Goal: Task Accomplishment & Management: Complete application form

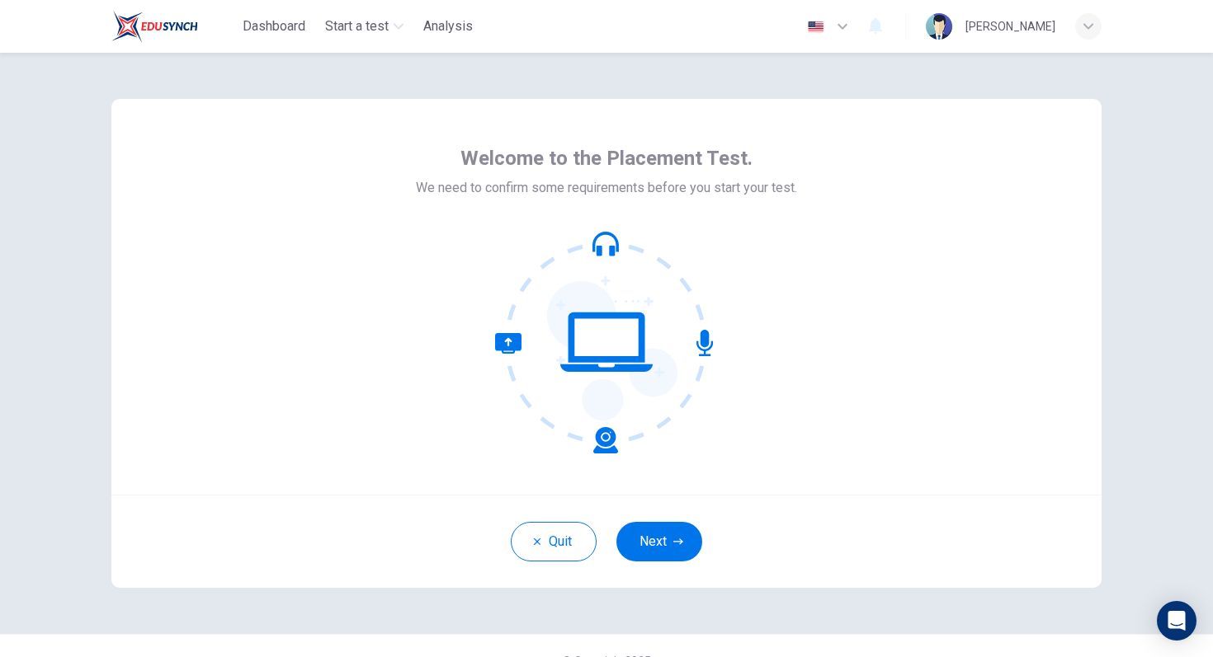
click at [709, 445] on icon at bounding box center [606, 342] width 223 height 223
click at [674, 536] on button "Next" at bounding box center [659, 542] width 86 height 40
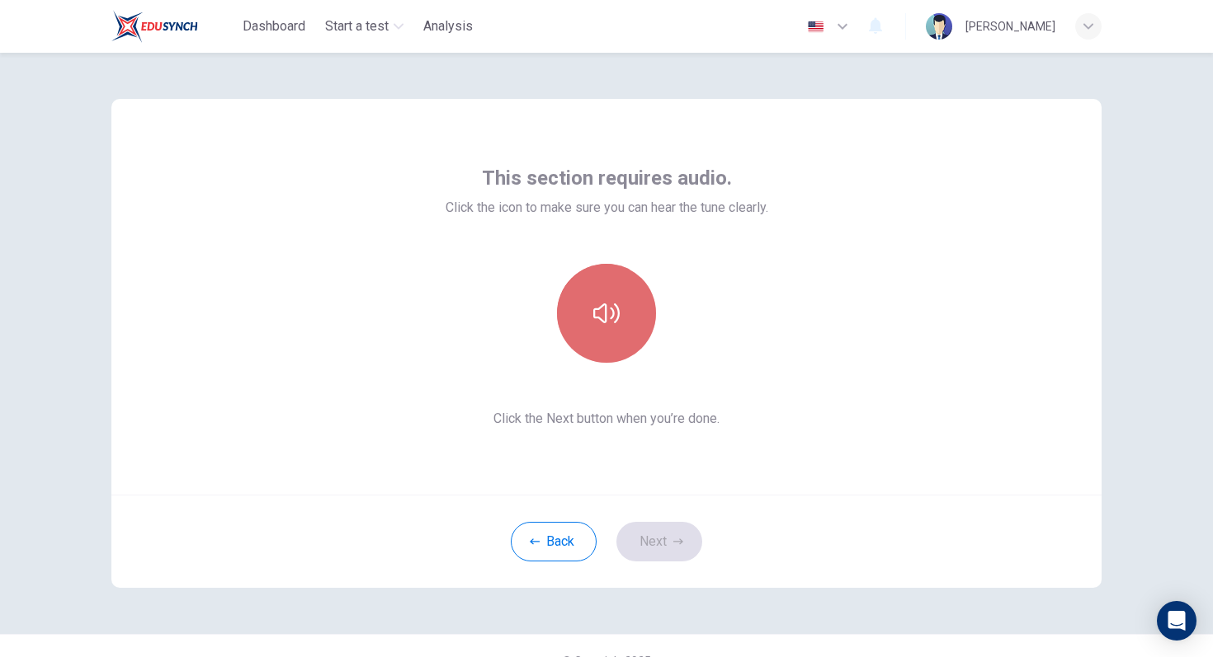
click at [613, 351] on button "button" at bounding box center [606, 313] width 99 height 99
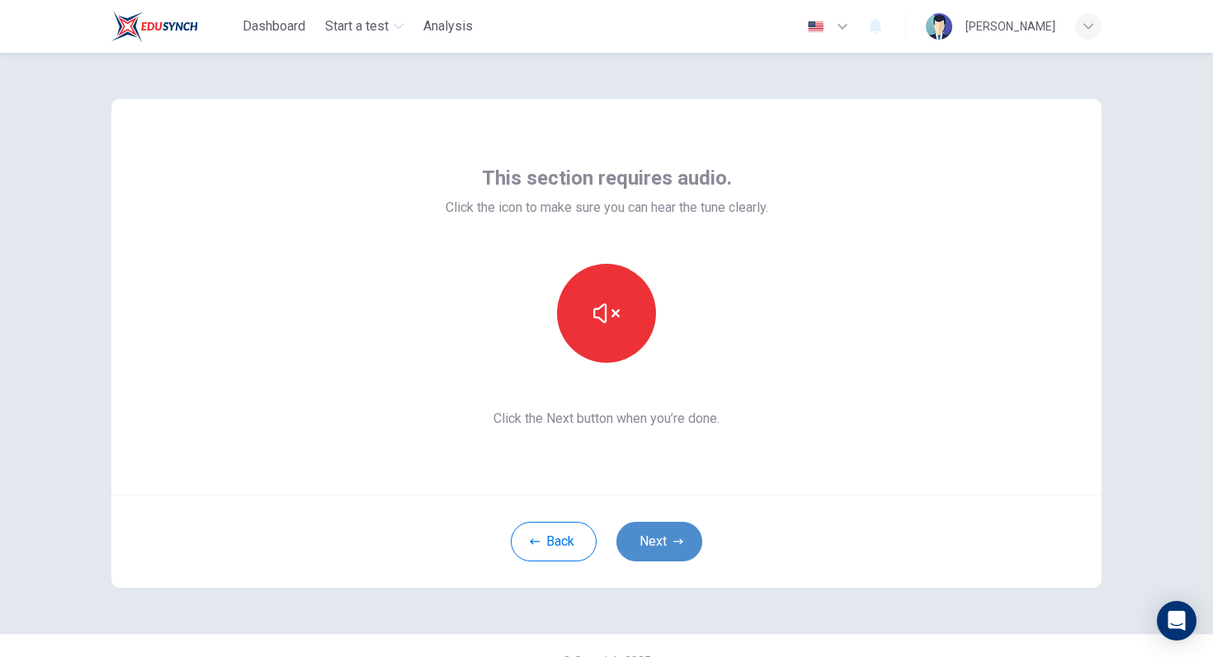
click at [681, 559] on button "Next" at bounding box center [659, 542] width 86 height 40
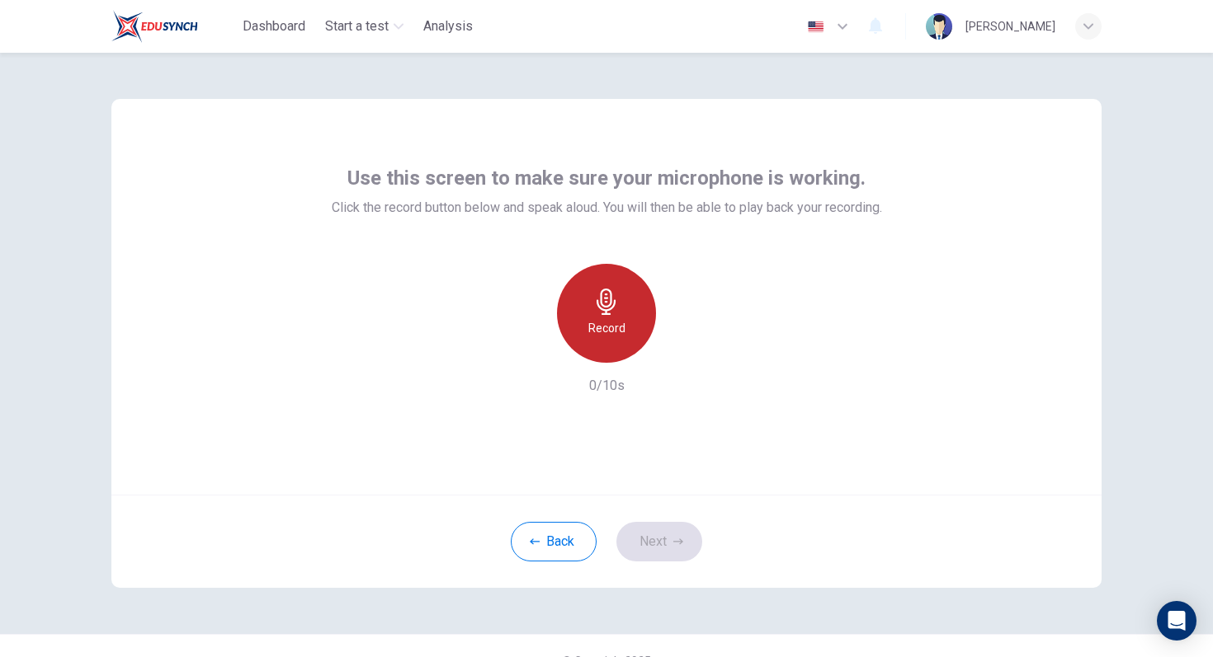
click at [592, 327] on h6 "Record" at bounding box center [606, 328] width 37 height 20
click at [608, 327] on h6 "Stop" at bounding box center [606, 328] width 25 height 20
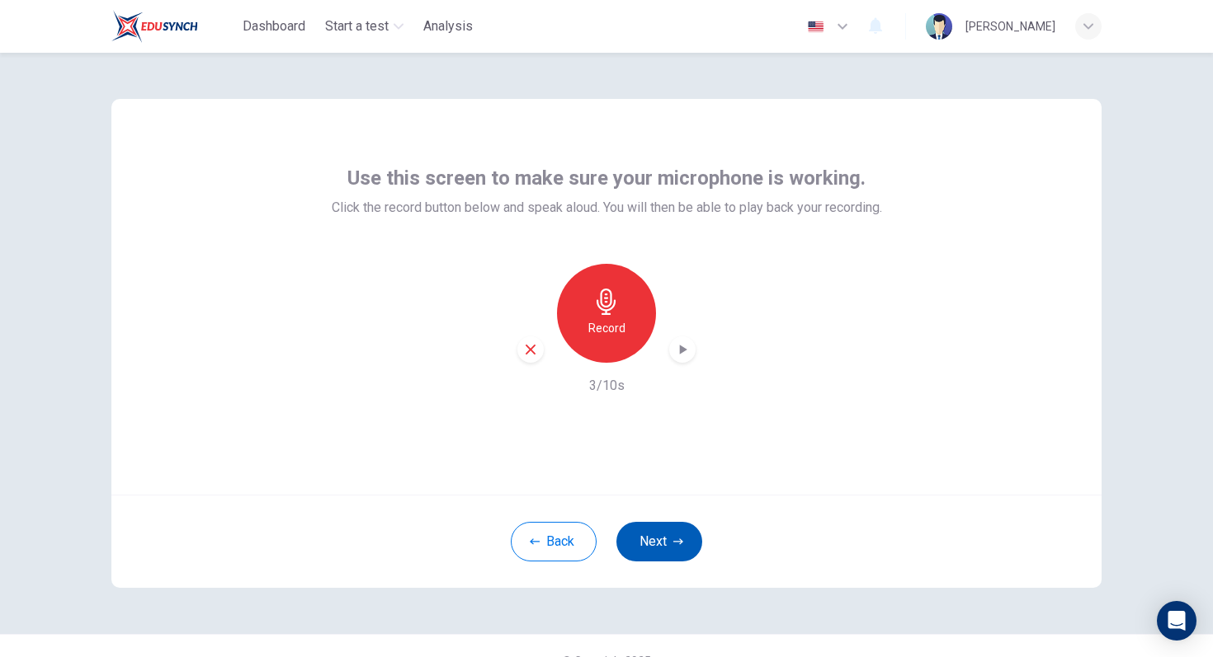
click at [660, 550] on button "Next" at bounding box center [659, 542] width 86 height 40
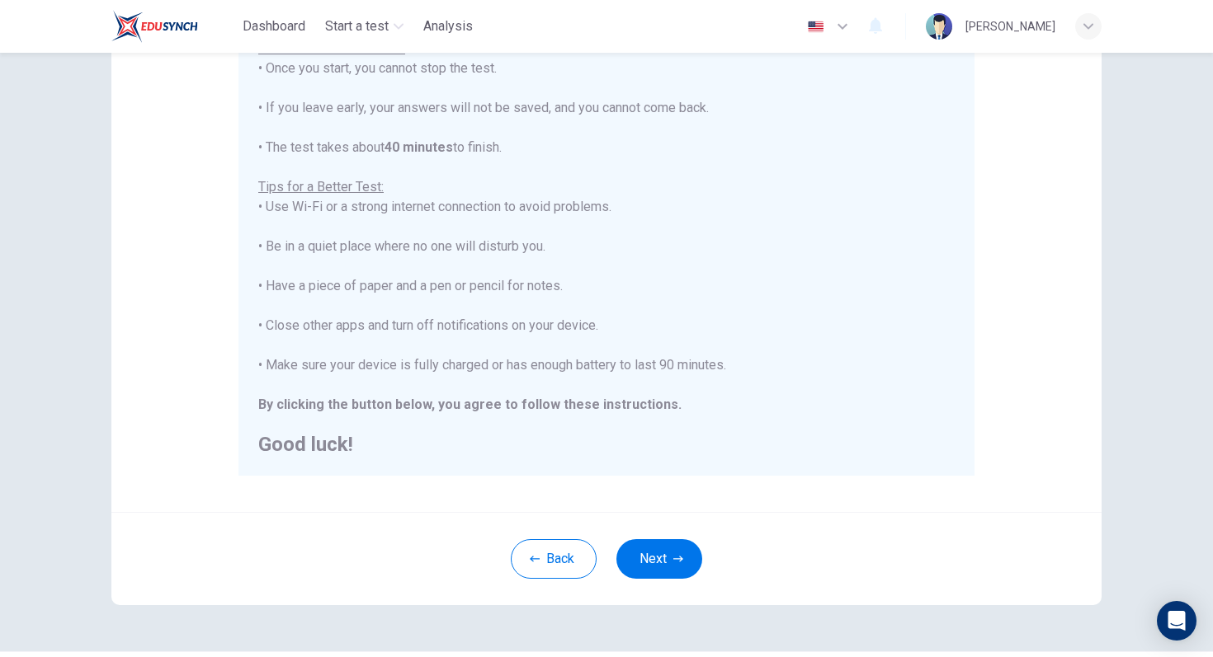
scroll to position [260, 0]
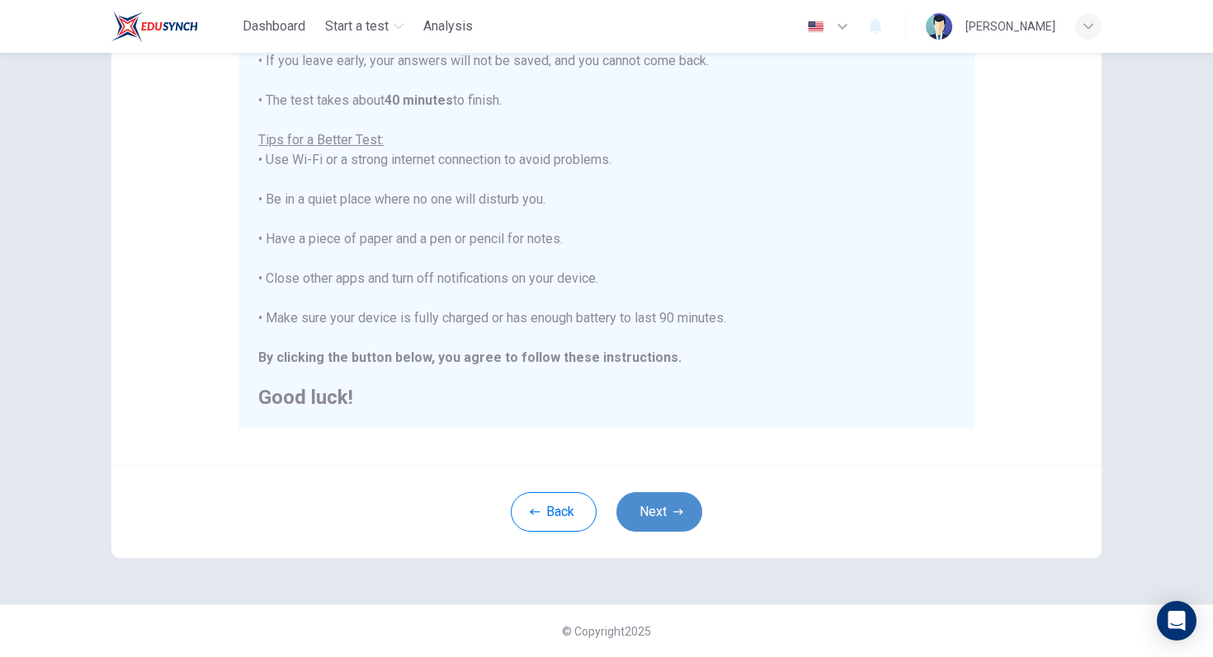
click at [680, 508] on icon "button" at bounding box center [678, 512] width 10 height 10
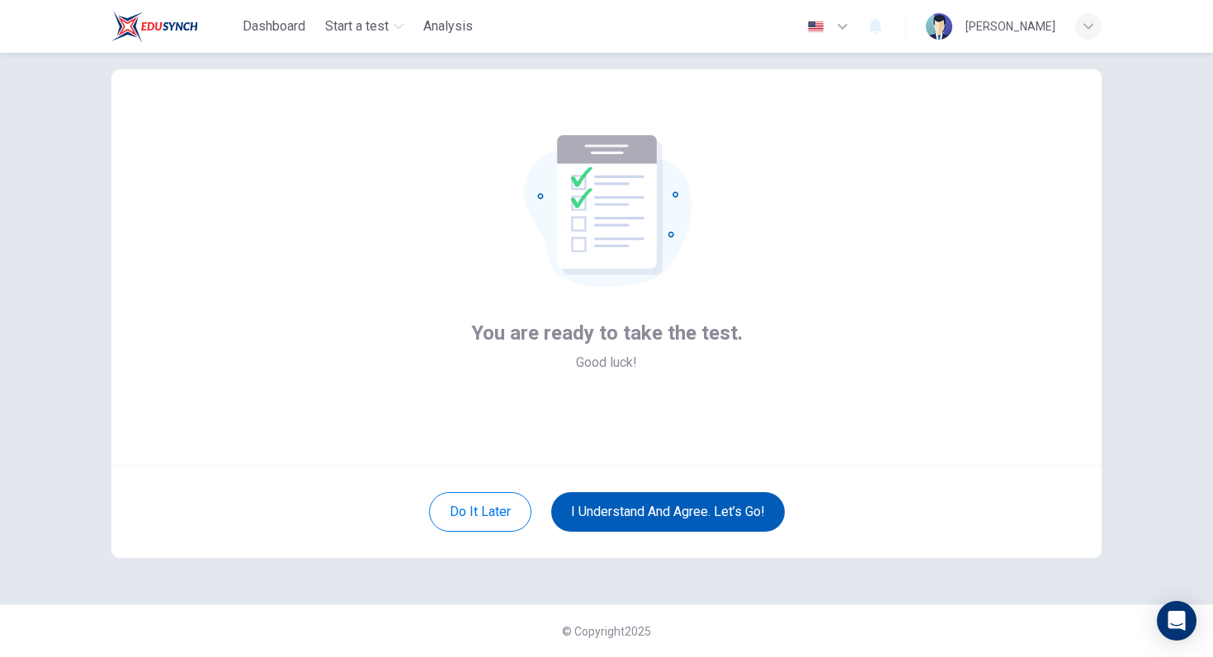
scroll to position [30, 0]
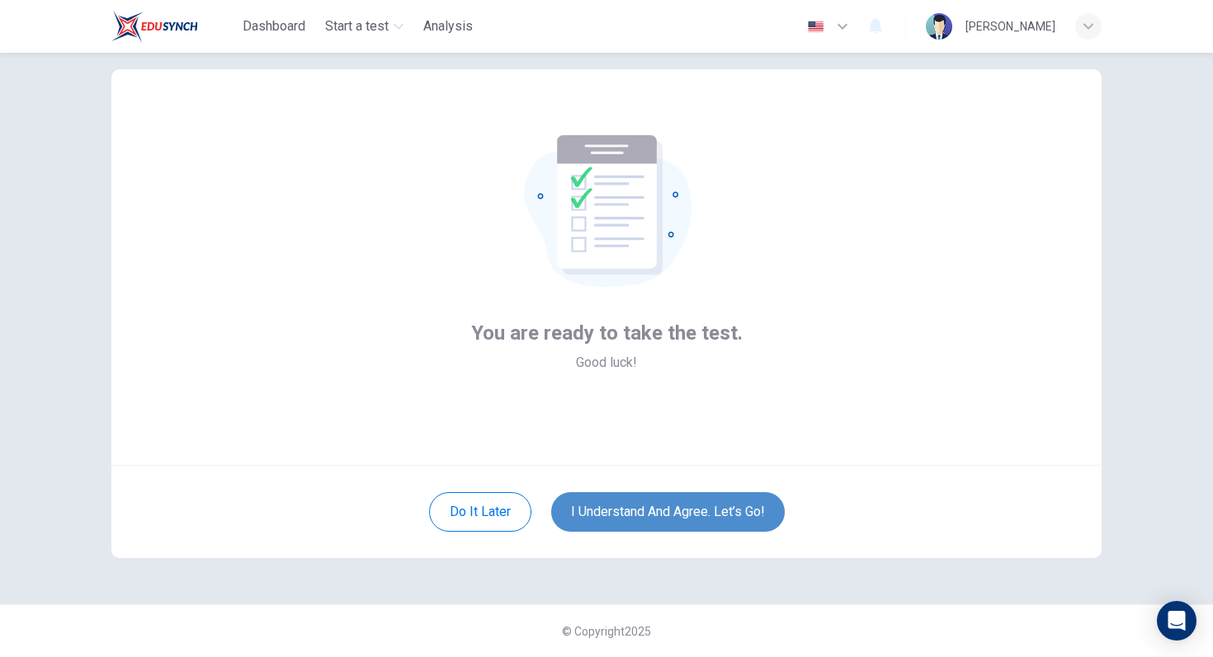
click at [696, 512] on button "I understand and agree. Let’s go!" at bounding box center [667, 512] width 233 height 40
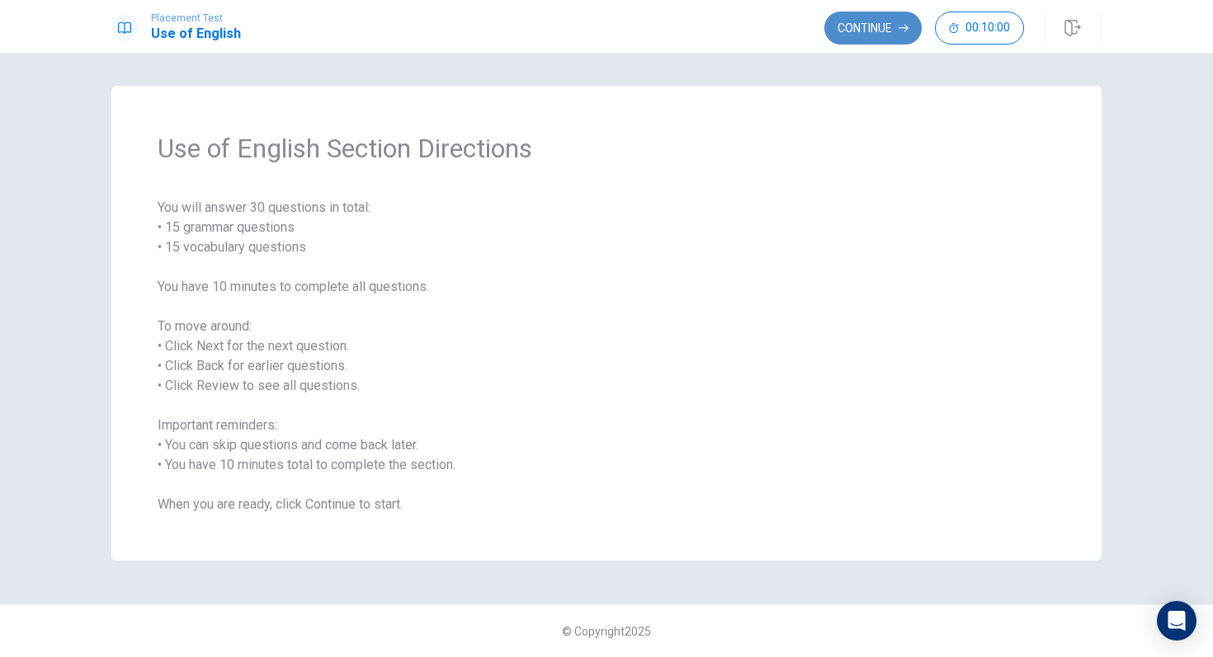
click at [891, 21] on button "Continue" at bounding box center [872, 28] width 97 height 33
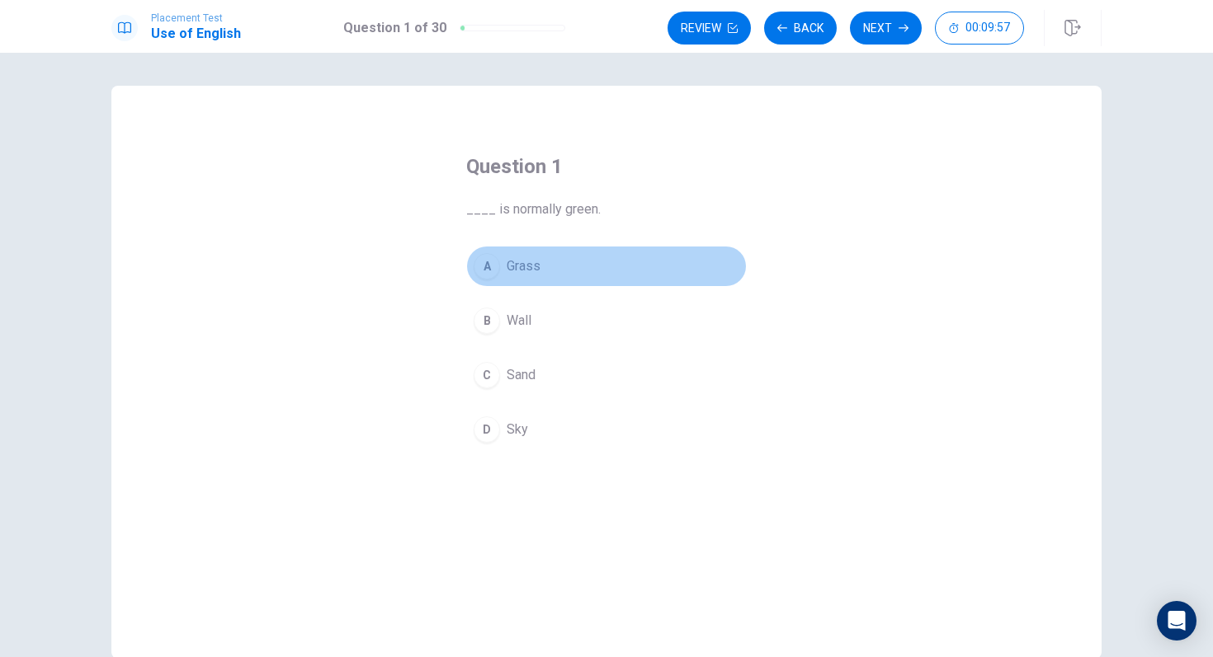
click at [489, 268] on div "A" at bounding box center [487, 266] width 26 height 26
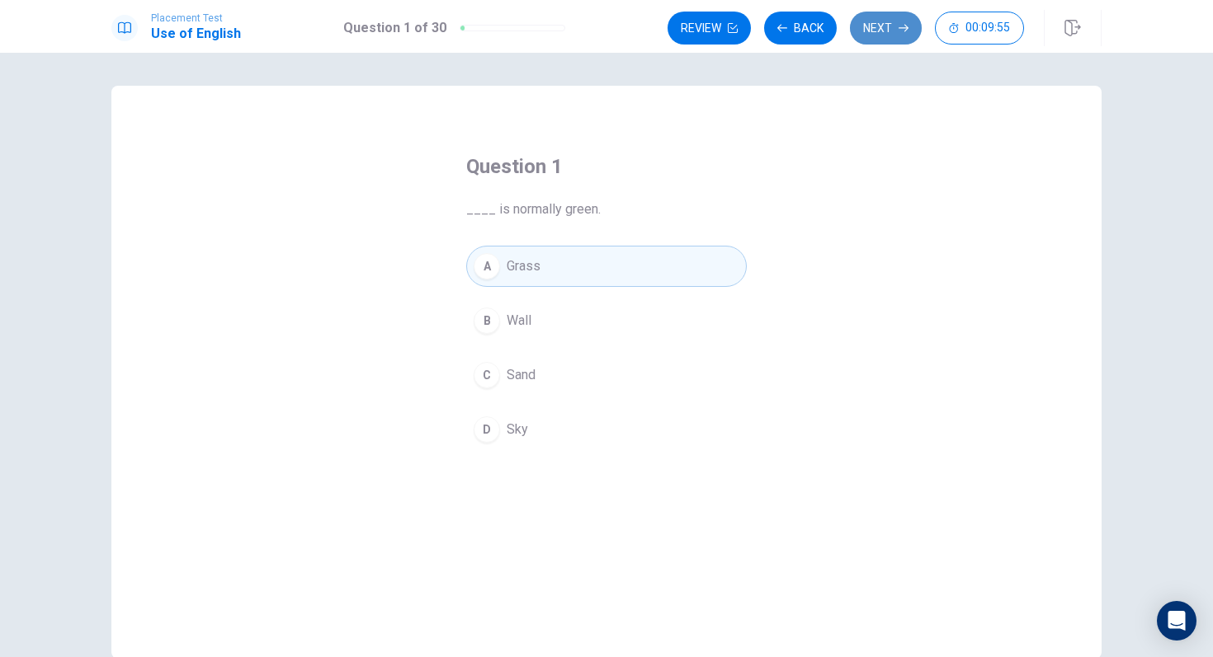
click at [883, 31] on button "Next" at bounding box center [886, 28] width 72 height 33
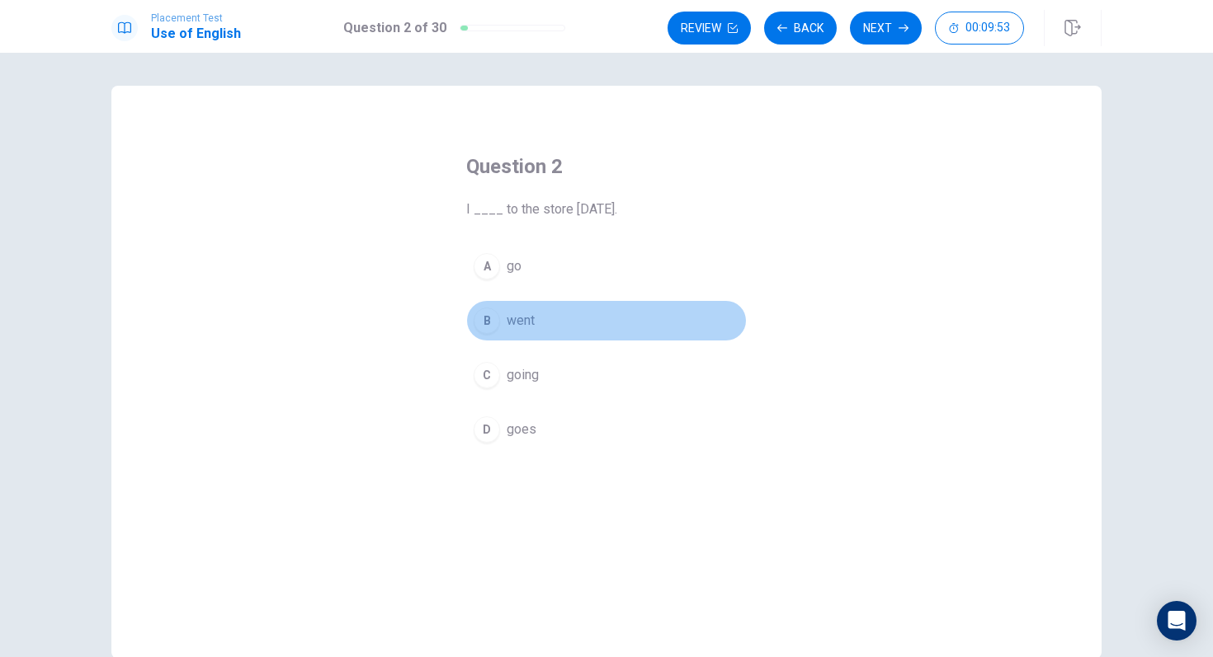
click at [522, 315] on span "went" at bounding box center [521, 321] width 28 height 20
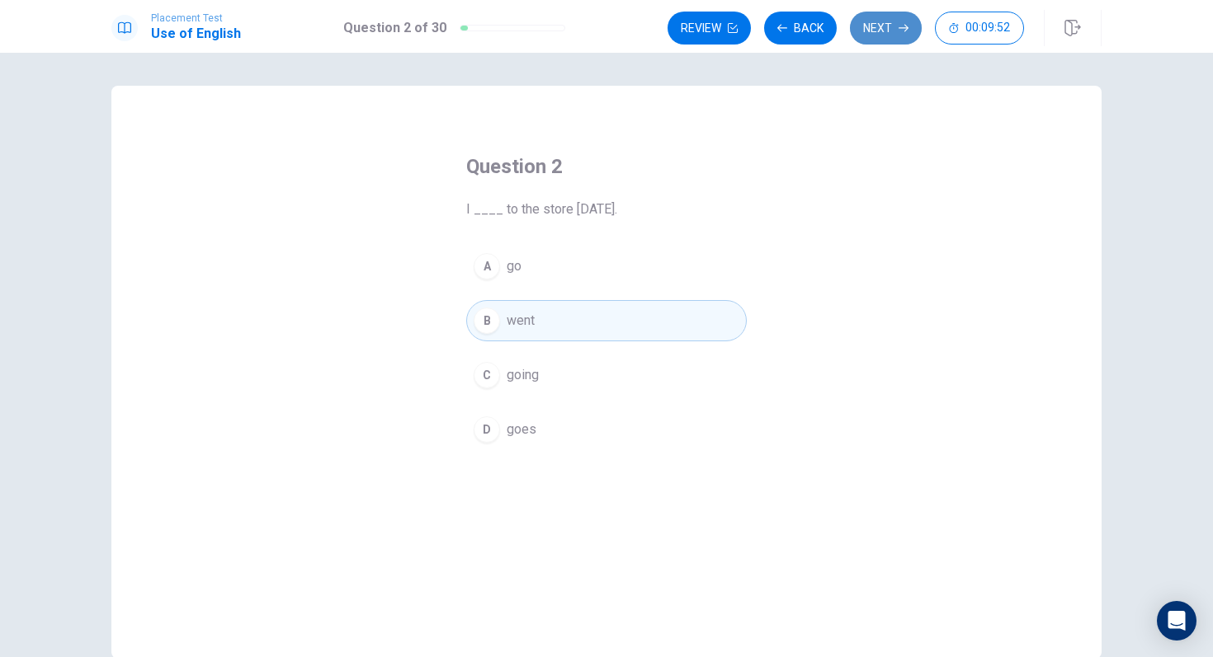
click at [888, 35] on button "Next" at bounding box center [886, 28] width 72 height 33
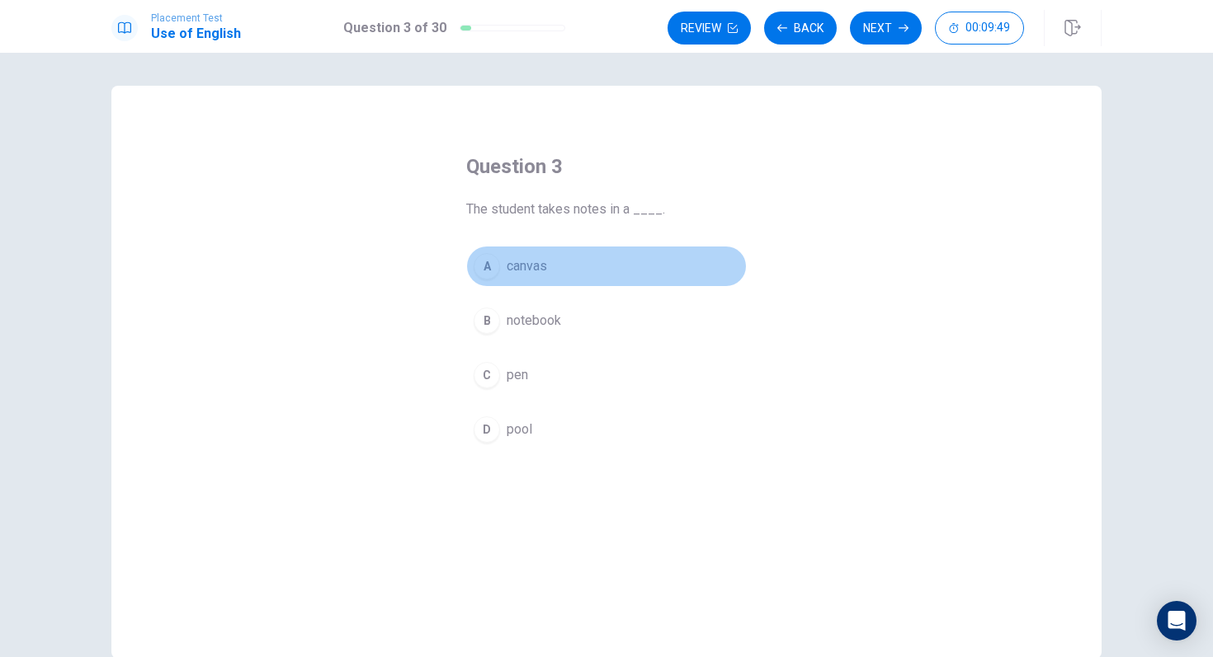
click at [516, 265] on span "canvas" at bounding box center [527, 267] width 40 height 20
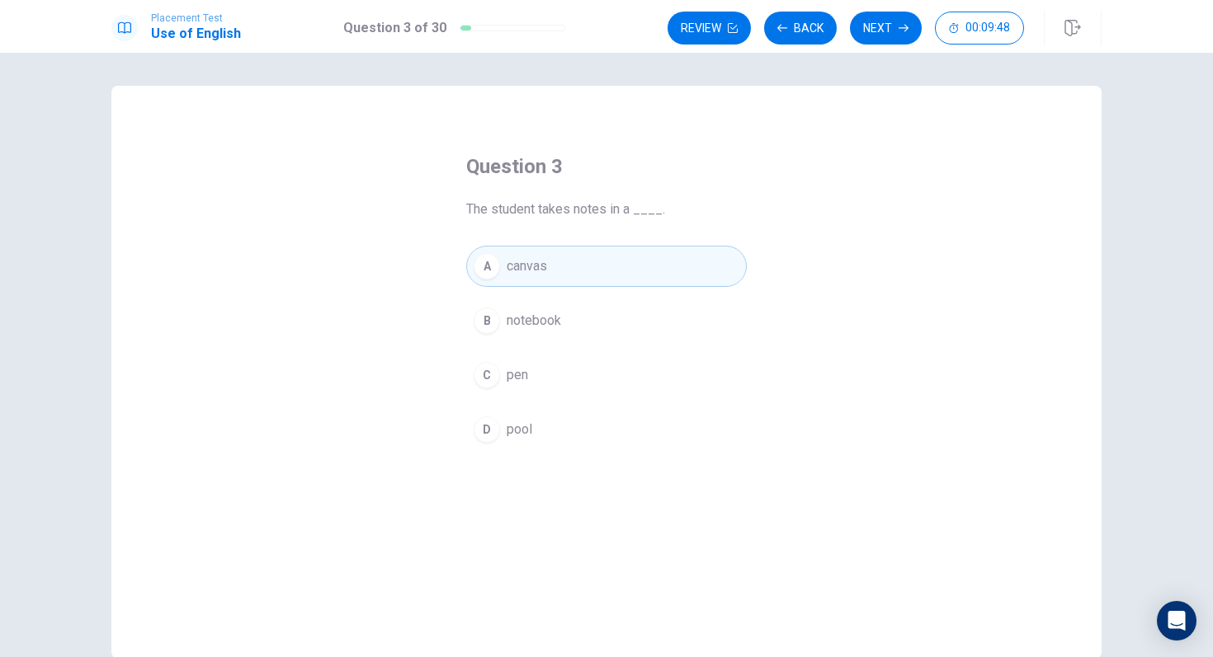
click at [522, 312] on span "notebook" at bounding box center [534, 321] width 54 height 20
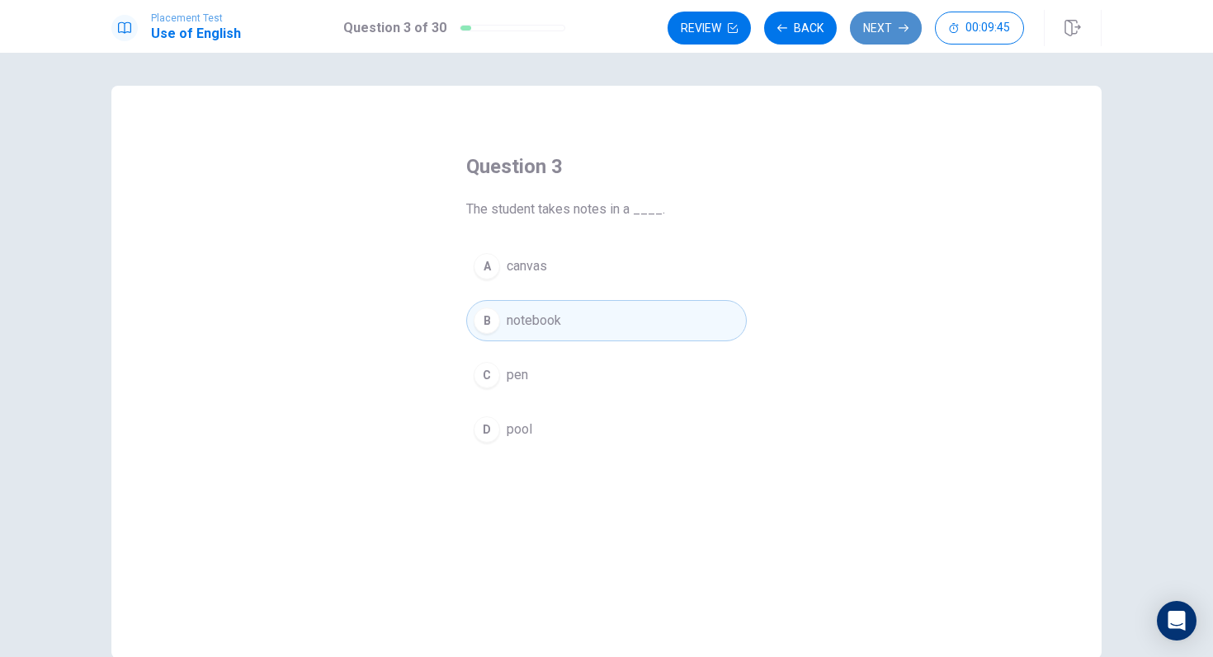
click at [898, 25] on icon "button" at bounding box center [903, 28] width 10 height 10
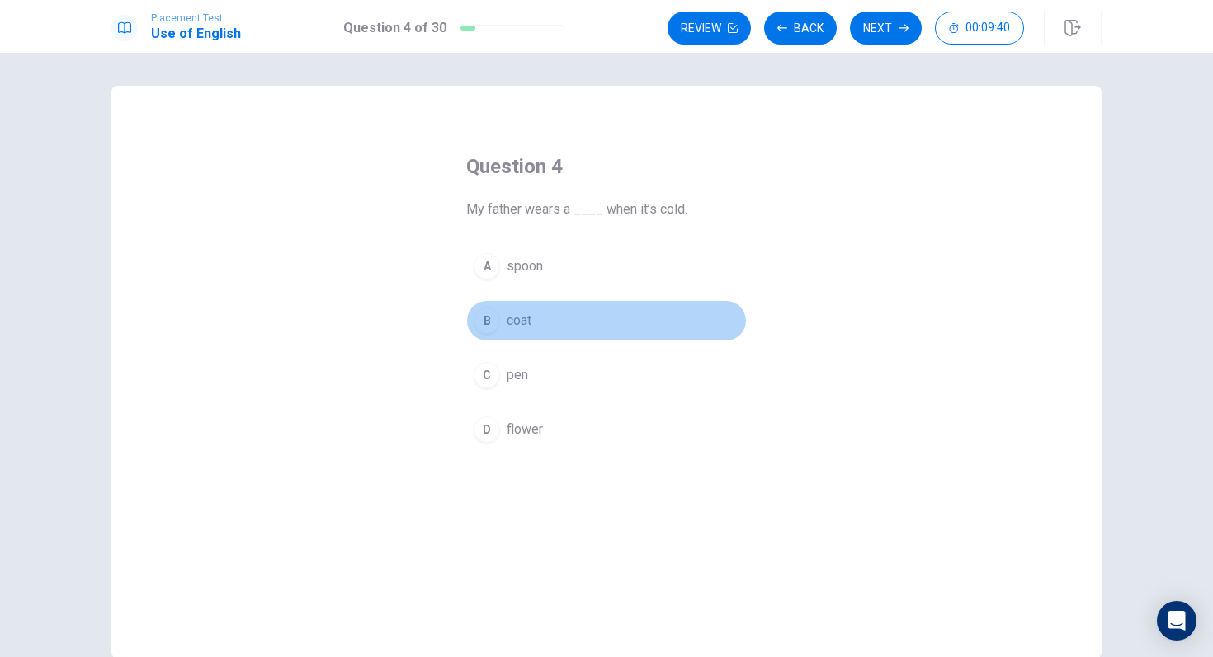
click at [486, 322] on div "B" at bounding box center [487, 321] width 26 height 26
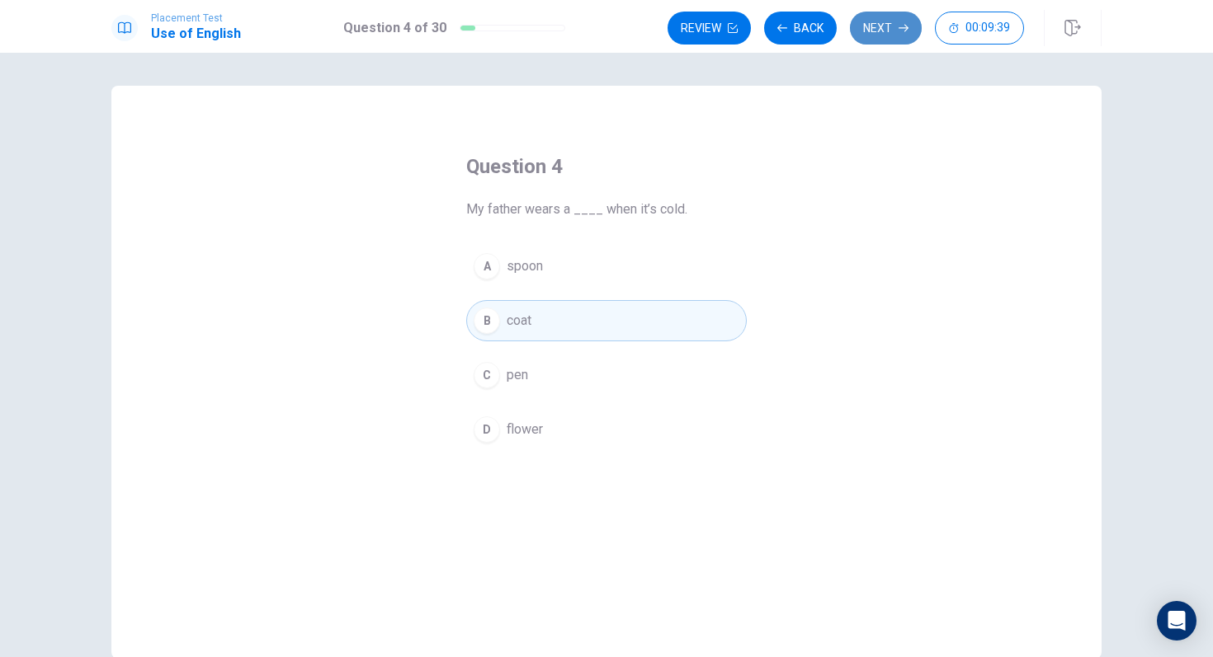
click at [887, 20] on button "Next" at bounding box center [886, 28] width 72 height 33
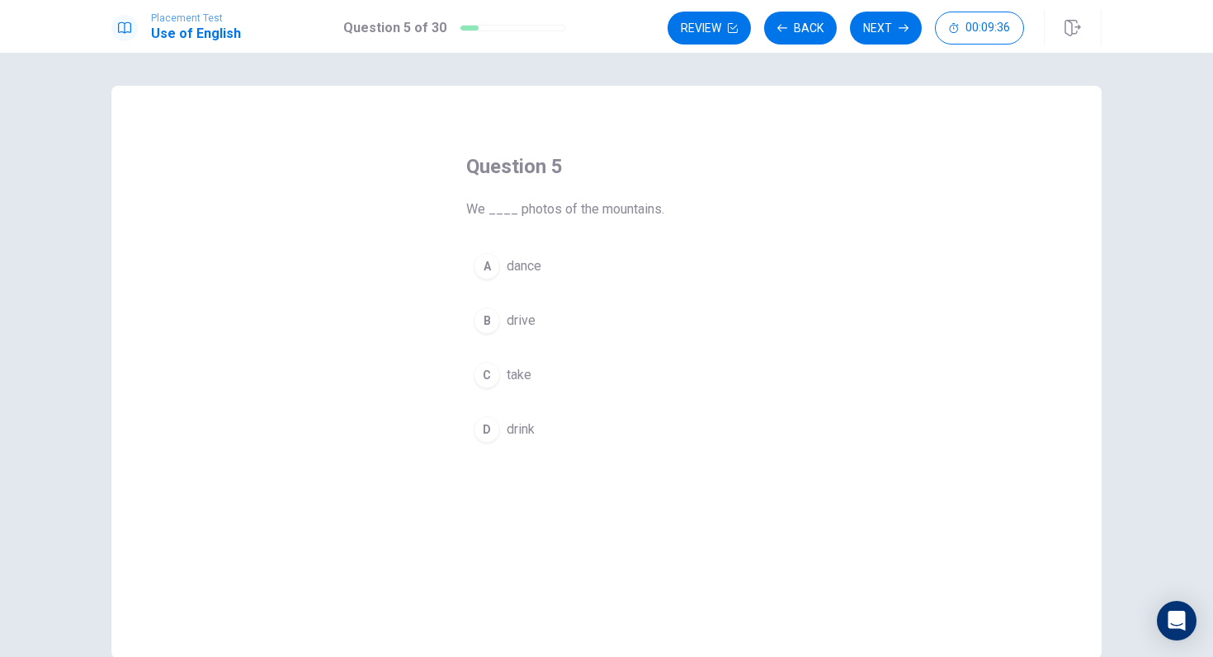
click at [487, 370] on div "C" at bounding box center [487, 375] width 26 height 26
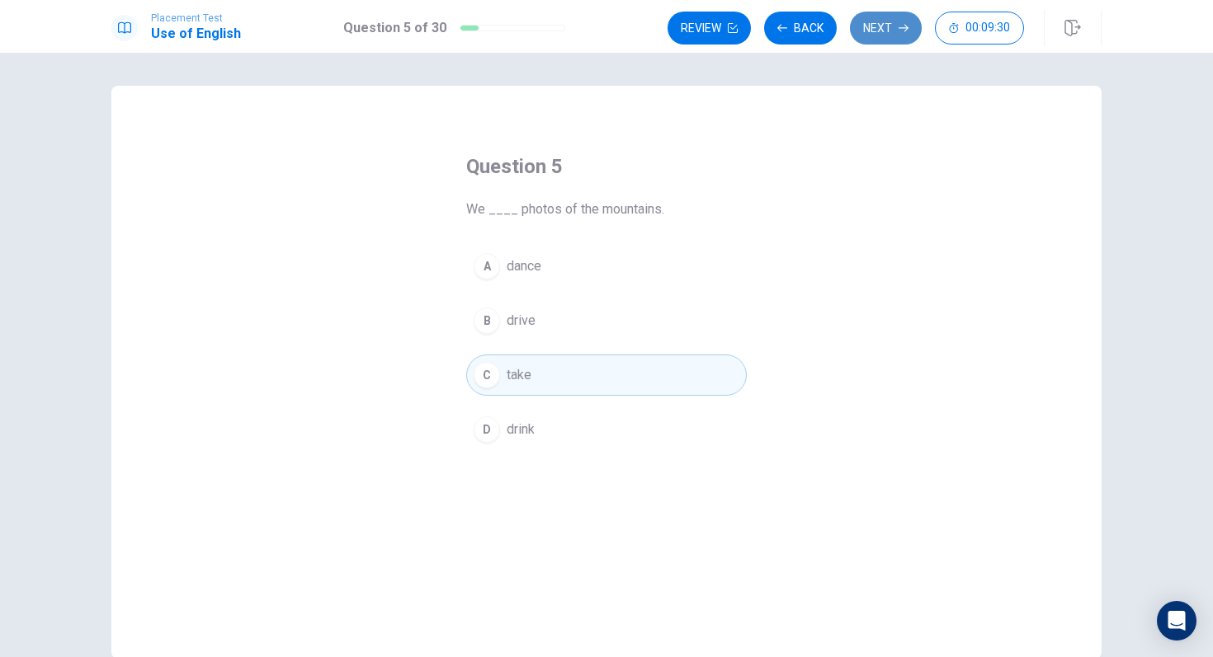
click at [872, 16] on button "Next" at bounding box center [886, 28] width 72 height 33
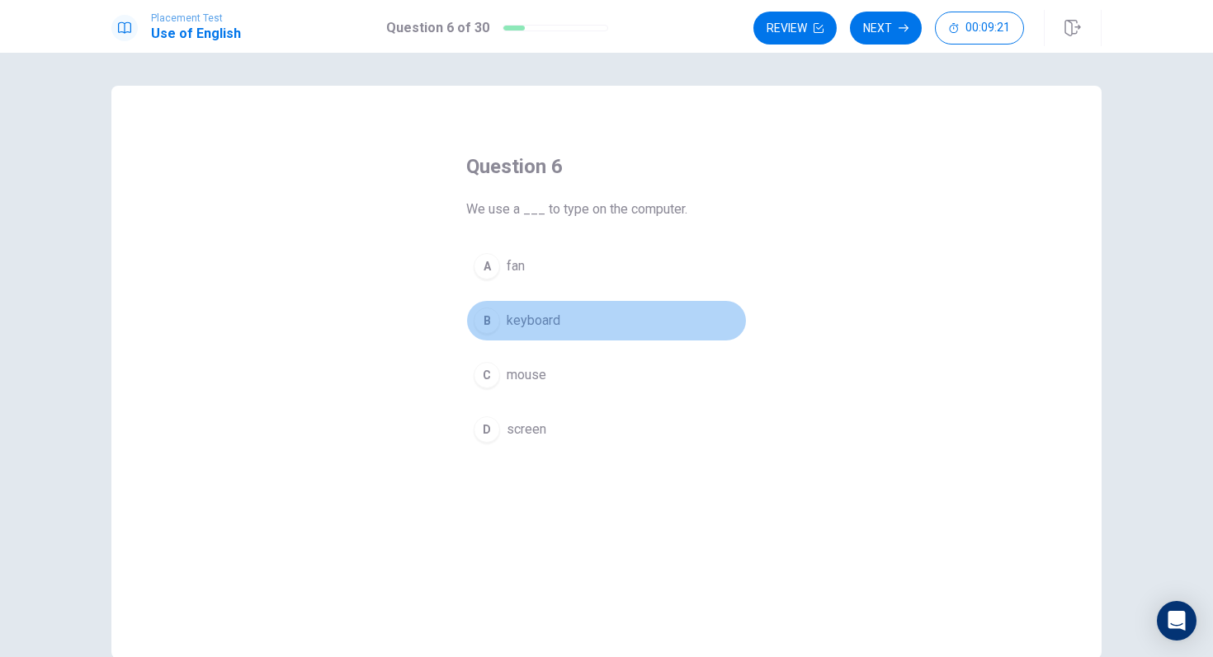
click at [492, 314] on div "B" at bounding box center [487, 321] width 26 height 26
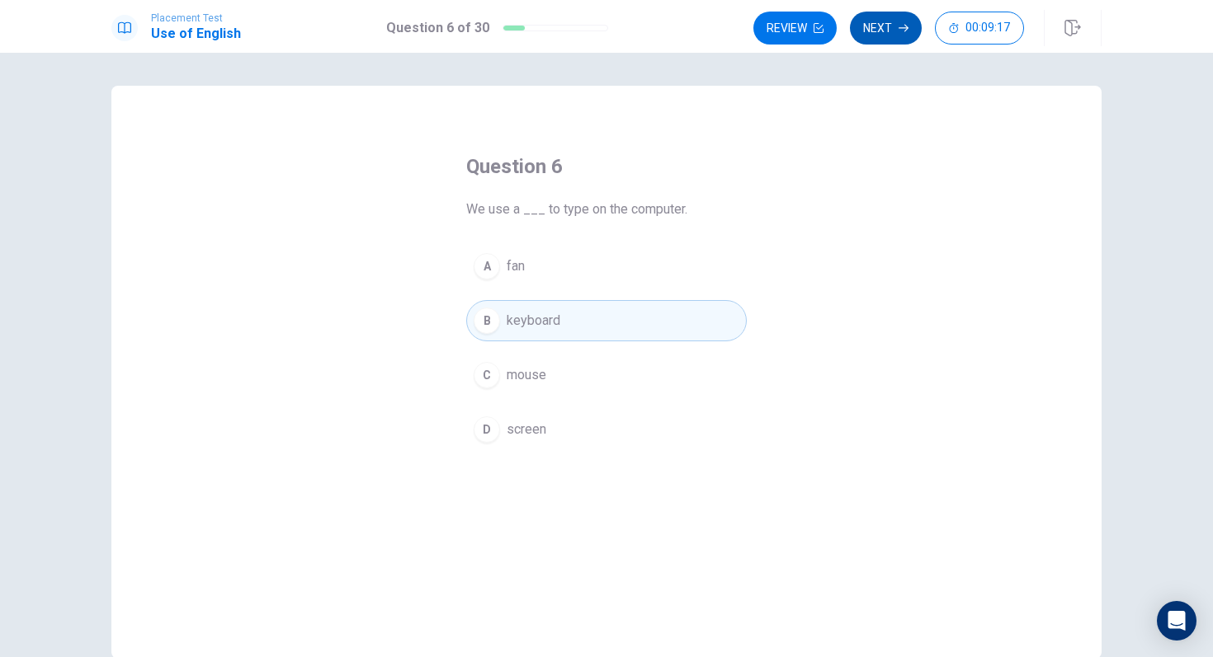
click at [897, 26] on button "Next" at bounding box center [886, 28] width 72 height 33
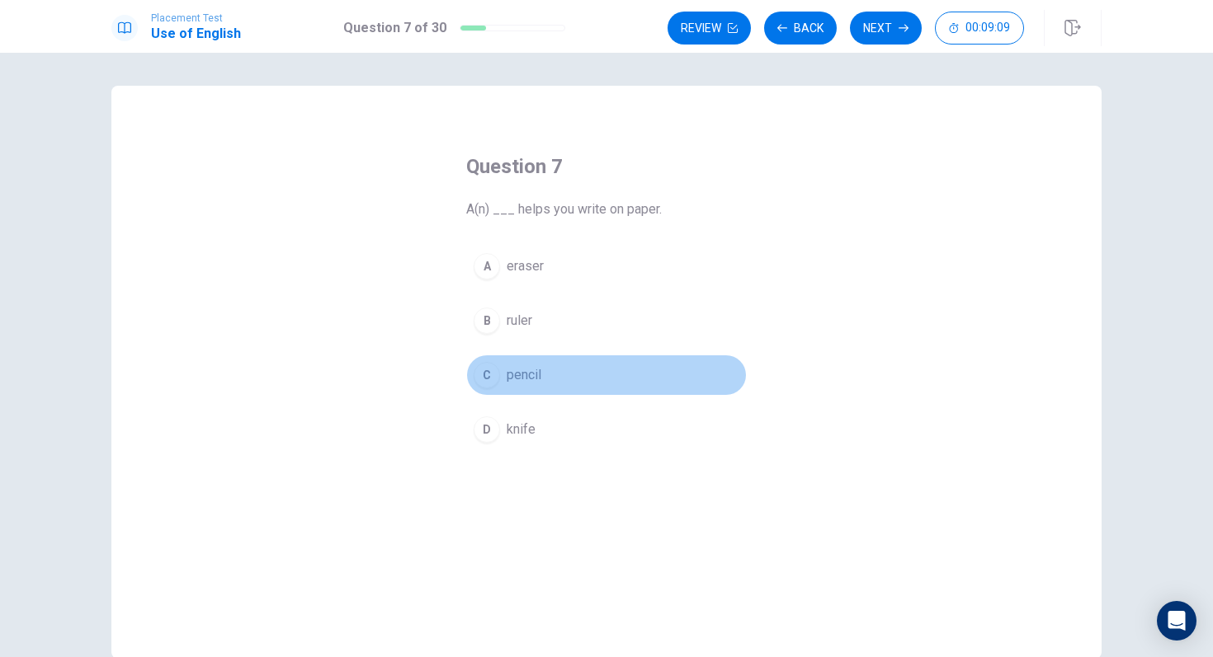
click at [485, 376] on div "C" at bounding box center [487, 375] width 26 height 26
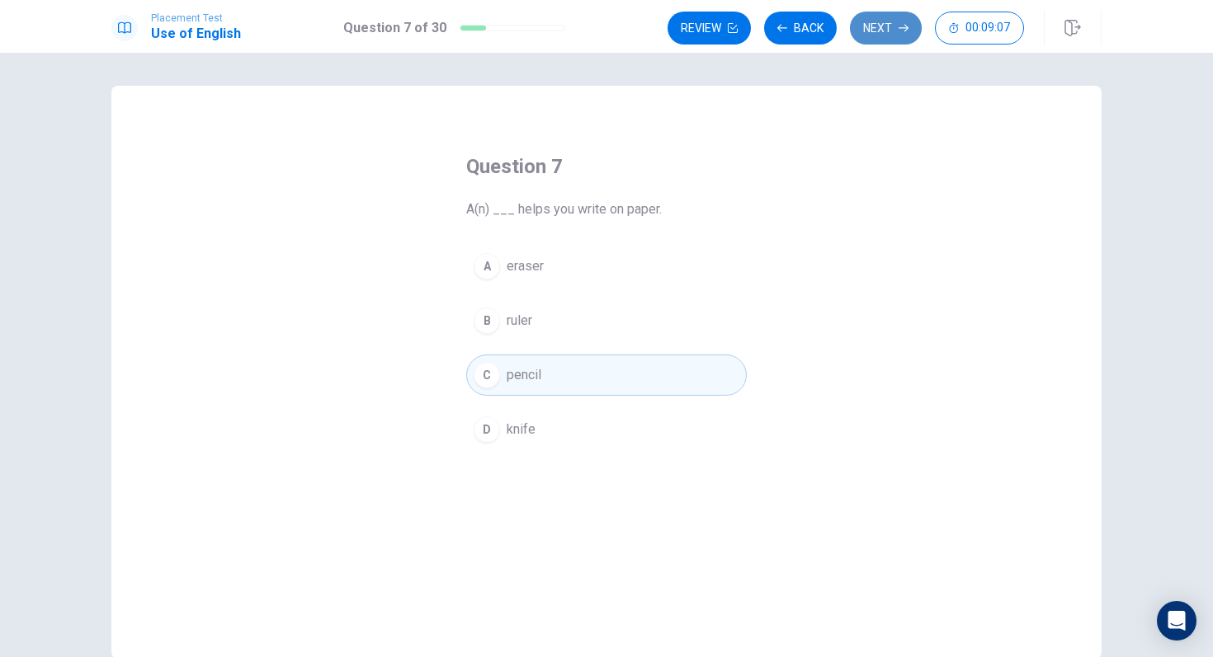
click at [874, 21] on button "Next" at bounding box center [886, 28] width 72 height 33
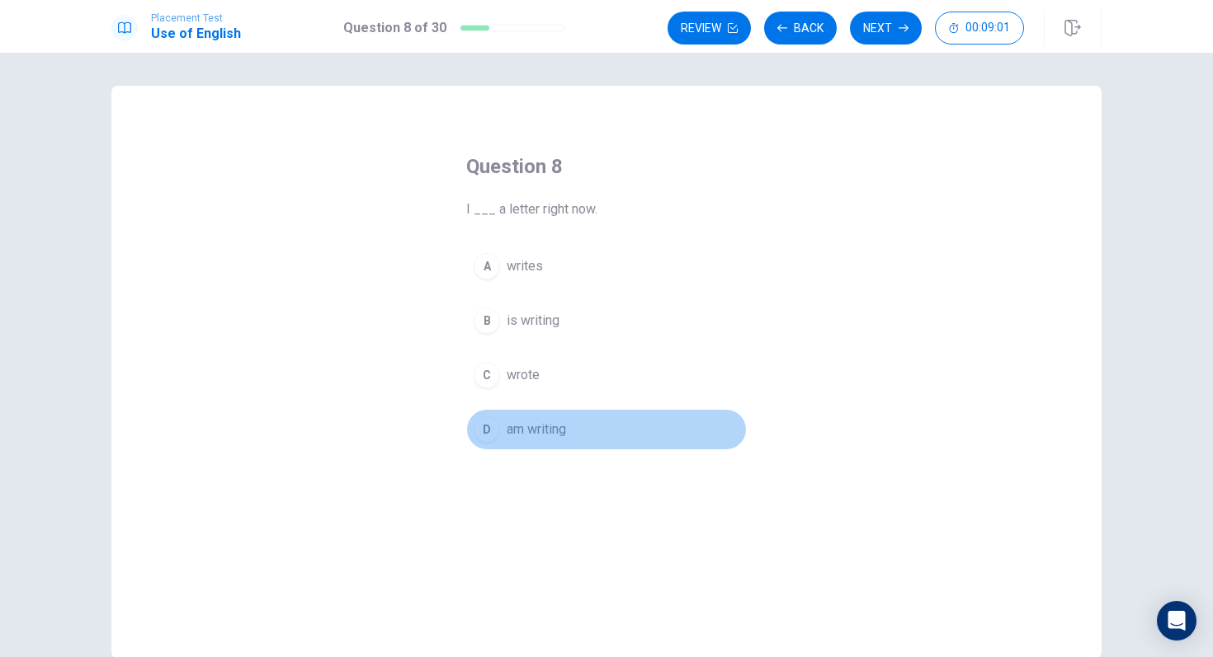
click at [493, 436] on div "D" at bounding box center [487, 430] width 26 height 26
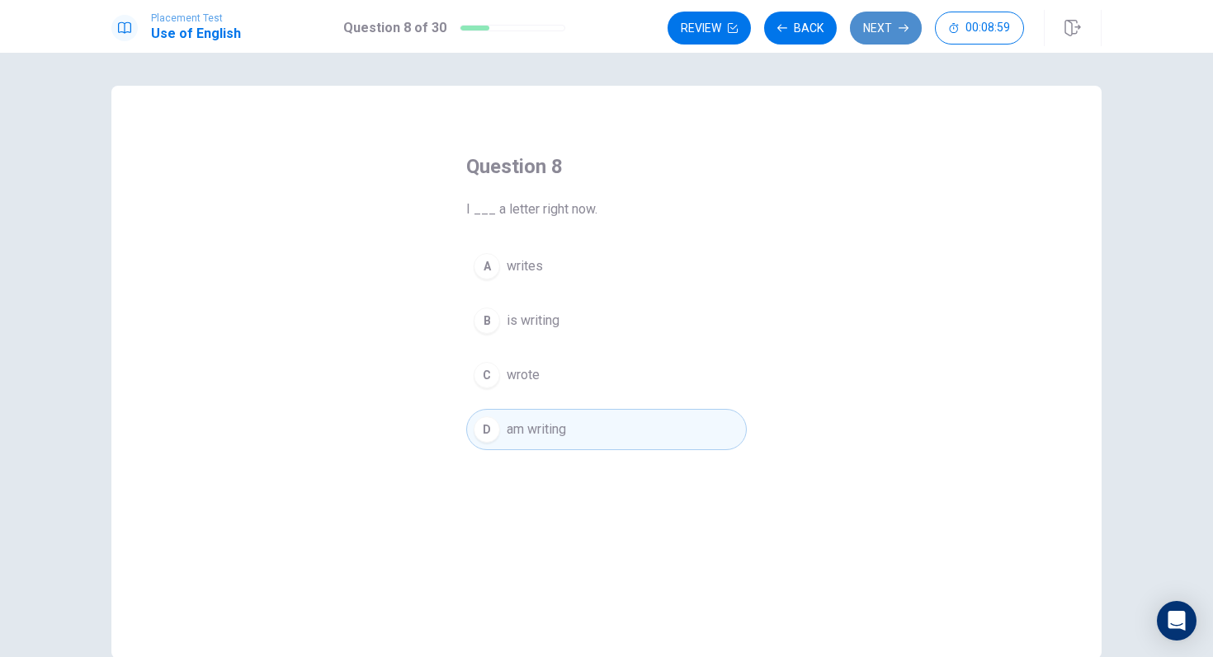
click at [888, 31] on button "Next" at bounding box center [886, 28] width 72 height 33
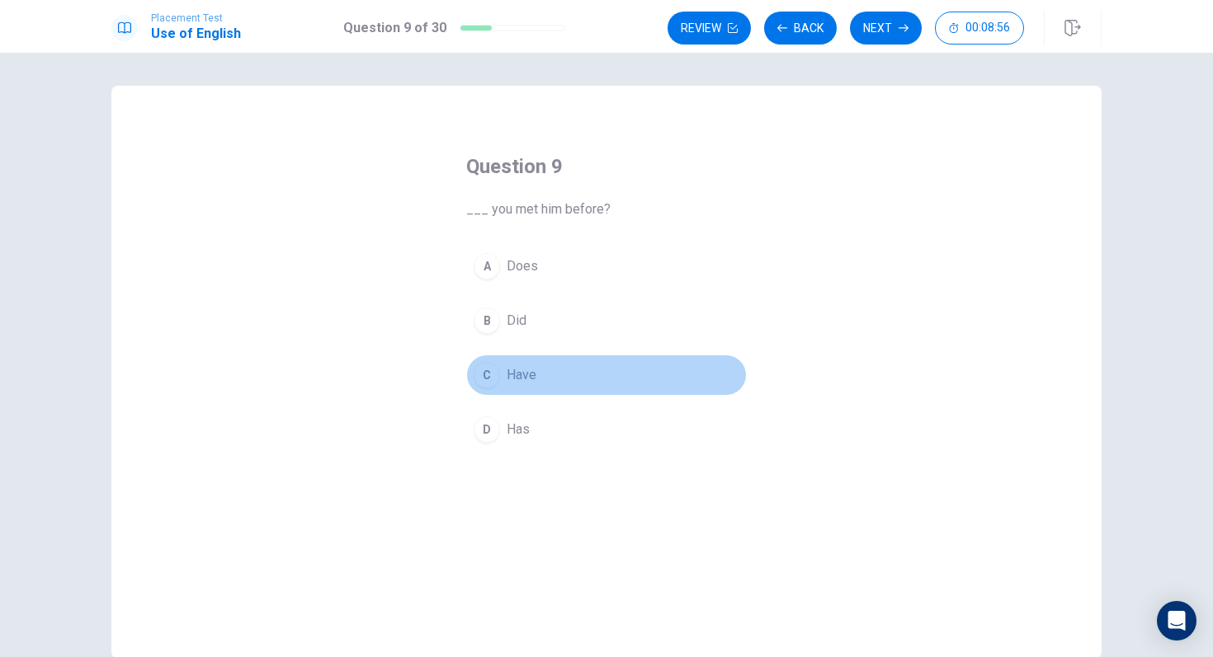
click at [491, 375] on div "C" at bounding box center [487, 375] width 26 height 26
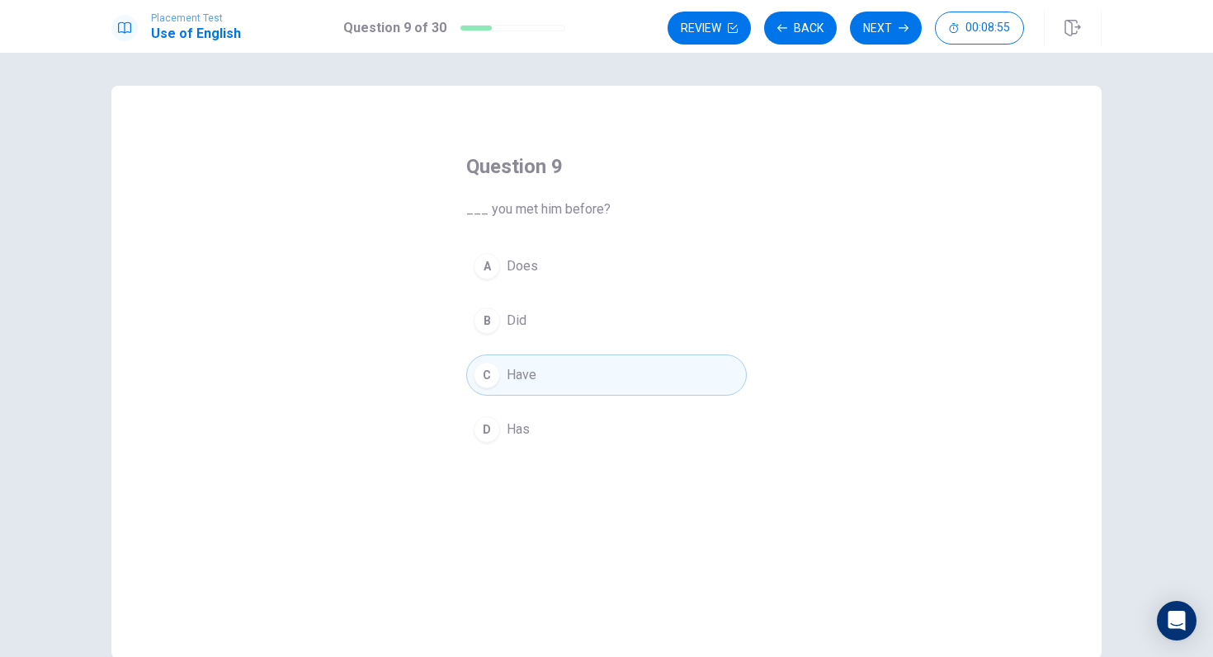
click at [881, 45] on div "Review Back Next 00:08:55" at bounding box center [884, 28] width 434 height 36
click at [881, 32] on button "Next" at bounding box center [886, 28] width 72 height 33
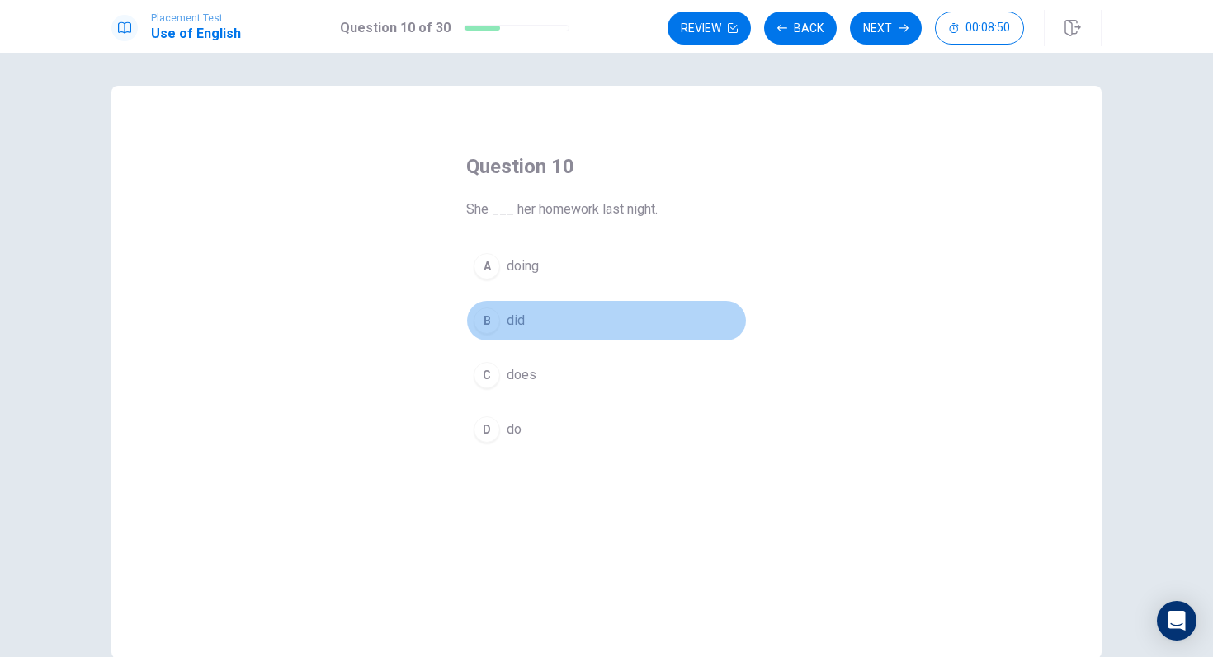
click at [486, 324] on div "B" at bounding box center [487, 321] width 26 height 26
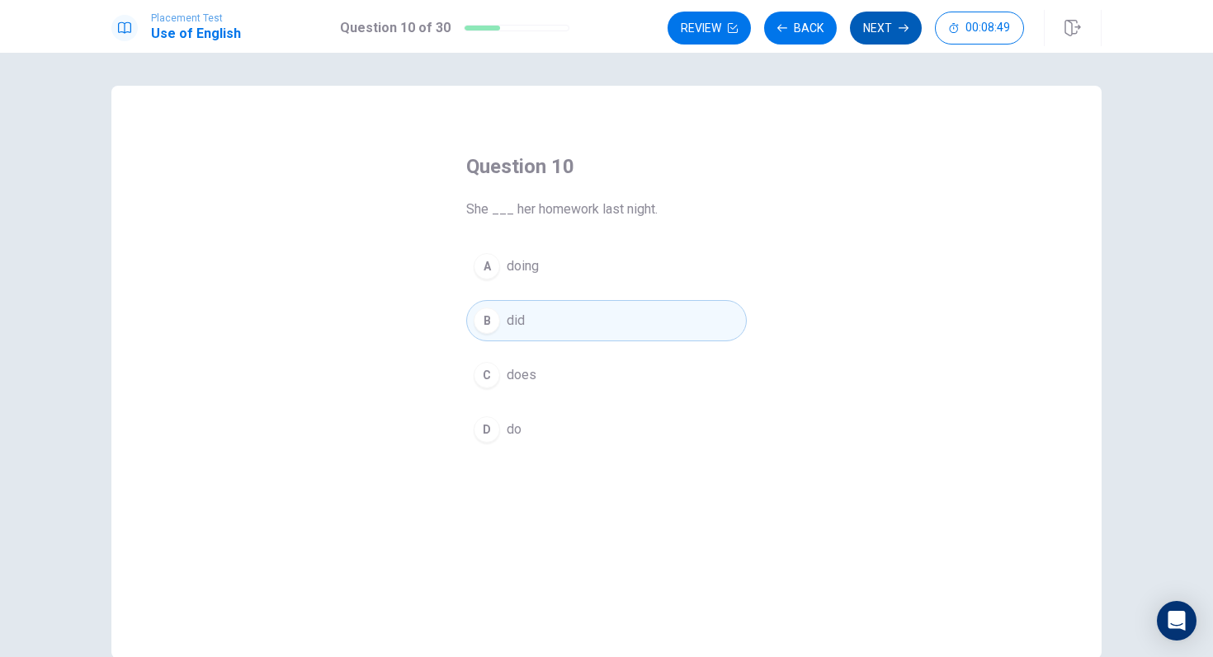
click at [895, 27] on button "Next" at bounding box center [886, 28] width 72 height 33
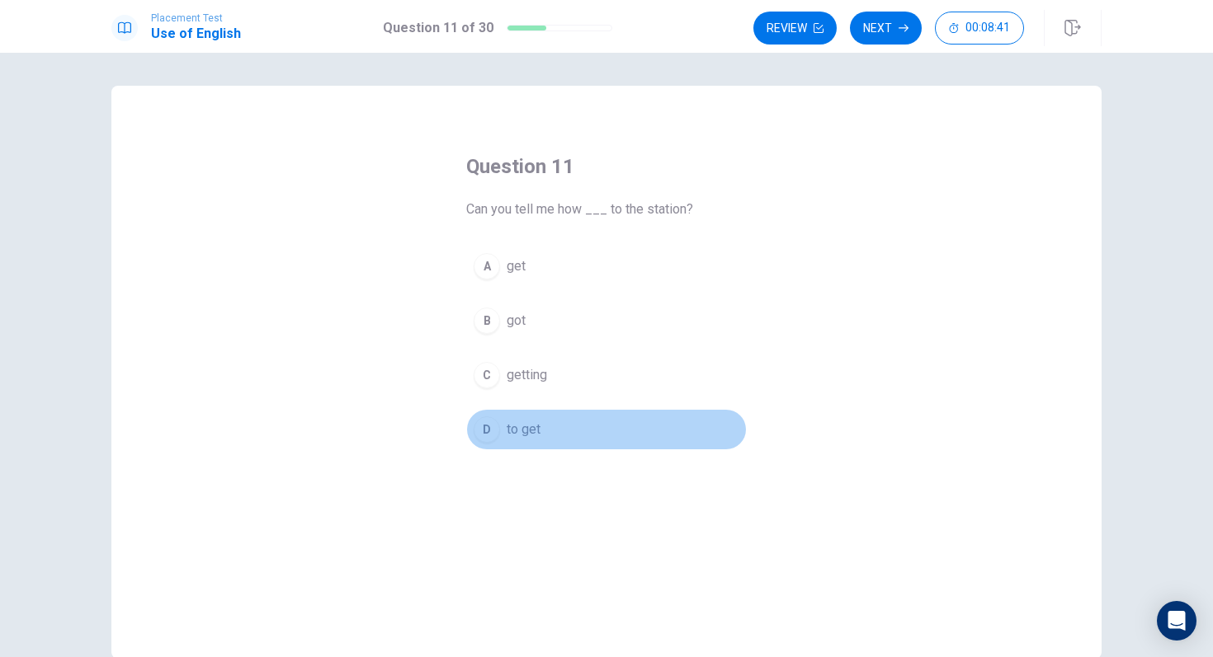
click at [496, 437] on div "D" at bounding box center [487, 430] width 26 height 26
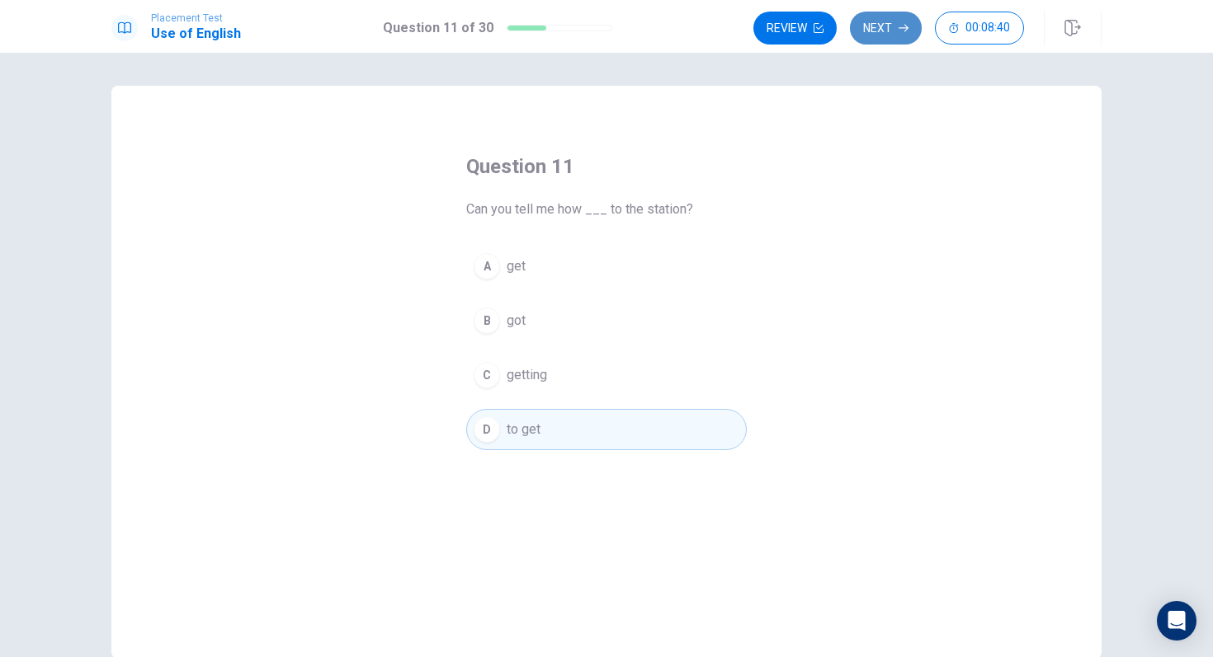
click at [890, 39] on button "Next" at bounding box center [886, 28] width 72 height 33
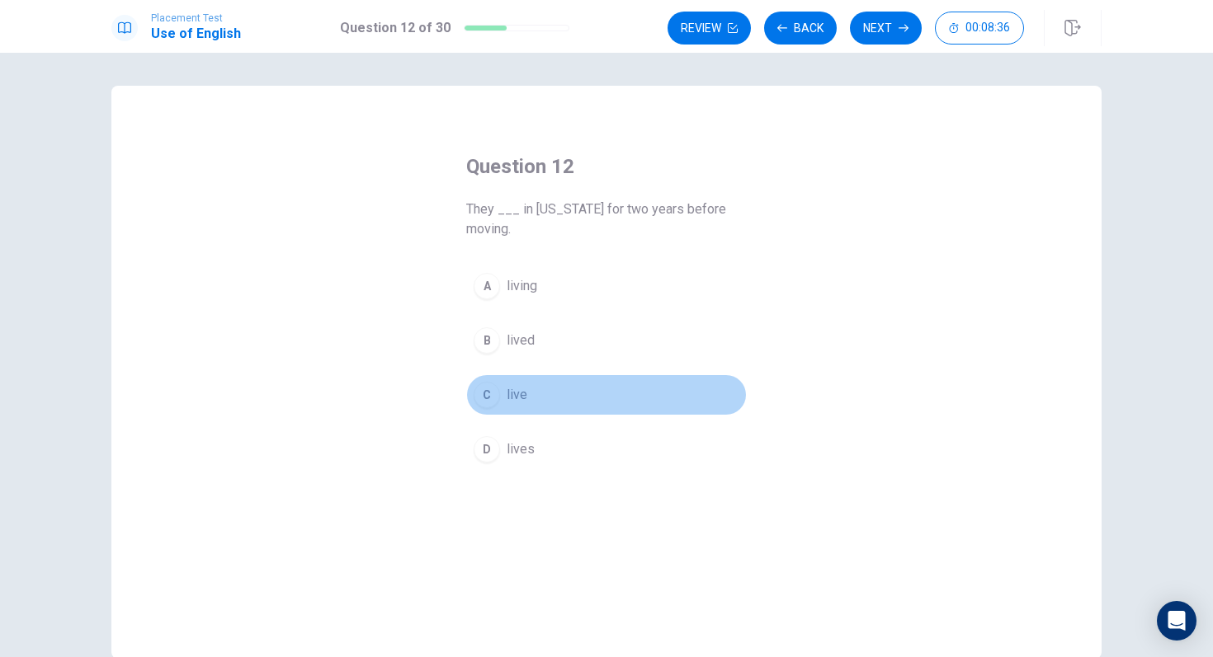
click at [484, 404] on div "C" at bounding box center [487, 395] width 26 height 26
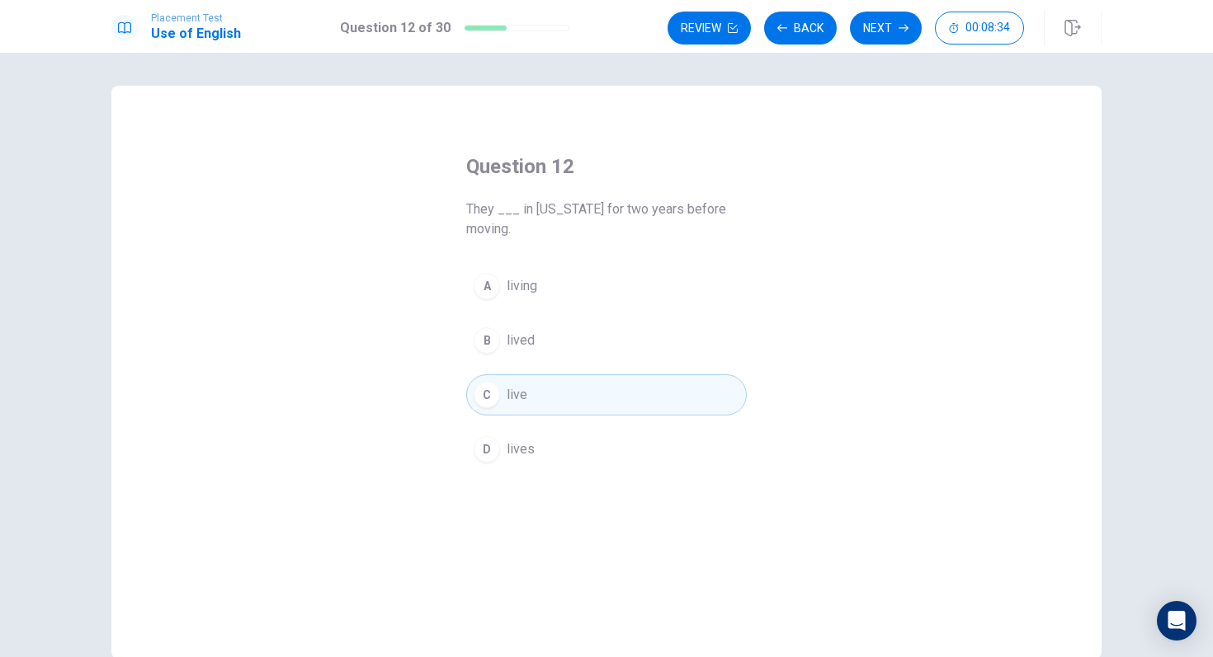
click at [491, 348] on div "B" at bounding box center [487, 340] width 26 height 26
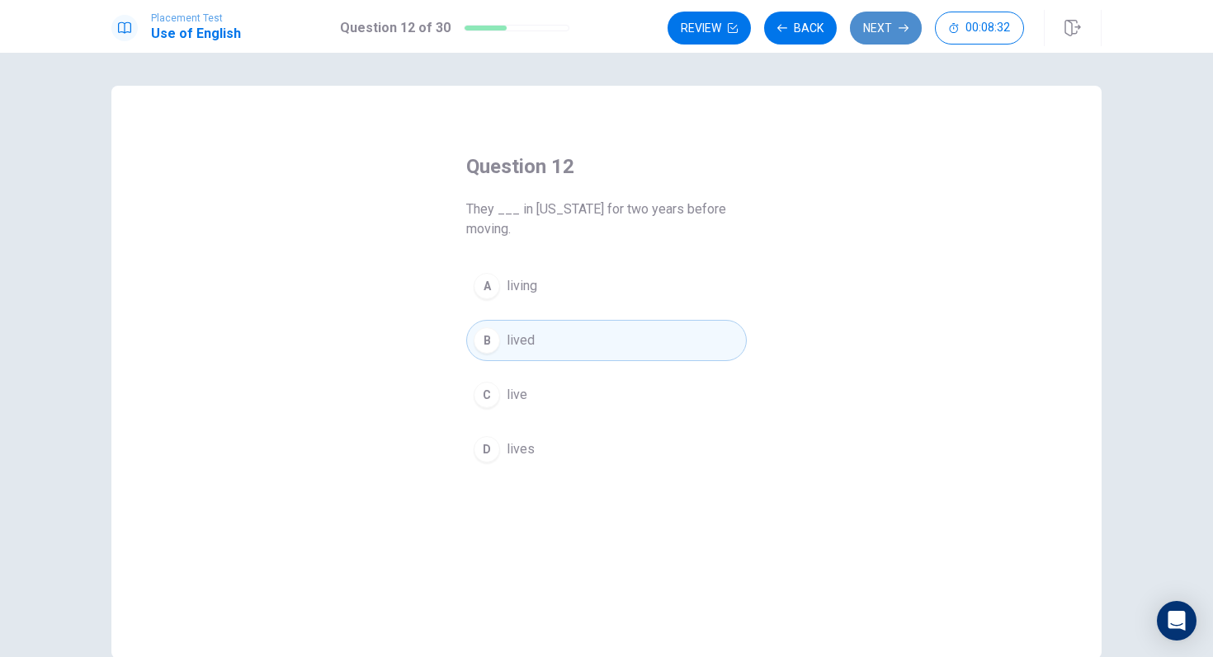
click at [874, 33] on button "Next" at bounding box center [886, 28] width 72 height 33
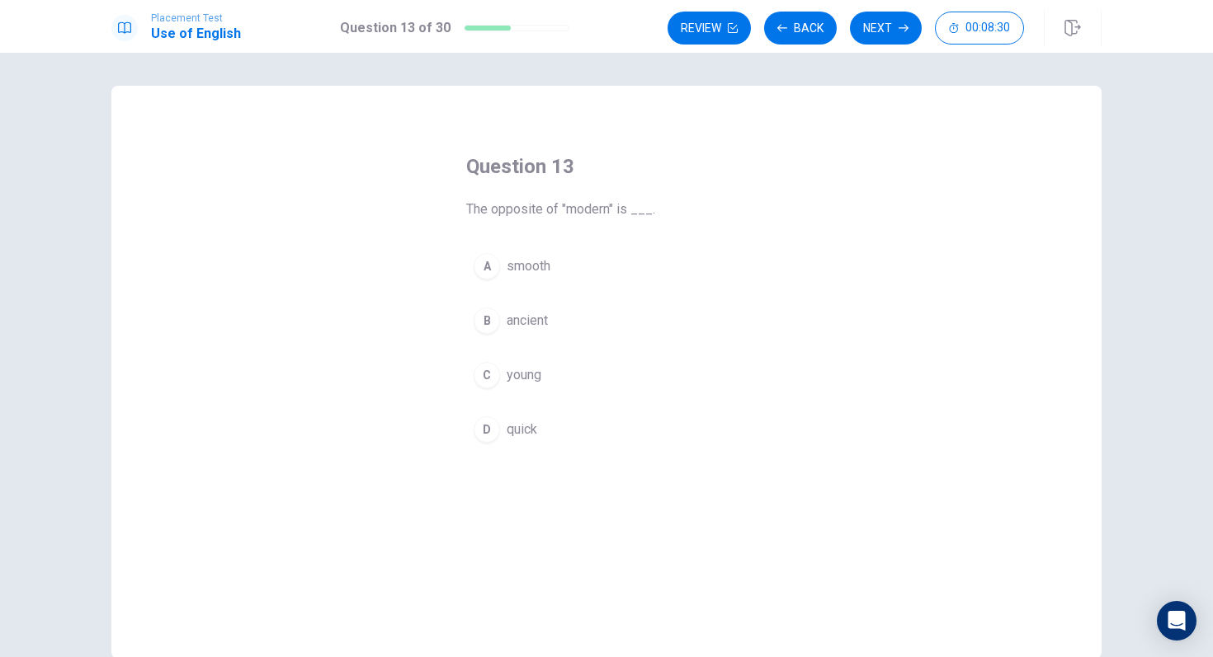
click at [488, 323] on div "B" at bounding box center [487, 321] width 26 height 26
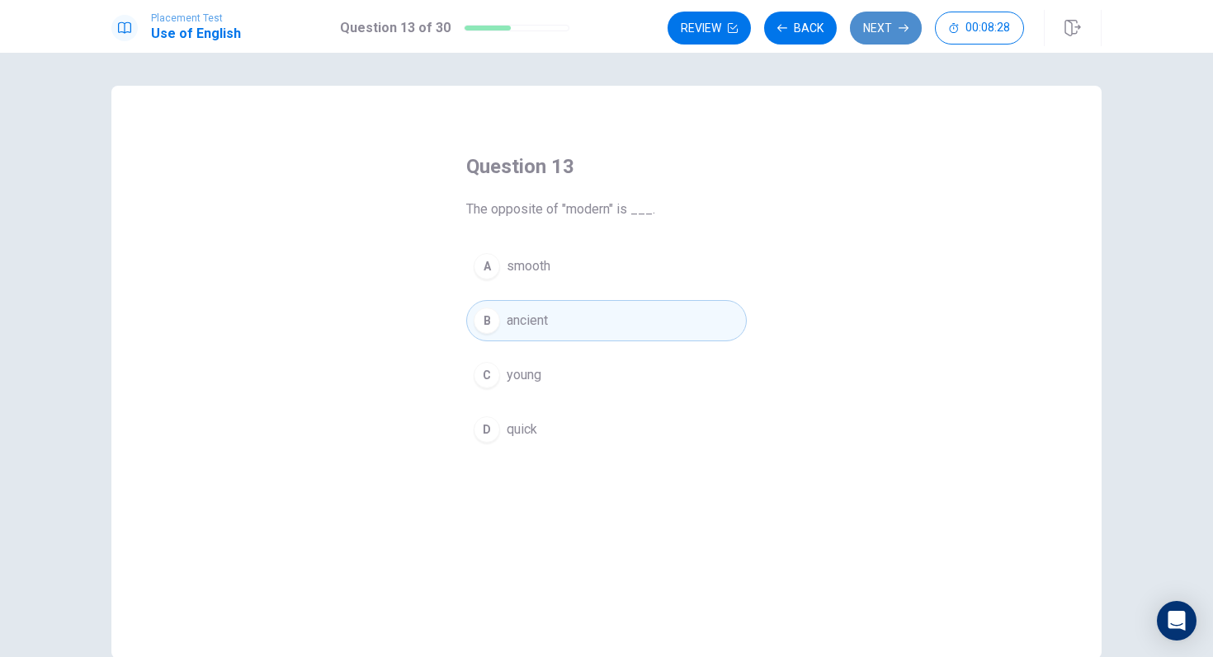
click at [886, 30] on button "Next" at bounding box center [886, 28] width 72 height 33
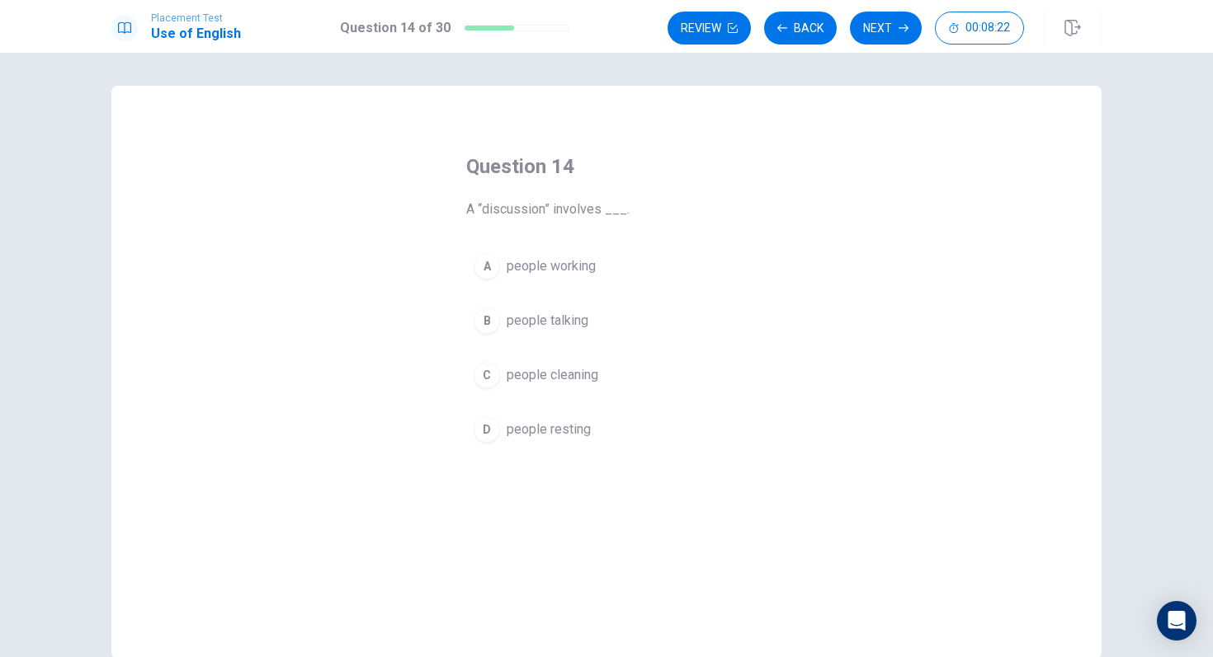
click at [481, 324] on div "B" at bounding box center [487, 321] width 26 height 26
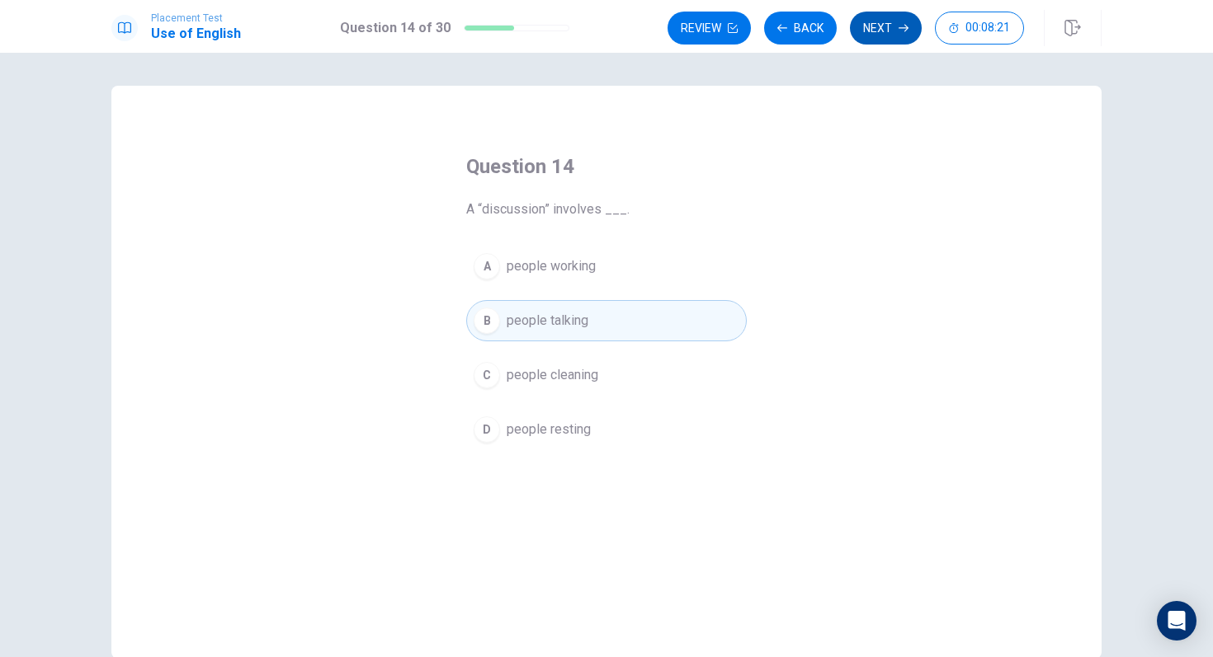
click at [880, 37] on button "Next" at bounding box center [886, 28] width 72 height 33
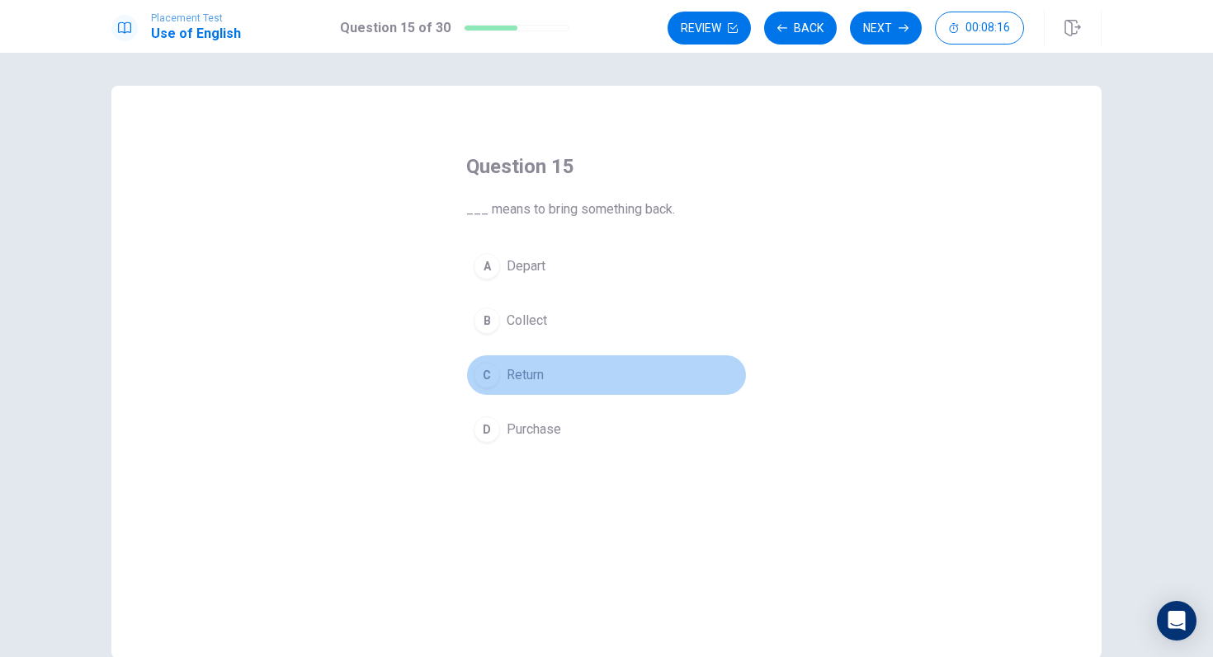
click at [492, 375] on div "C" at bounding box center [487, 375] width 26 height 26
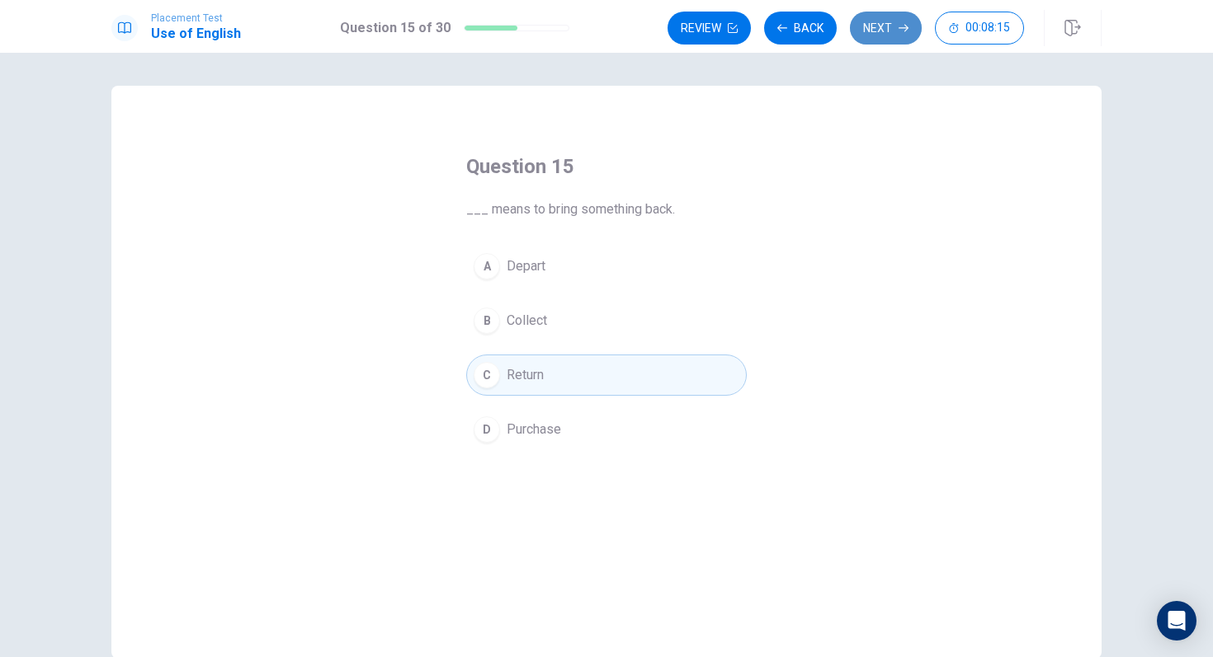
click at [880, 32] on button "Next" at bounding box center [886, 28] width 72 height 33
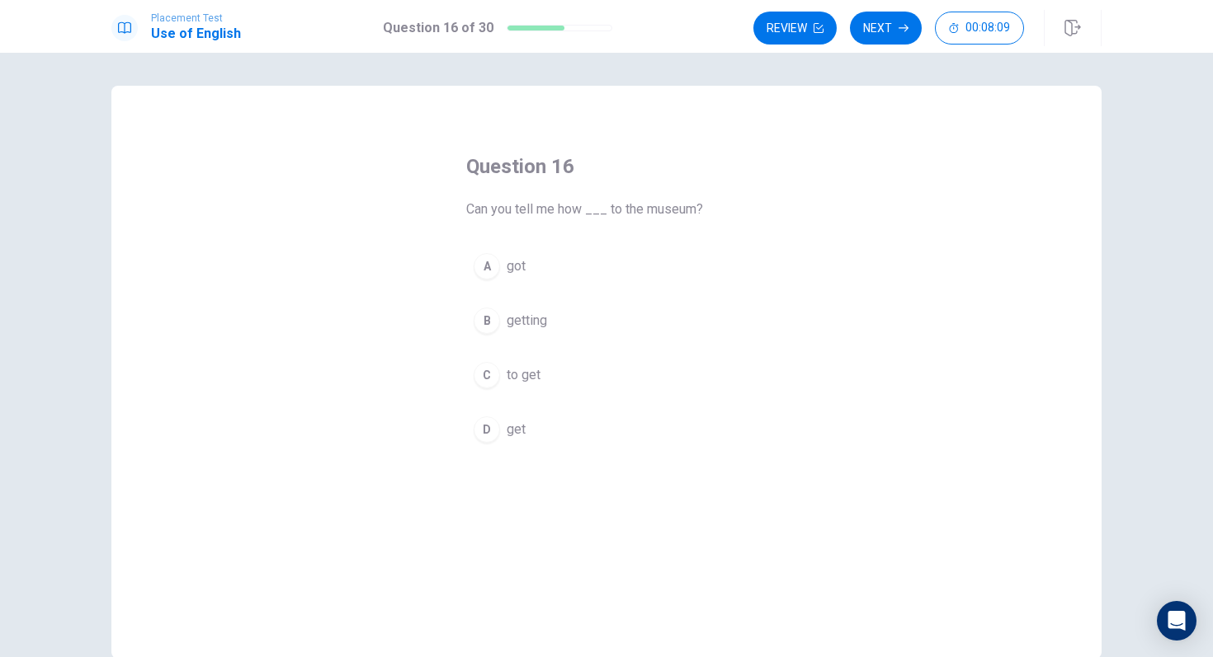
click at [488, 377] on div "C" at bounding box center [487, 375] width 26 height 26
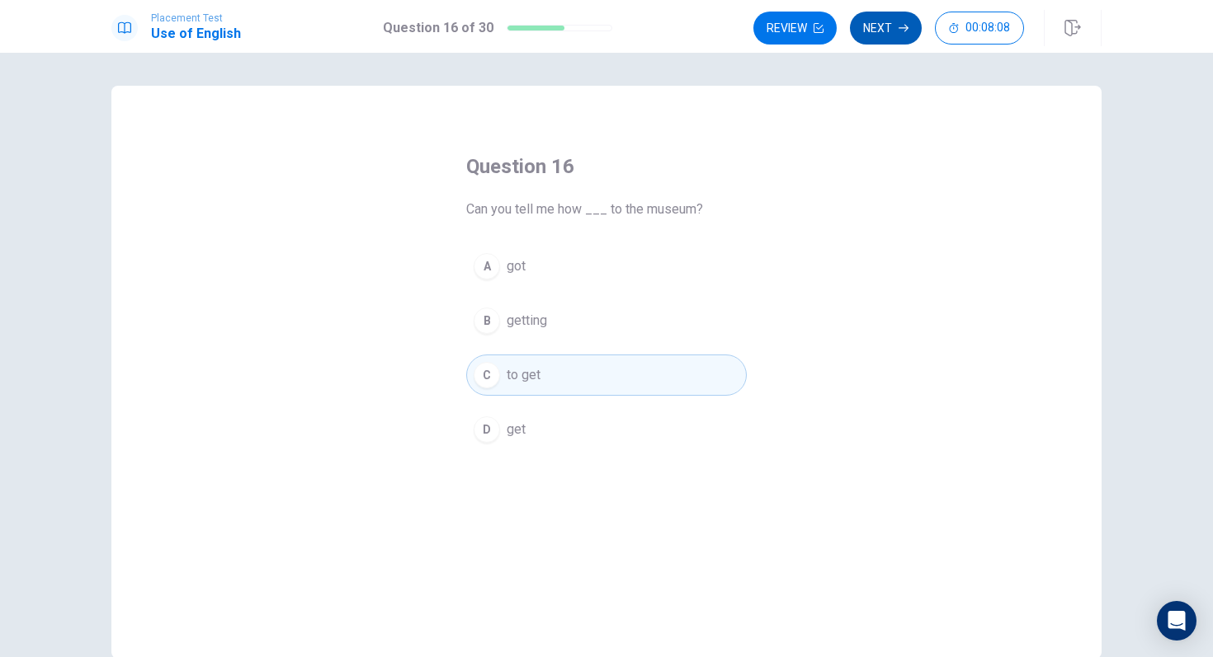
click at [884, 35] on button "Next" at bounding box center [886, 28] width 72 height 33
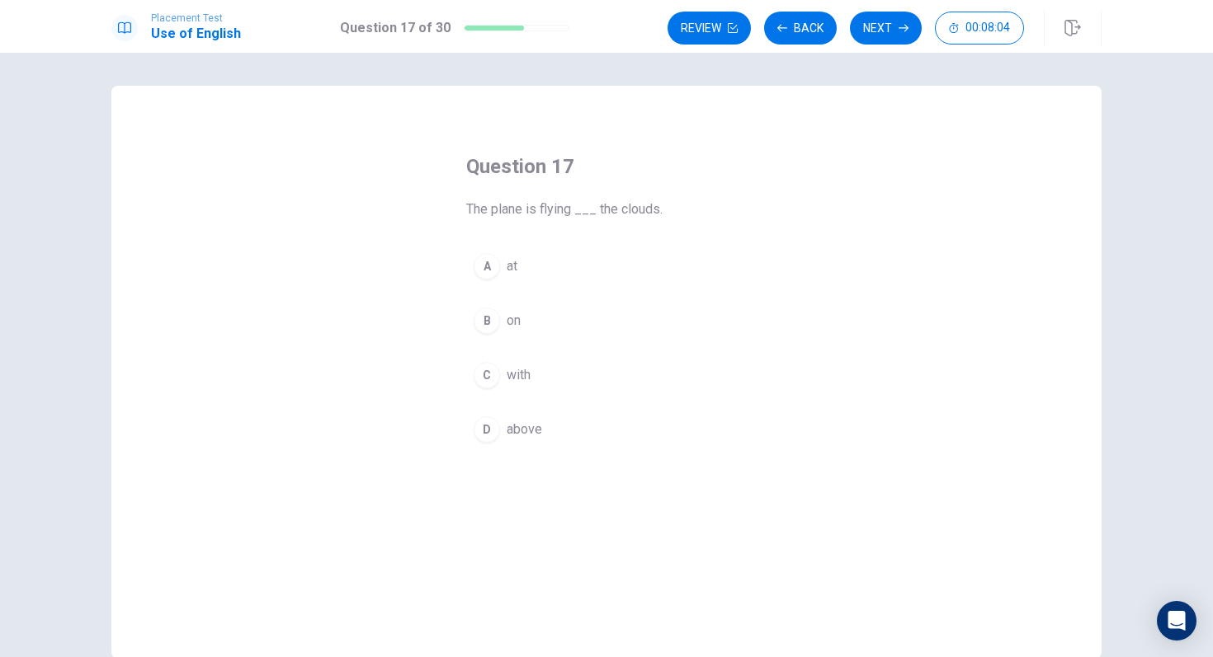
click at [486, 430] on div "D" at bounding box center [487, 430] width 26 height 26
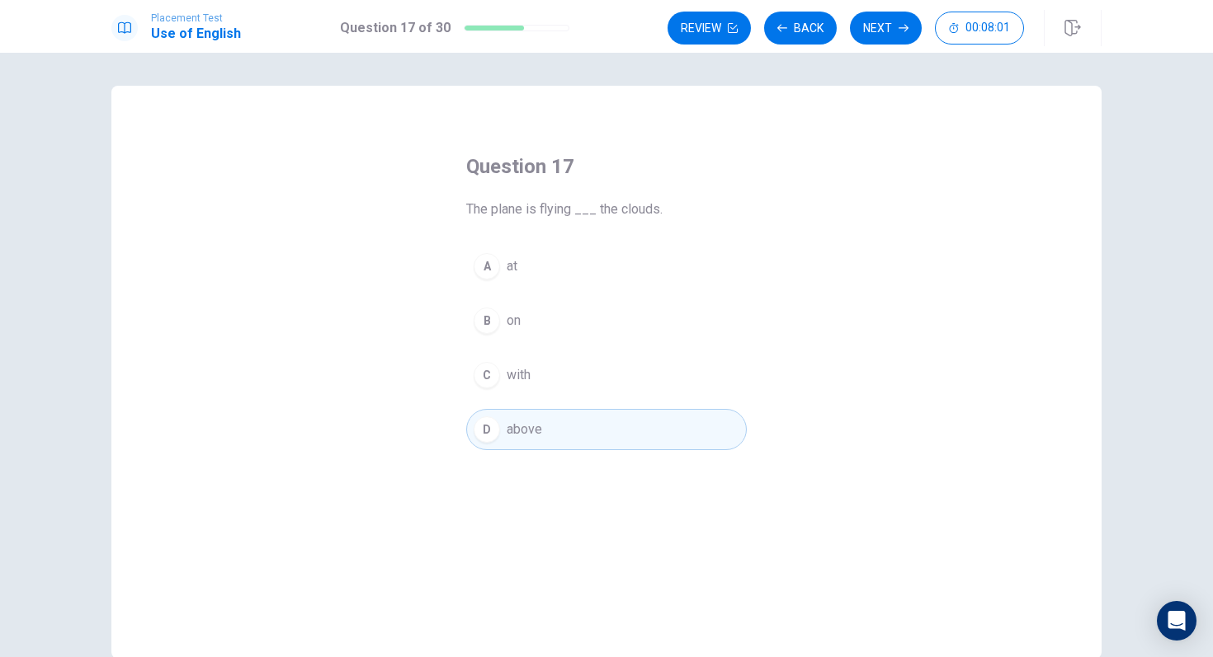
click at [483, 270] on div "A" at bounding box center [487, 266] width 26 height 26
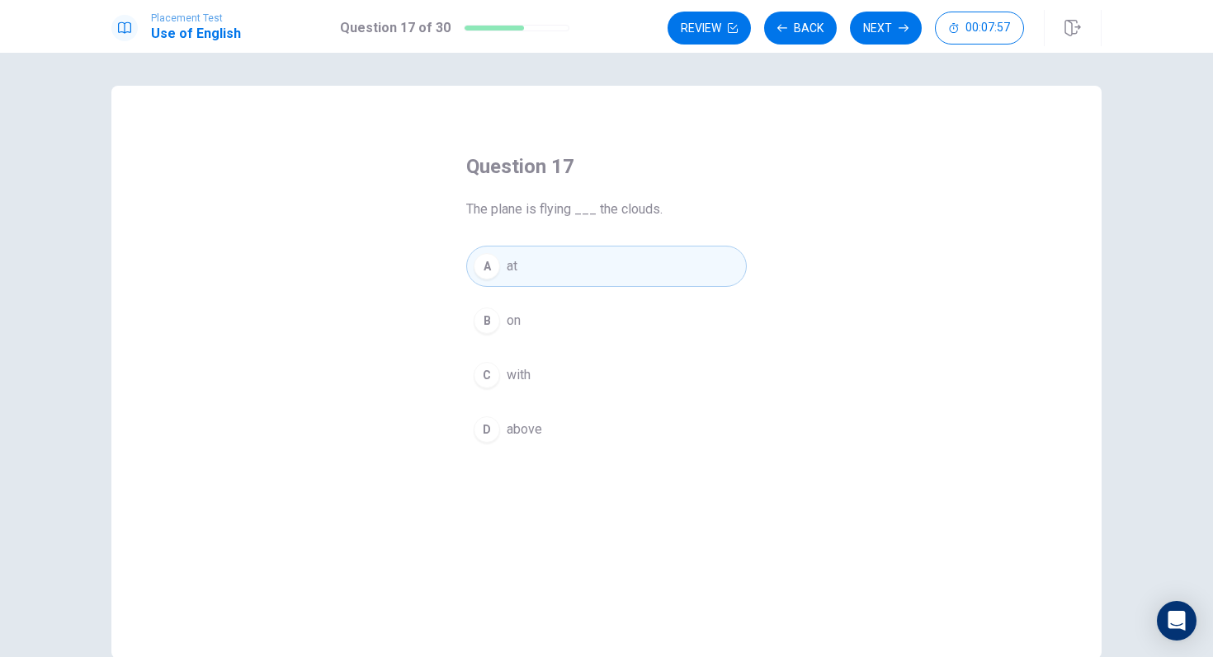
click at [544, 426] on button "D above" at bounding box center [606, 429] width 280 height 41
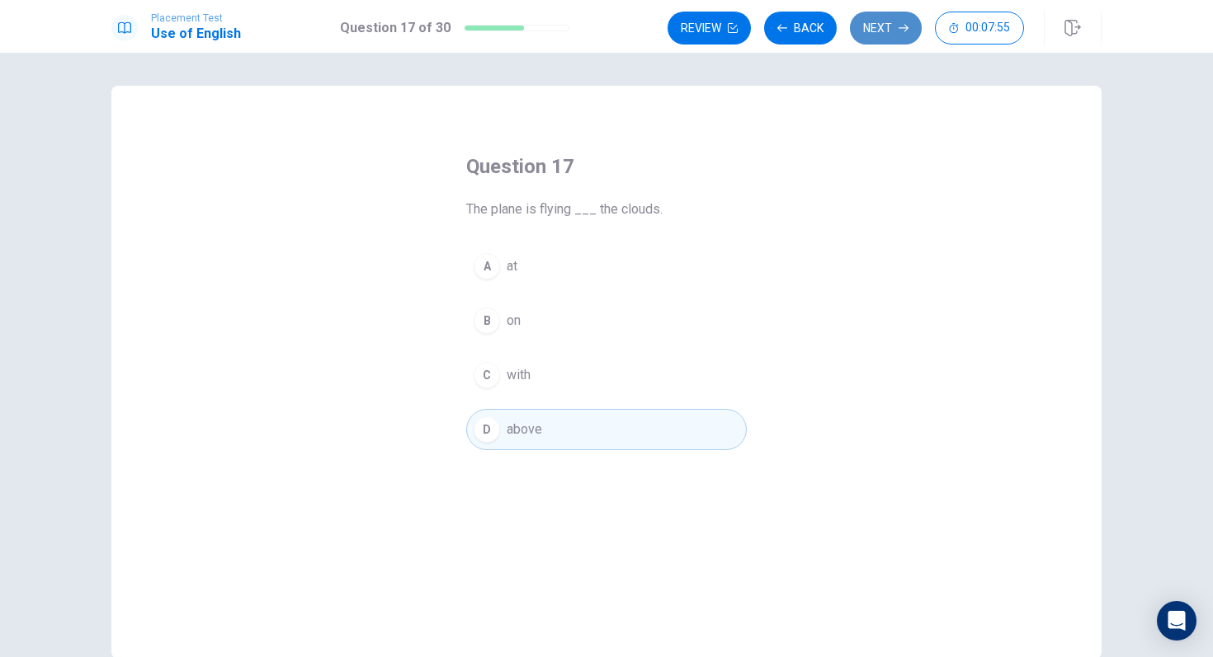
click at [881, 36] on button "Next" at bounding box center [886, 28] width 72 height 33
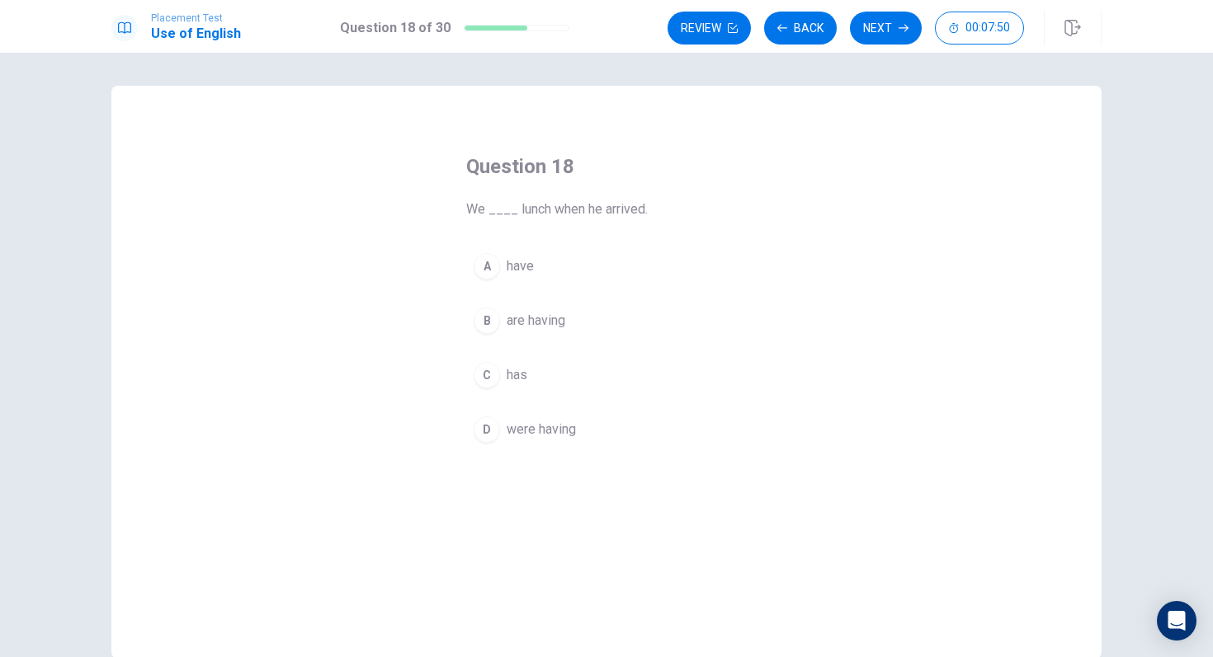
click at [480, 436] on div "D" at bounding box center [487, 430] width 26 height 26
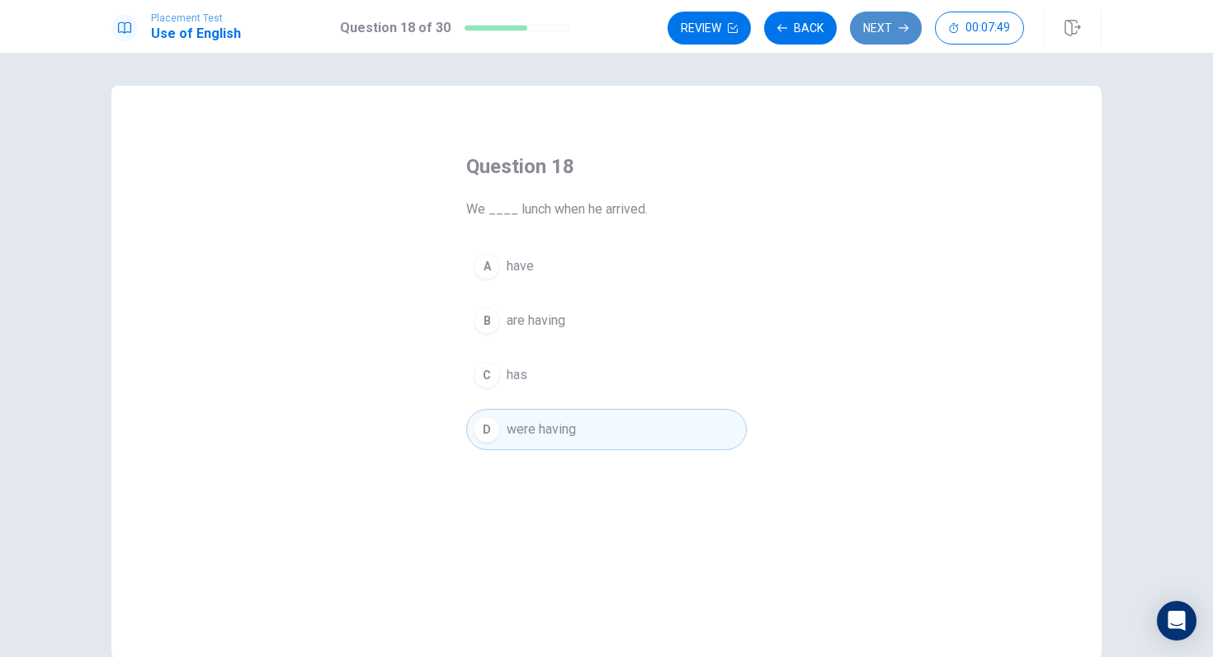
click at [888, 30] on button "Next" at bounding box center [886, 28] width 72 height 33
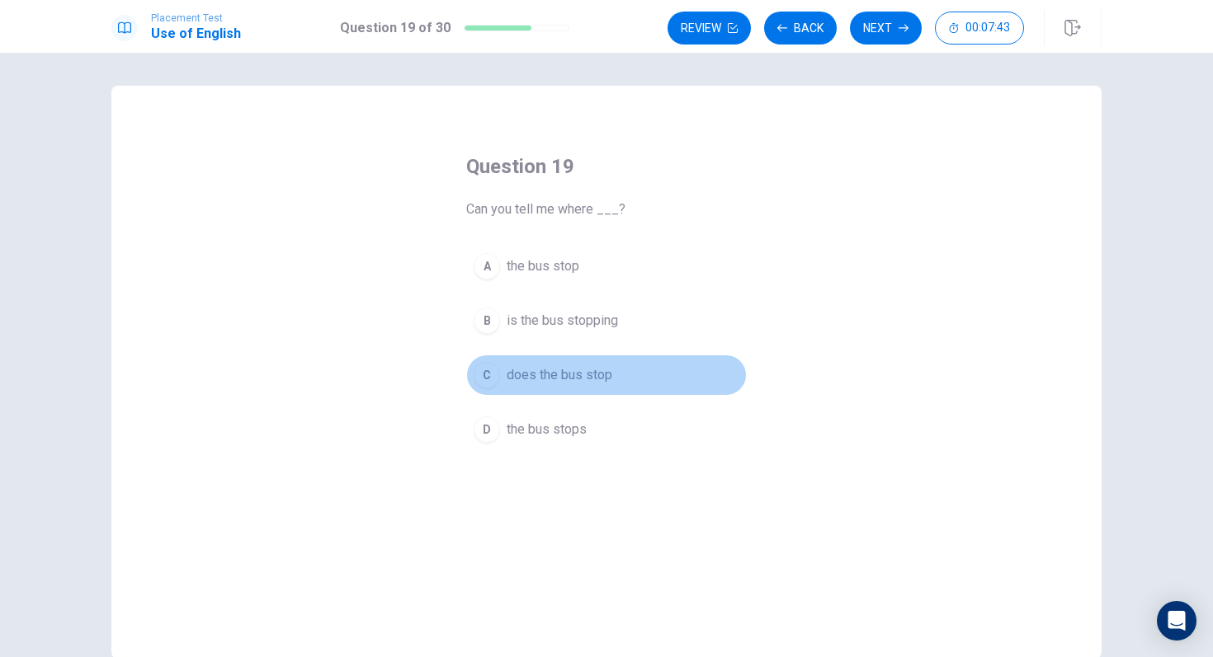
click at [483, 370] on div "C" at bounding box center [487, 375] width 26 height 26
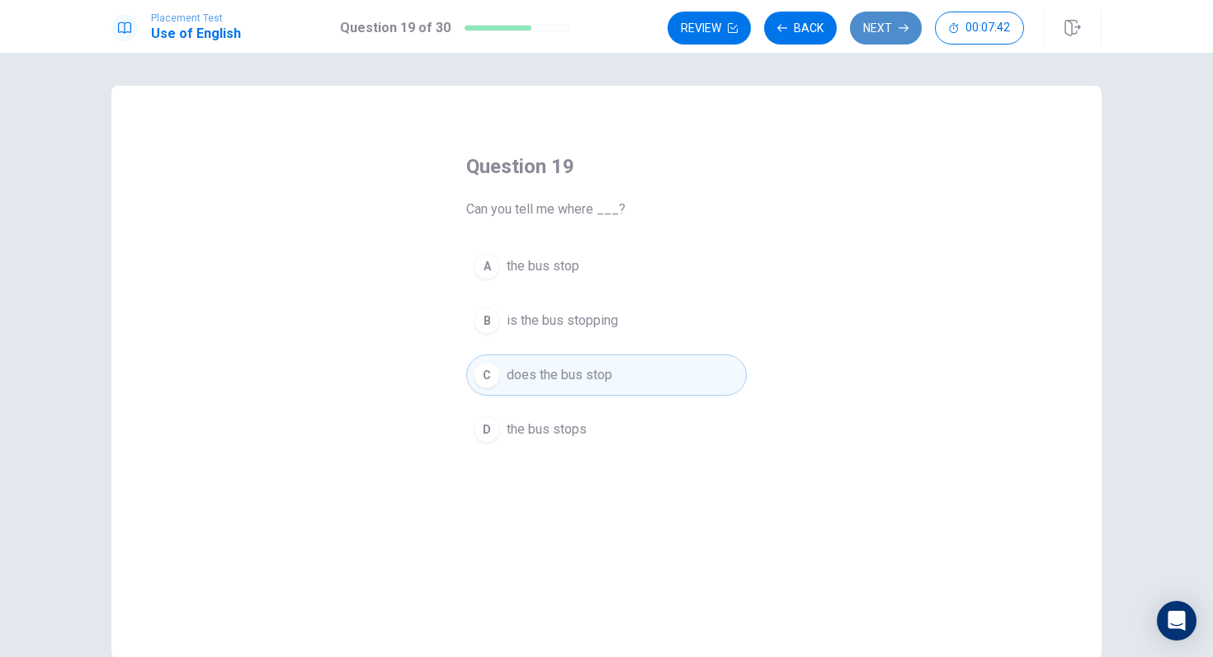
click at [865, 38] on button "Next" at bounding box center [886, 28] width 72 height 33
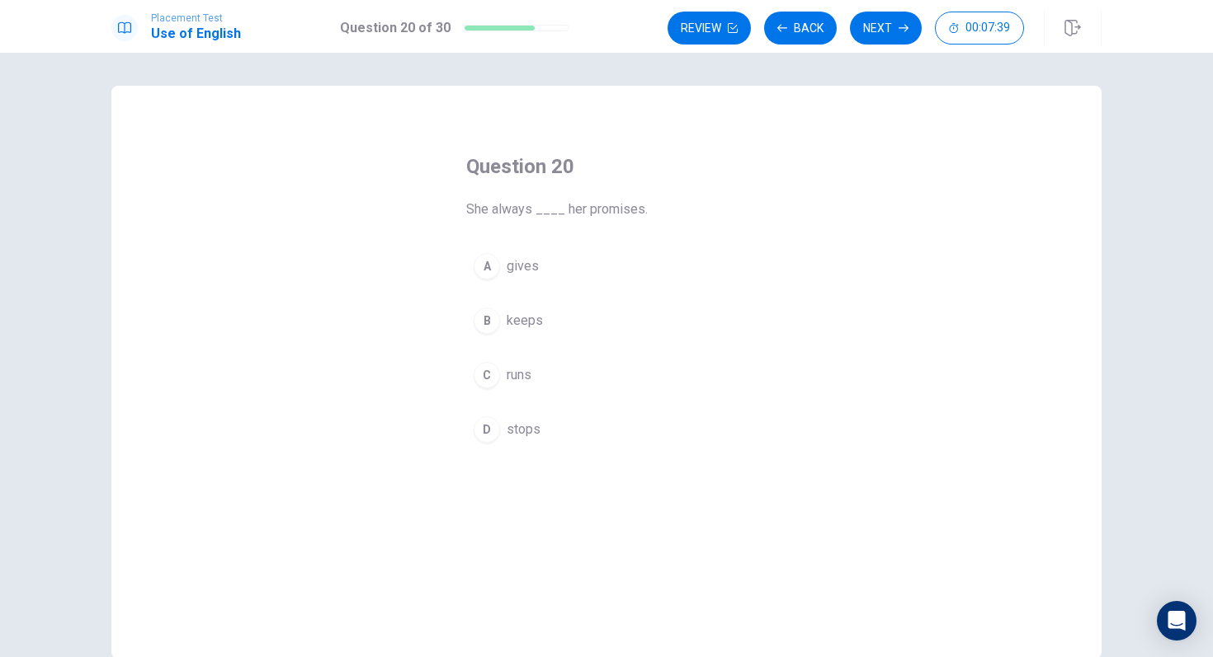
click at [489, 318] on div "B" at bounding box center [487, 321] width 26 height 26
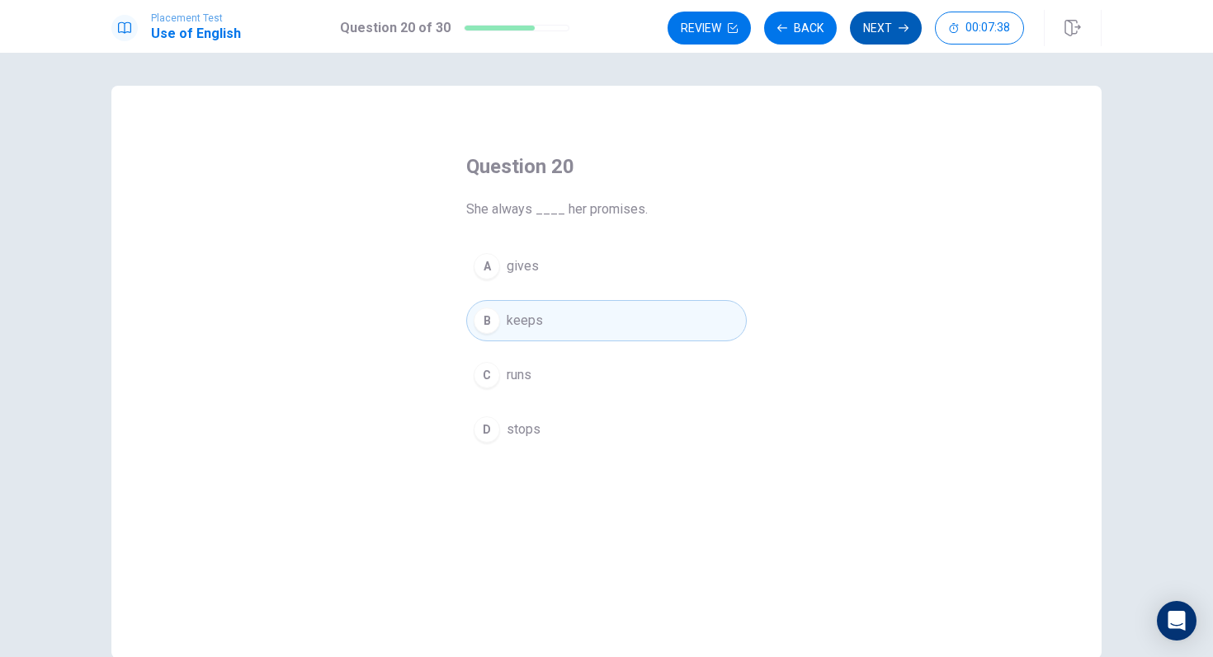
click at [879, 21] on button "Next" at bounding box center [886, 28] width 72 height 33
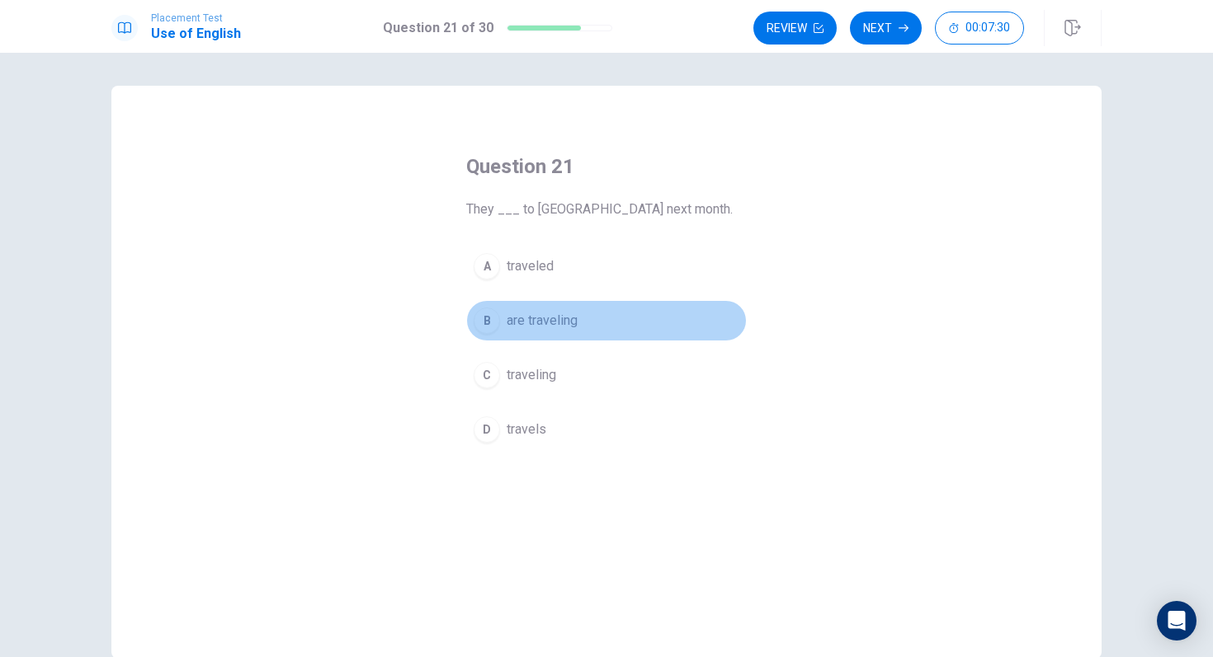
click at [498, 305] on button "B are traveling" at bounding box center [606, 320] width 280 height 41
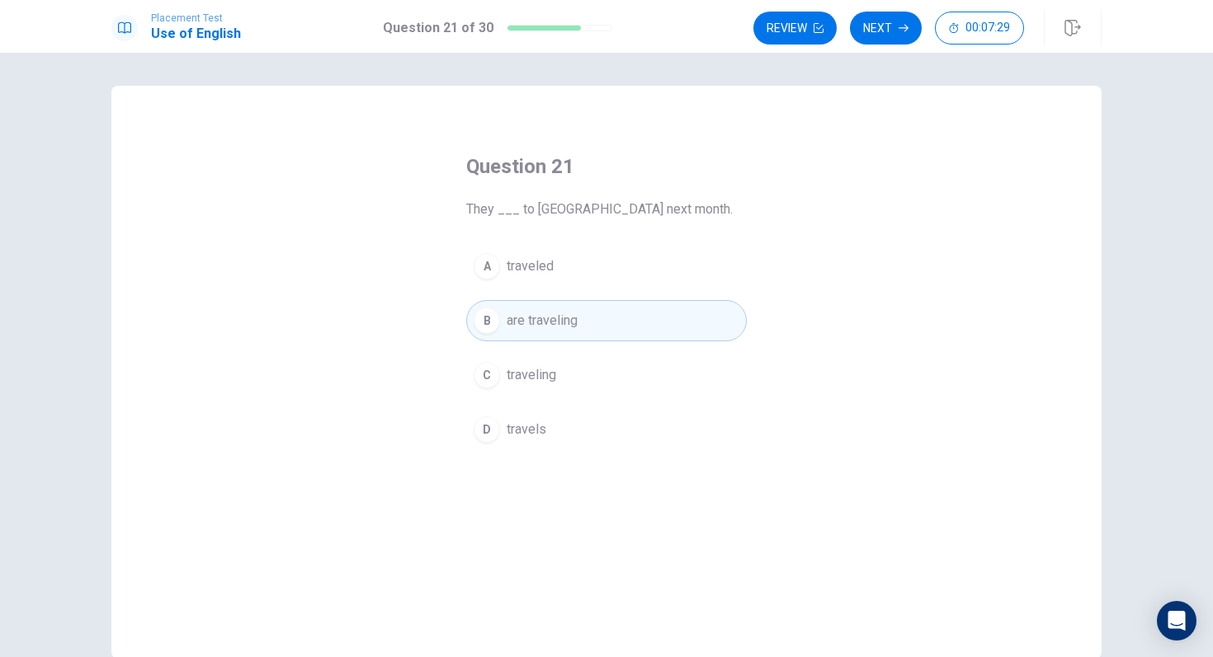
click at [874, 45] on div "Review Next 00:07:29" at bounding box center [927, 28] width 348 height 36
click at [874, 39] on button "Next" at bounding box center [886, 28] width 72 height 33
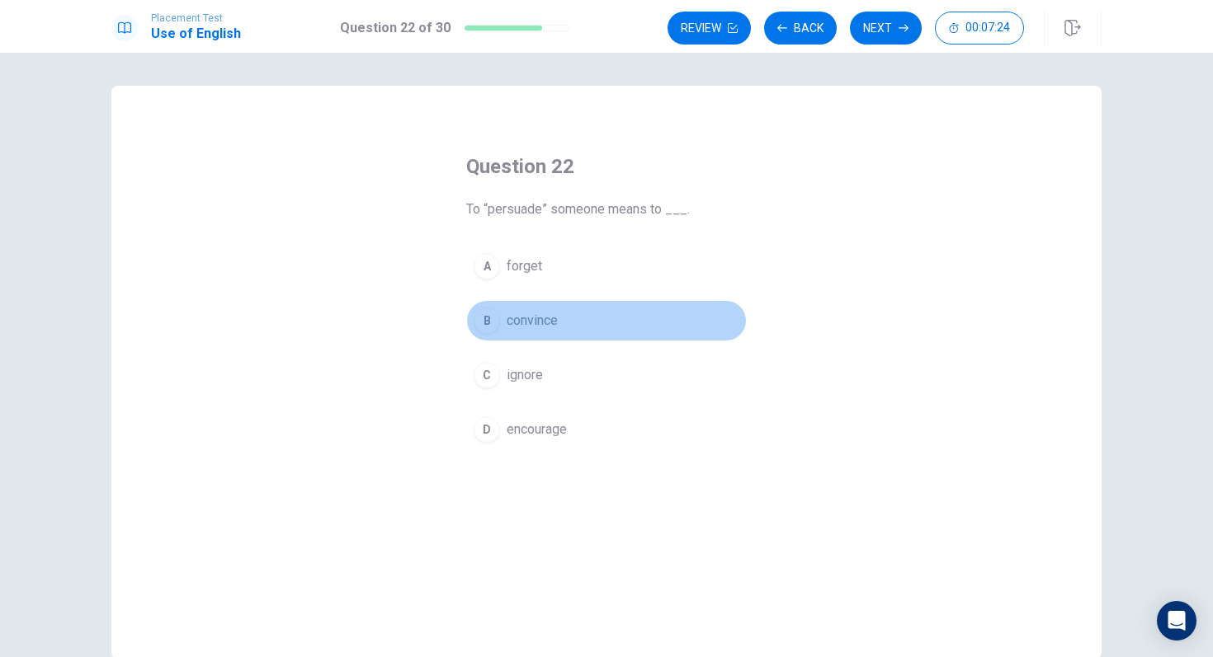
click at [491, 319] on div "B" at bounding box center [487, 321] width 26 height 26
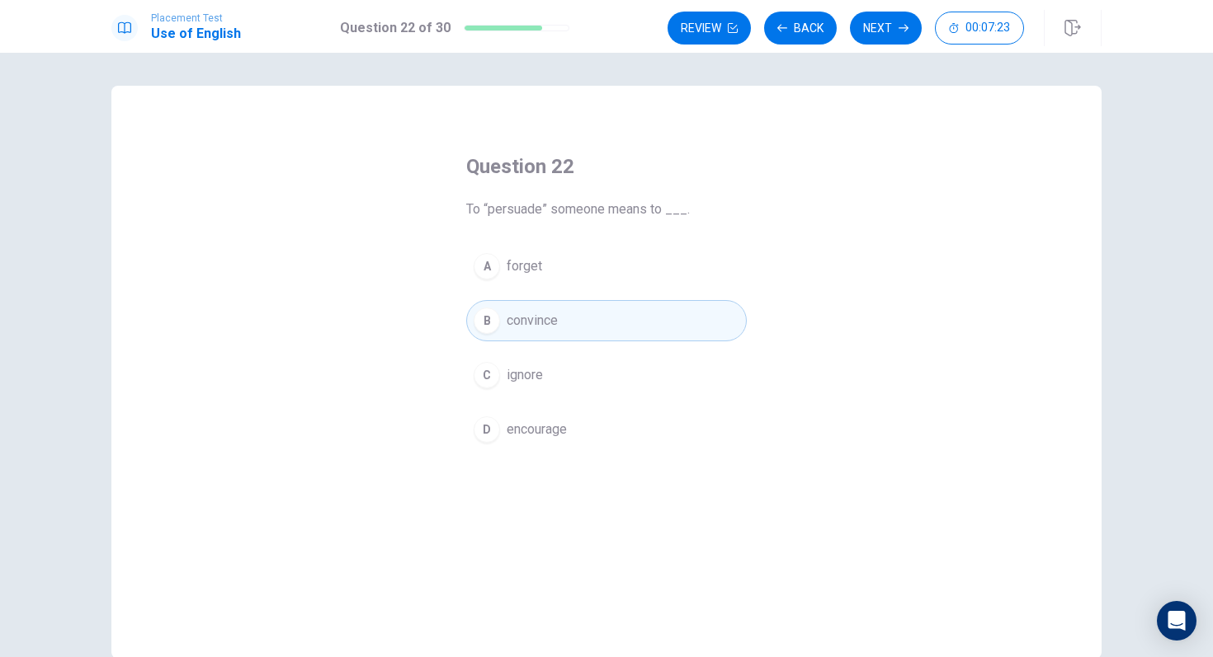
click at [863, 46] on div "Placement Test Use of English Question 22 of 30 Review Back Next 00:07:23" at bounding box center [606, 26] width 1213 height 53
click at [866, 40] on button "Next" at bounding box center [886, 28] width 72 height 33
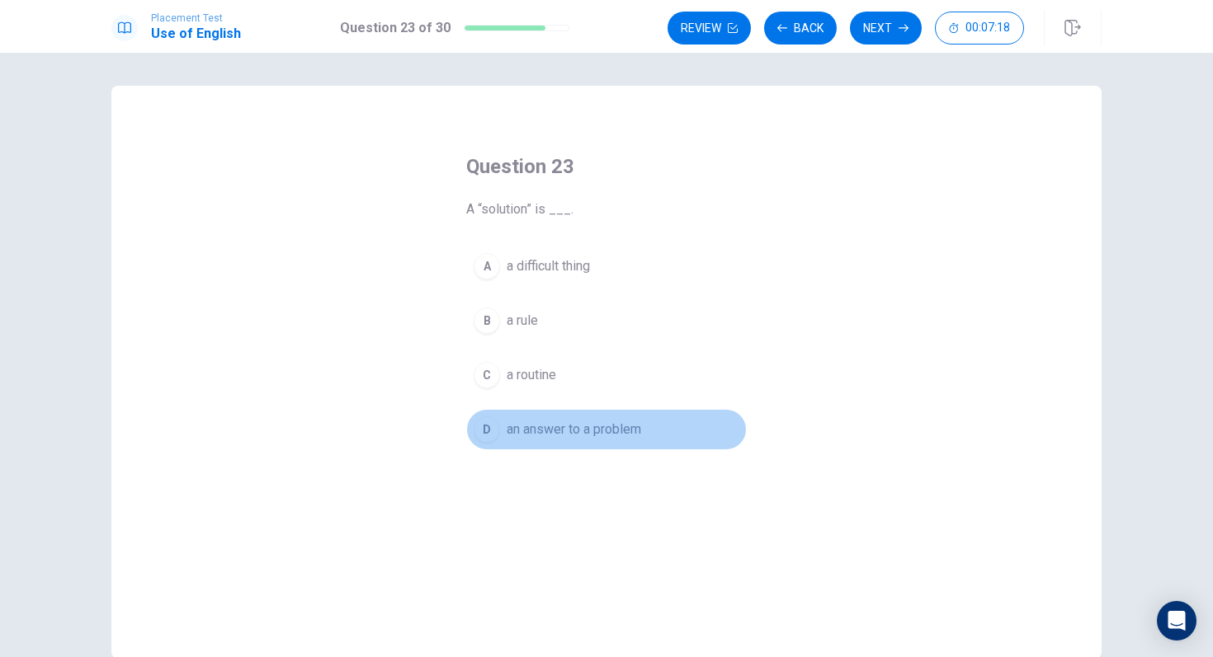
click at [479, 432] on div "D" at bounding box center [487, 430] width 26 height 26
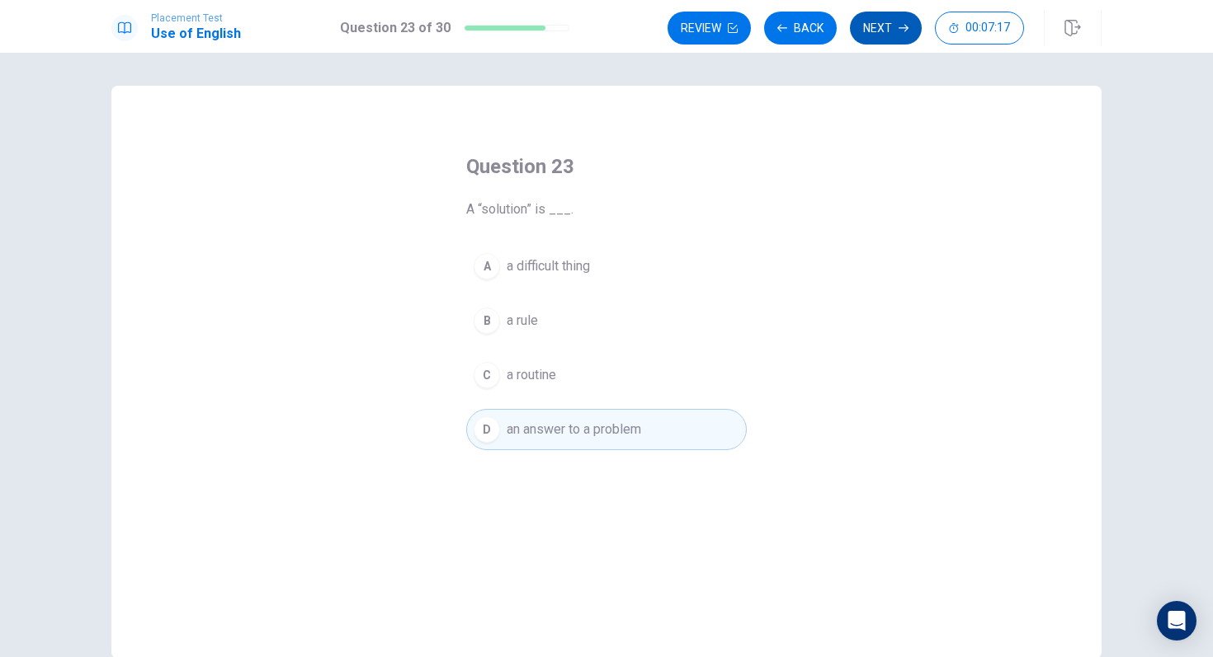
click at [864, 36] on button "Next" at bounding box center [886, 28] width 72 height 33
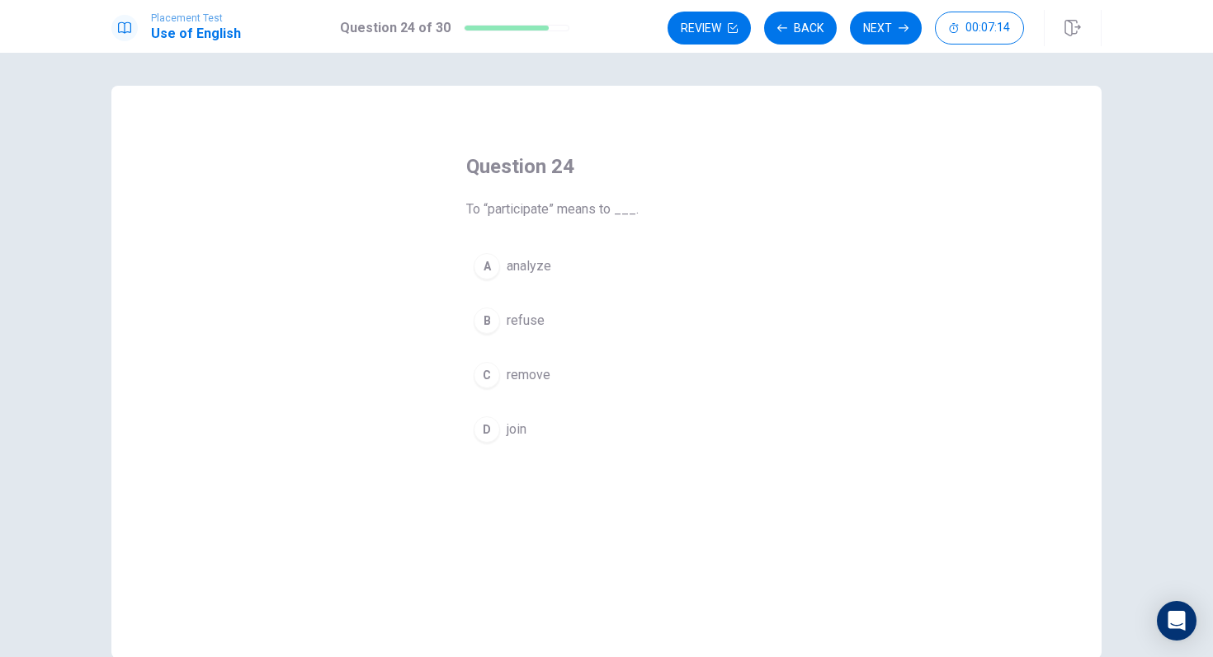
click at [476, 429] on div "D" at bounding box center [487, 430] width 26 height 26
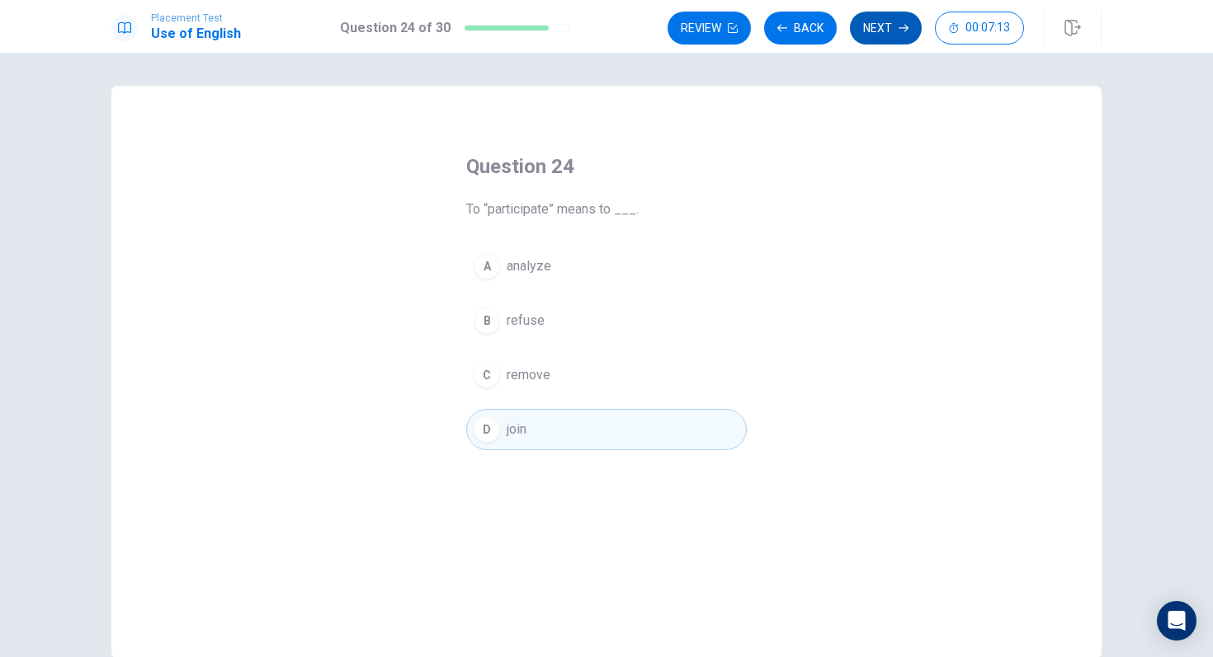
click at [880, 16] on button "Next" at bounding box center [886, 28] width 72 height 33
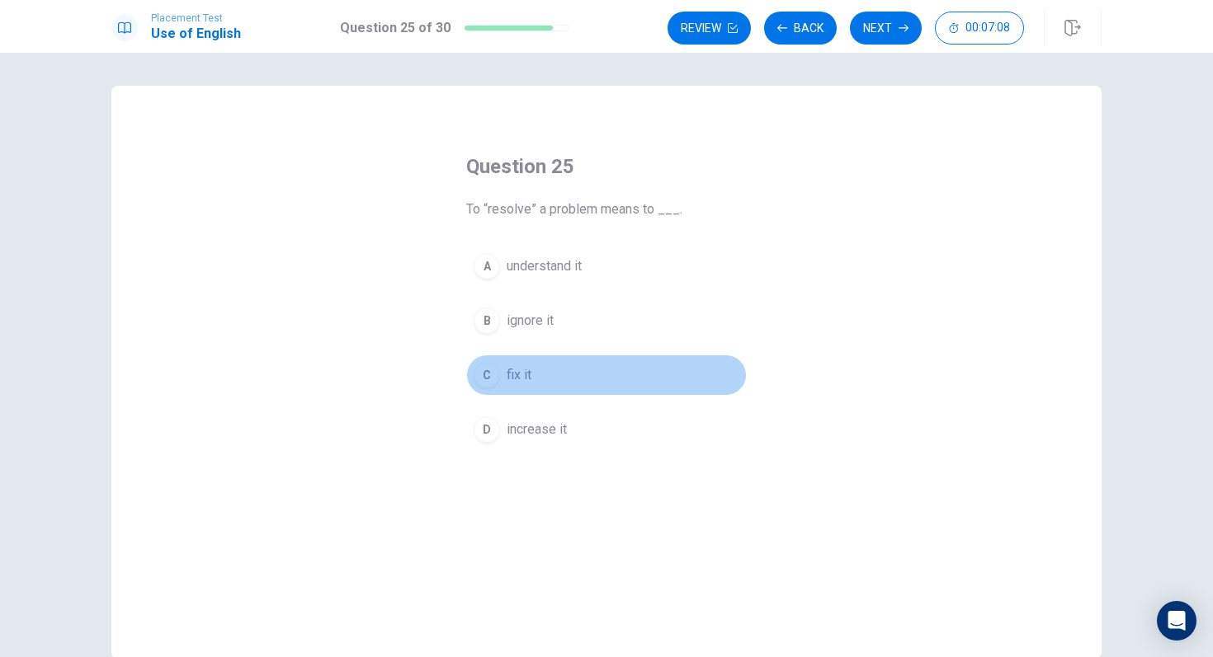
click at [491, 375] on div "C" at bounding box center [487, 375] width 26 height 26
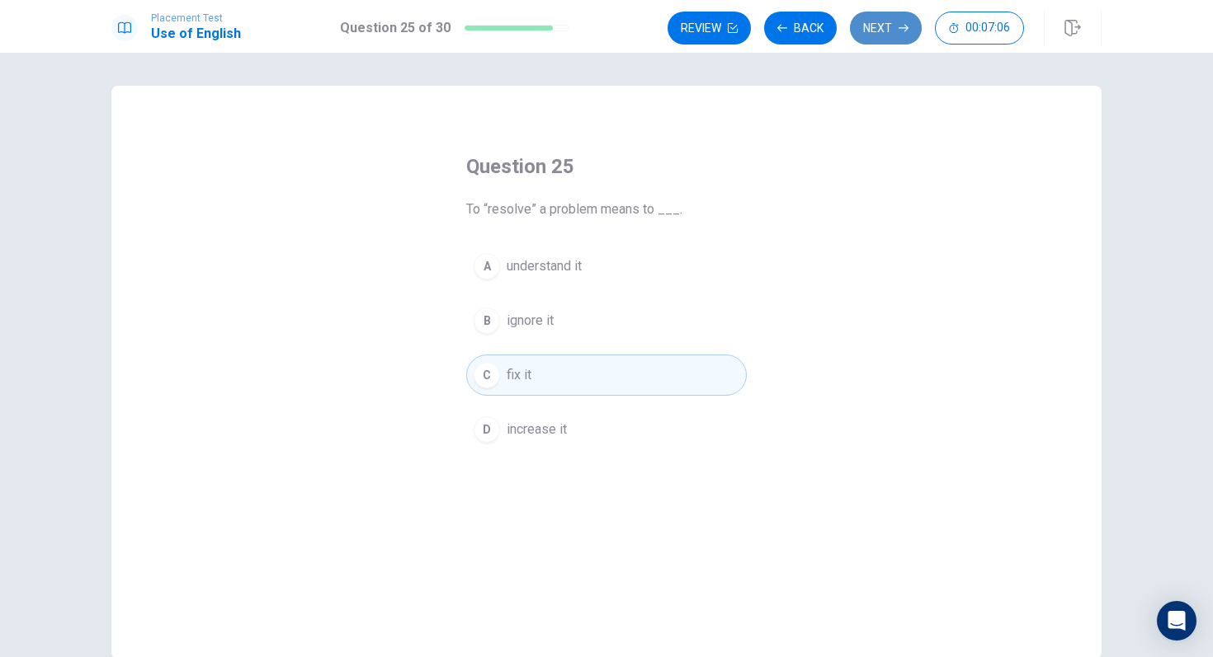
click at [910, 30] on button "Next" at bounding box center [886, 28] width 72 height 33
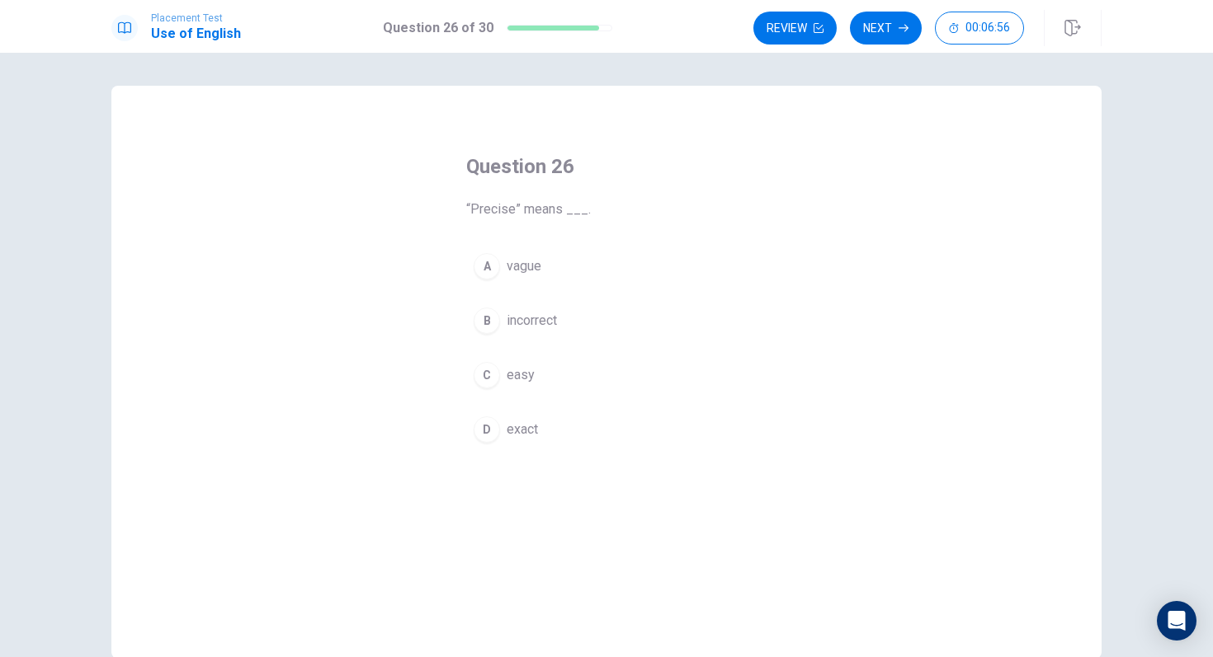
click at [480, 431] on div "D" at bounding box center [487, 430] width 26 height 26
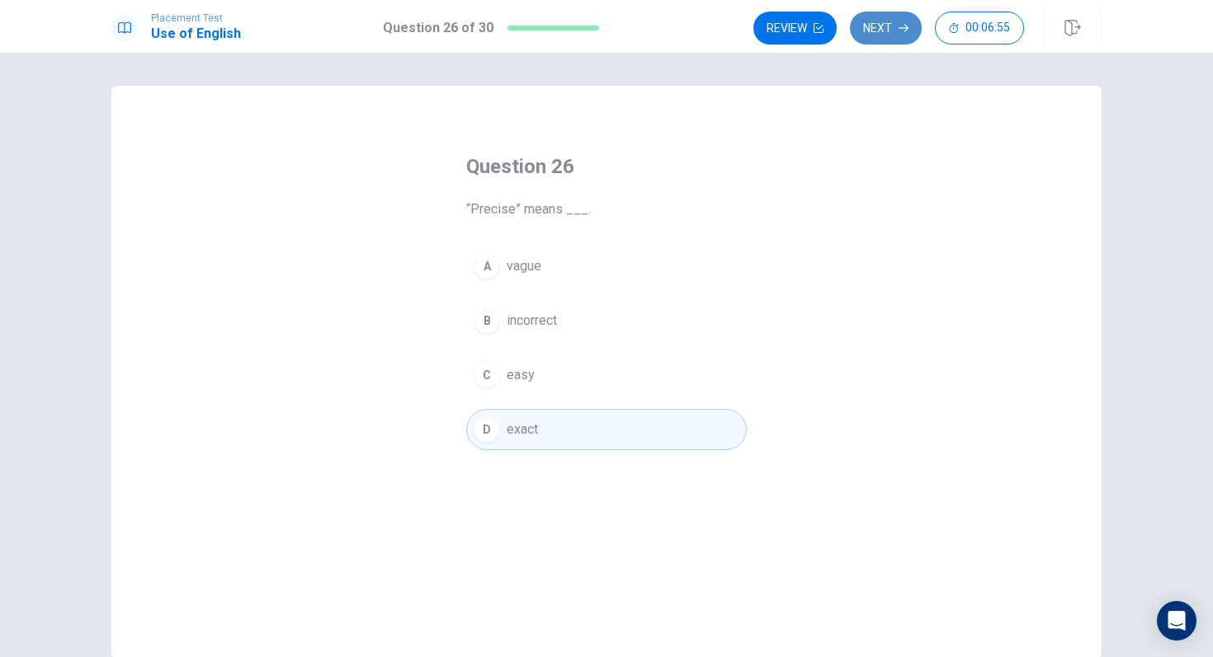
click at [890, 38] on button "Next" at bounding box center [886, 28] width 72 height 33
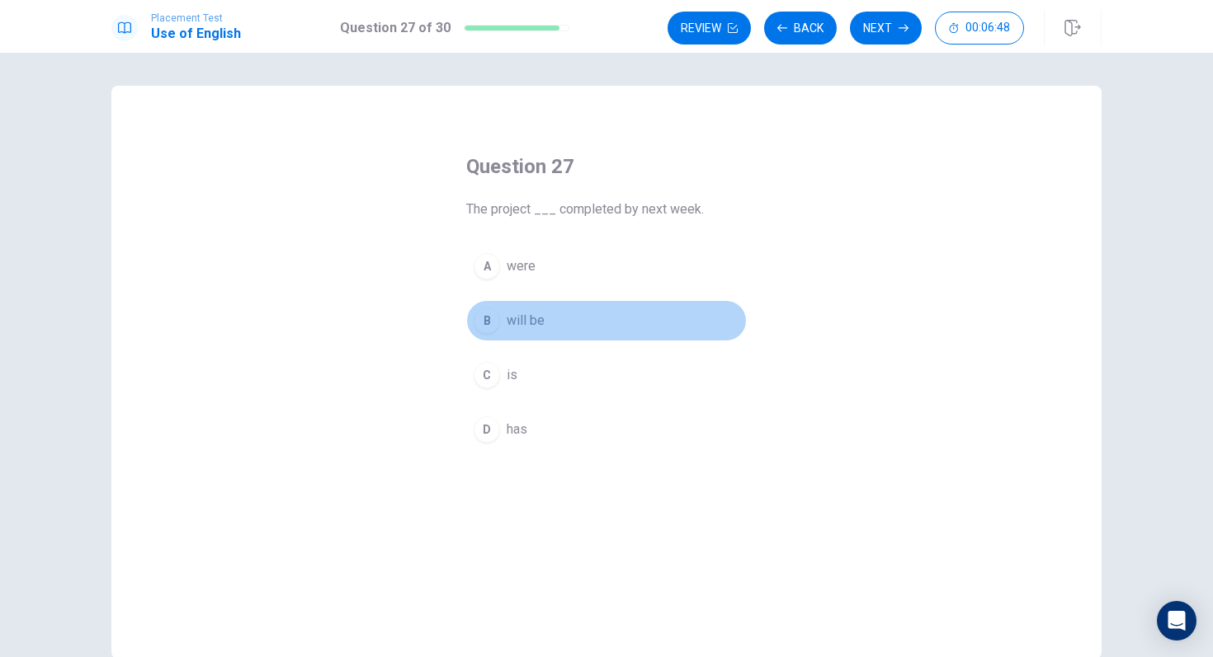
click at [488, 321] on div "B" at bounding box center [487, 321] width 26 height 26
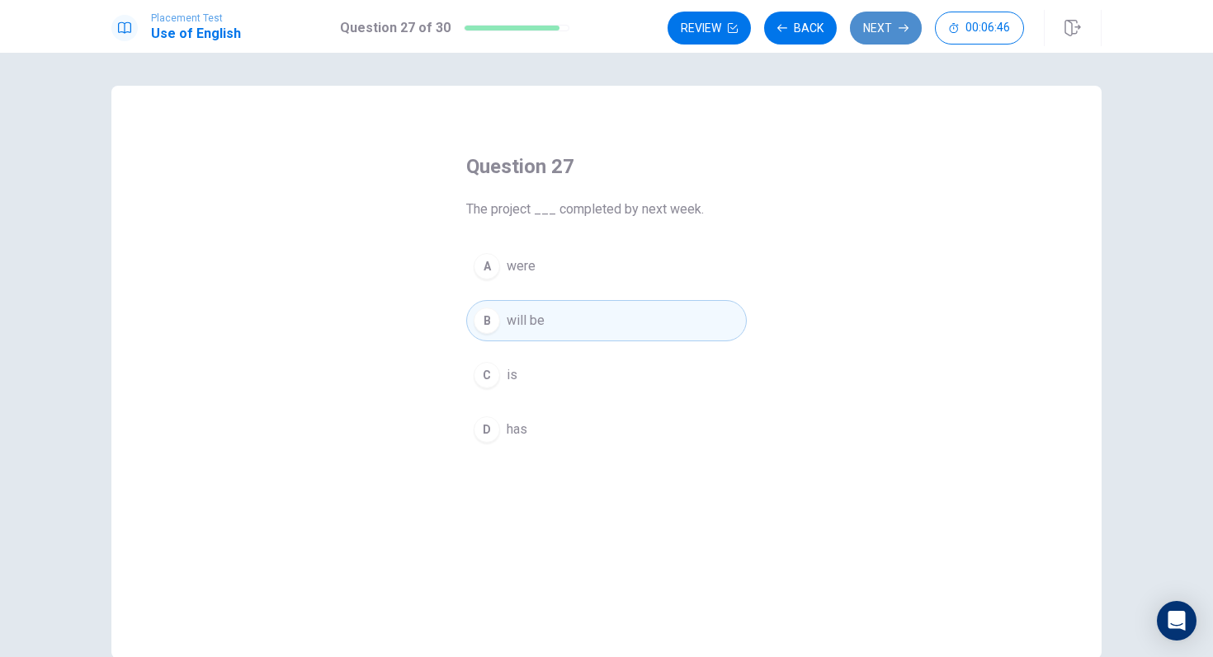
click at [890, 43] on button "Next" at bounding box center [886, 28] width 72 height 33
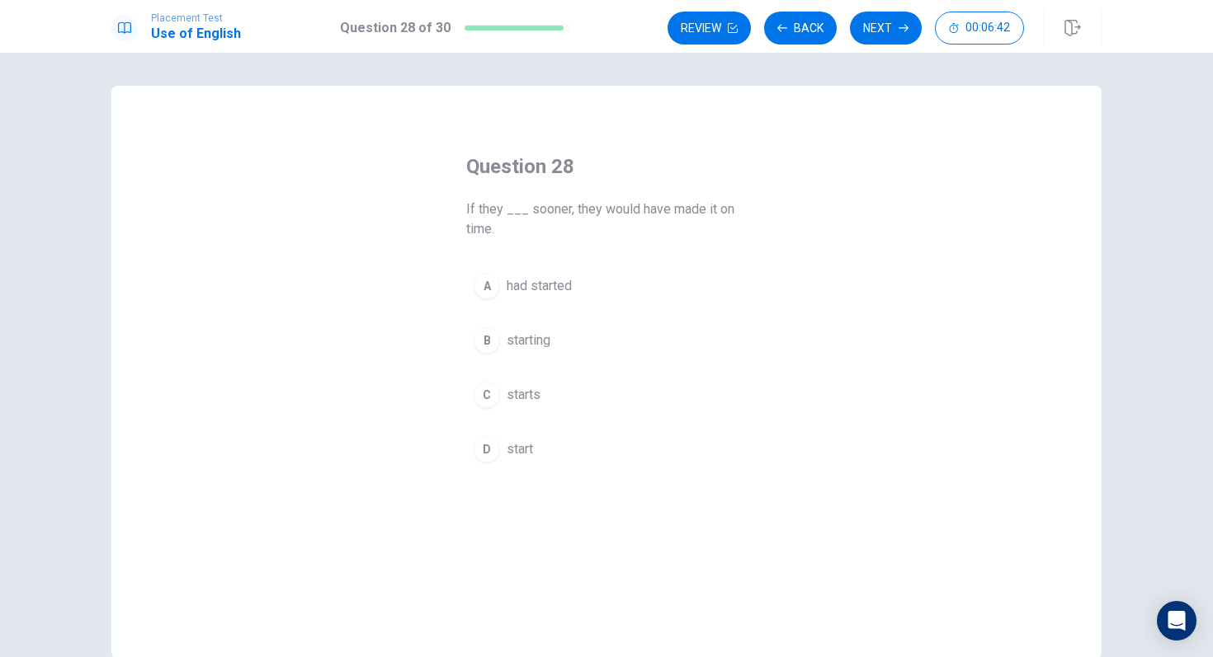
click at [489, 290] on div "A" at bounding box center [487, 286] width 26 height 26
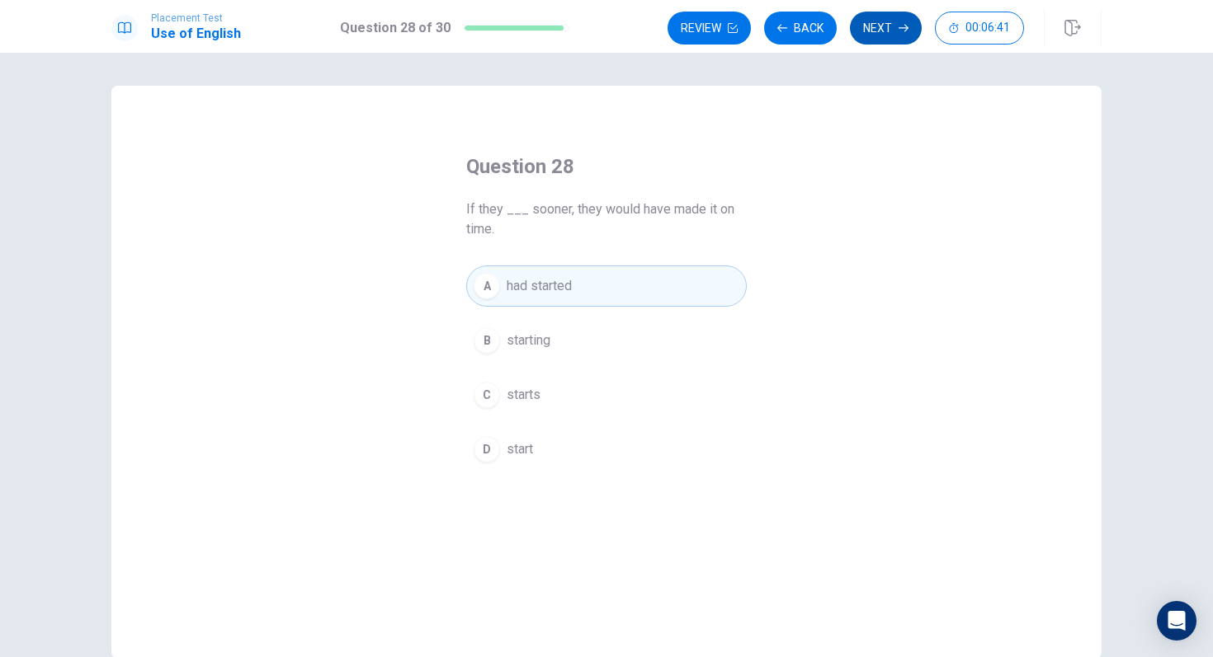
click at [899, 26] on icon "button" at bounding box center [903, 28] width 10 height 10
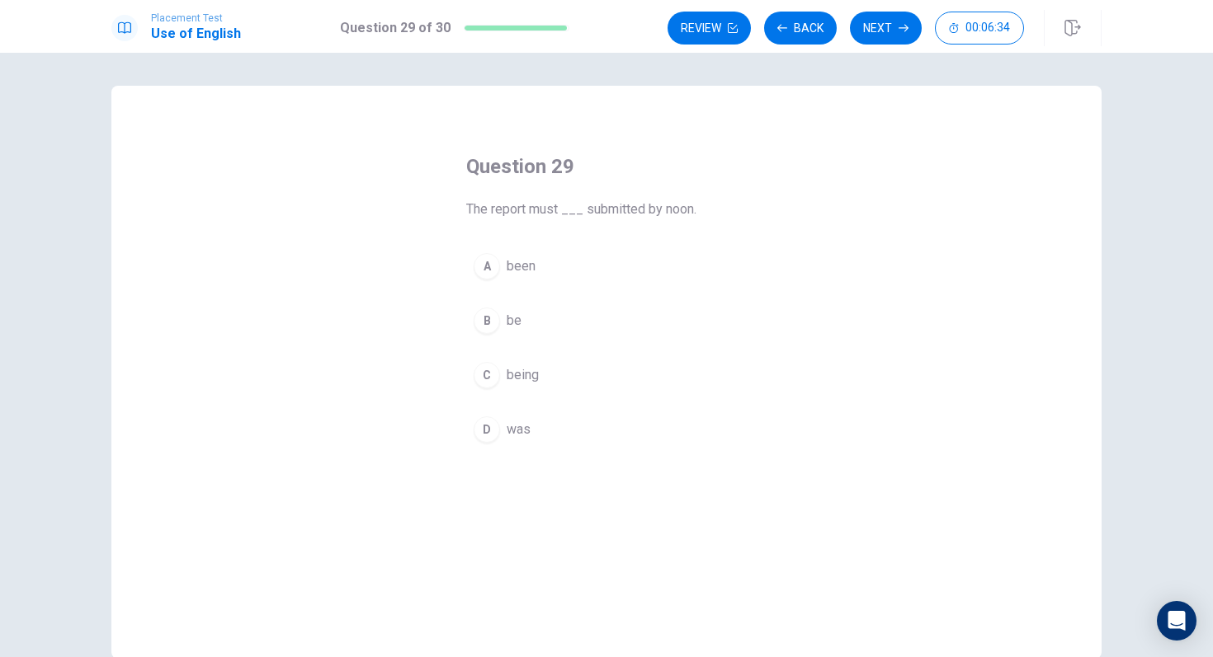
click at [486, 320] on div "B" at bounding box center [487, 321] width 26 height 26
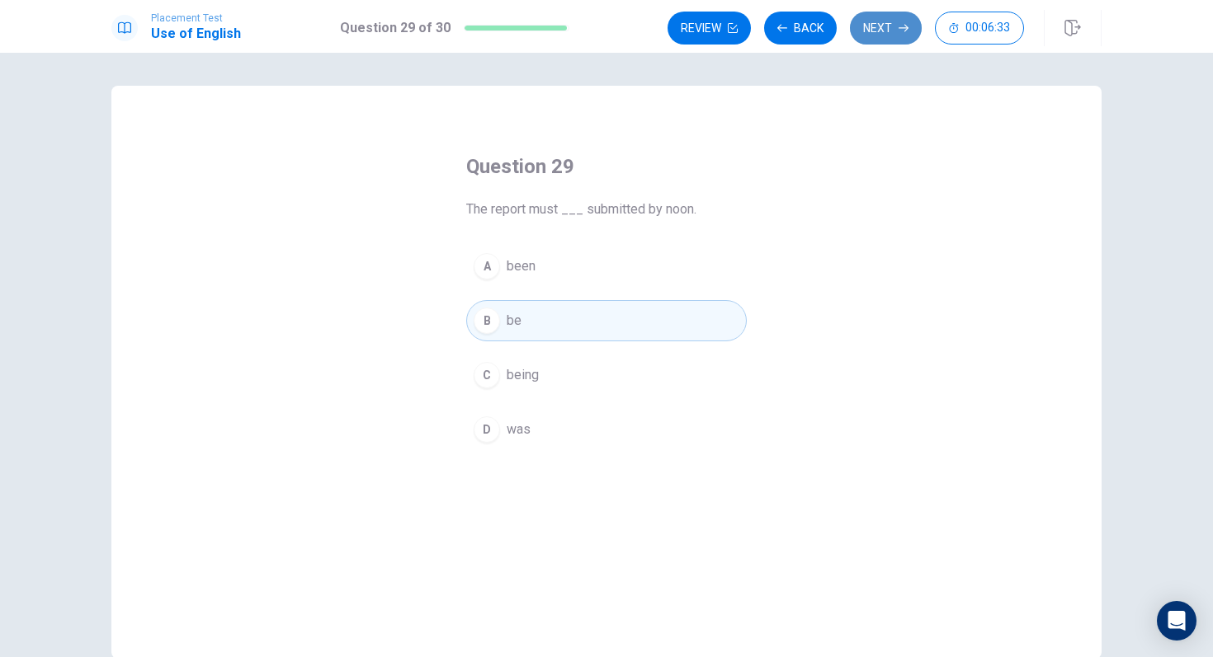
click at [879, 35] on button "Next" at bounding box center [886, 28] width 72 height 33
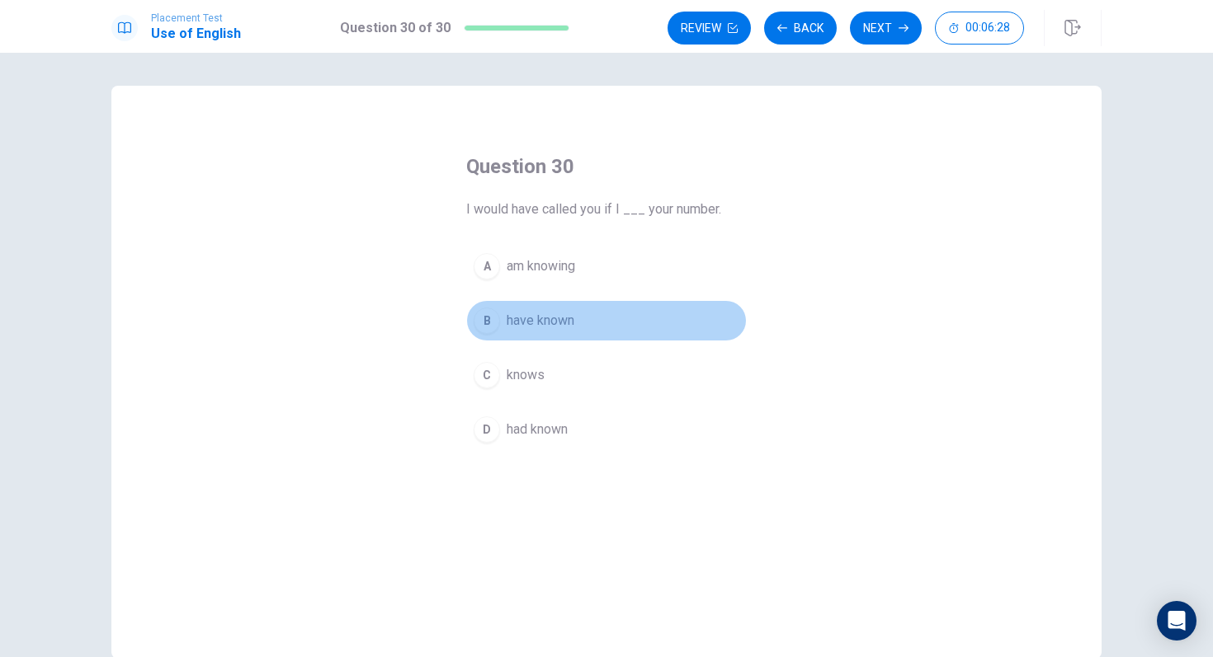
click at [492, 322] on div "B" at bounding box center [487, 321] width 26 height 26
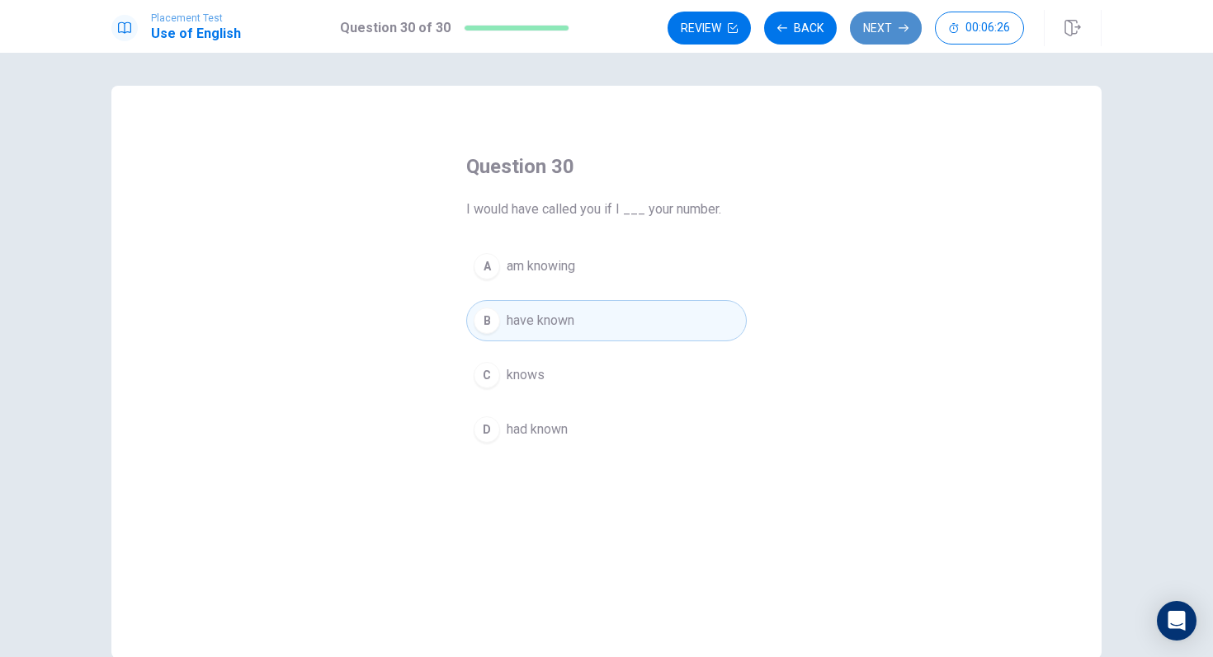
click at [883, 25] on button "Next" at bounding box center [886, 28] width 72 height 33
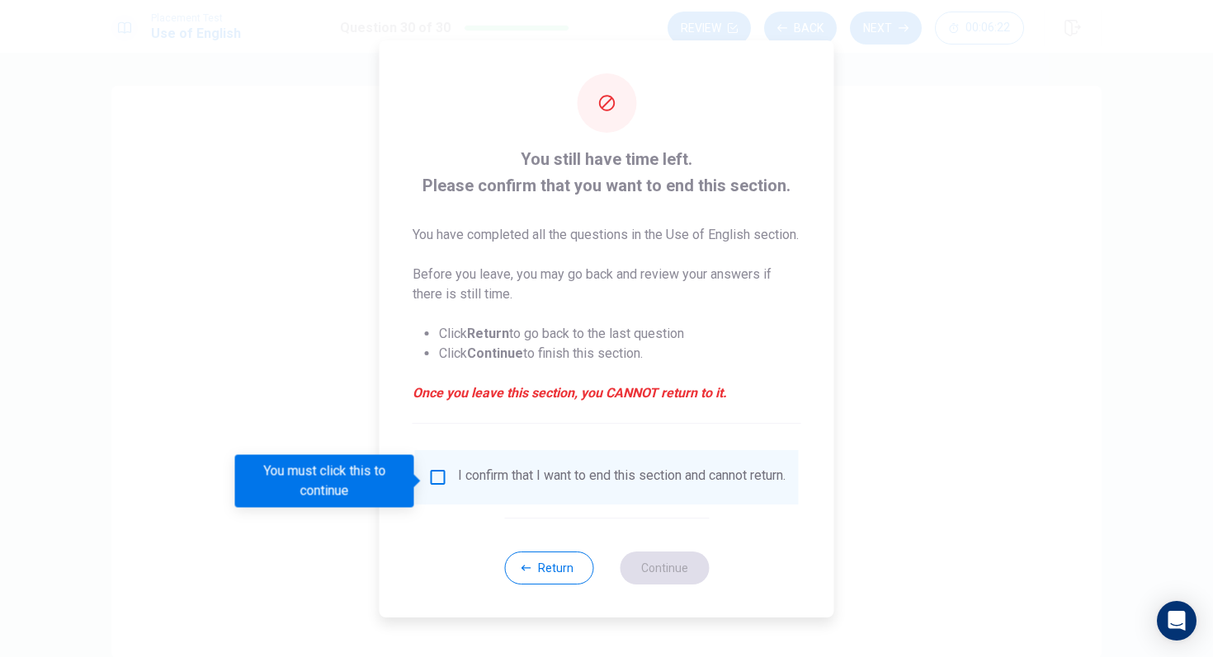
click at [442, 485] on input "You must click this to continue" at bounding box center [438, 478] width 20 height 20
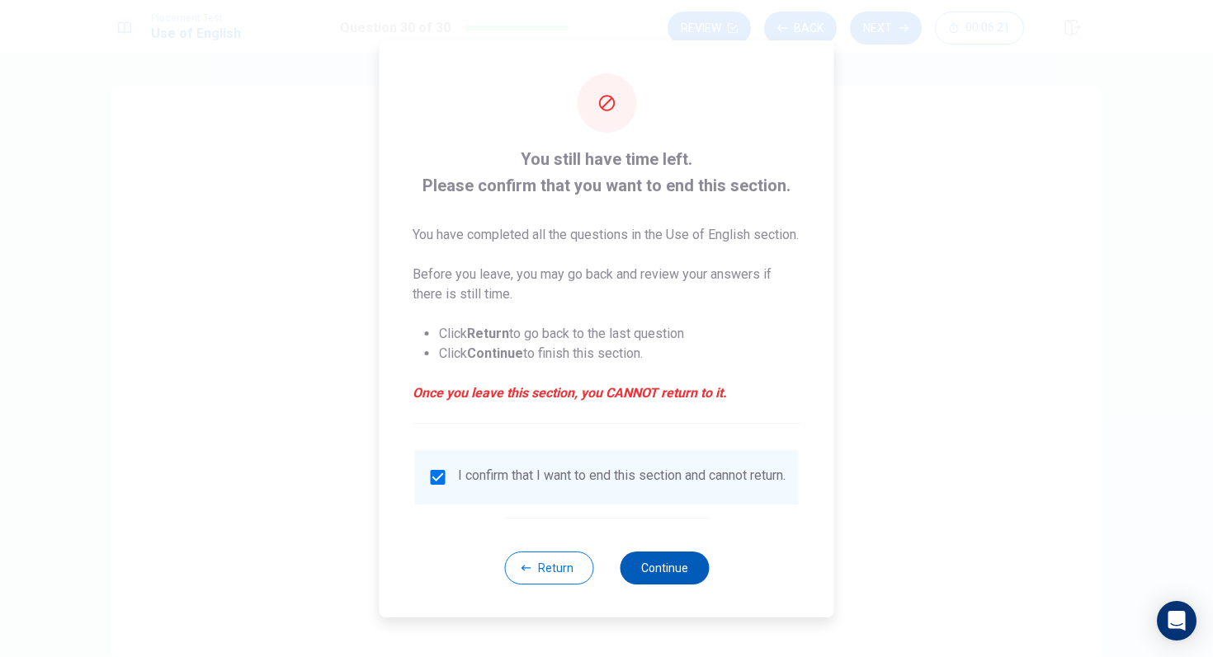
click at [639, 581] on button "Continue" at bounding box center [664, 568] width 89 height 33
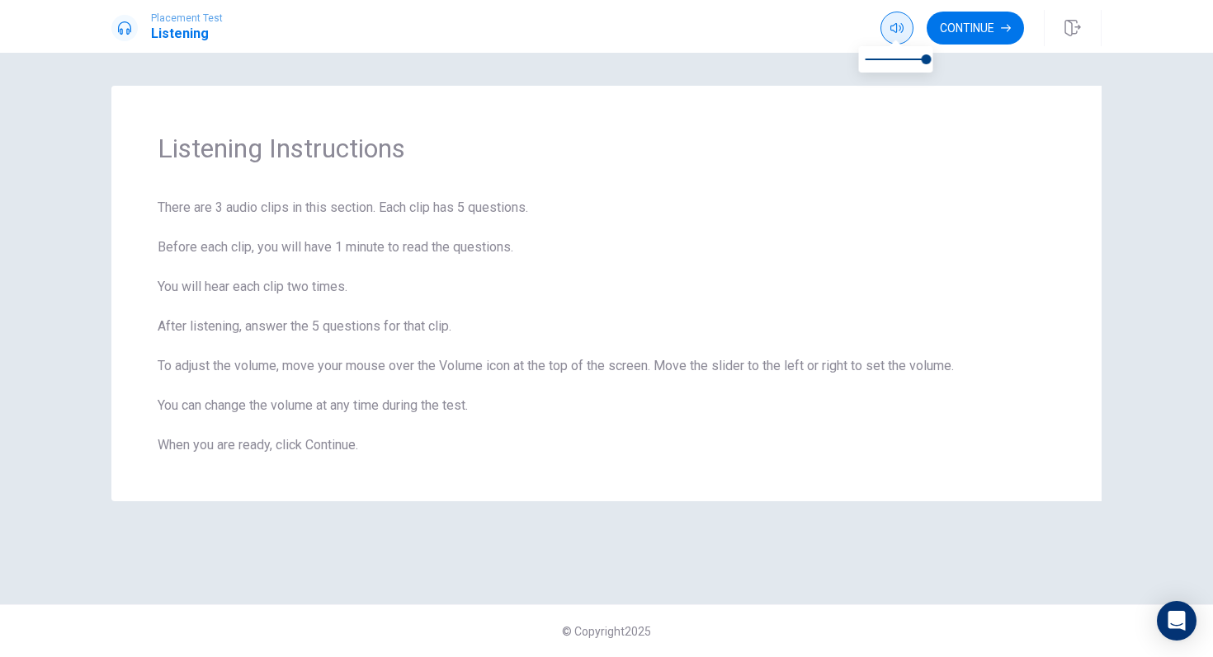
click at [891, 39] on span at bounding box center [895, 41] width 13 height 9
click at [896, 31] on icon "button" at bounding box center [896, 27] width 13 height 13
type input "1"
drag, startPoint x: 931, startPoint y: 68, endPoint x: 927, endPoint y: 82, distance: 15.4
click at [958, 26] on button "Continue" at bounding box center [974, 28] width 97 height 33
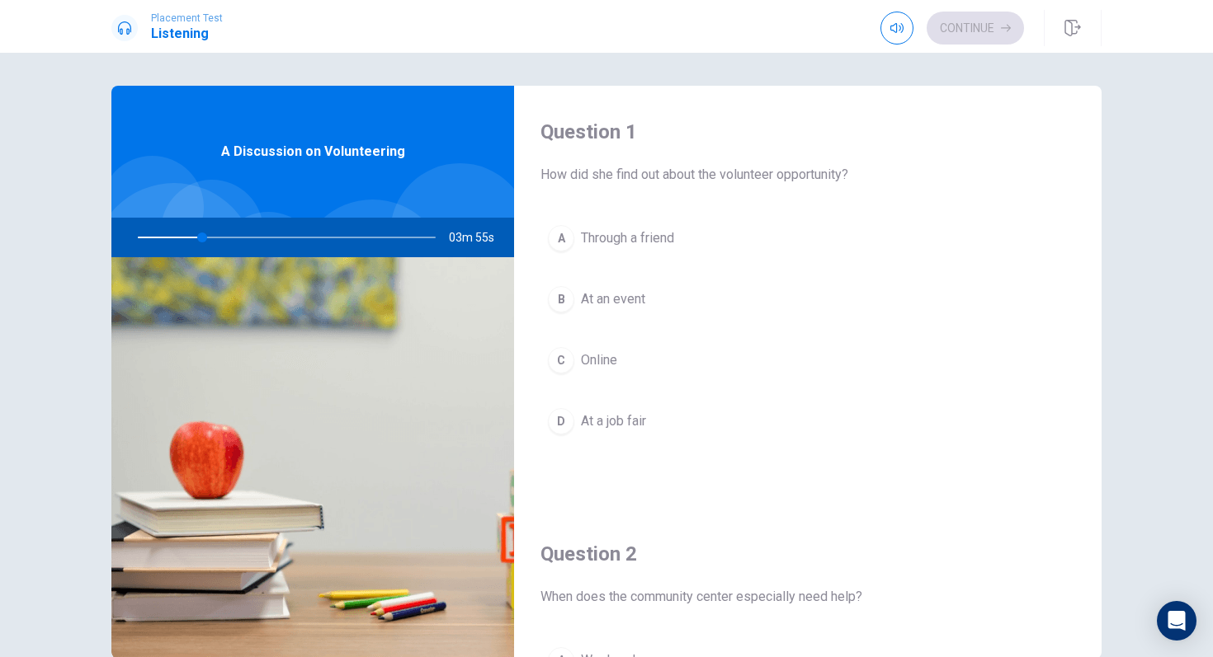
click at [205, 240] on div at bounding box center [283, 238] width 331 height 40
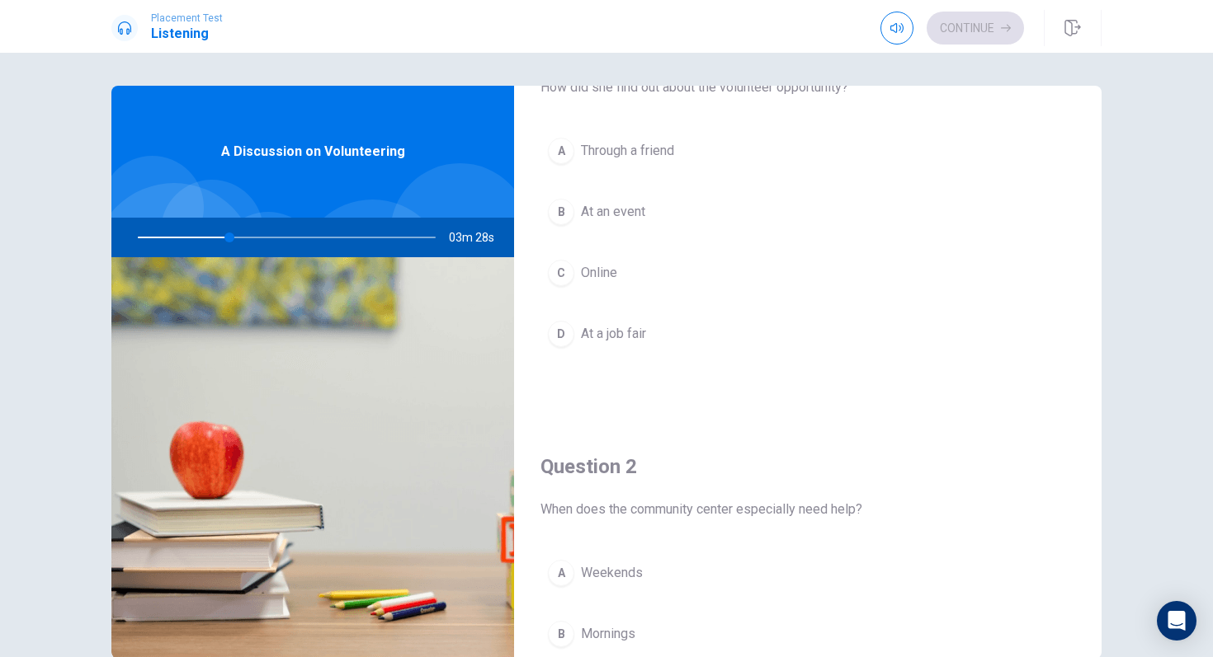
scroll to position [96, 0]
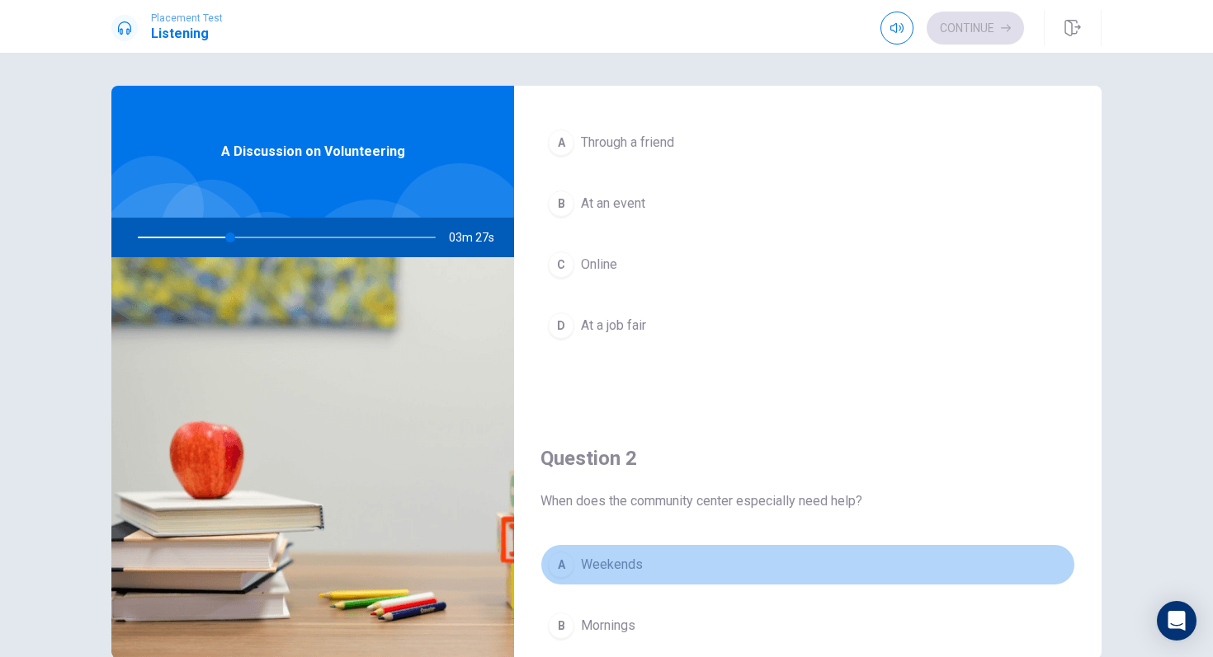
click at [563, 563] on div "A" at bounding box center [561, 565] width 26 height 26
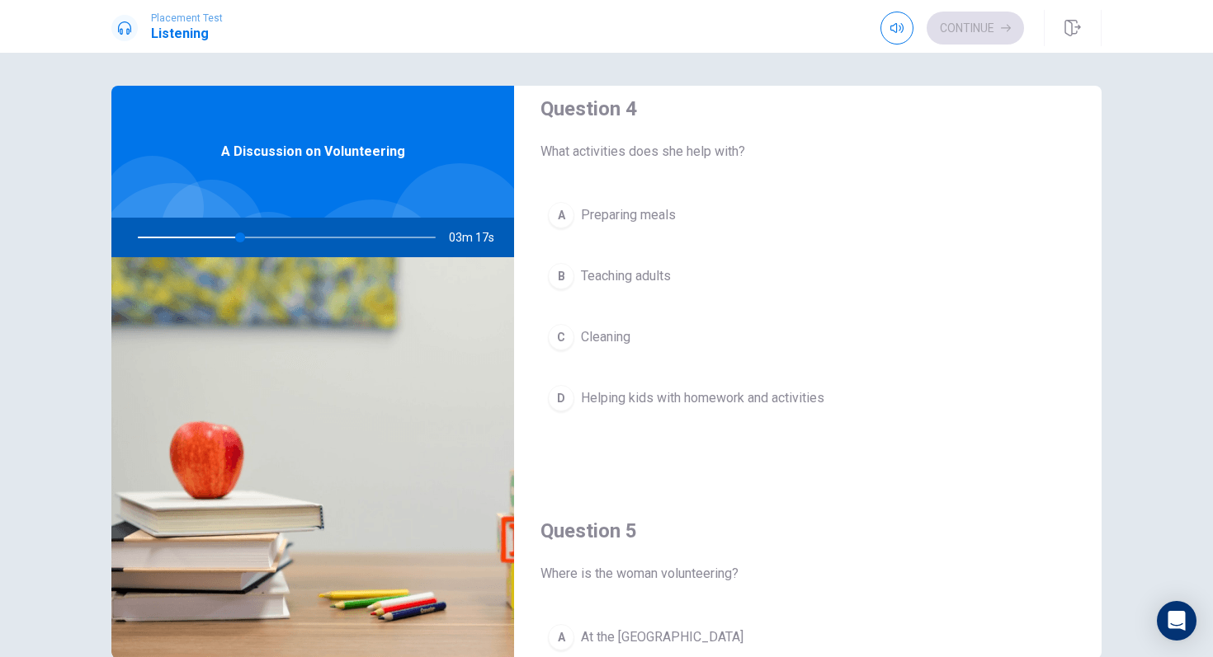
scroll to position [1291, 0]
click at [567, 401] on div "D" at bounding box center [561, 397] width 26 height 26
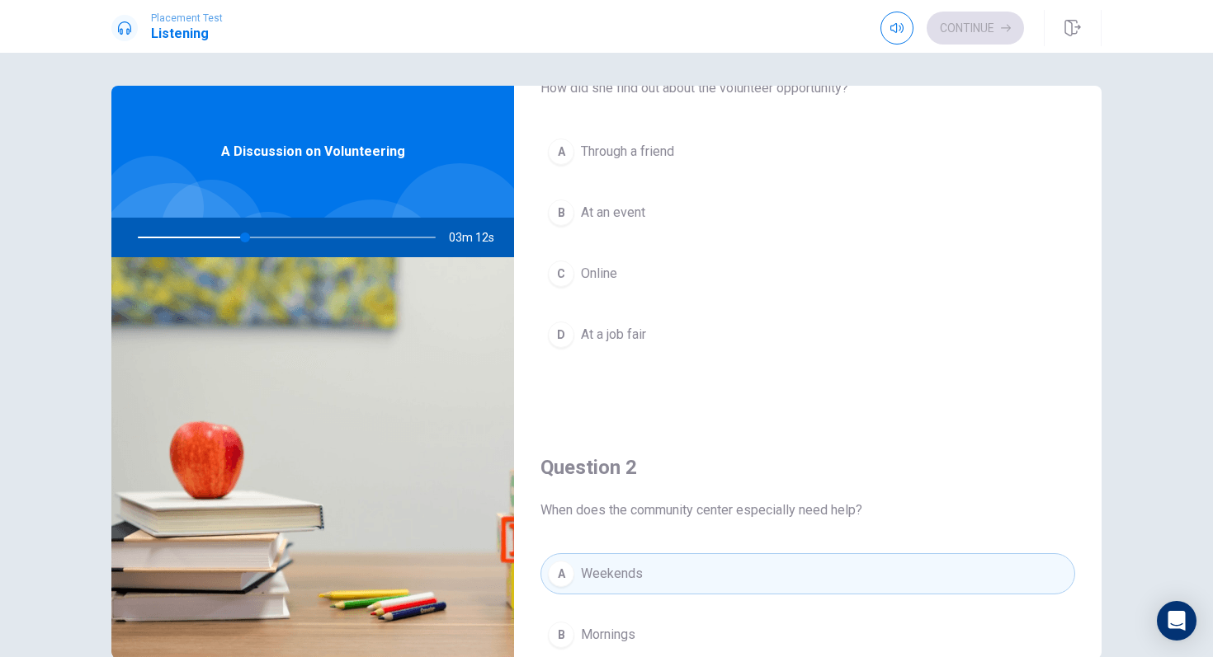
scroll to position [0, 0]
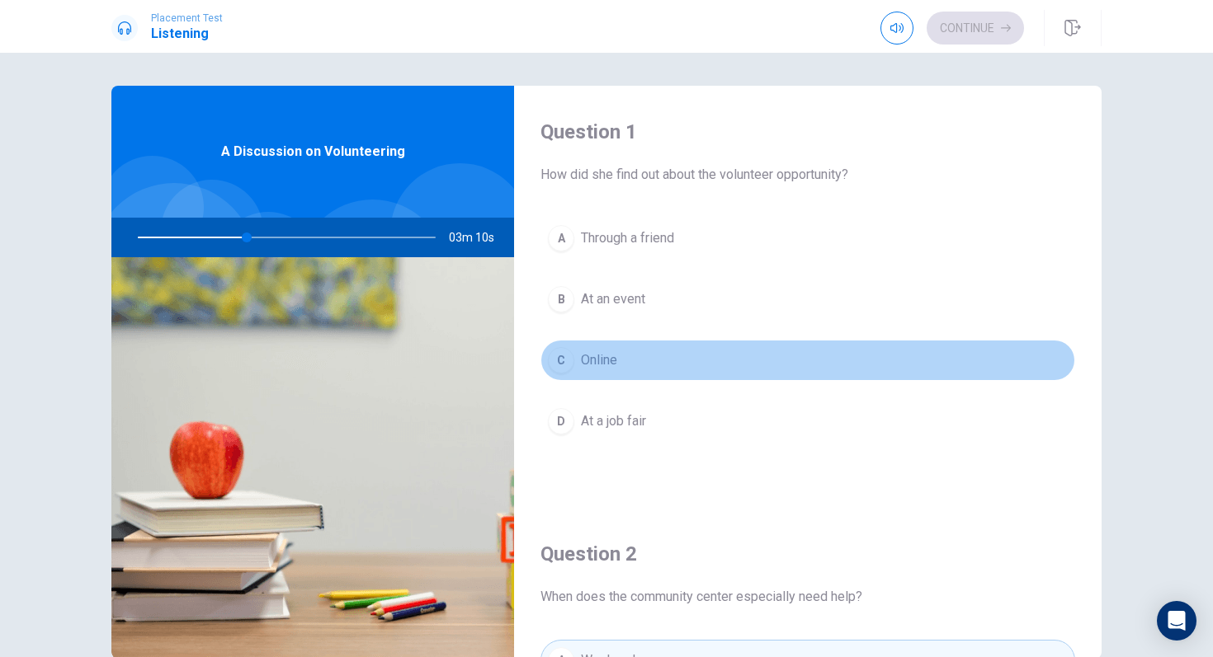
click at [567, 362] on div "C" at bounding box center [561, 360] width 26 height 26
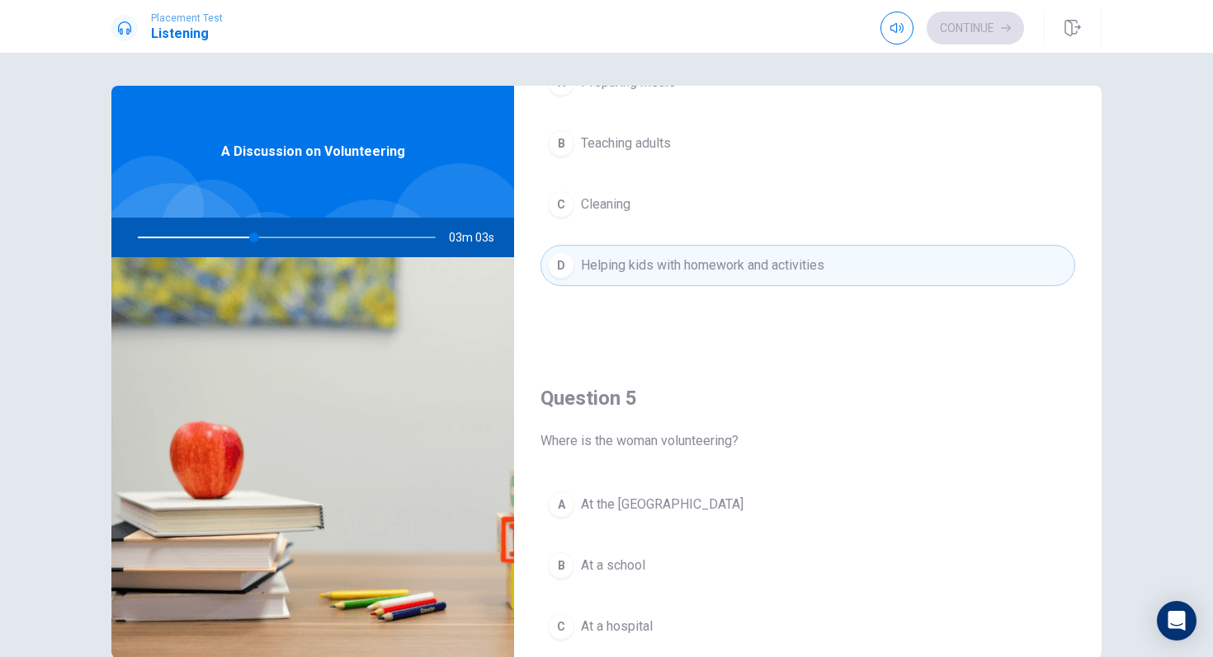
scroll to position [1406, 0]
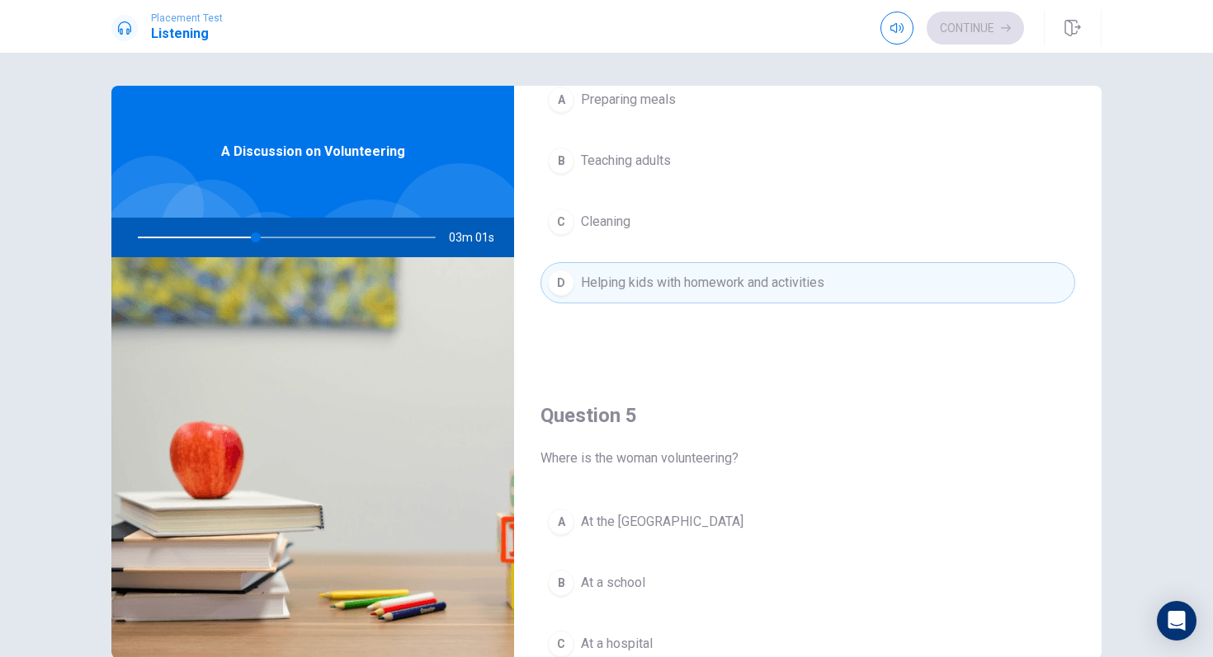
click at [560, 584] on div "B" at bounding box center [561, 583] width 26 height 26
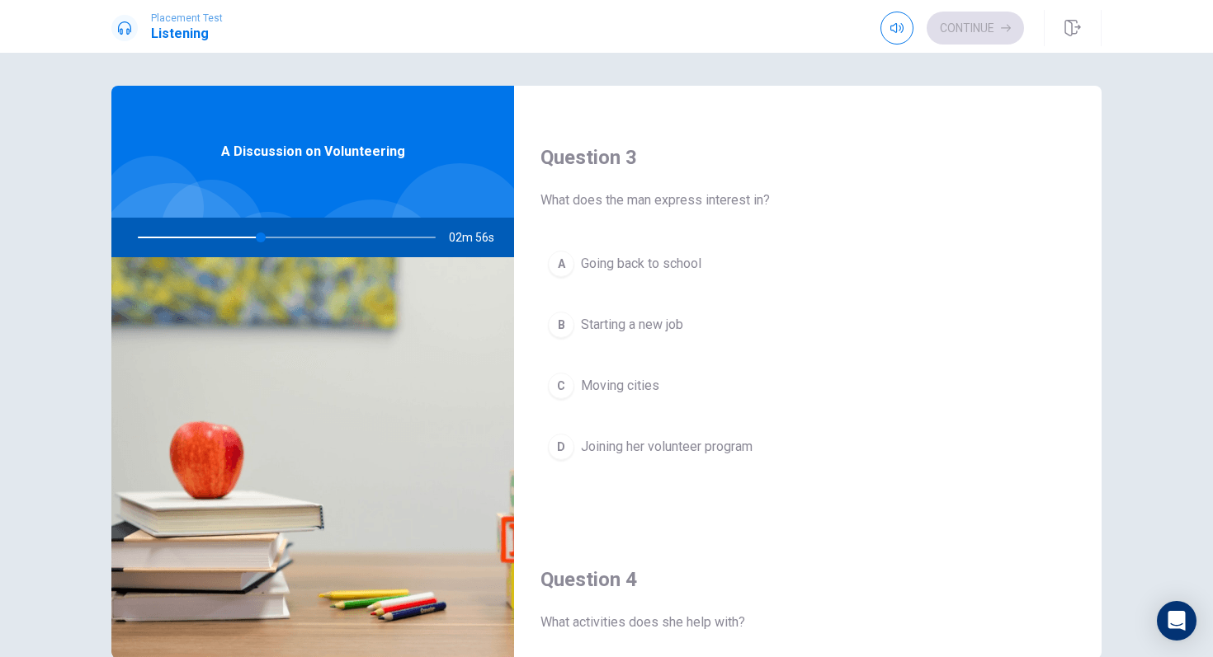
scroll to position [809, 0]
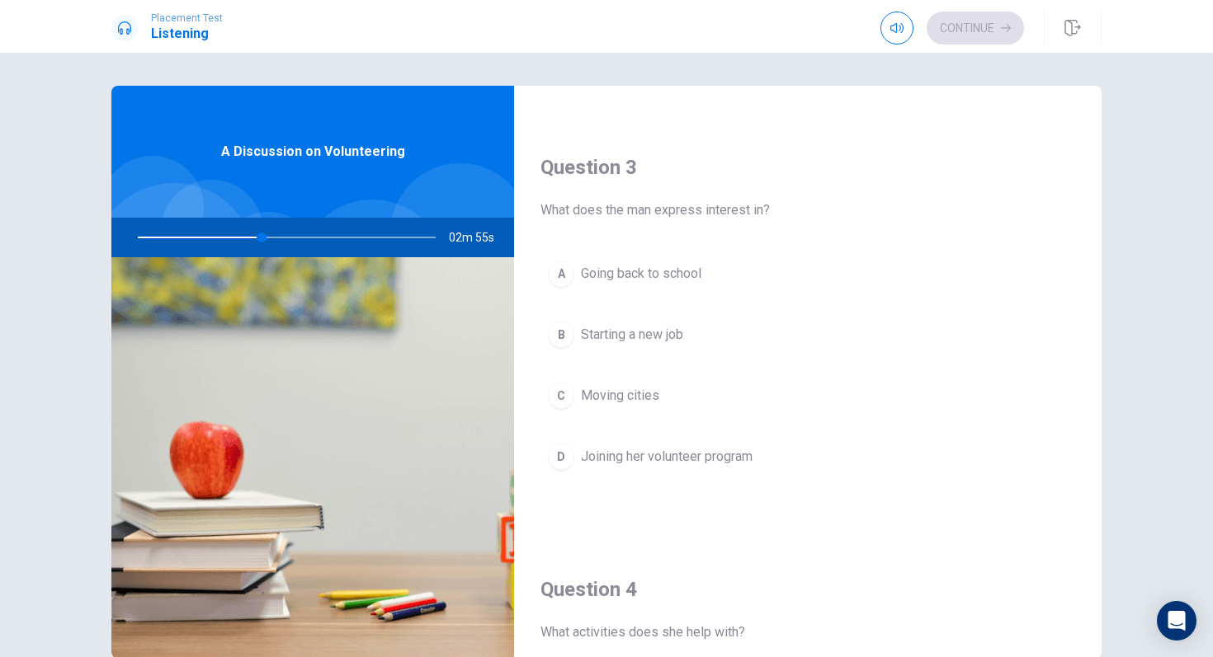
click at [566, 459] on div "D" at bounding box center [561, 457] width 26 height 26
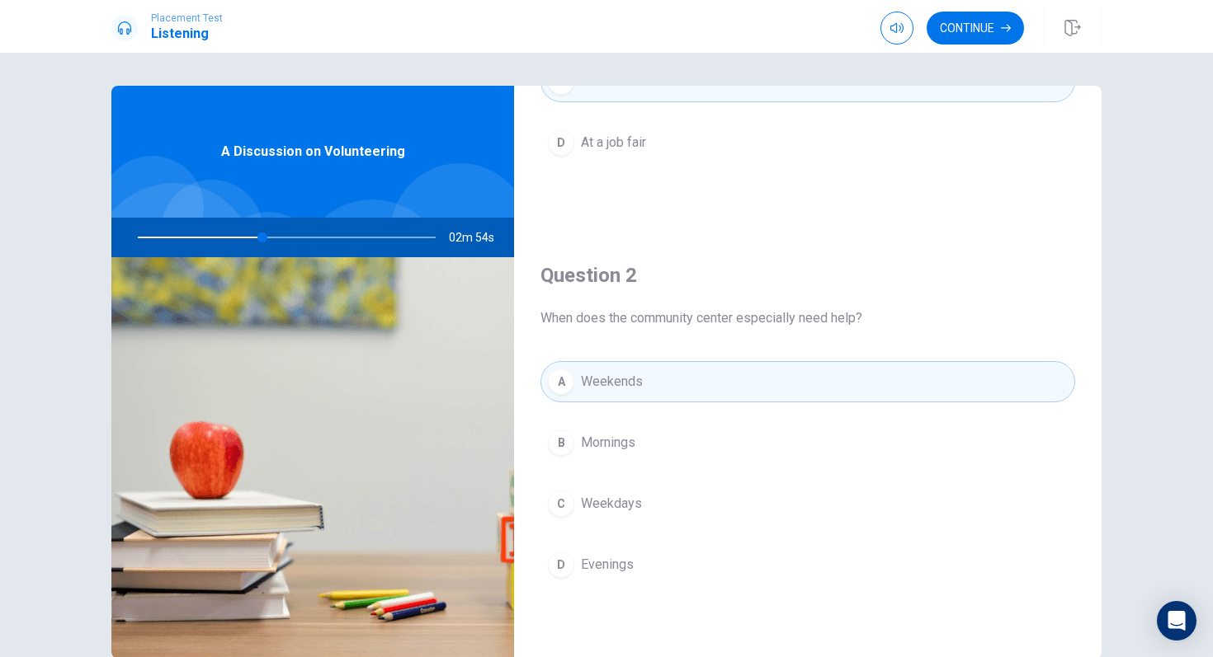
scroll to position [272, 0]
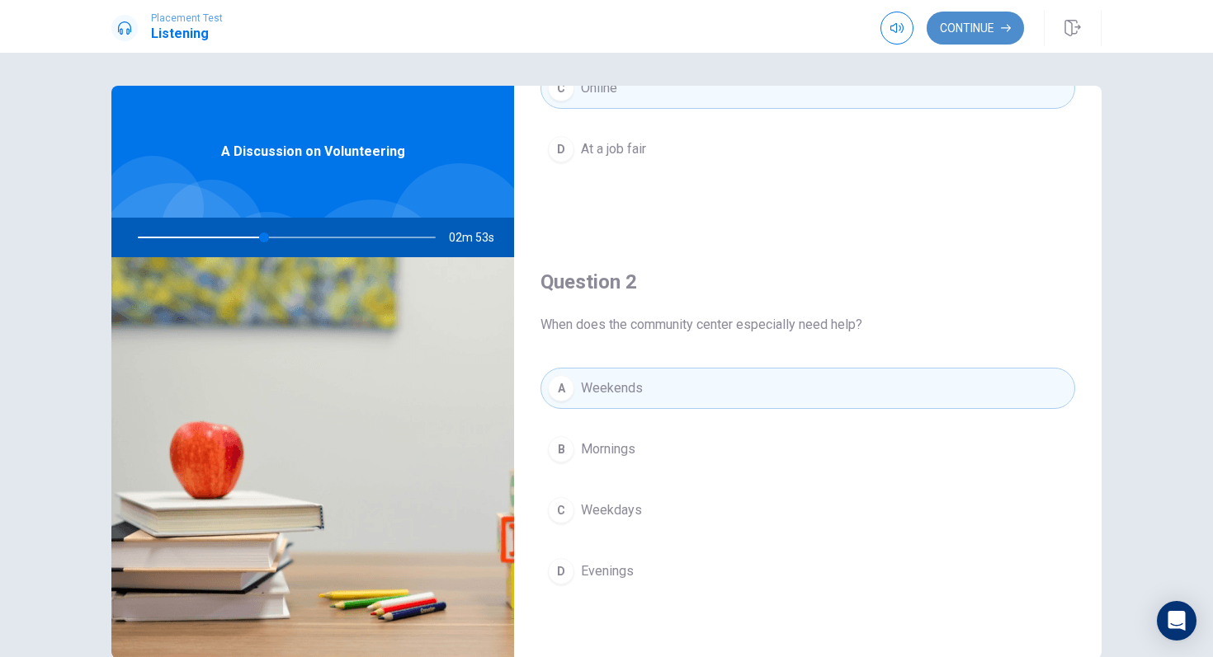
click at [963, 34] on button "Continue" at bounding box center [974, 28] width 97 height 33
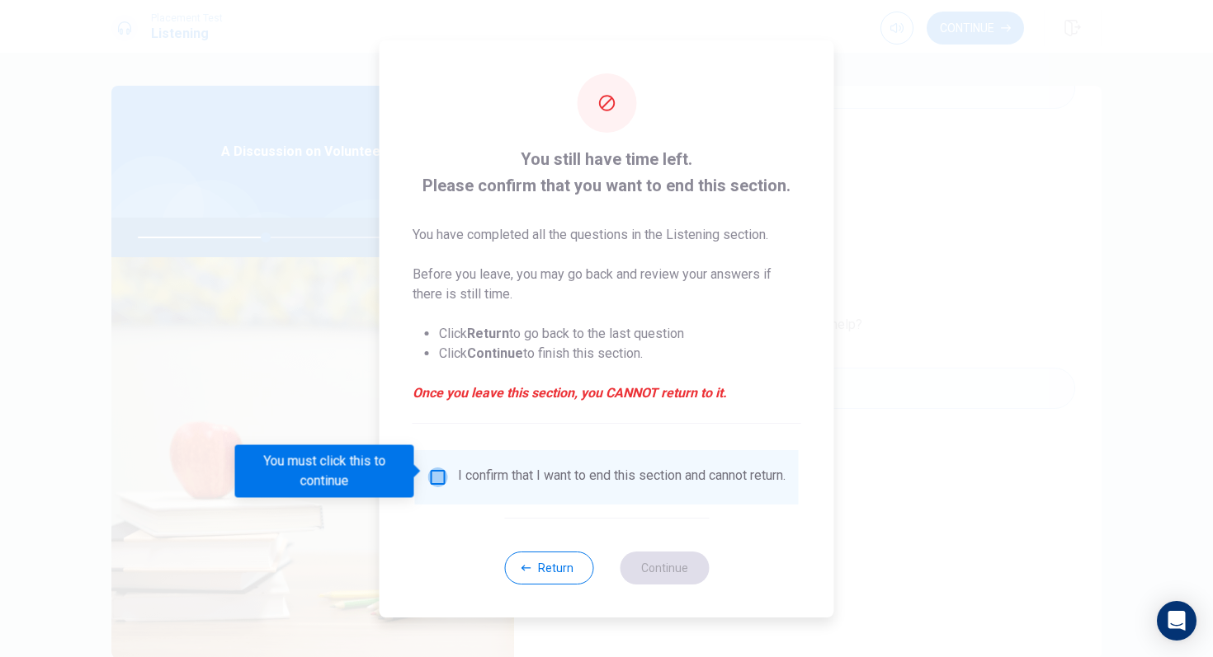
click at [435, 476] on input "You must click this to continue" at bounding box center [438, 478] width 20 height 20
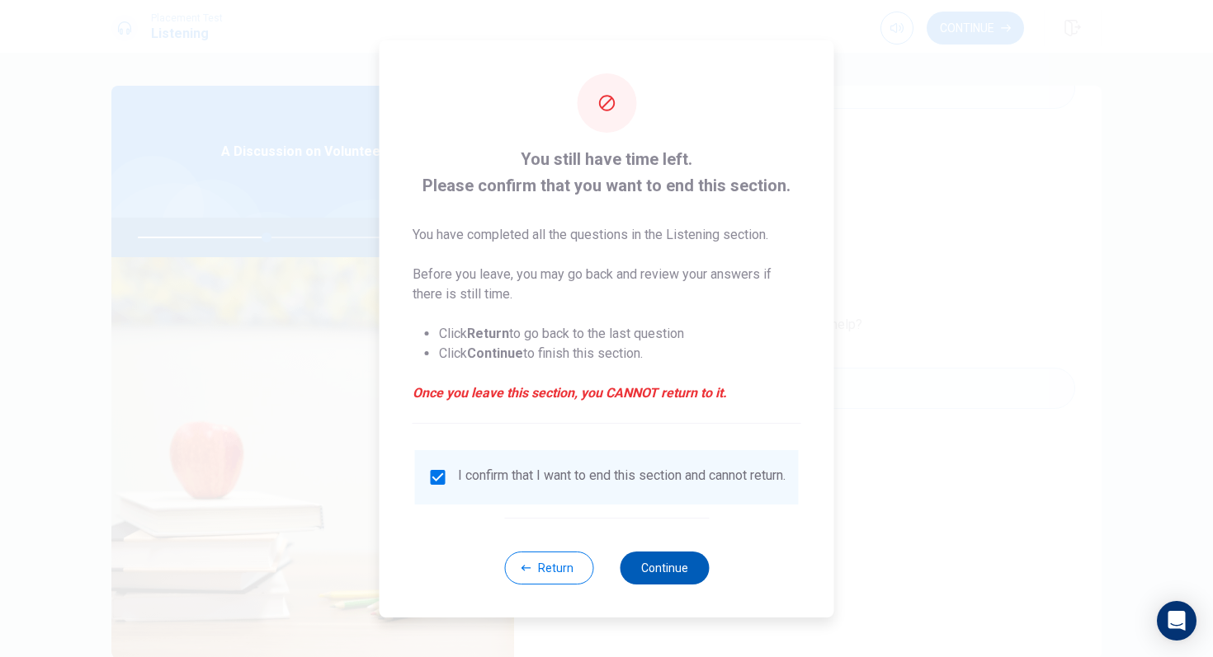
click at [669, 580] on button "Continue" at bounding box center [664, 568] width 89 height 33
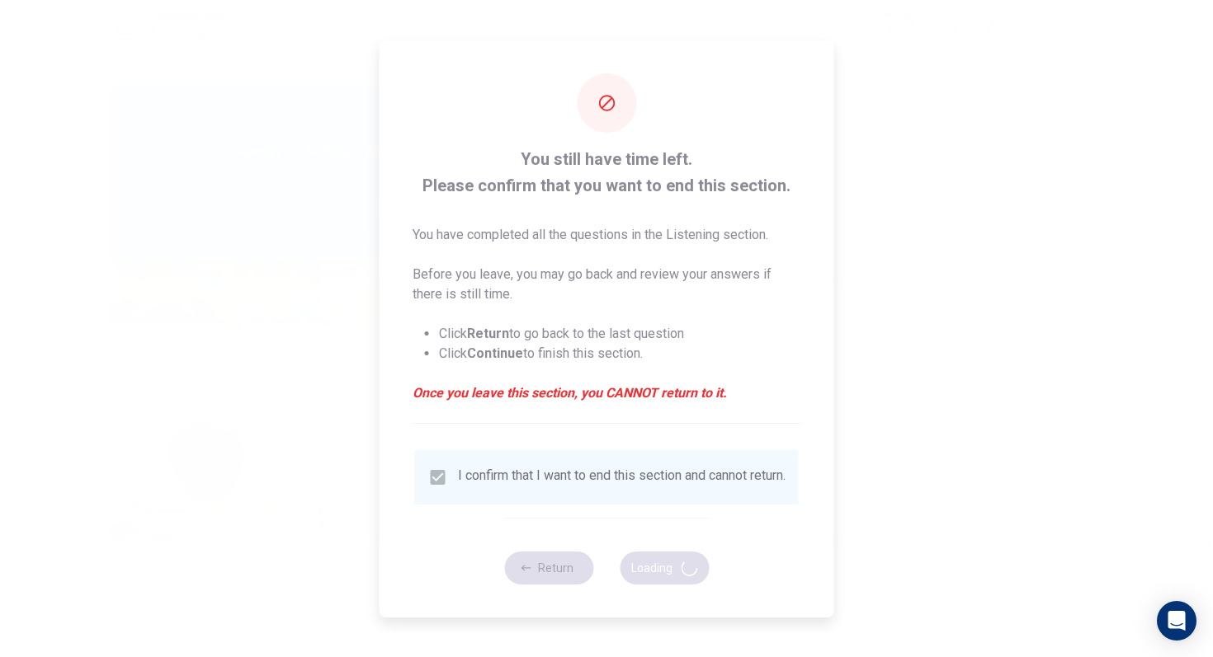
type input "44"
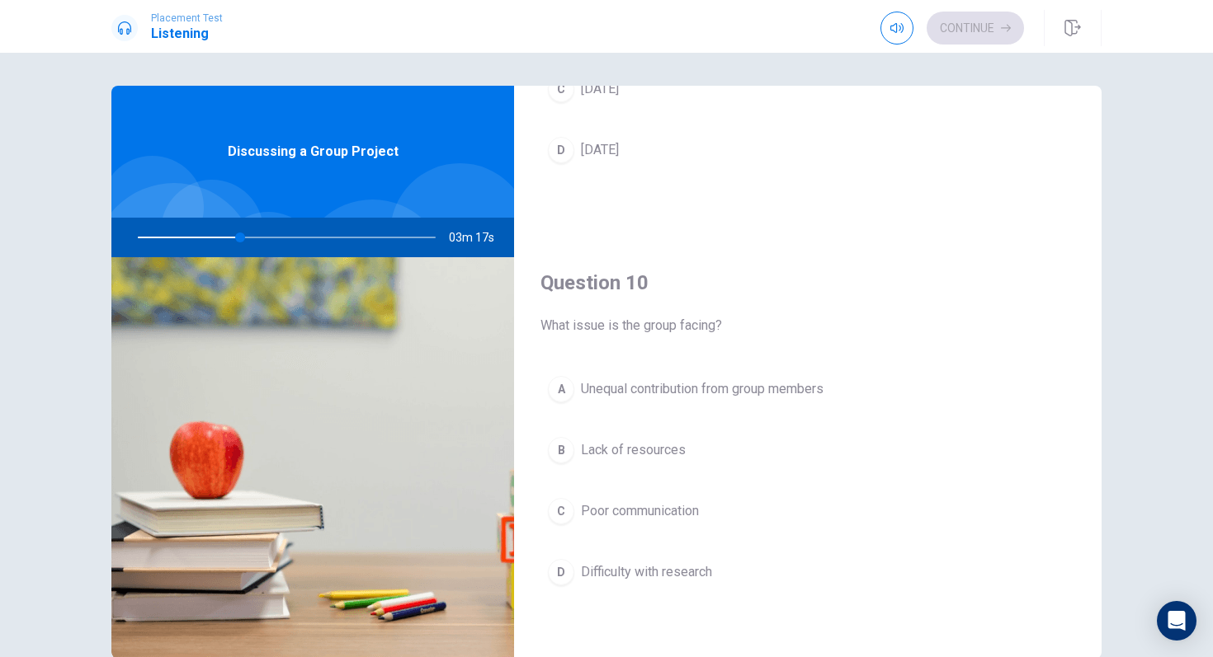
scroll to position [13, 0]
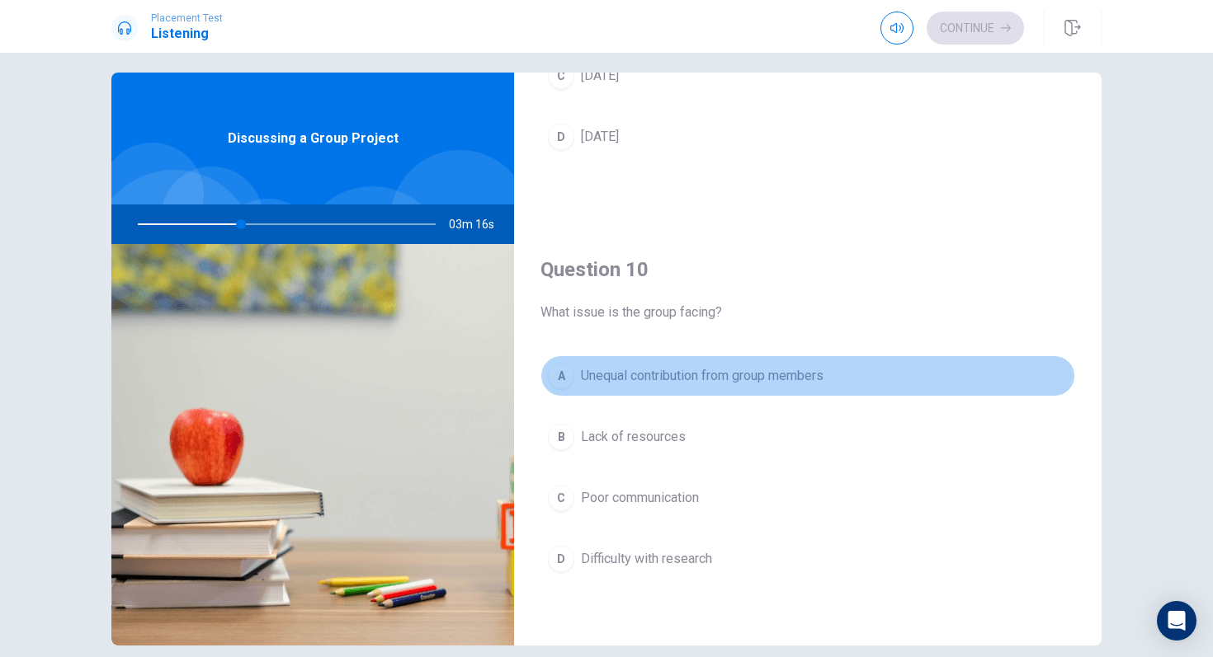
click at [558, 380] on div "A" at bounding box center [561, 376] width 26 height 26
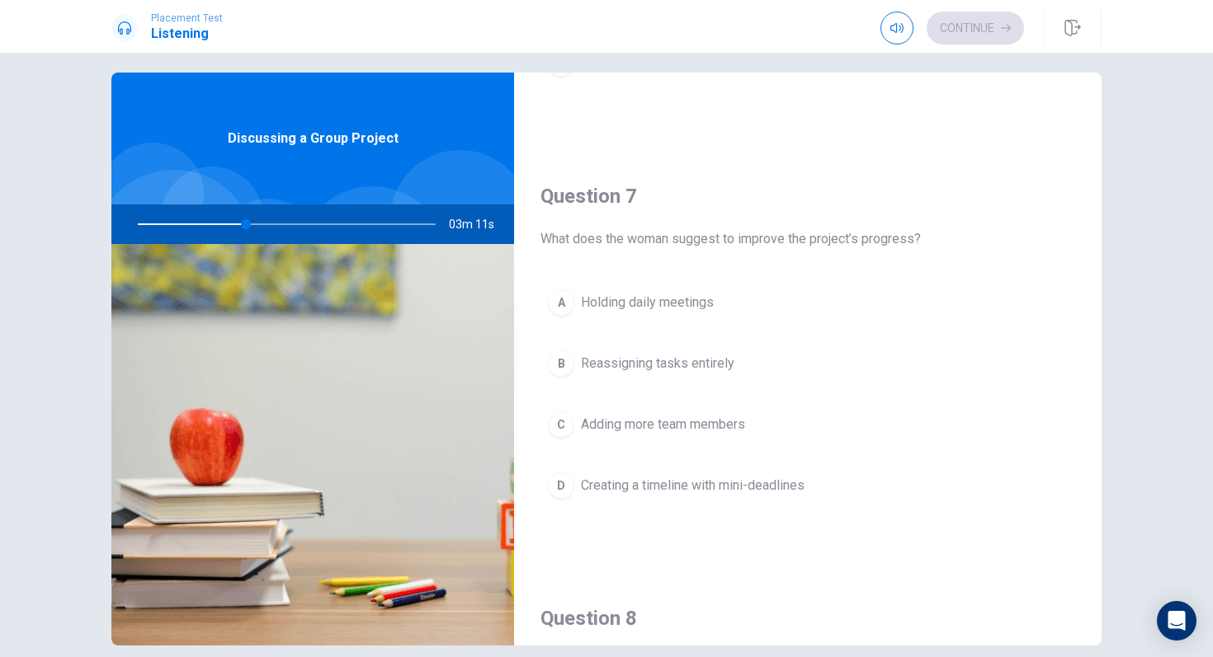
scroll to position [327, 0]
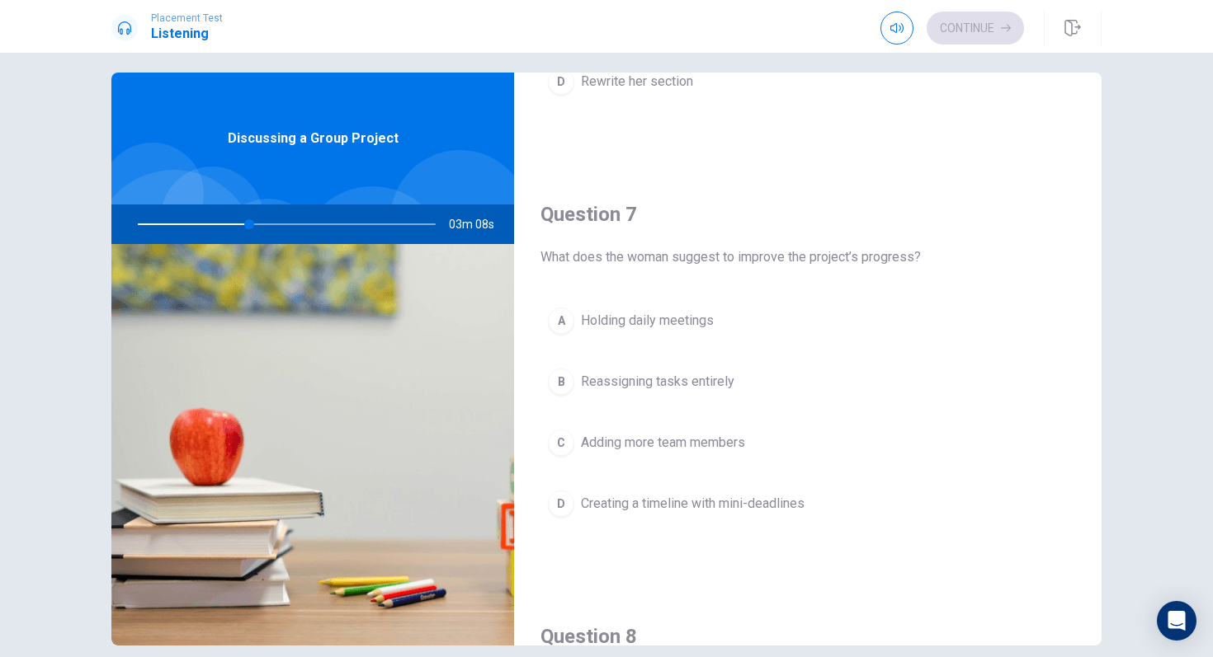
click at [558, 505] on div "D" at bounding box center [561, 504] width 26 height 26
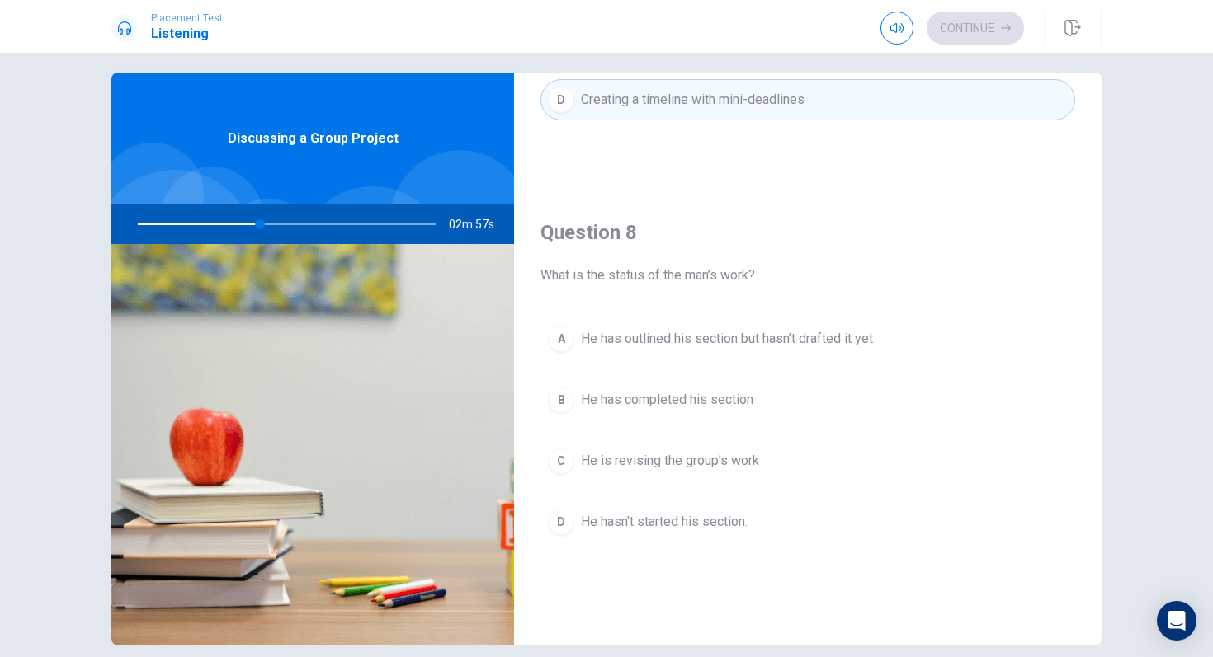
scroll to position [732, 0]
click at [556, 327] on div "A" at bounding box center [561, 338] width 26 height 26
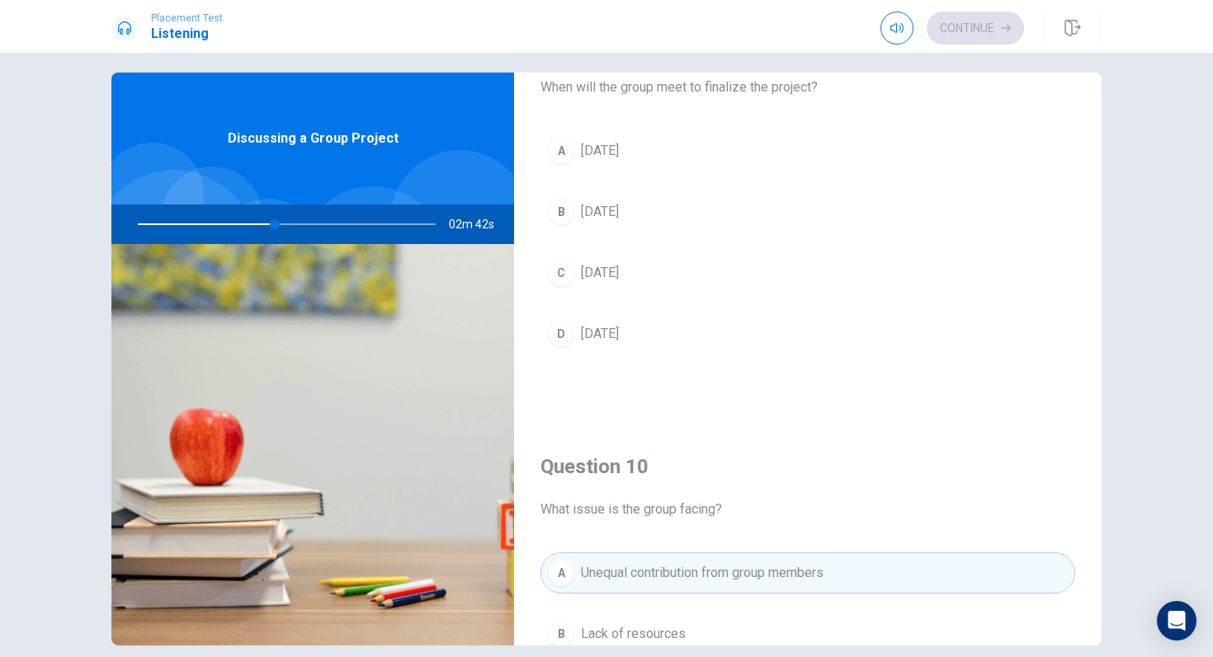
scroll to position [1334, 0]
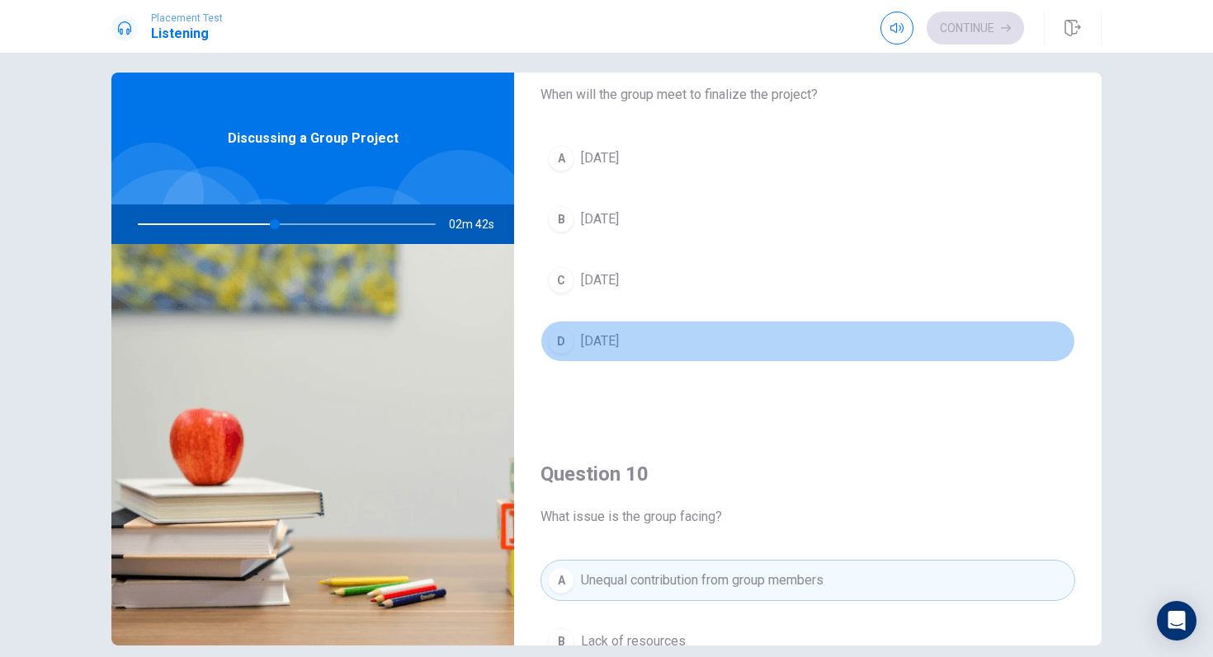
click at [561, 351] on div "D" at bounding box center [561, 341] width 26 height 26
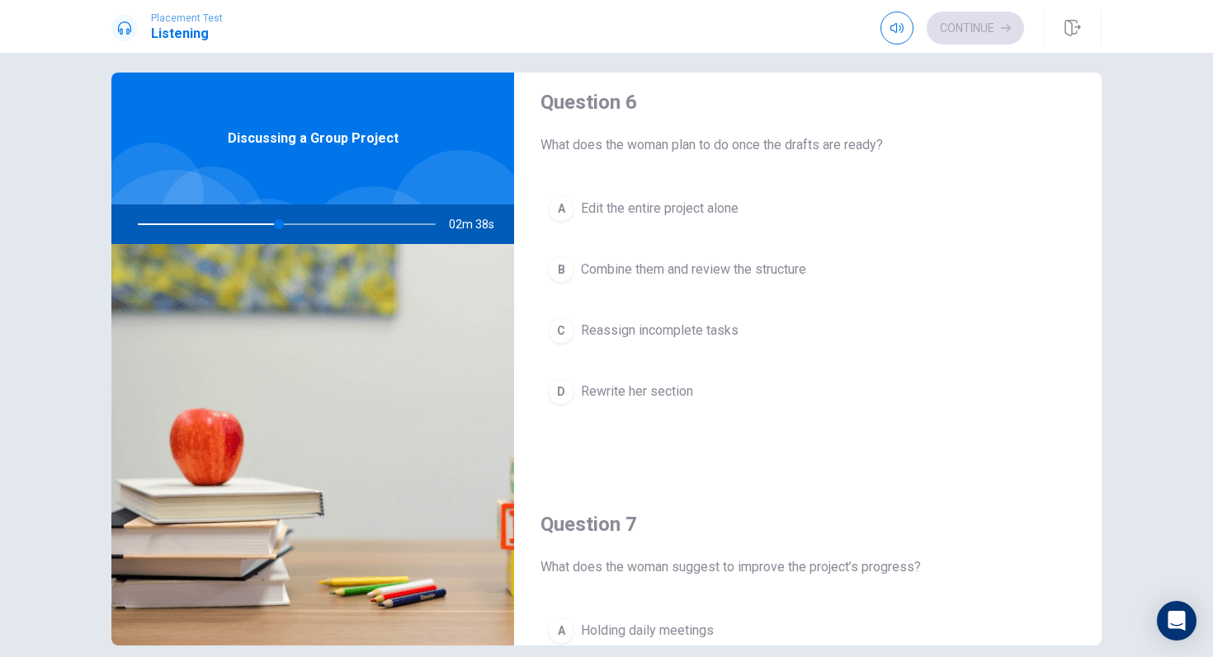
scroll to position [0, 0]
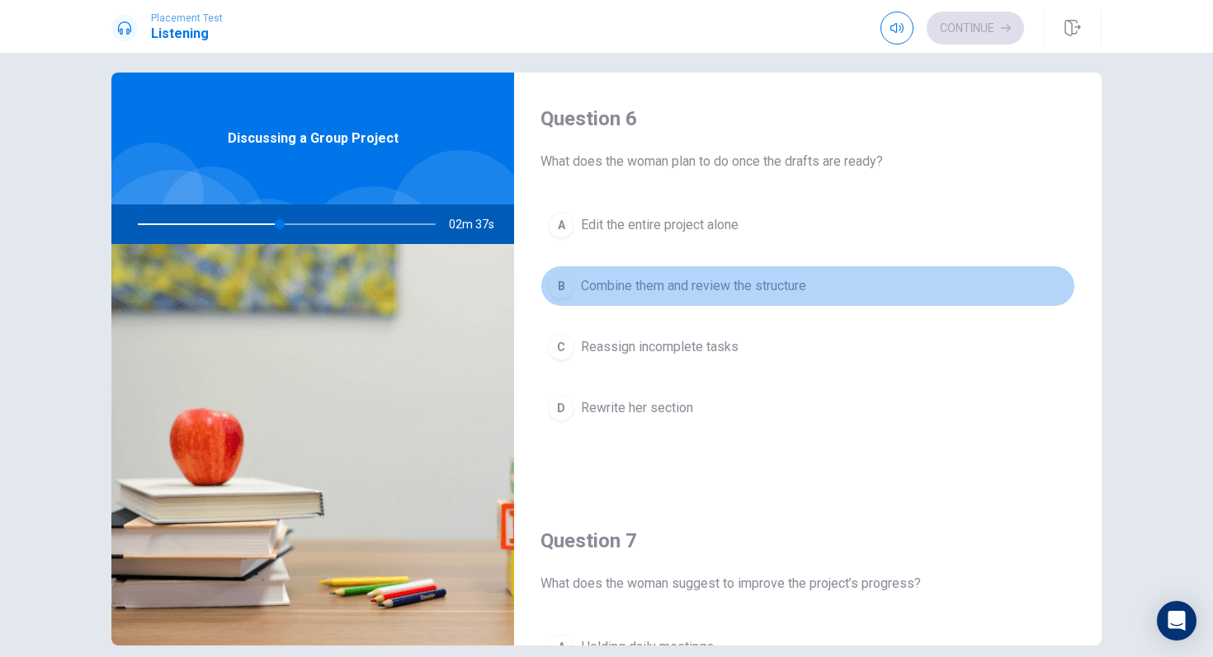
click at [648, 279] on span "Combine them and review the structure" at bounding box center [693, 286] width 225 height 20
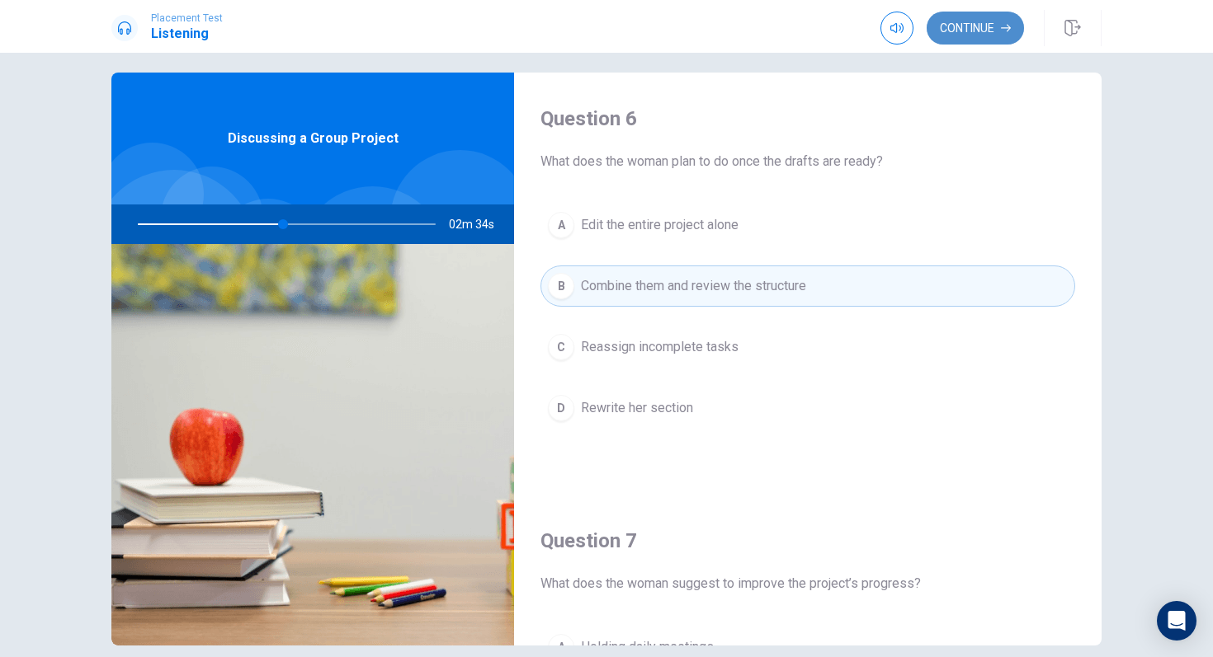
click at [970, 26] on button "Continue" at bounding box center [974, 28] width 97 height 33
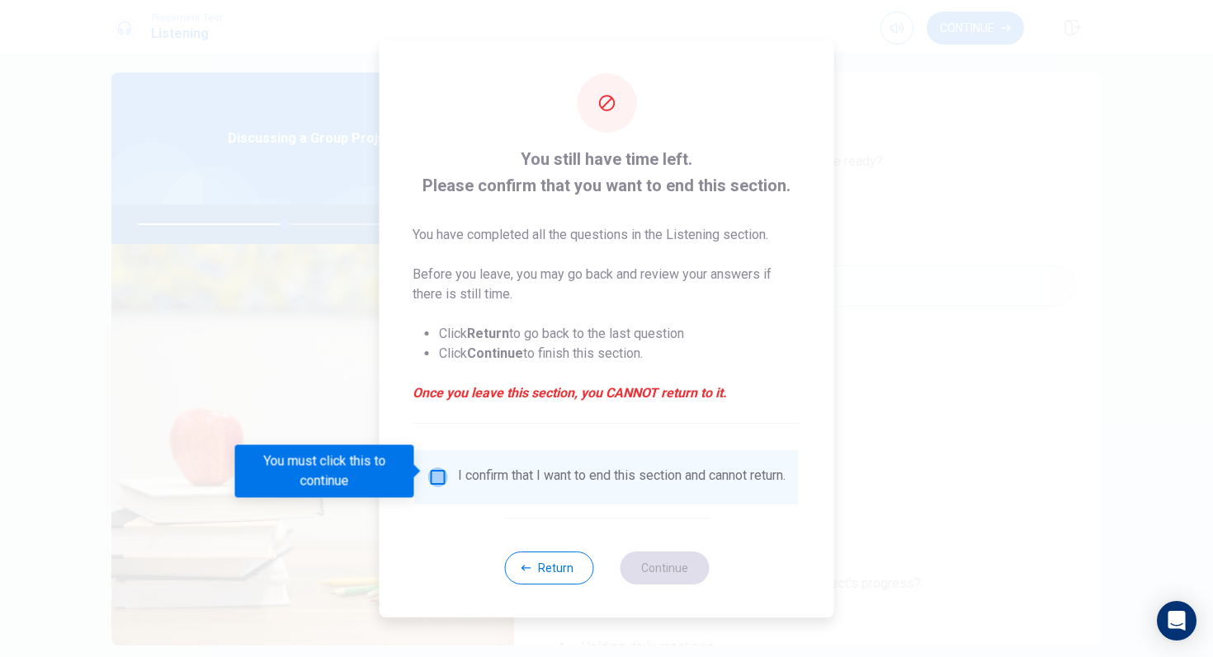
click at [436, 472] on input "You must click this to continue" at bounding box center [438, 478] width 20 height 20
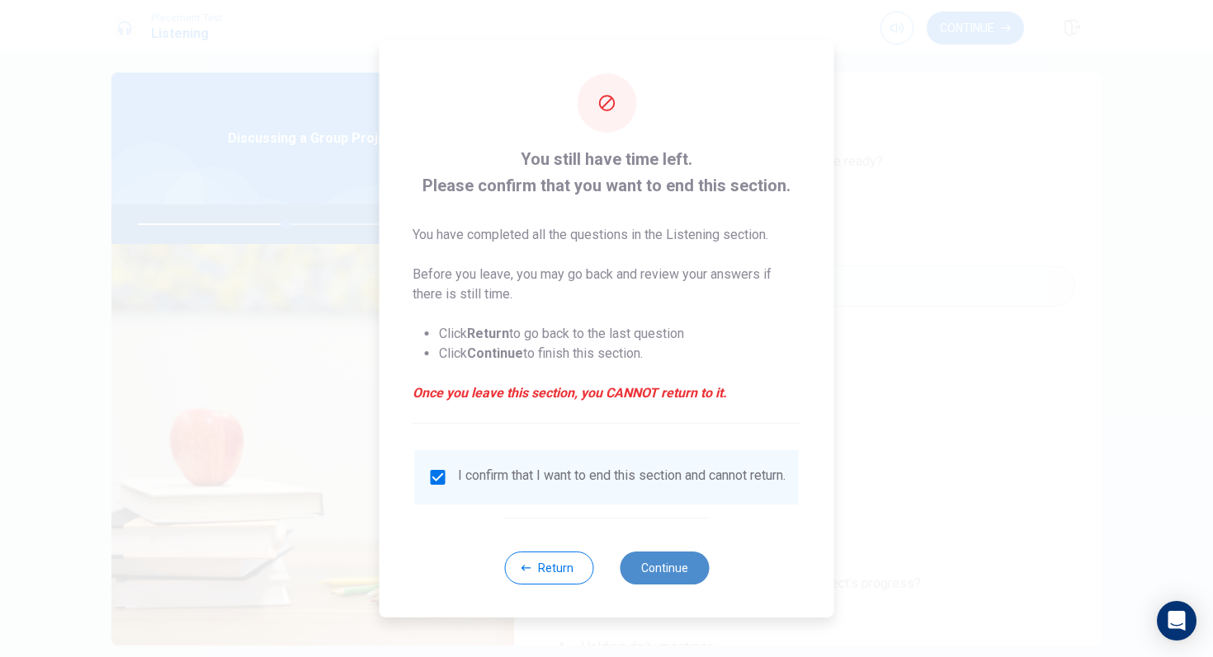
click at [635, 570] on button "Continue" at bounding box center [664, 568] width 89 height 33
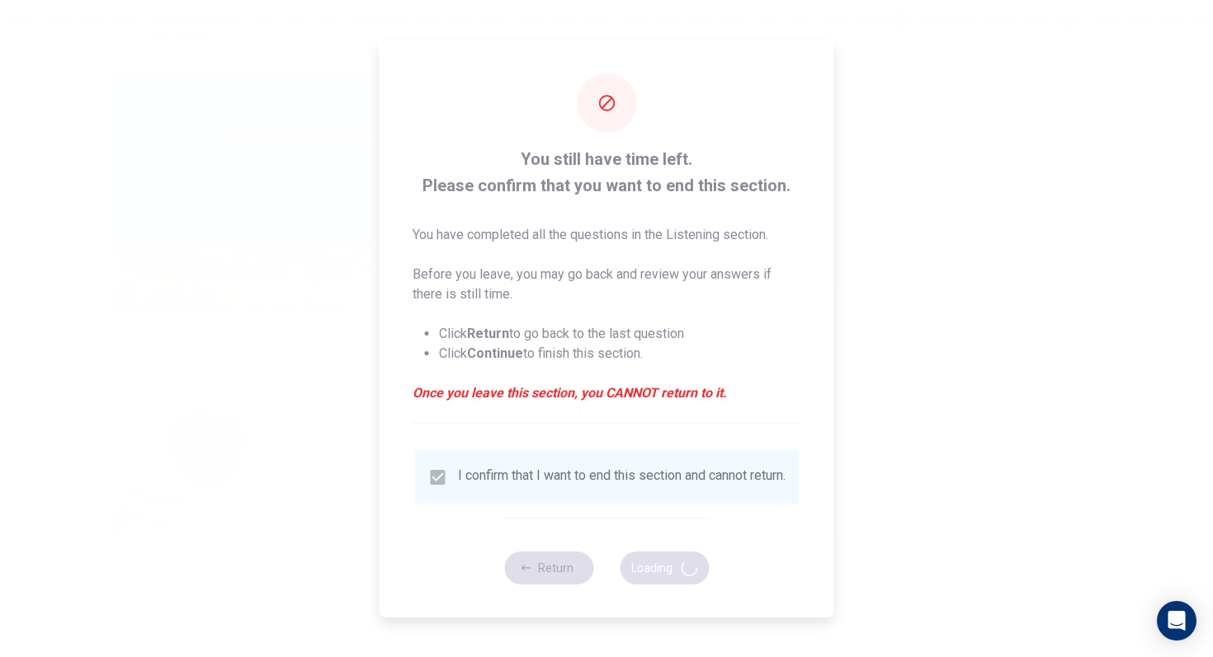
type input "50"
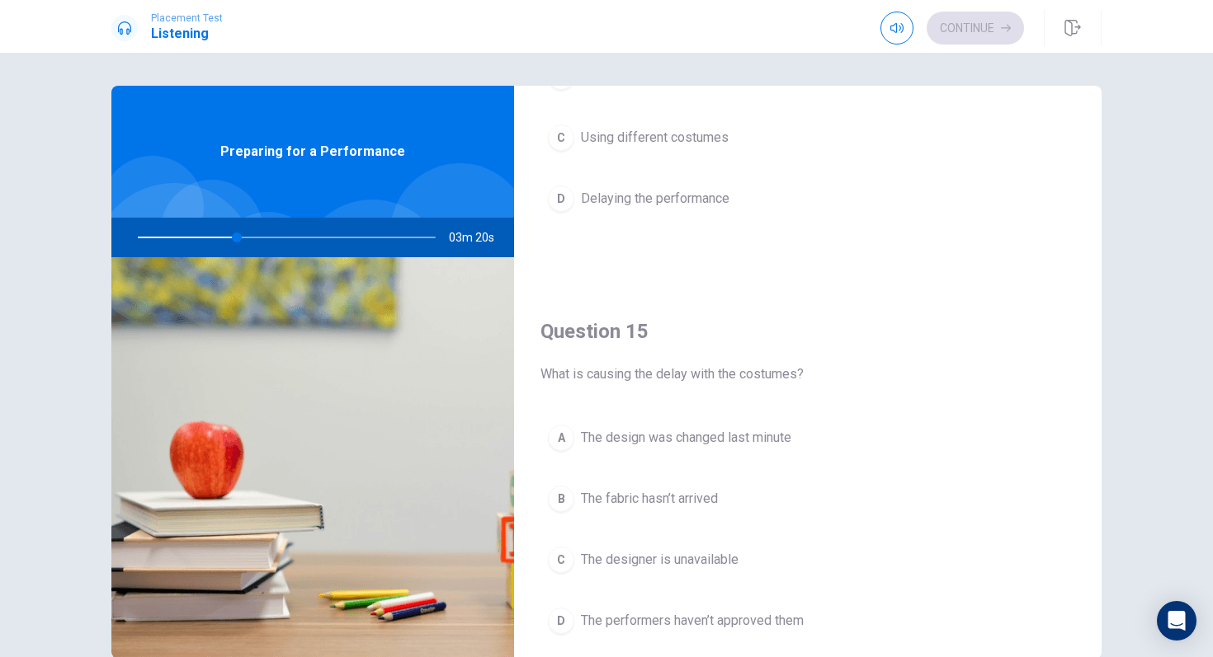
scroll to position [1495, 0]
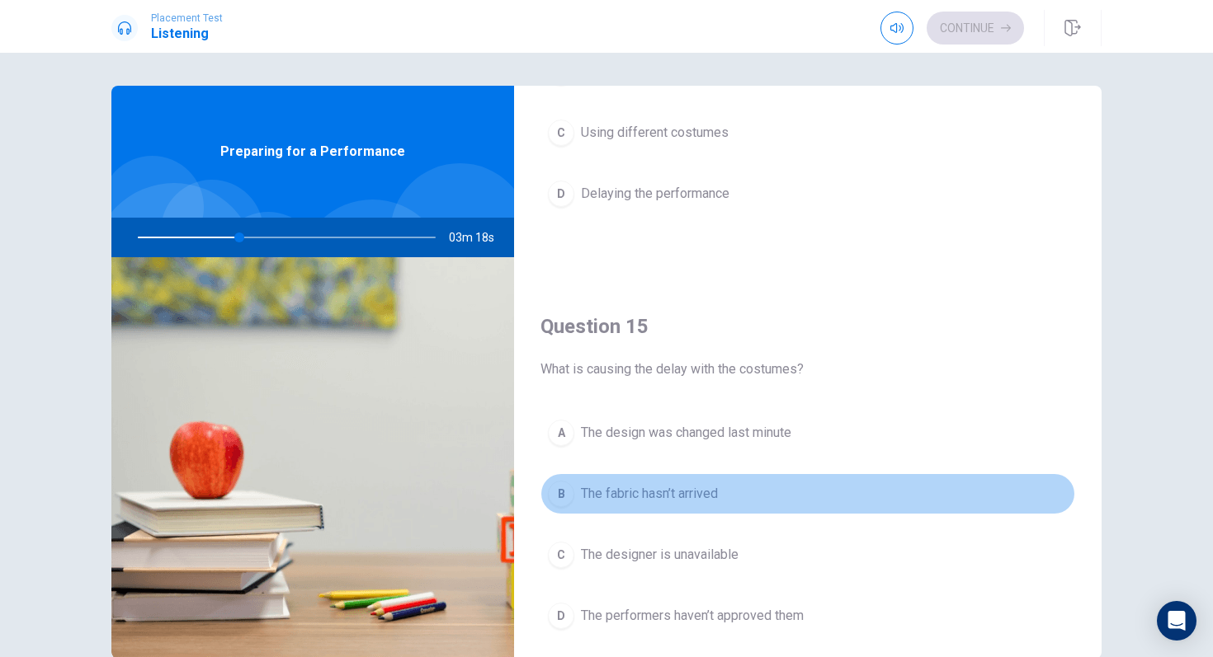
click at [567, 491] on div "B" at bounding box center [561, 494] width 26 height 26
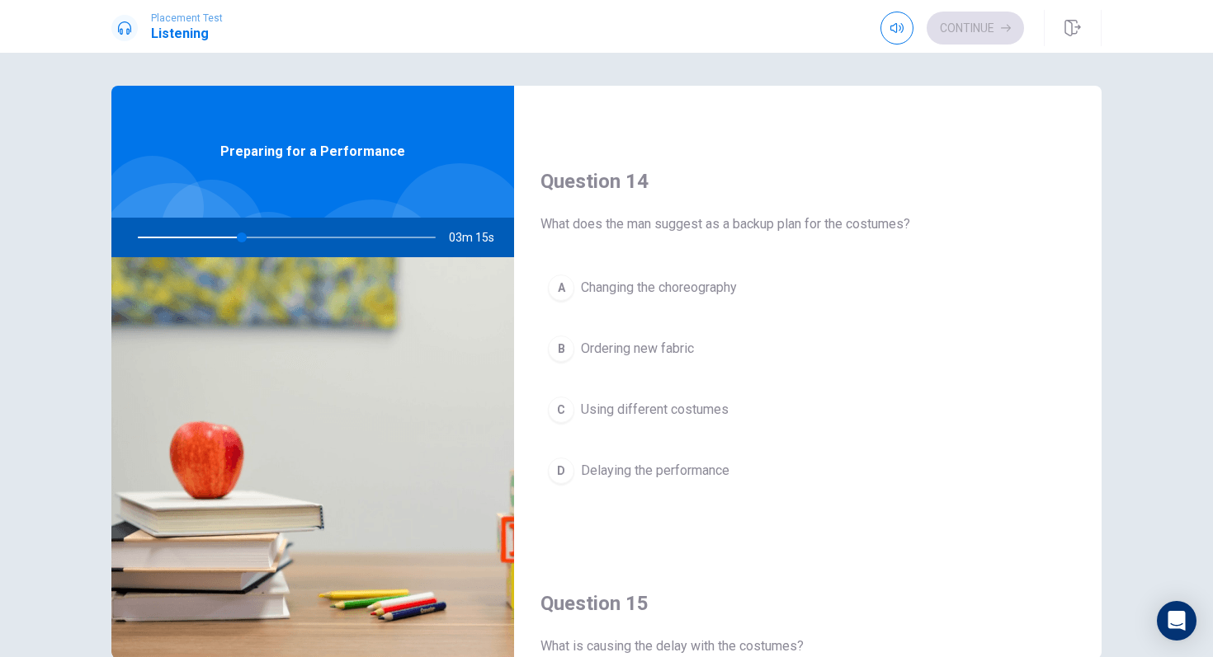
scroll to position [1214, 0]
click at [568, 416] on div "C" at bounding box center [561, 413] width 26 height 26
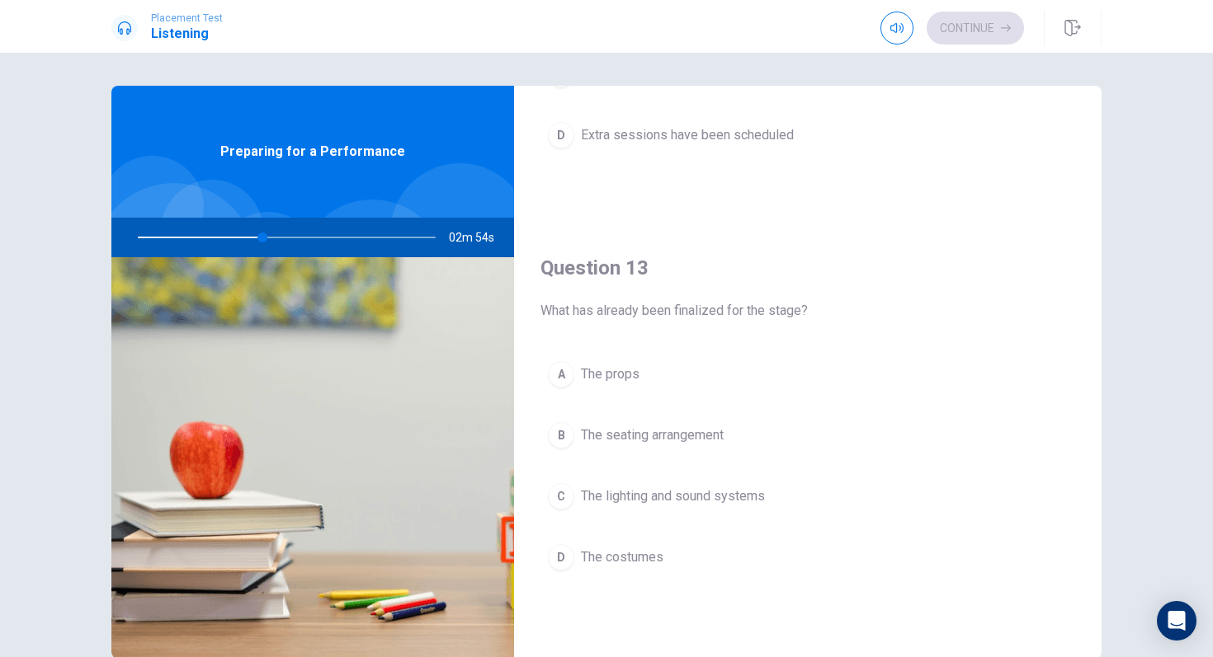
scroll to position [715, 0]
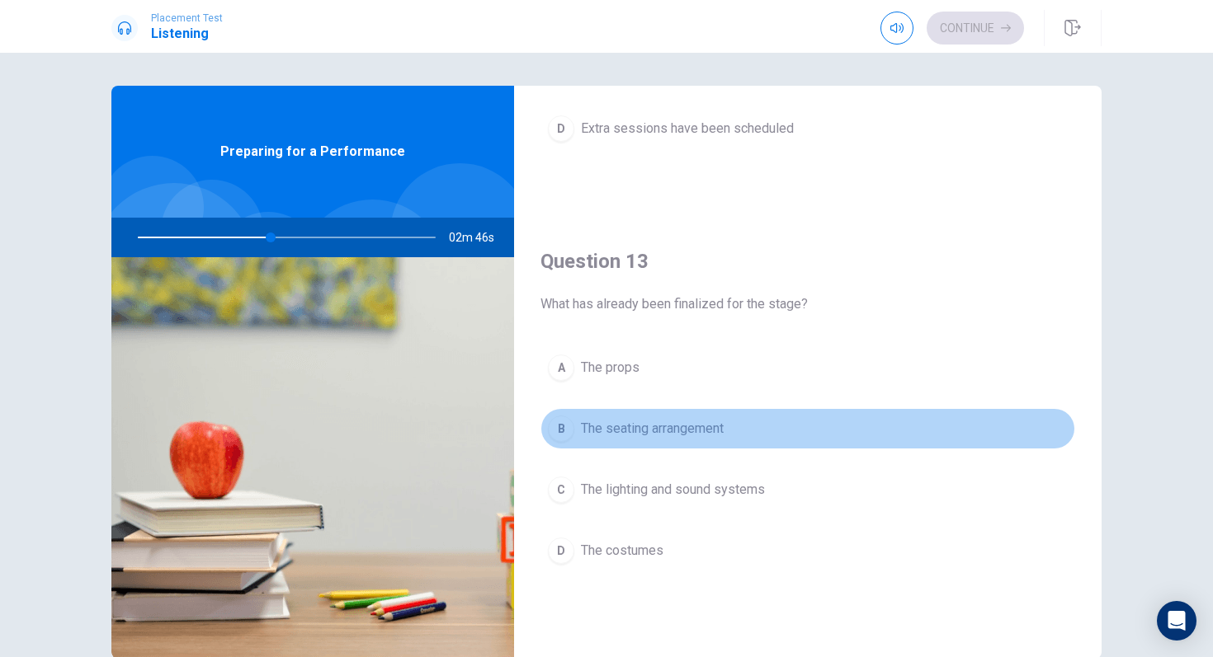
click at [565, 424] on div "B" at bounding box center [561, 429] width 26 height 26
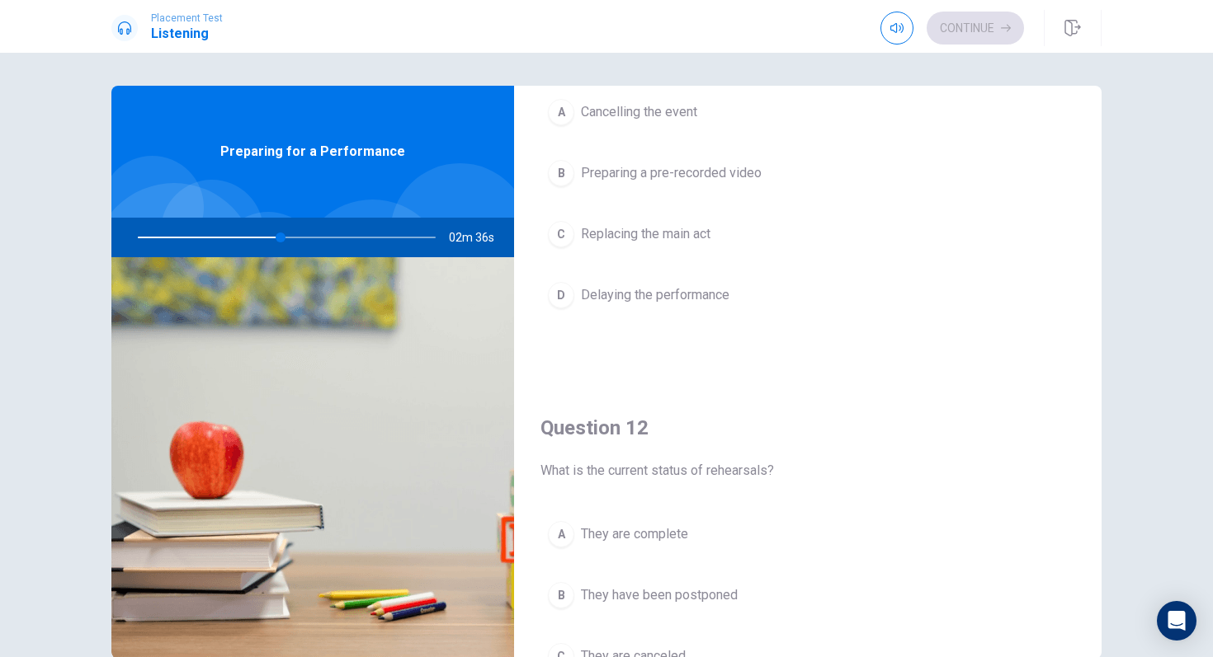
scroll to position [0, 0]
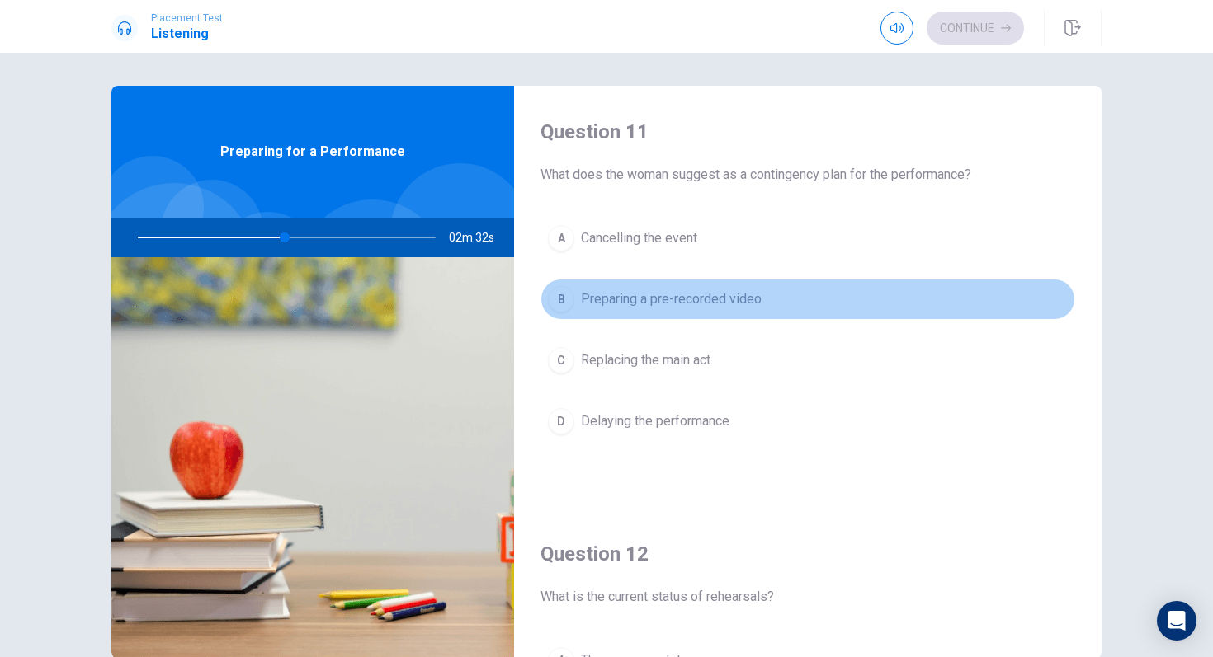
click at [590, 299] on span "Preparing a pre-recorded video" at bounding box center [671, 300] width 181 height 20
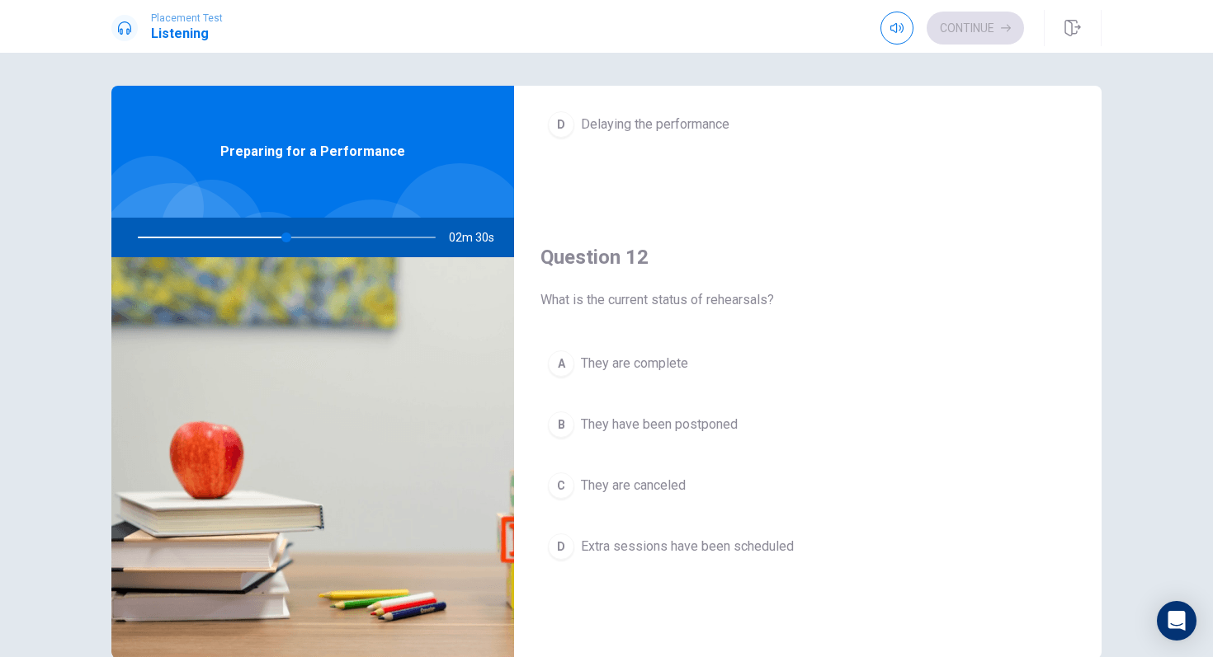
scroll to position [308, 0]
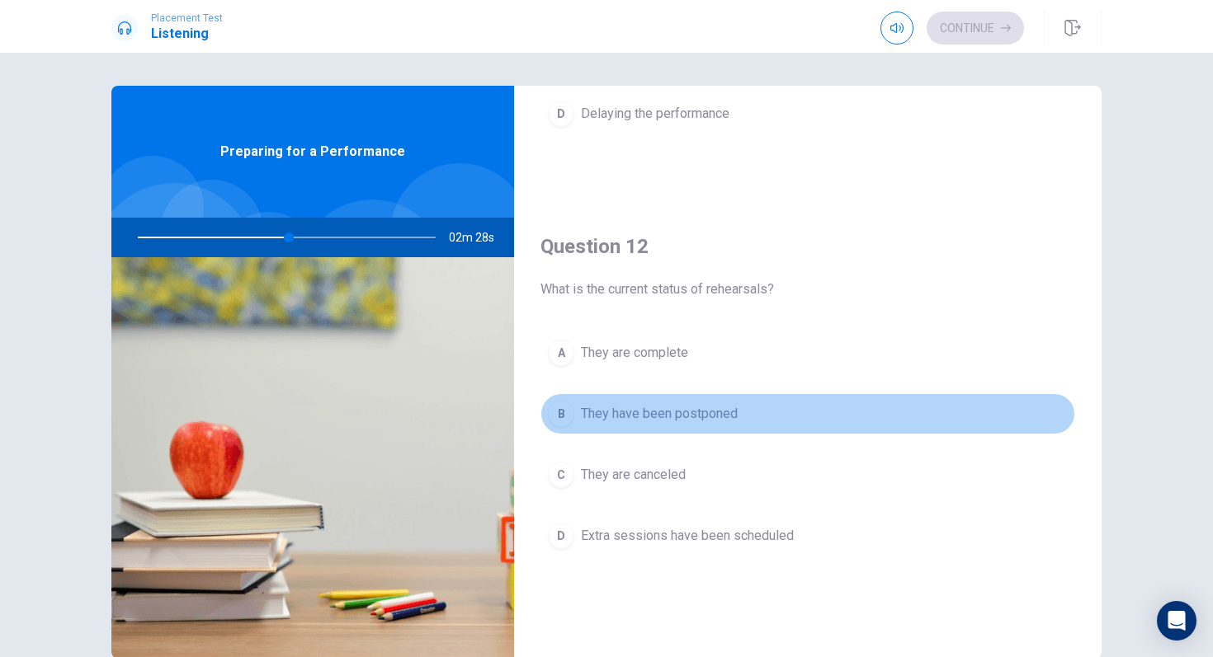
click at [569, 417] on div "B" at bounding box center [561, 414] width 26 height 26
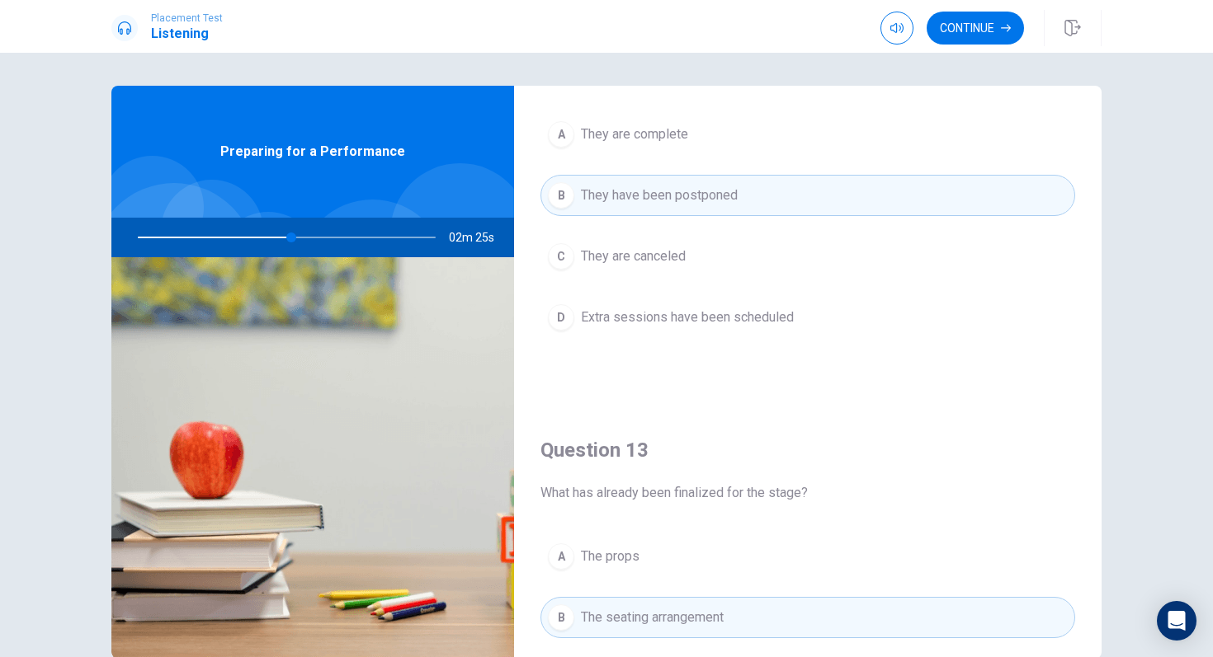
scroll to position [516, 0]
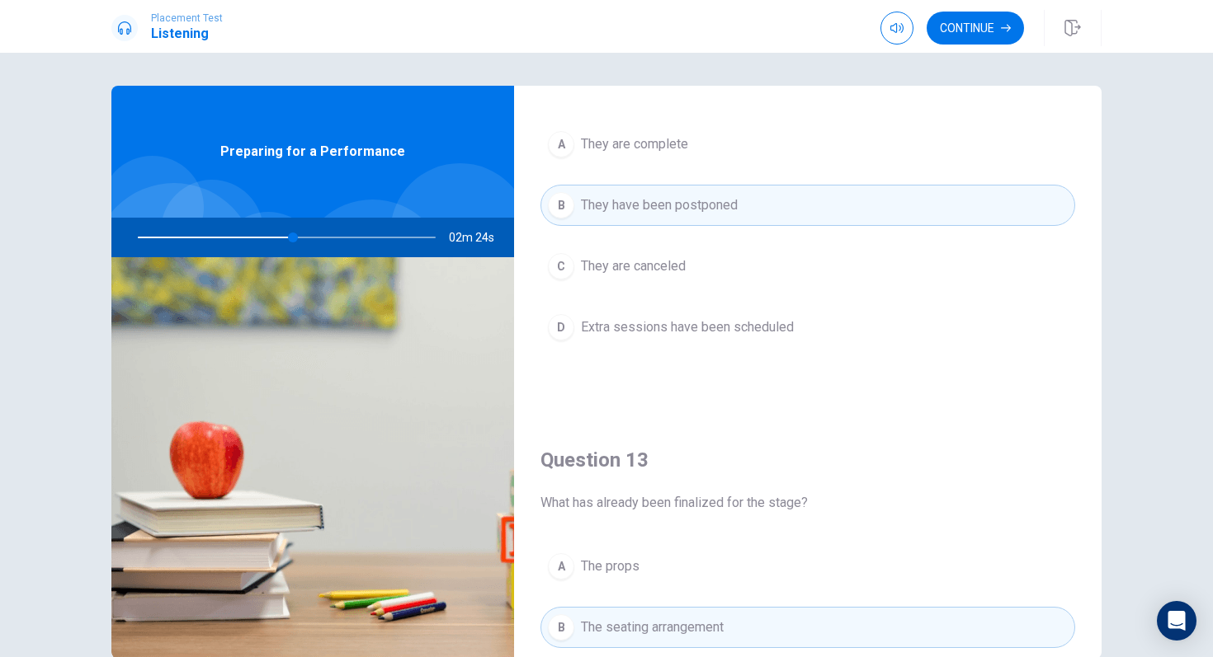
click at [561, 349] on div "A They are complete B They have been postponed C They are canceled D Extra sess…" at bounding box center [807, 252] width 535 height 257
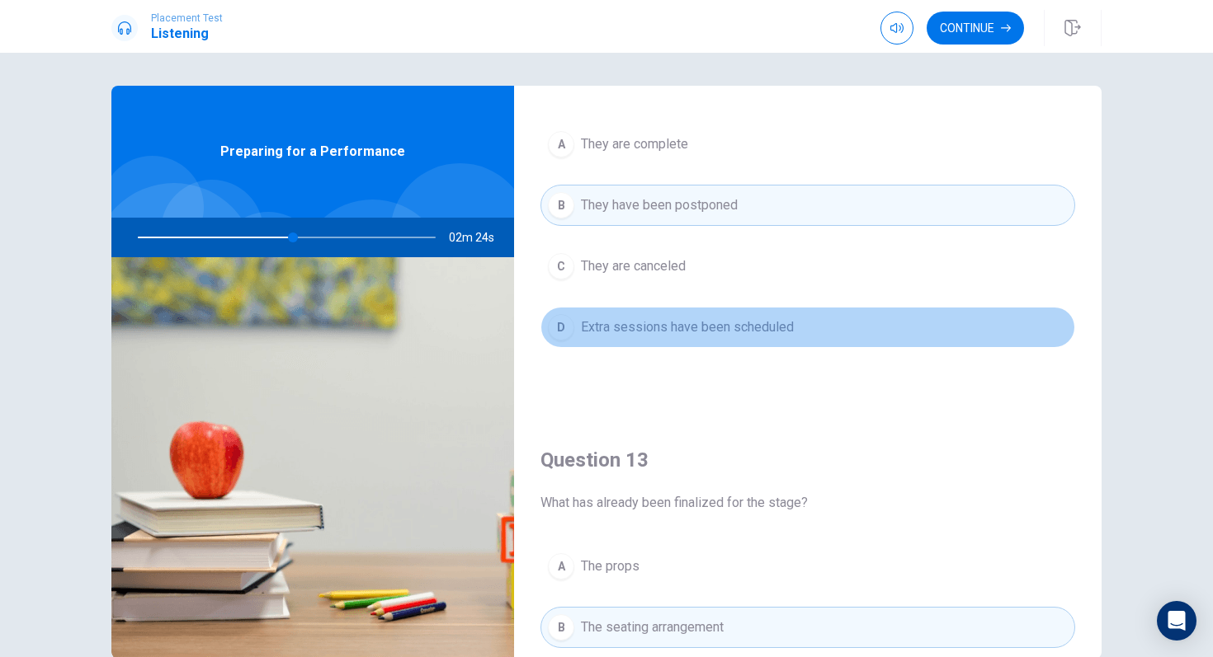
click at [561, 327] on div "D" at bounding box center [561, 327] width 26 height 26
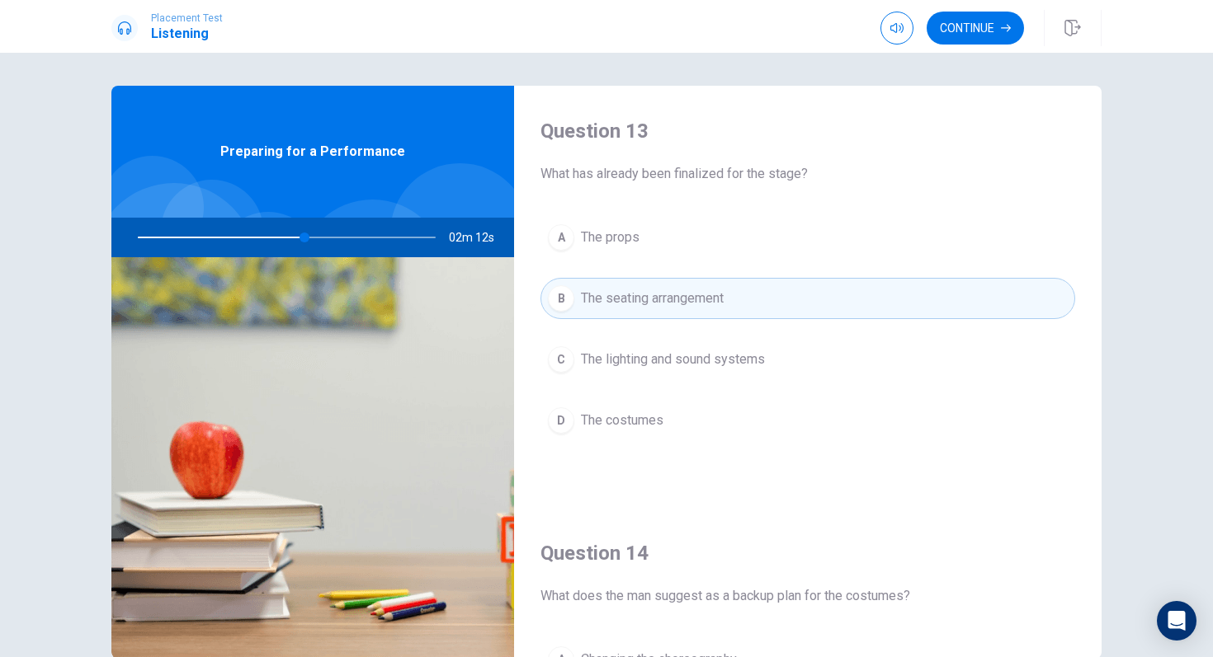
scroll to position [830, 0]
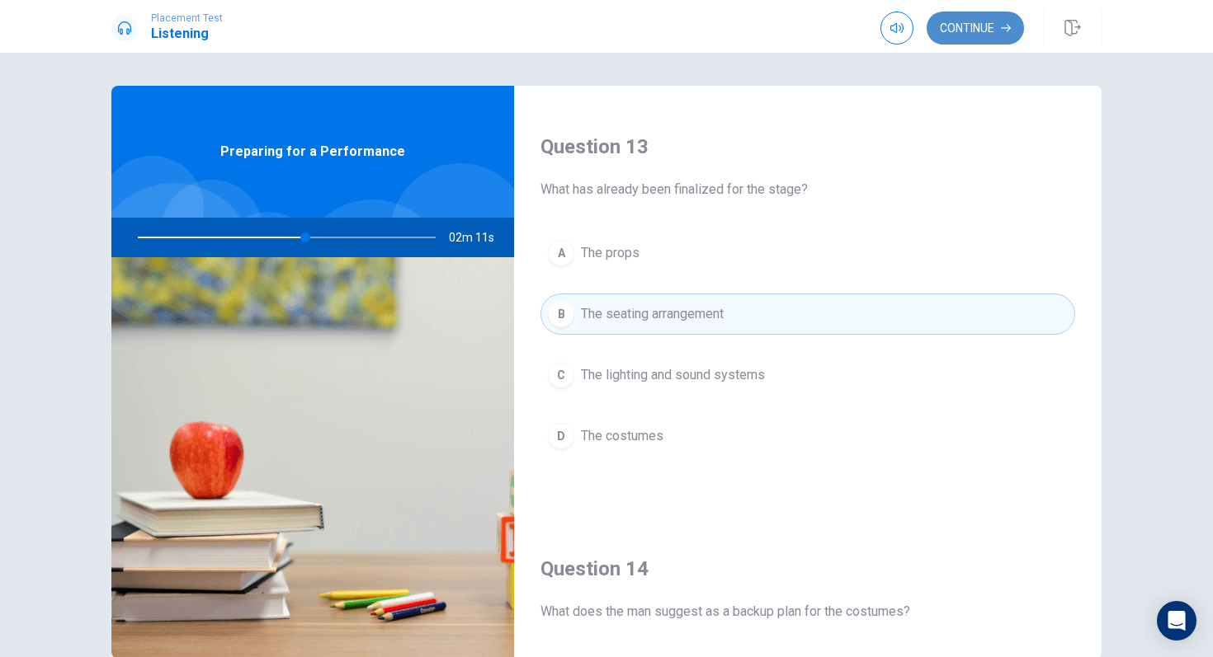
click at [968, 13] on button "Continue" at bounding box center [974, 28] width 97 height 33
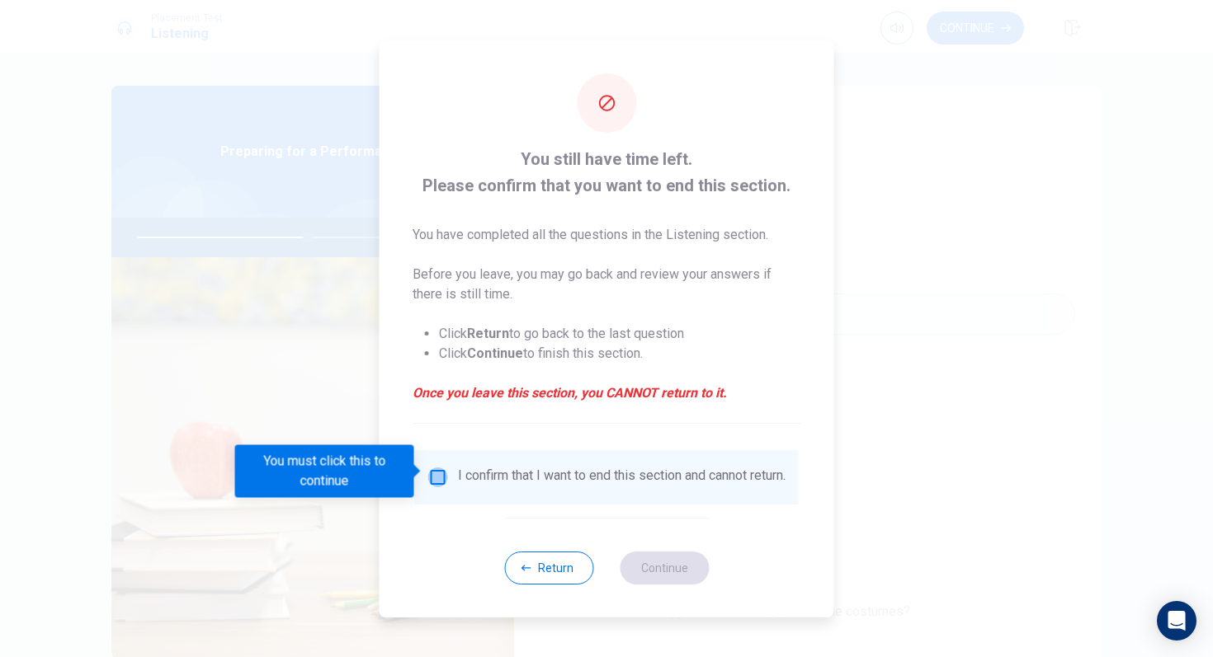
click at [440, 473] on input "You must click this to continue" at bounding box center [438, 478] width 20 height 20
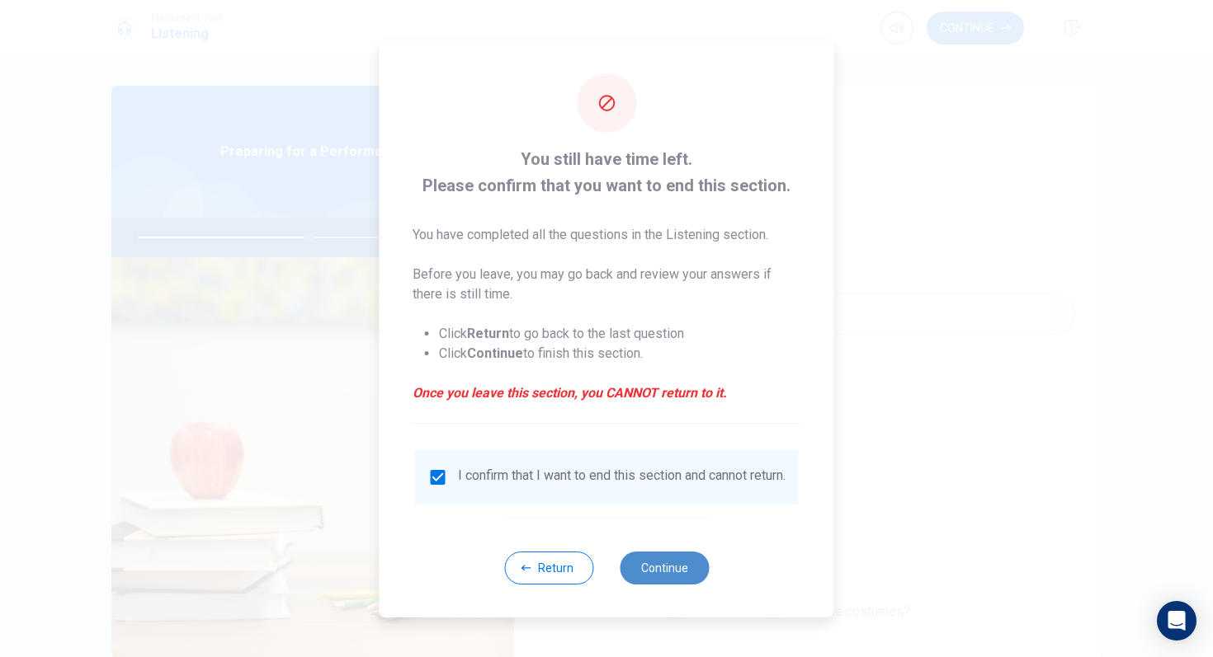
click at [655, 558] on button "Continue" at bounding box center [664, 568] width 89 height 33
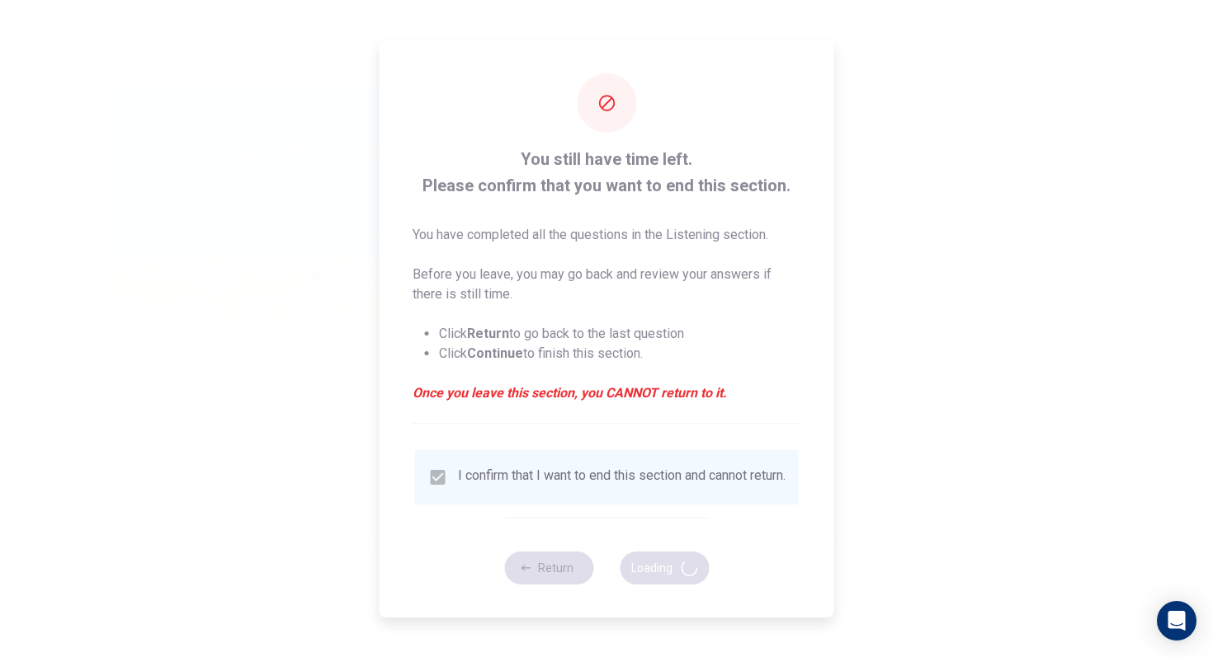
type input "58"
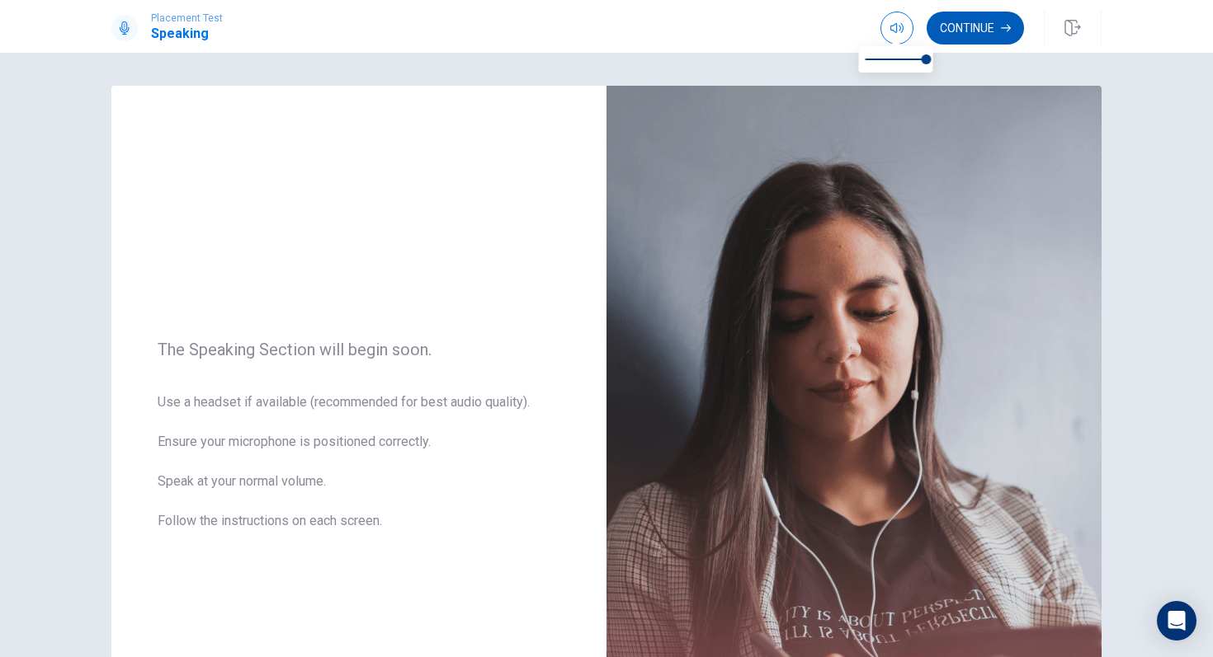
click at [943, 29] on button "Continue" at bounding box center [974, 28] width 97 height 33
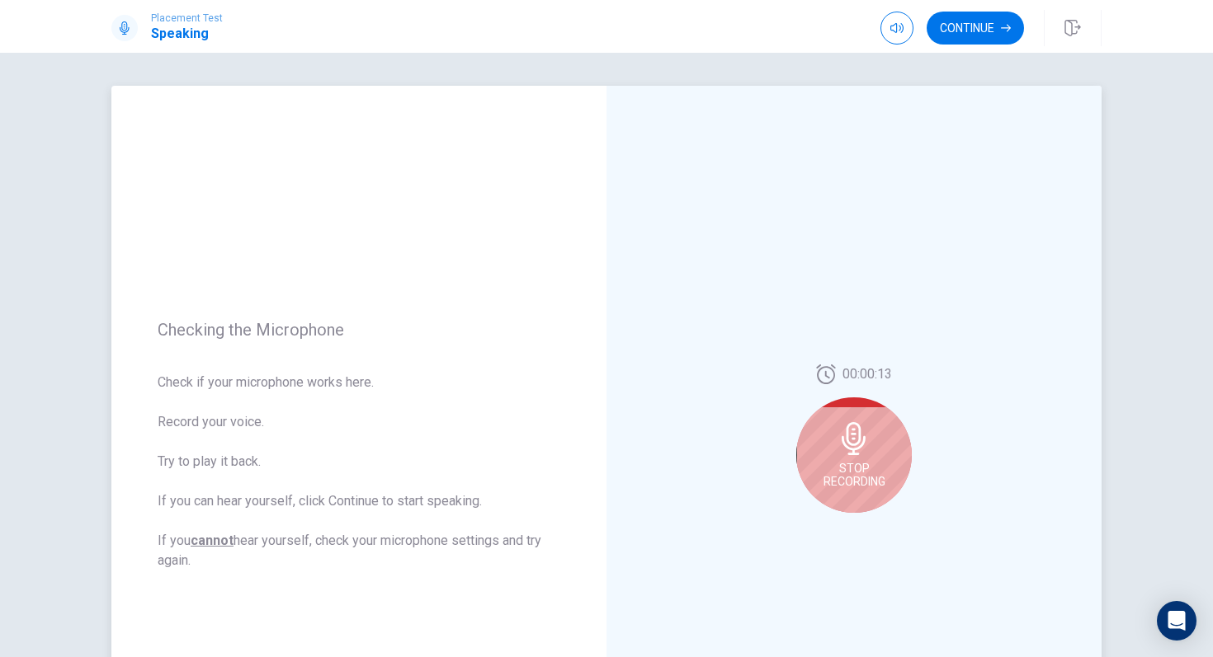
click at [823, 463] on span "Stop Recording" at bounding box center [854, 475] width 62 height 26
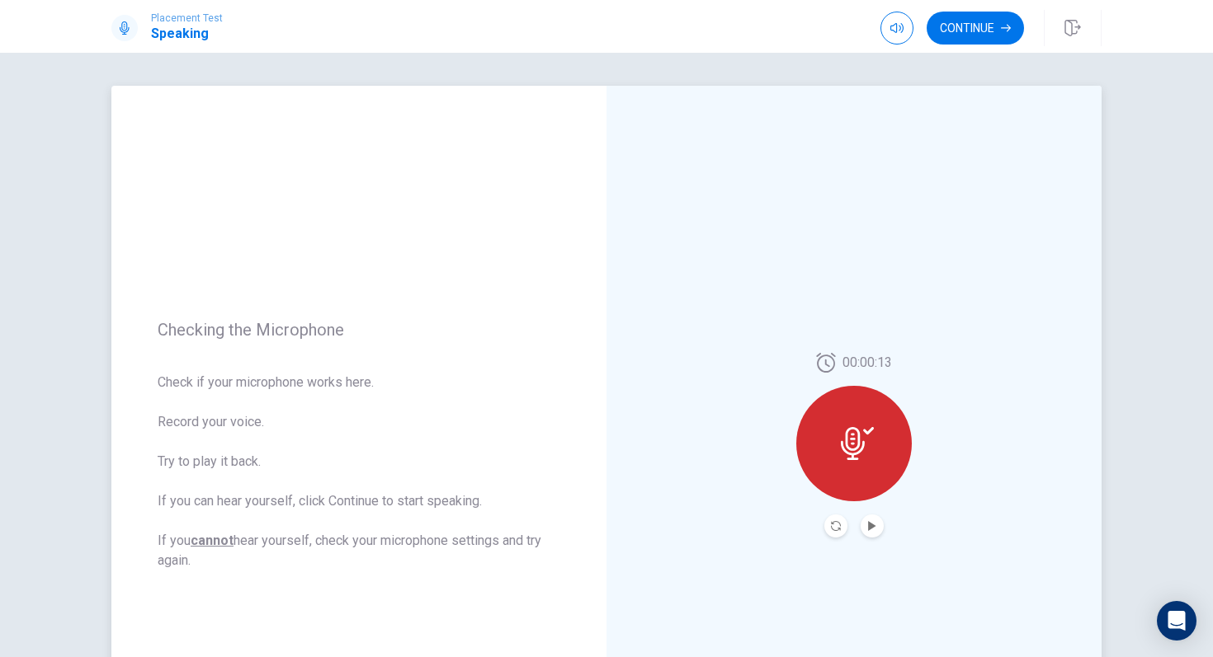
click at [841, 454] on icon at bounding box center [857, 443] width 33 height 33
click at [868, 523] on icon "Play Audio" at bounding box center [871, 526] width 7 height 10
click at [865, 520] on button "Play Audio" at bounding box center [871, 526] width 23 height 23
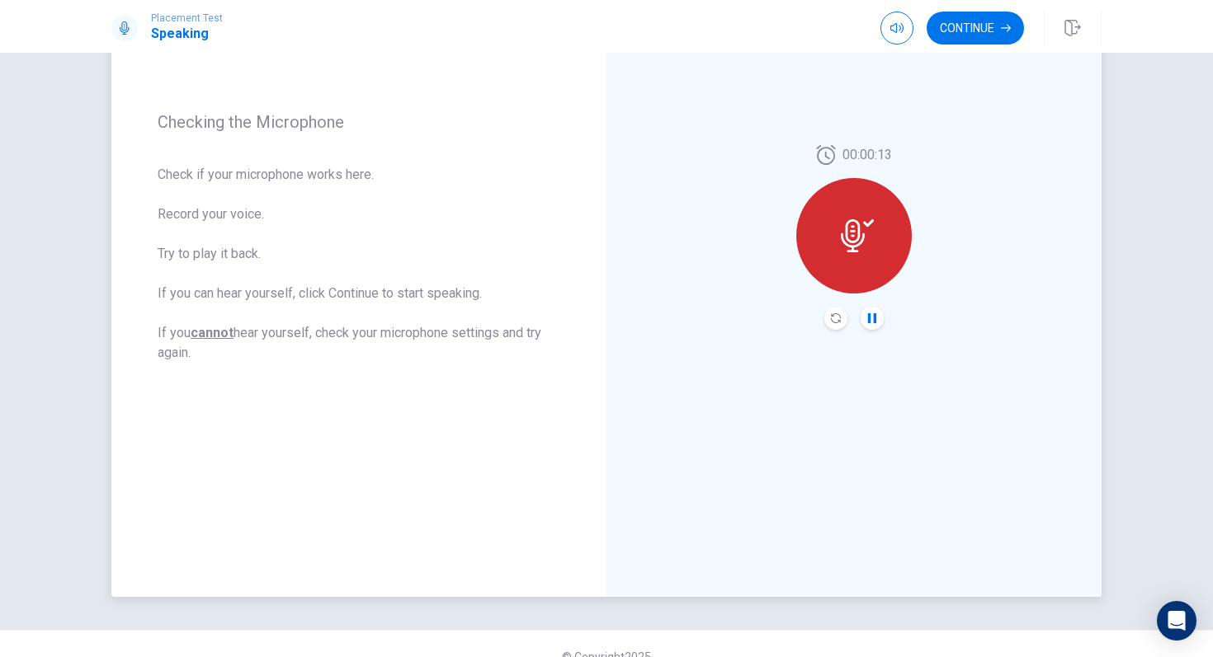
scroll to position [233, 0]
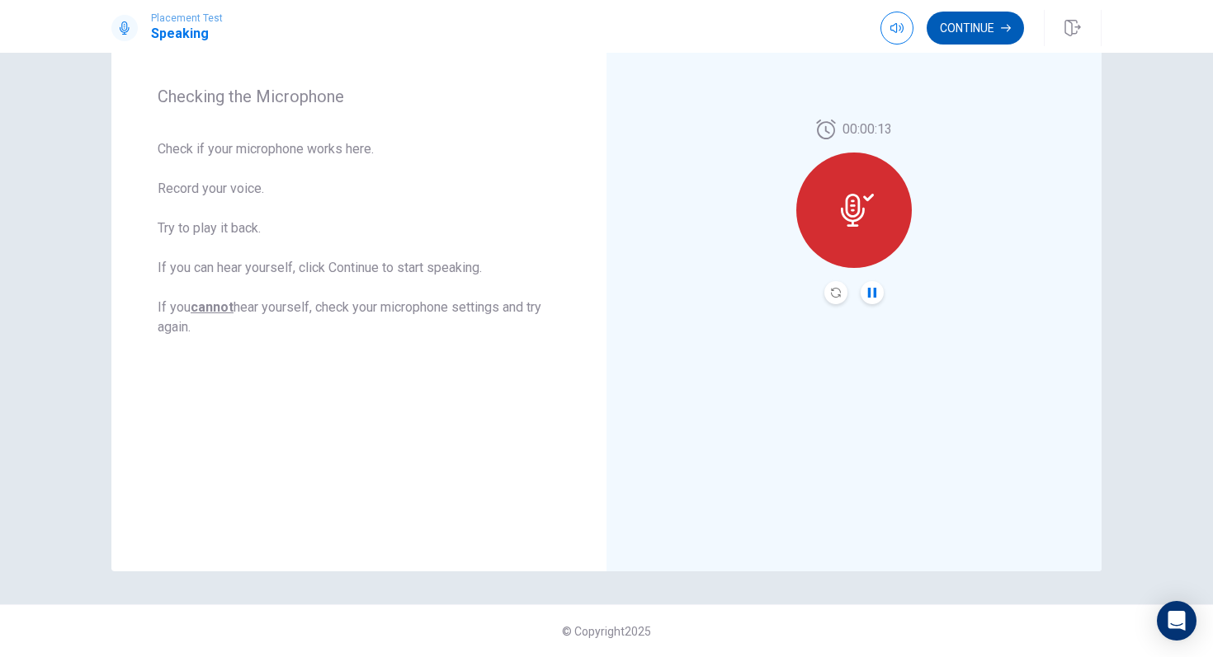
click at [970, 35] on button "Continue" at bounding box center [974, 28] width 97 height 33
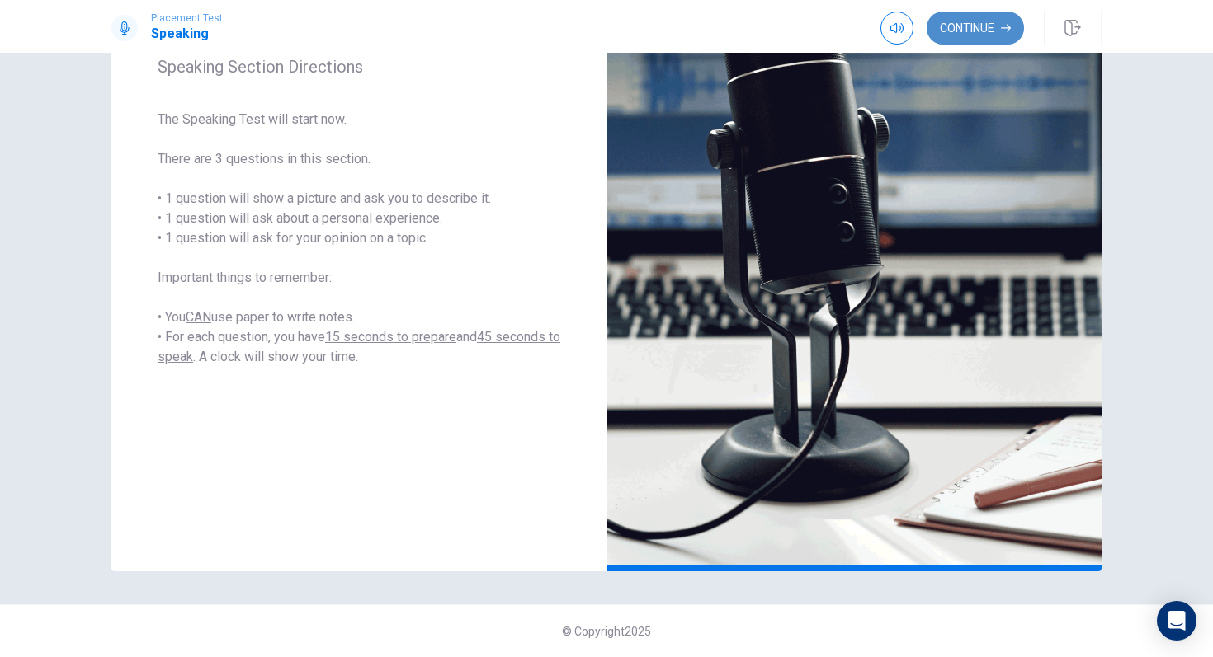
click at [983, 23] on button "Continue" at bounding box center [974, 28] width 97 height 33
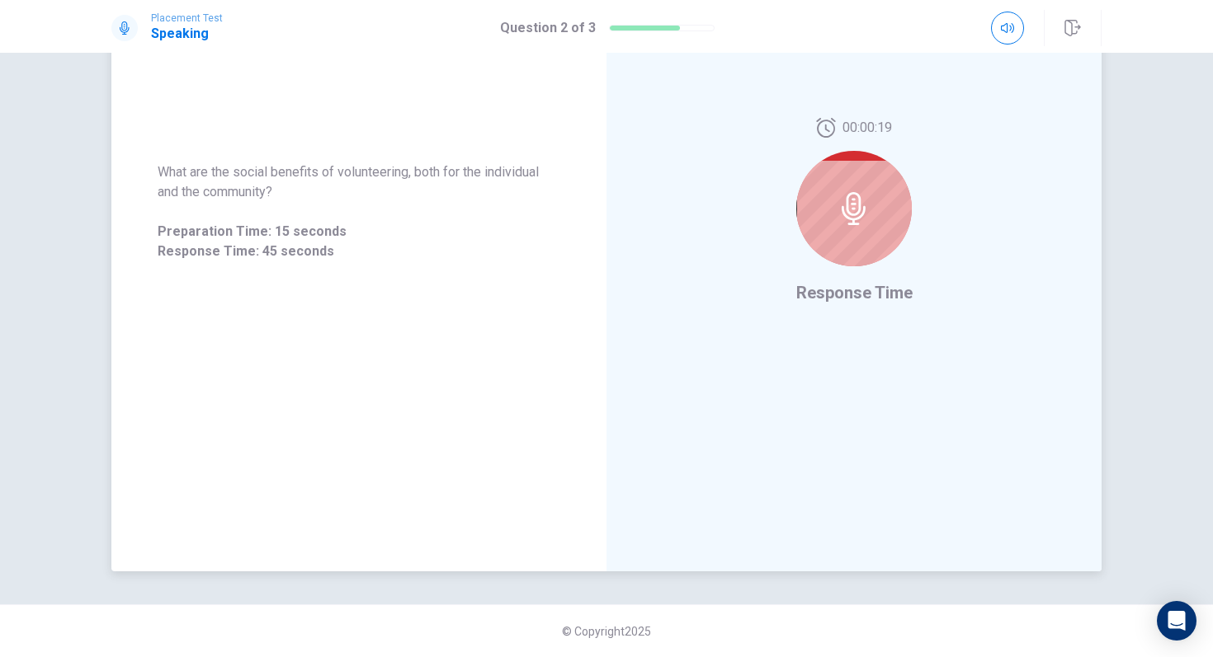
click at [855, 227] on div at bounding box center [853, 208] width 115 height 115
click at [842, 299] on span "Response Time" at bounding box center [854, 293] width 116 height 20
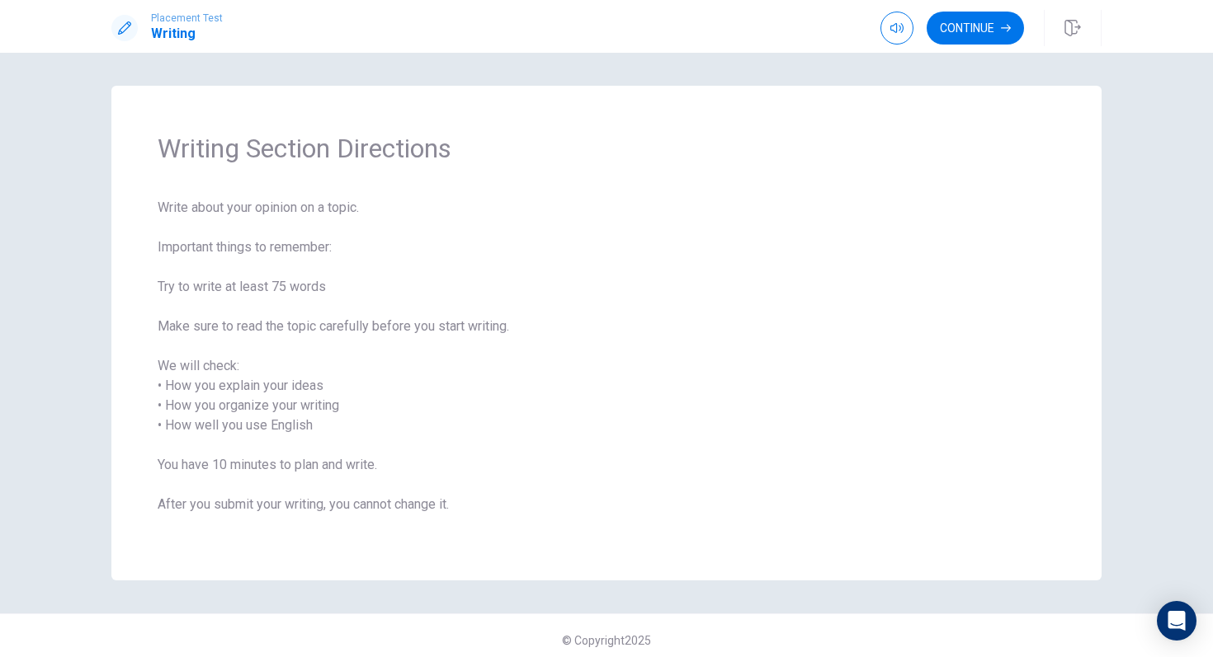
scroll to position [9, 0]
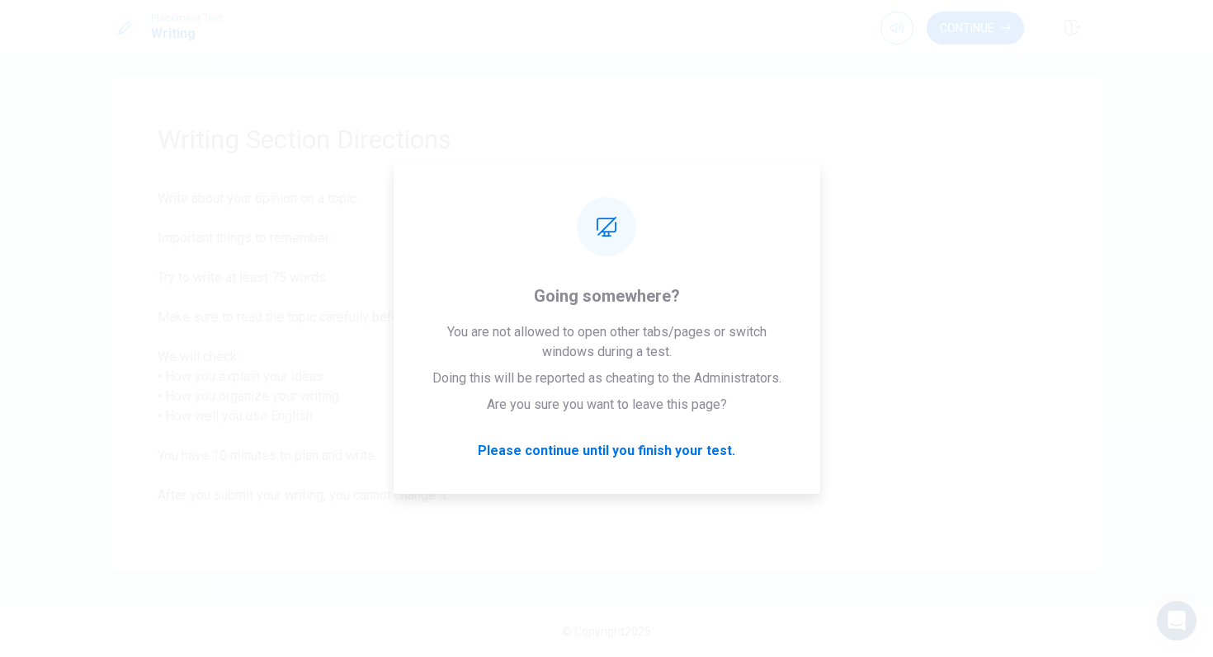
click at [907, 339] on span "Write about your opinion on a topic. Important things to remember: Try to write…" at bounding box center [607, 357] width 898 height 337
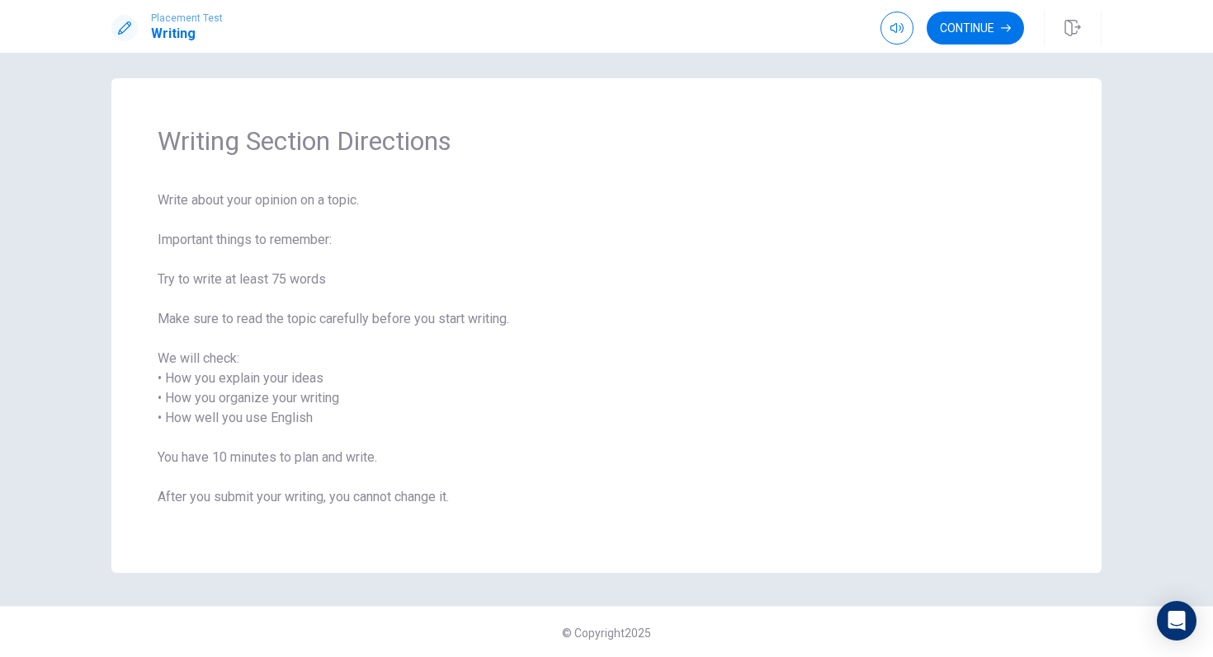
scroll to position [8, 0]
click at [972, 17] on button "Continue" at bounding box center [974, 28] width 97 height 33
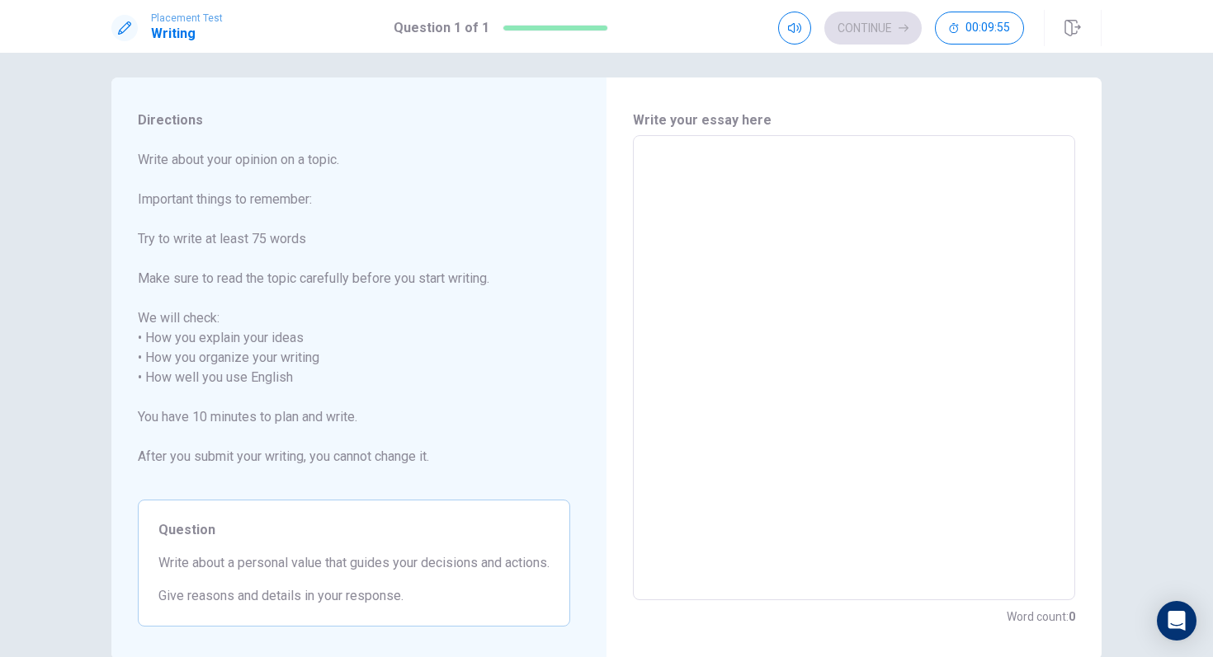
click at [779, 205] on textarea at bounding box center [853, 368] width 419 height 438
click at [727, 221] on textarea at bounding box center [853, 368] width 419 height 438
type textarea "a"
type textarea "x"
type textarea "a"
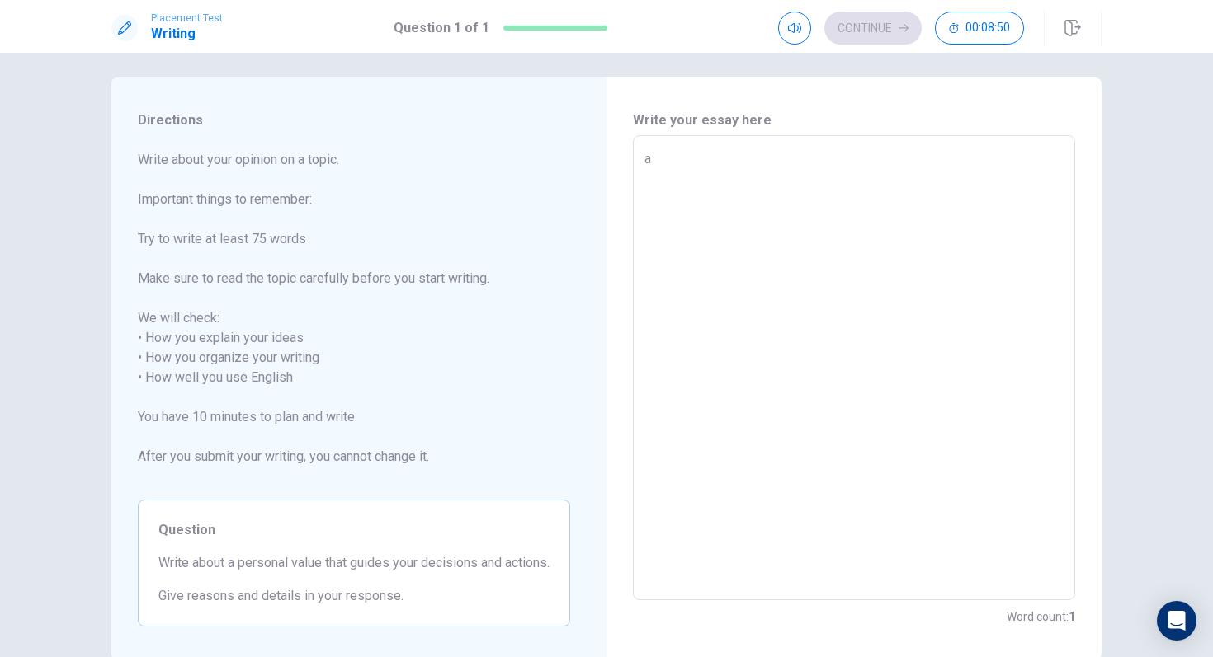
type textarea "x"
type textarea "a p"
type textarea "x"
type textarea "a pe"
type textarea "x"
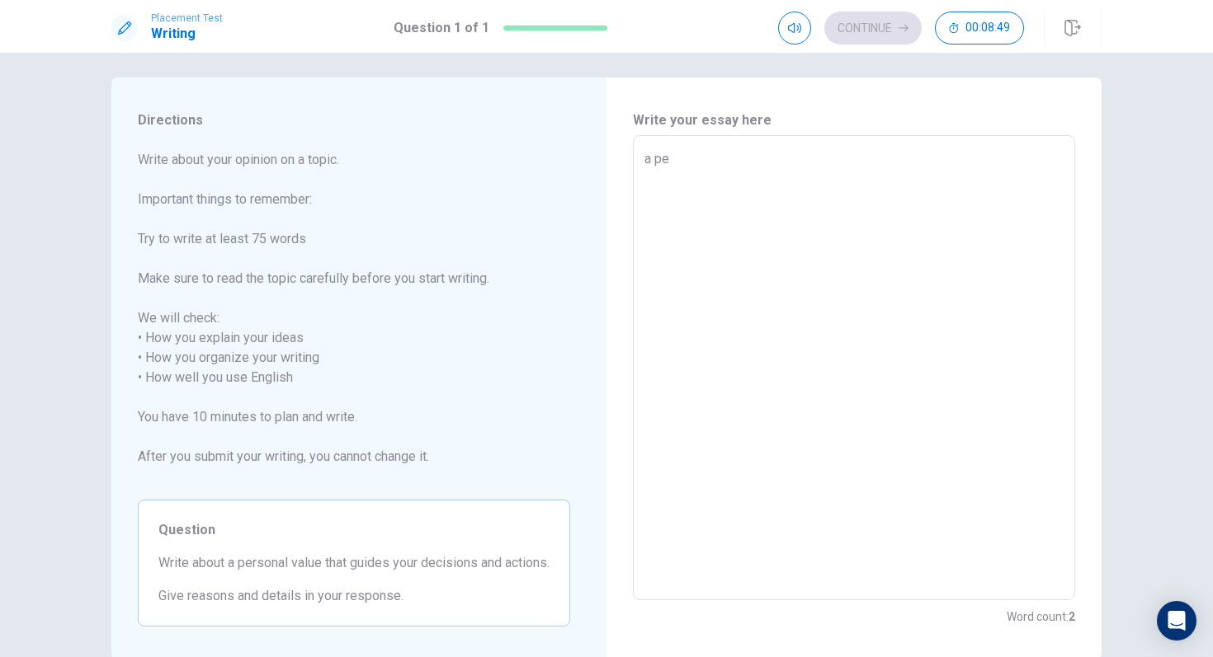
type textarea "a per"
type textarea "x"
type textarea "a pers"
type textarea "x"
type textarea "a perso"
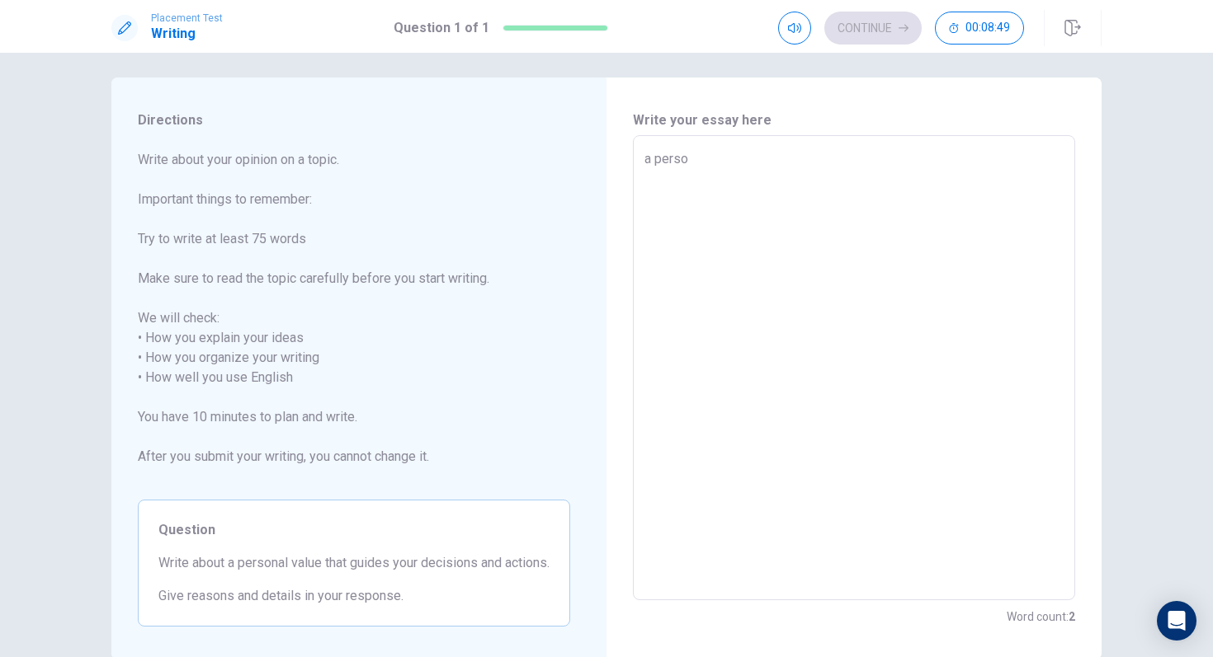
type textarea "x"
type textarea "a person"
type textarea "x"
type textarea "a persona"
type textarea "x"
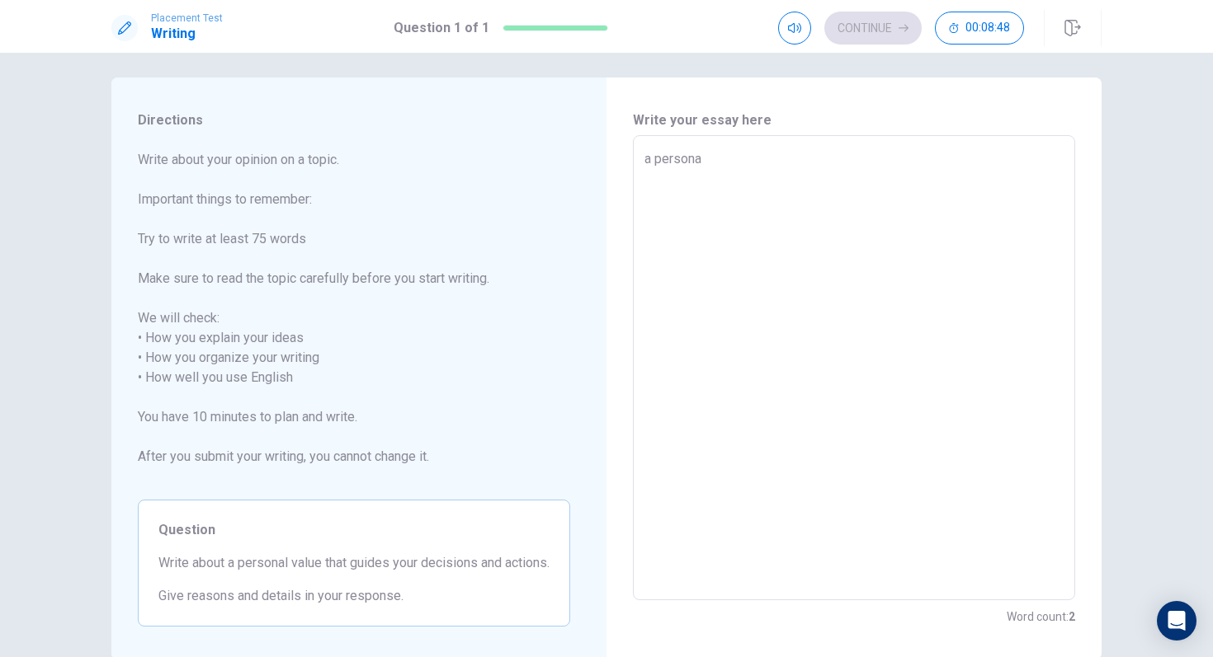
type textarea "a personal"
type textarea "x"
type textarea "a personal"
type textarea "x"
type textarea "a personal v"
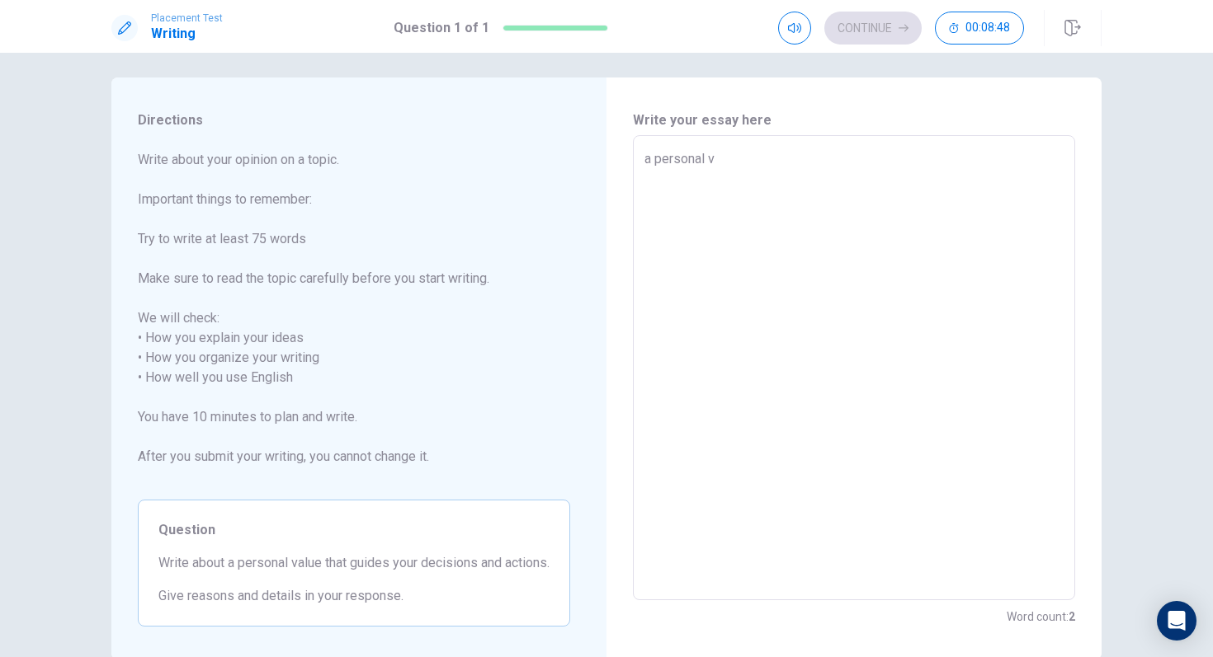
type textarea "x"
type textarea "a personal va"
type textarea "x"
type textarea "a personal val"
type textarea "x"
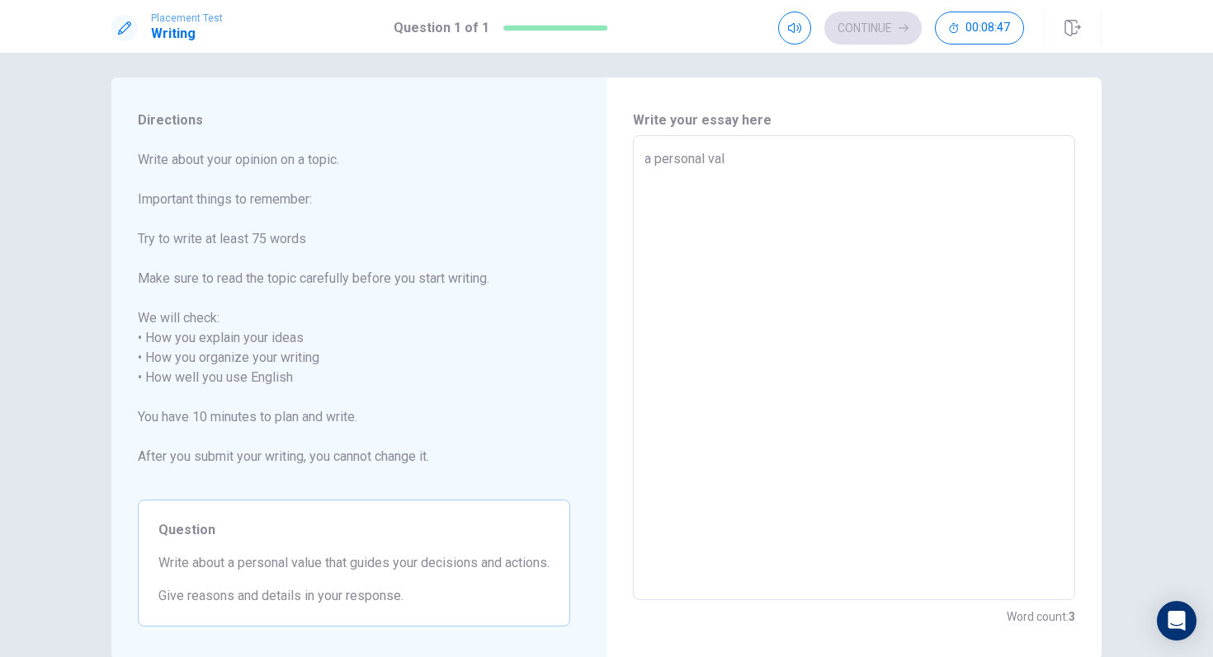
type textarea "a personal valu"
type textarea "x"
type textarea "a personal value"
type textarea "x"
type textarea "a personal value"
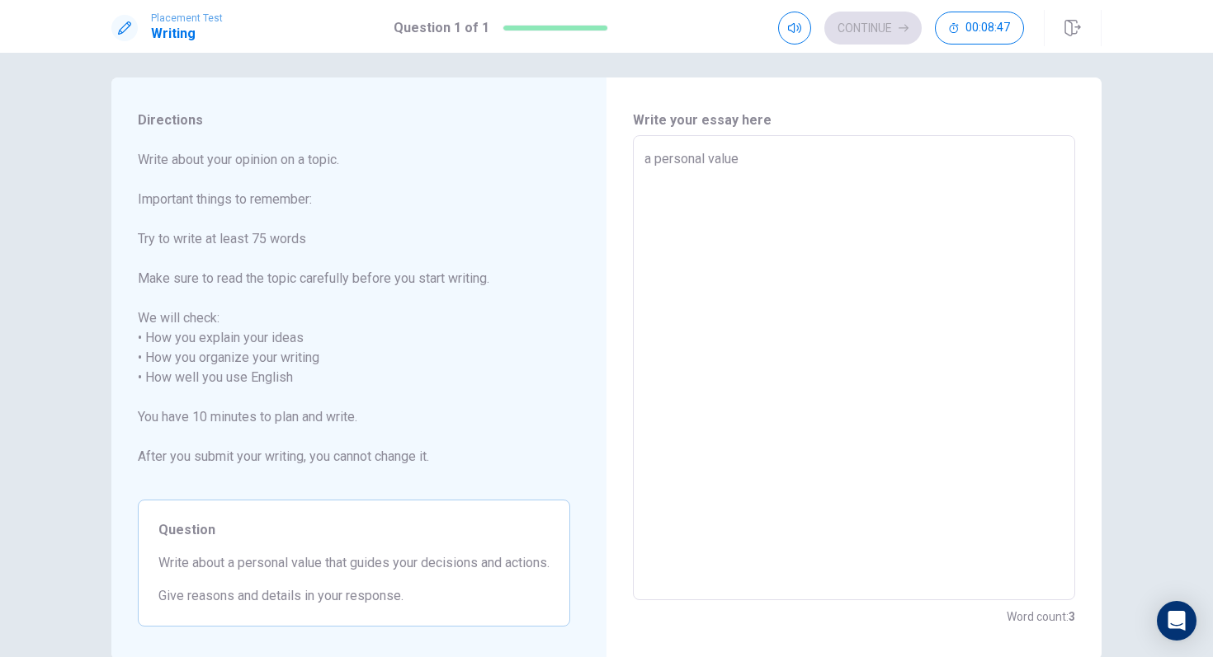
type textarea "x"
type textarea "a personal value o"
type textarea "x"
type textarea "a personal value of"
type textarea "x"
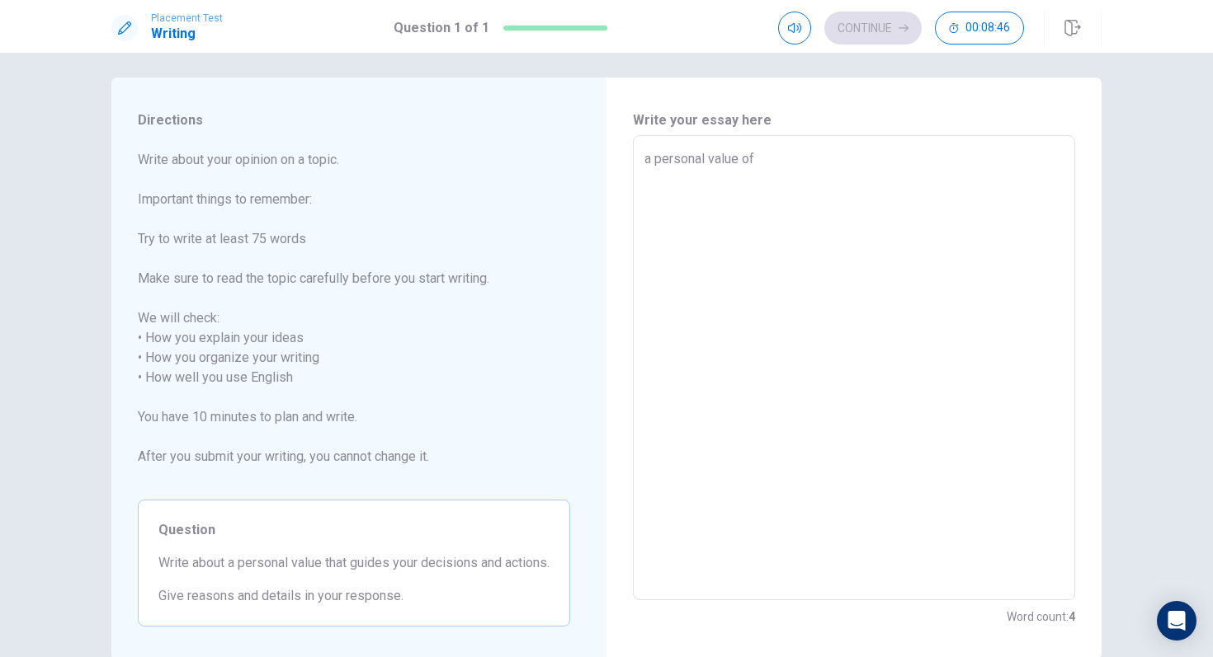
type textarea "a personal value of"
type textarea "x"
type textarea "a personal value of m"
type textarea "x"
type textarea "a personal value of mi"
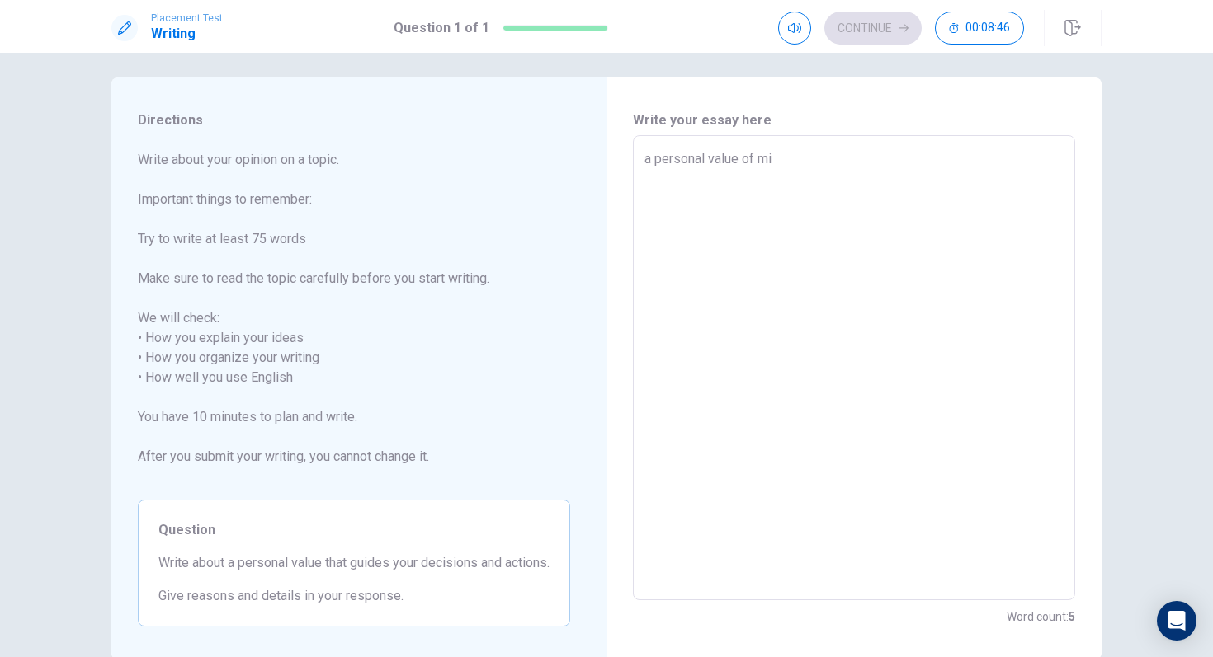
type textarea "x"
type textarea "a personal value of min"
type textarea "x"
type textarea "a personal value of mine"
type textarea "x"
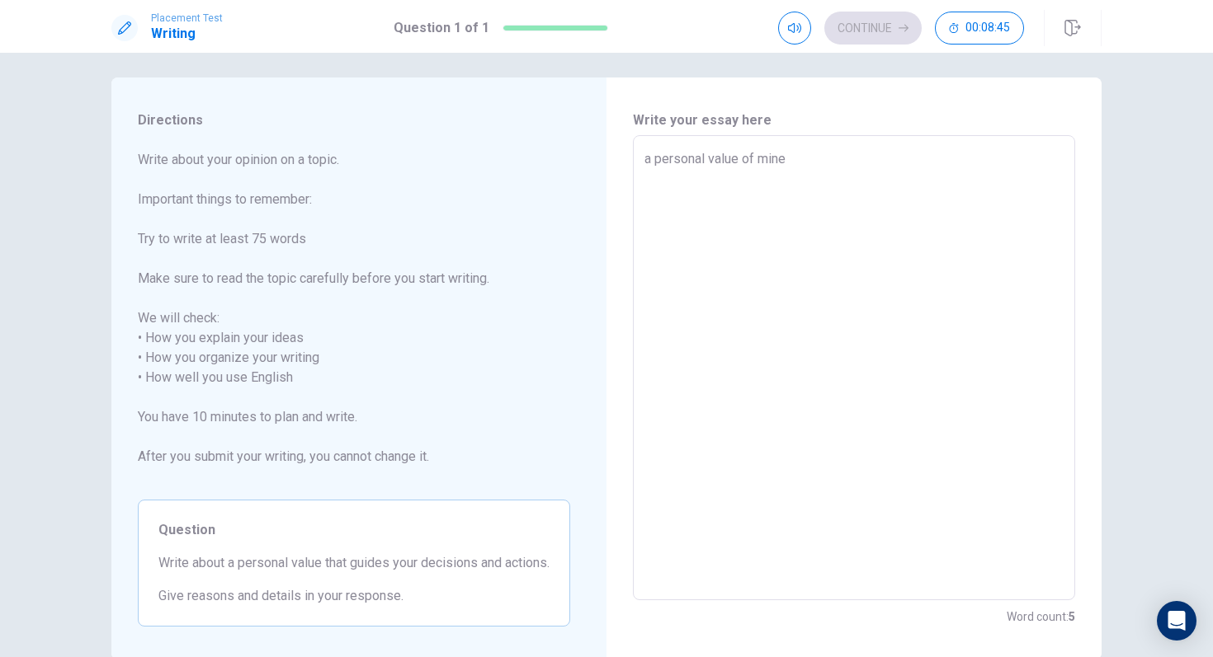
type textarea "a personal value of mine"
type textarea "x"
type textarea "a personal value of mine i"
type textarea "x"
type textarea "a personal value of mine is"
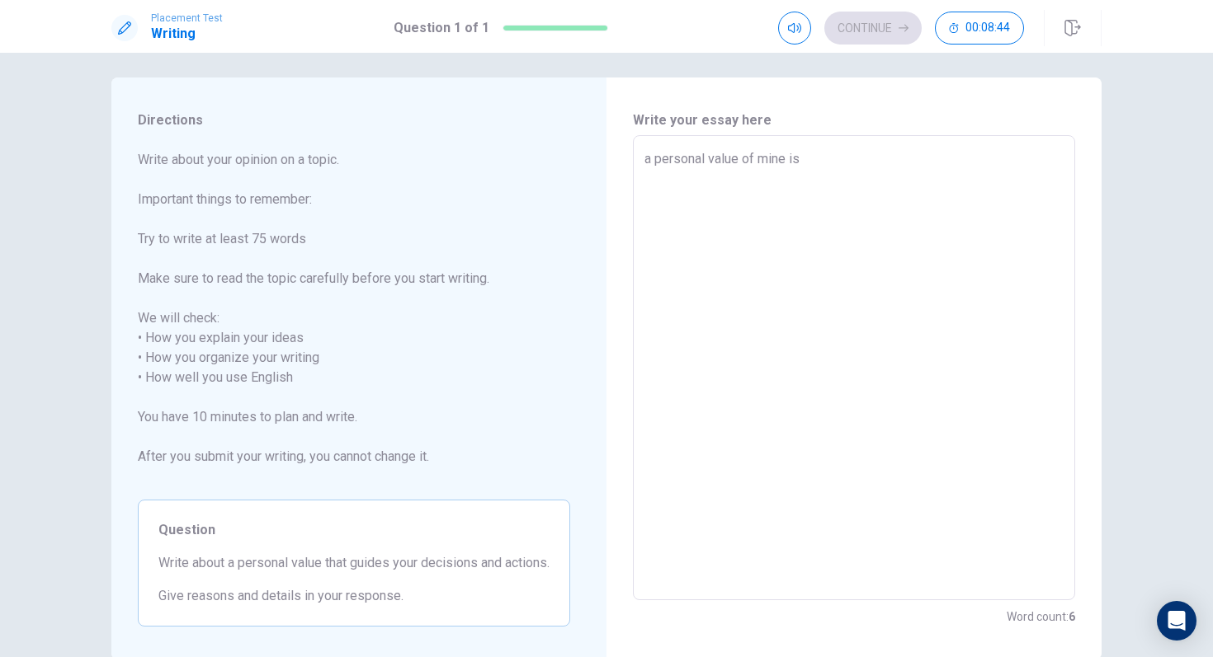
type textarea "x"
type textarea "a personal value of mine is"
type textarea "x"
type textarea "a personal value of mine is g"
type textarea "x"
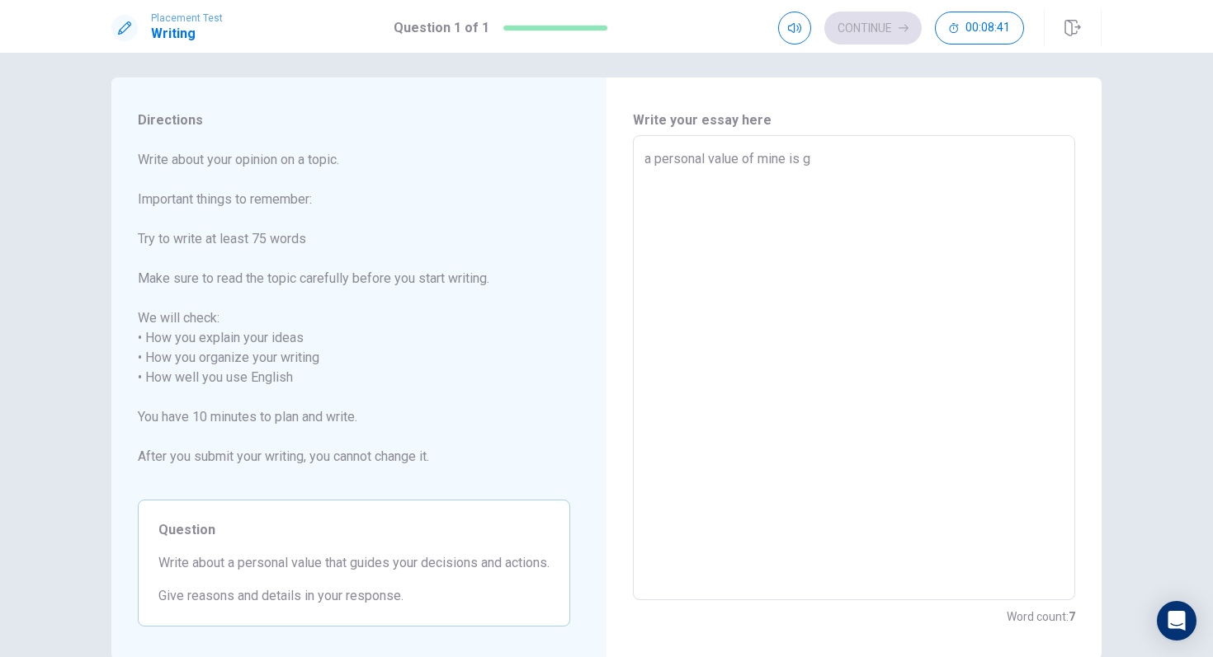
type textarea "a personal value of mine is go"
type textarea "x"
type textarea "a personal value of mine is g"
type textarea "x"
type textarea "a personal value of mine is"
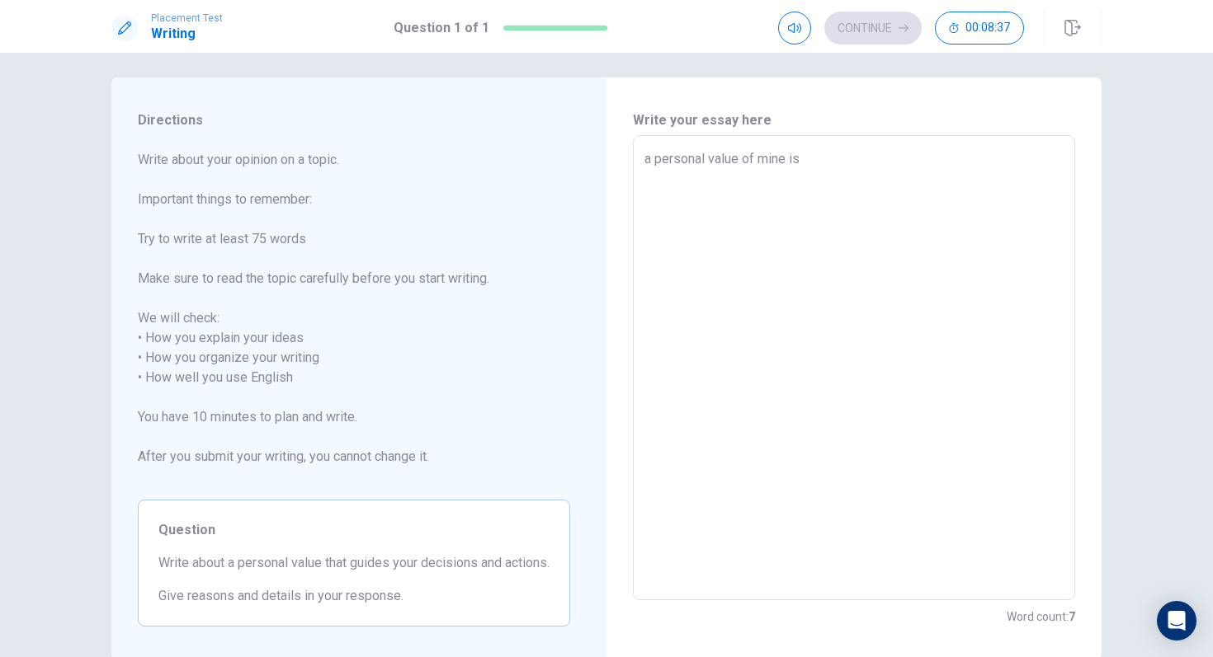
type textarea "x"
type textarea "a personal value of mine is"
type textarea "x"
type textarea "a personal value of mine i"
type textarea "x"
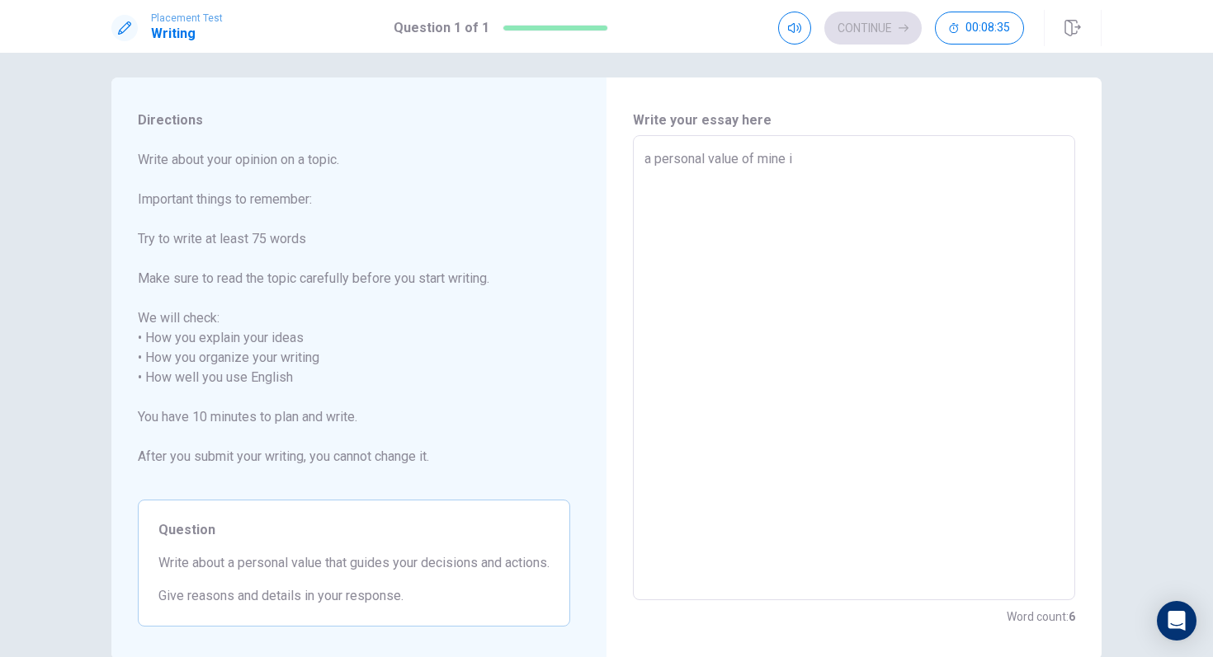
type textarea "a personal value of mine"
type textarea "x"
type textarea "a personal value of mine"
type textarea "x"
type textarea "a personal value of min"
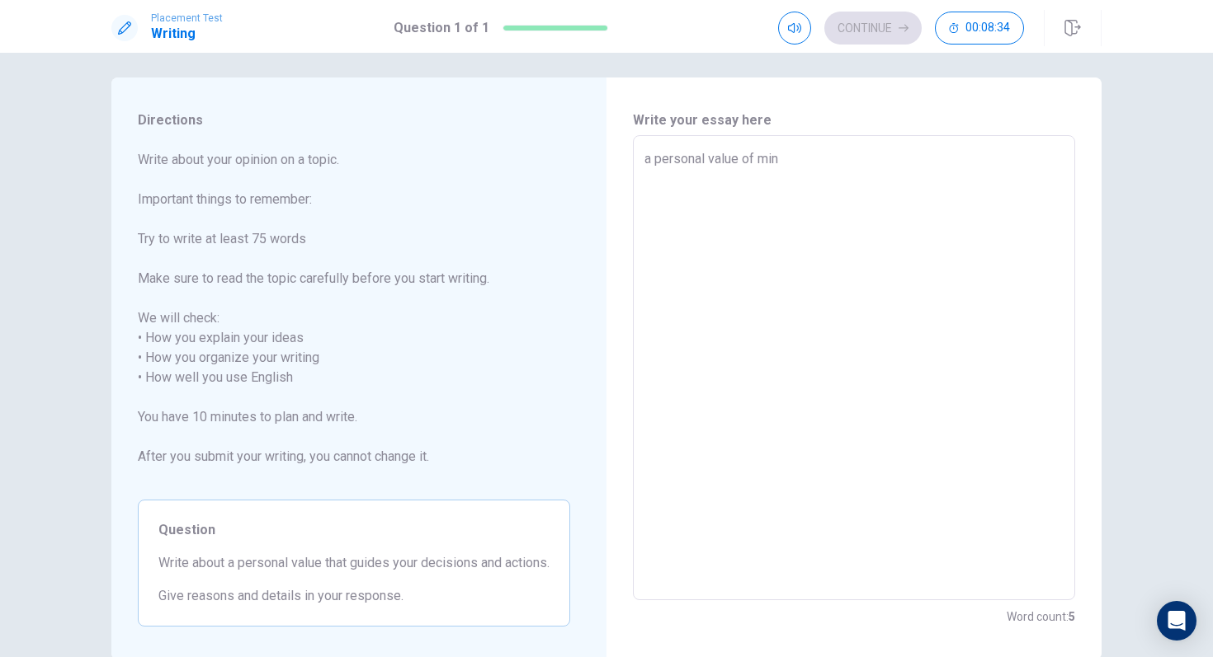
type textarea "x"
type textarea "a personal value of mi"
type textarea "x"
type textarea "a personal value of m"
type textarea "x"
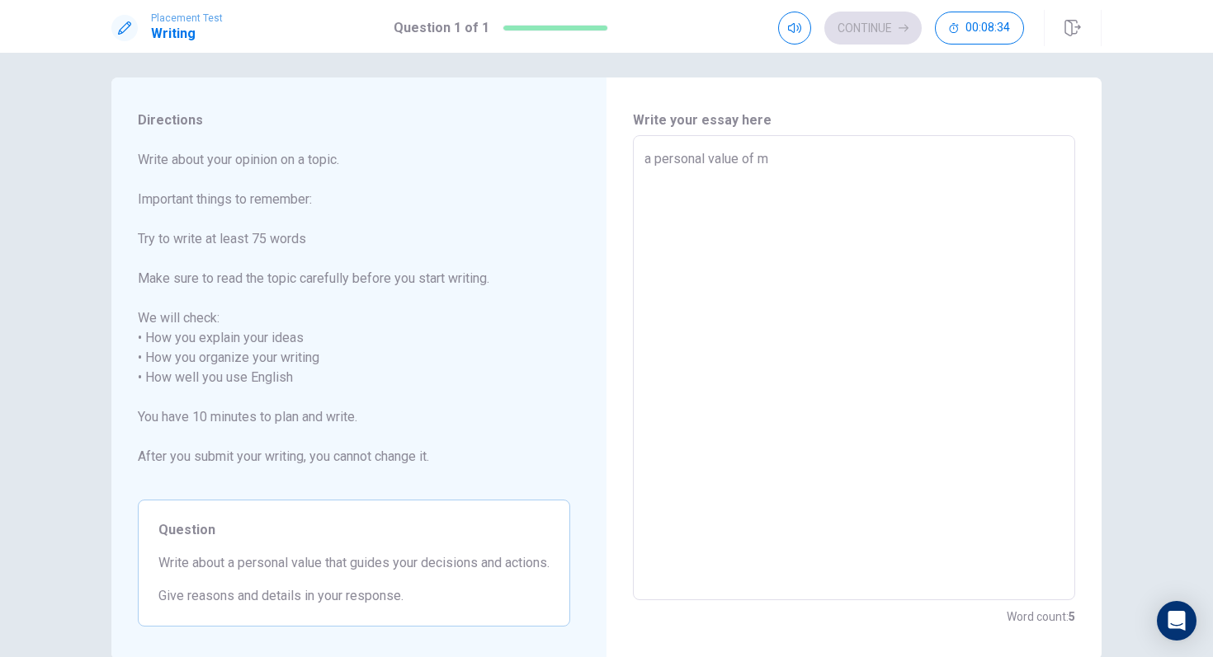
type textarea "a personal value of"
type textarea "x"
type textarea "a personal value of"
type textarea "x"
type textarea "a personal value o"
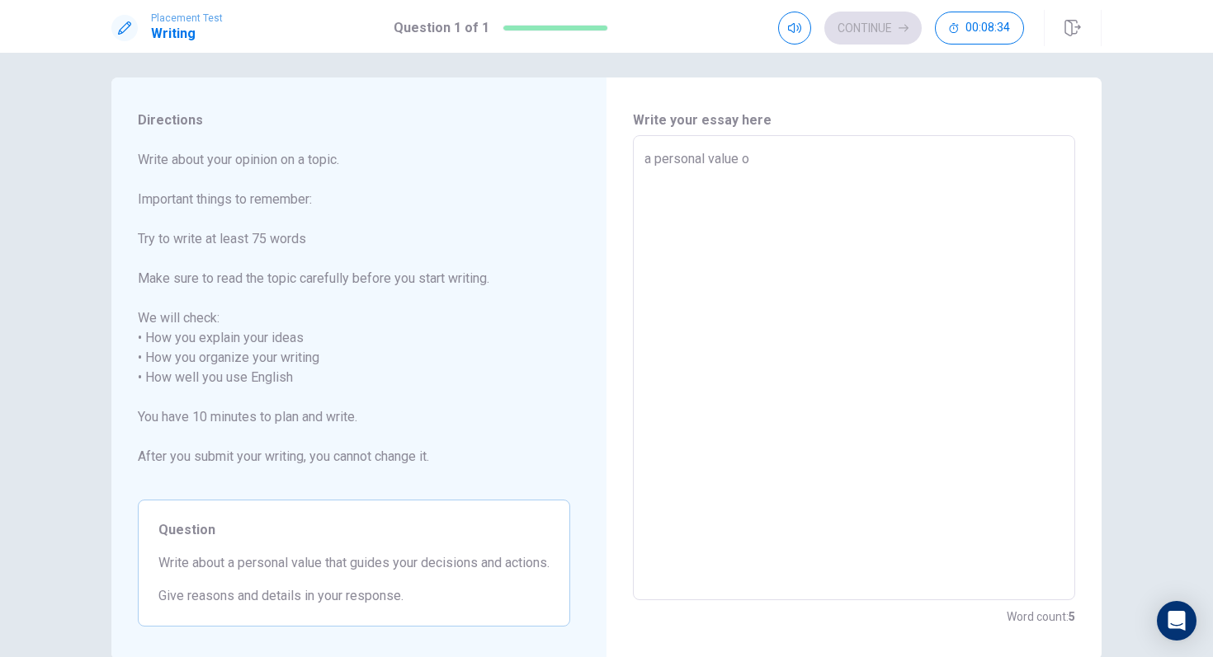
type textarea "x"
type textarea "a personal value"
type textarea "x"
type textarea "a personal value"
type textarea "x"
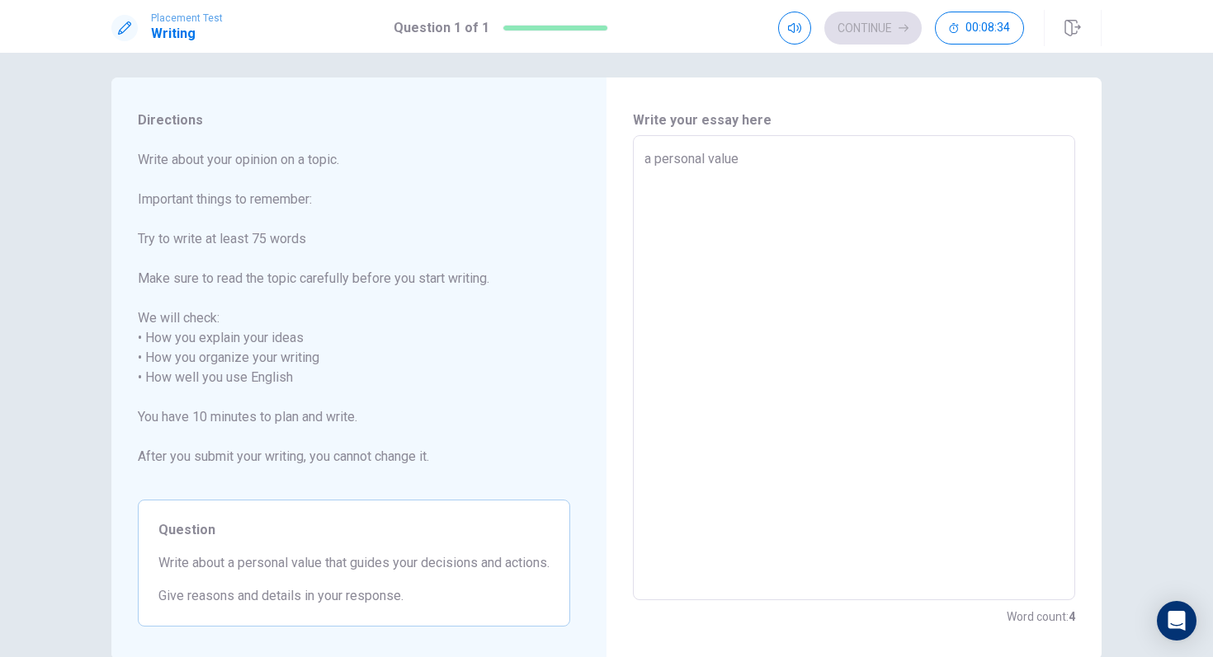
type textarea "a personal valu"
type textarea "x"
type textarea "a personal val"
type textarea "x"
type textarea "a personal va"
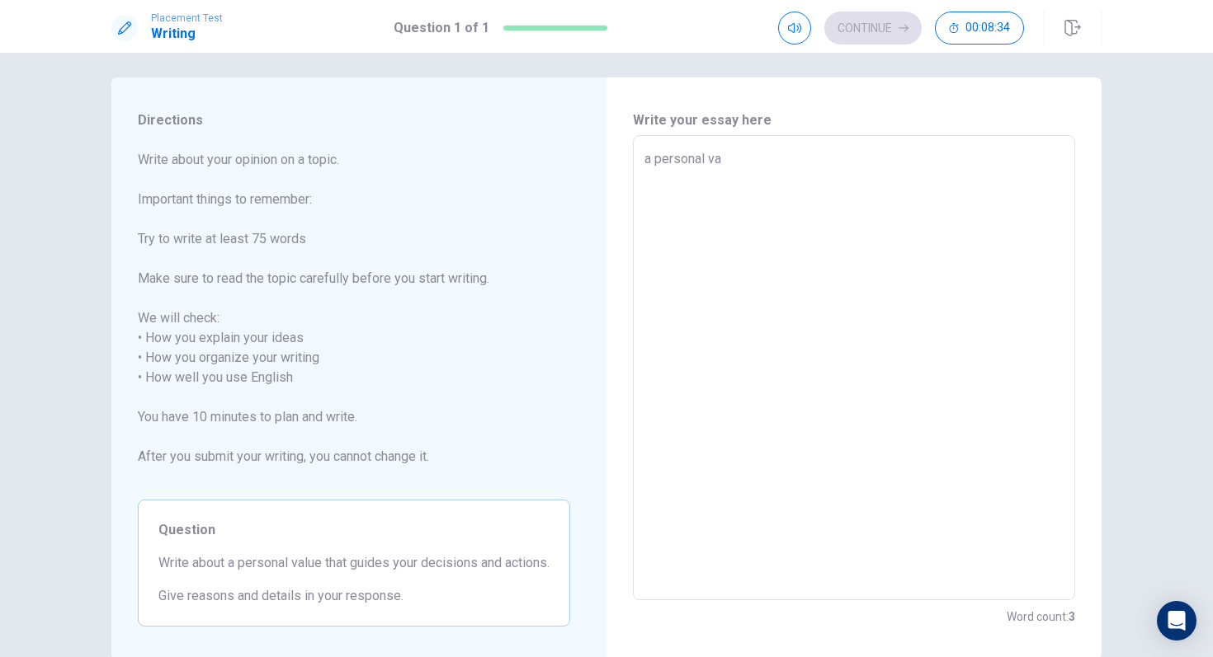
type textarea "x"
type textarea "a personal v"
type textarea "x"
type textarea "a personal"
type textarea "x"
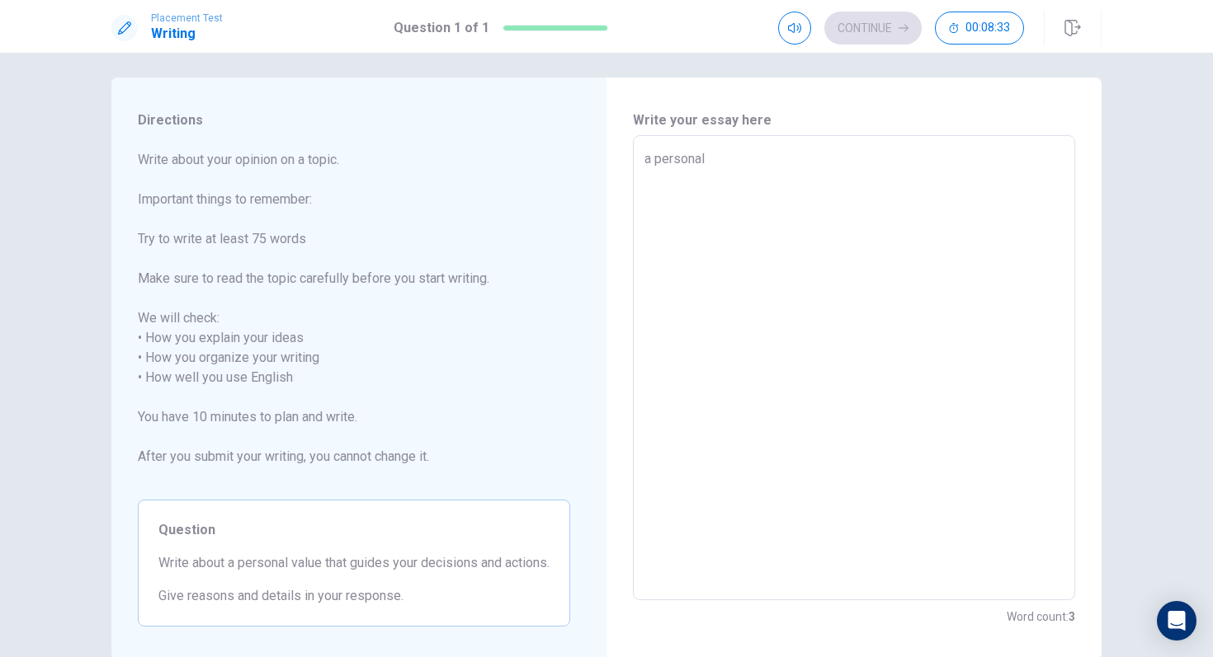
type textarea "a personal"
type textarea "x"
type textarea "a persona"
type textarea "x"
type textarea "a person"
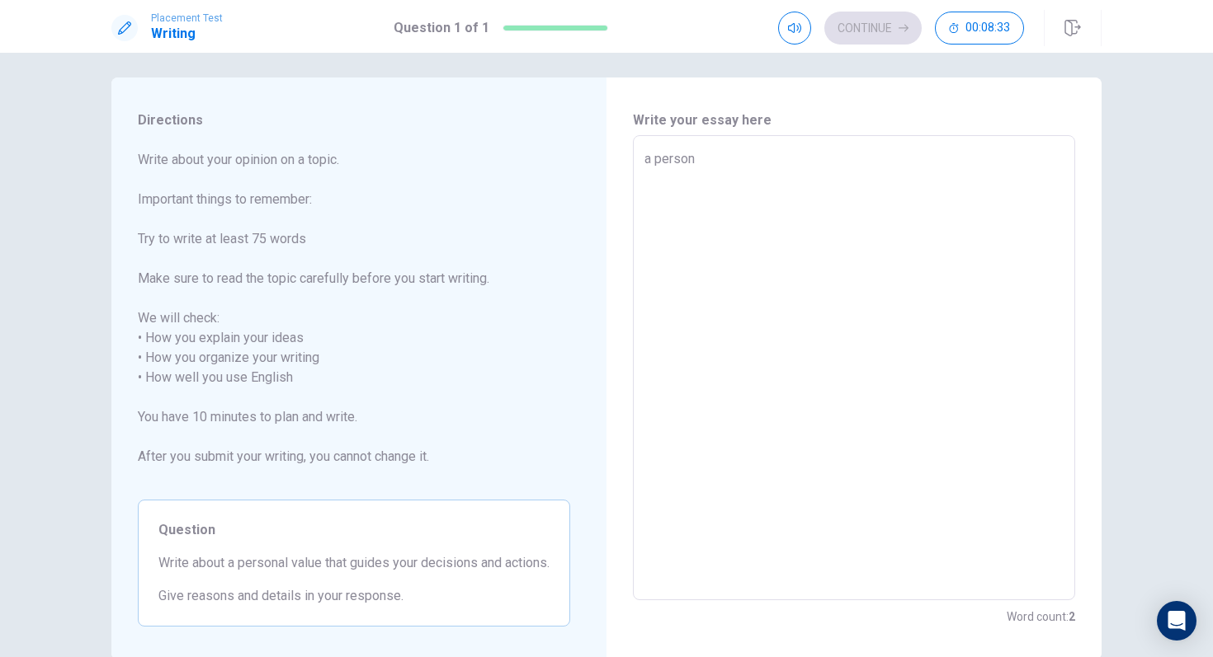
type textarea "x"
type textarea "a perso"
type textarea "x"
type textarea "a pers"
type textarea "x"
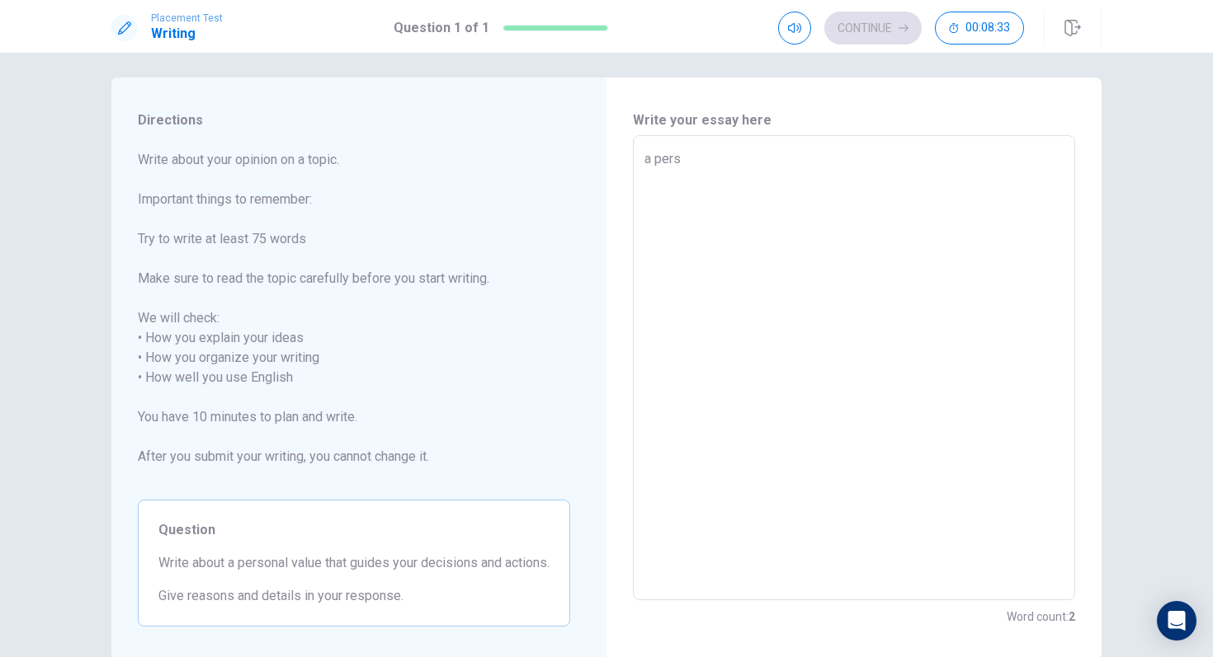
type textarea "a per"
type textarea "x"
type textarea "a pe"
type textarea "x"
type textarea "a p"
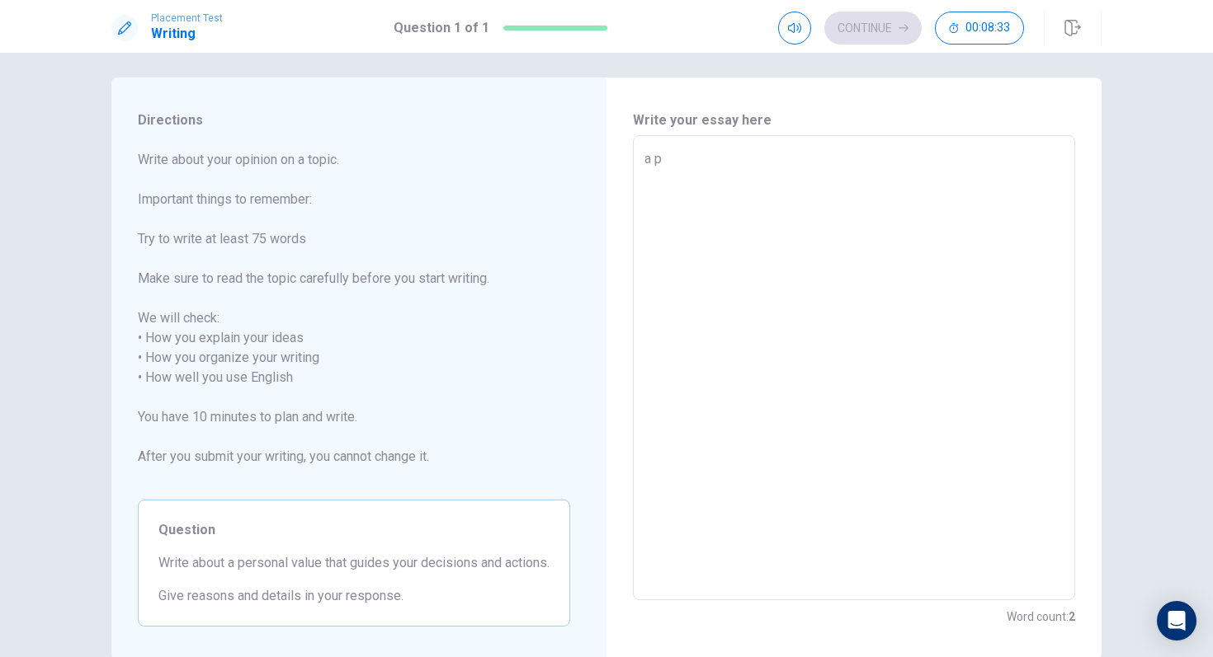
type textarea "x"
type textarea "a"
type textarea "x"
type textarea "a"
type textarea "x"
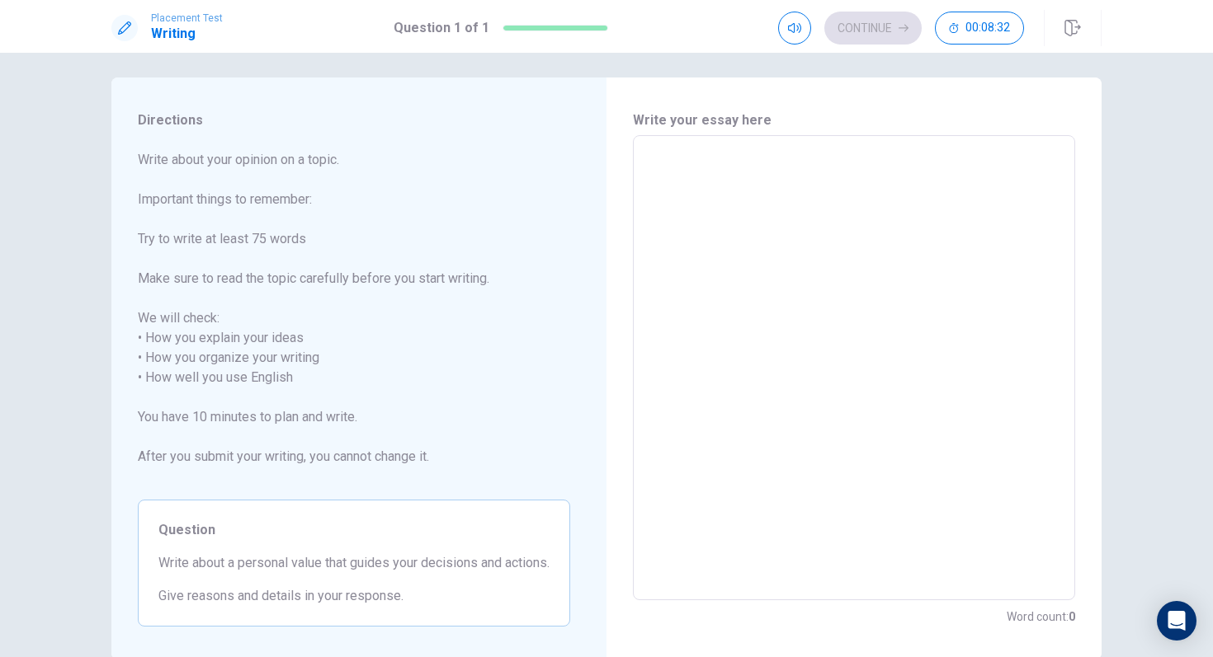
type textarea "i"
type textarea "x"
type textarea "i"
type textarea "x"
type textarea "i t"
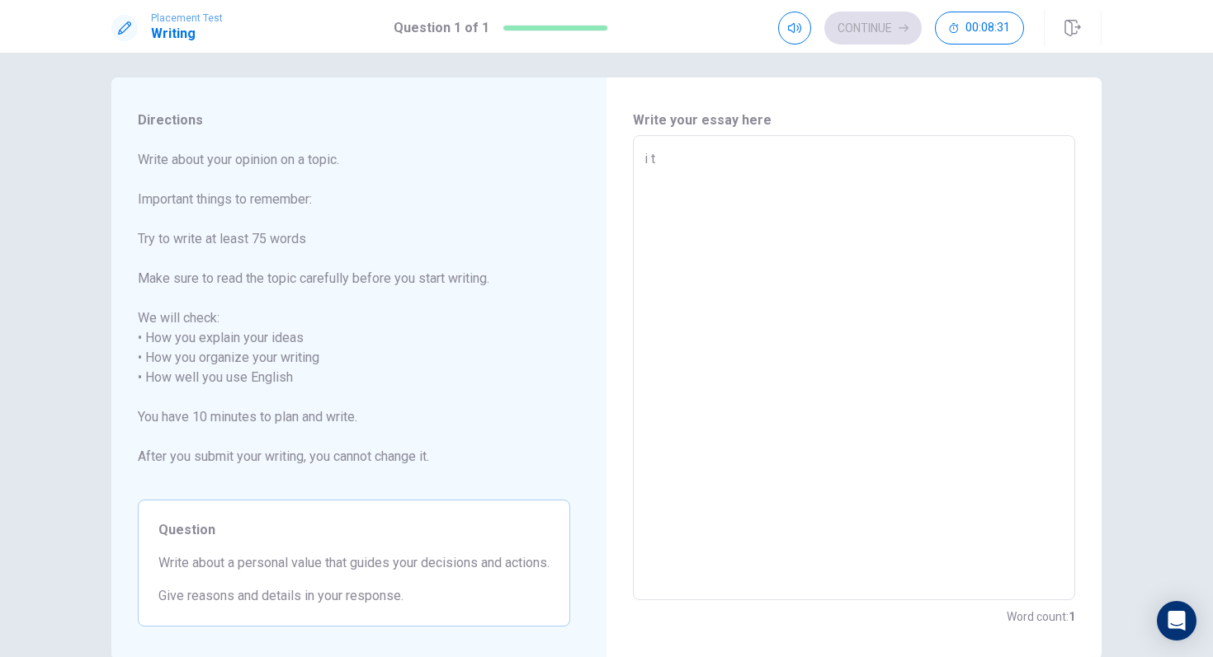
type textarea "x"
type textarea "i th"
type textarea "x"
type textarea "i thi"
type textarea "x"
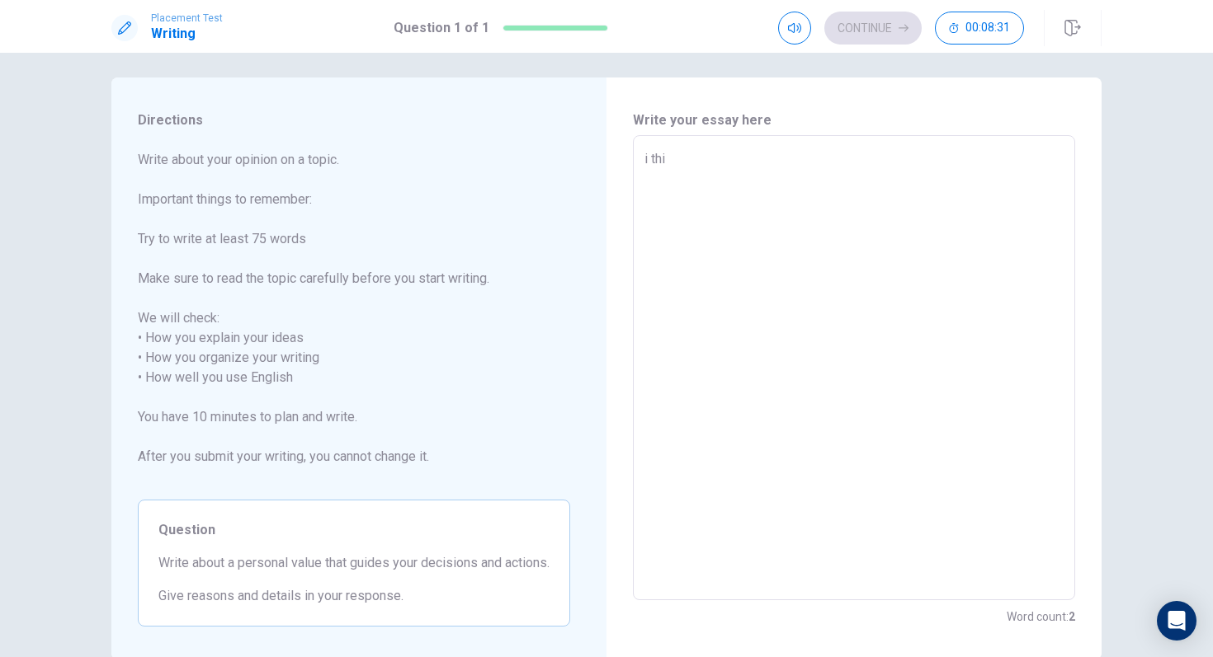
type textarea "i thin"
type textarea "x"
type textarea "i think"
type textarea "x"
type textarea "i think"
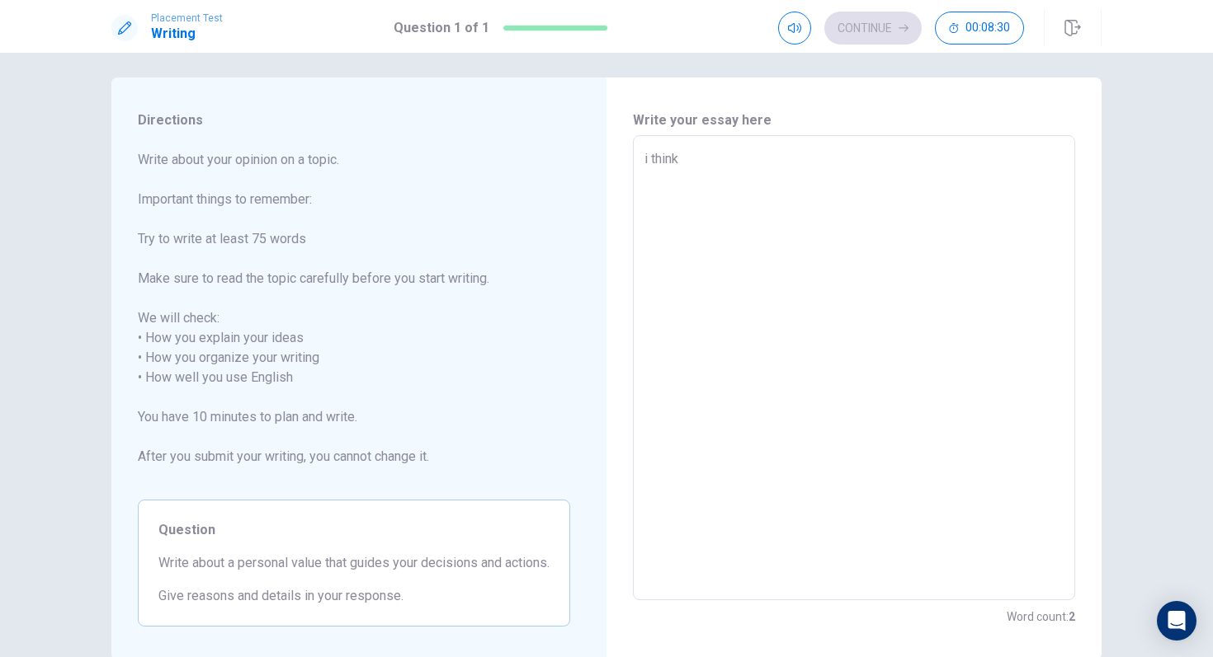
type textarea "x"
type textarea "i think m"
type textarea "x"
type textarea "i think my"
type textarea "x"
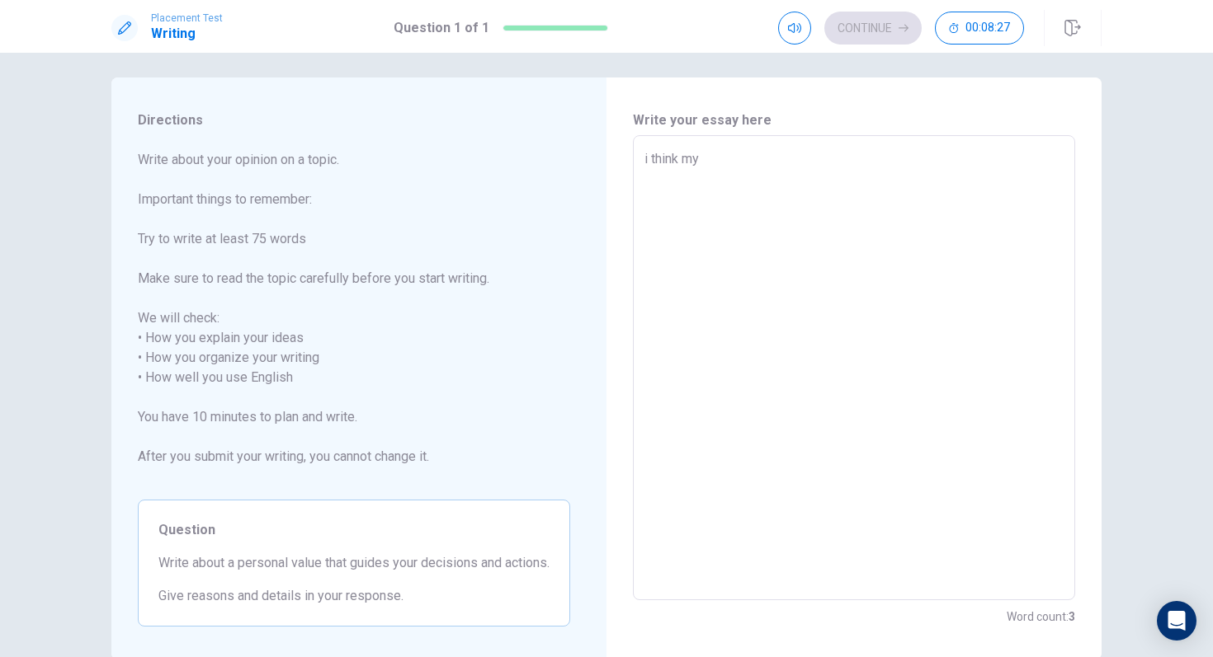
type textarea "i think my"
type textarea "x"
type textarea "i think my b"
type textarea "x"
type textarea "i think my bi"
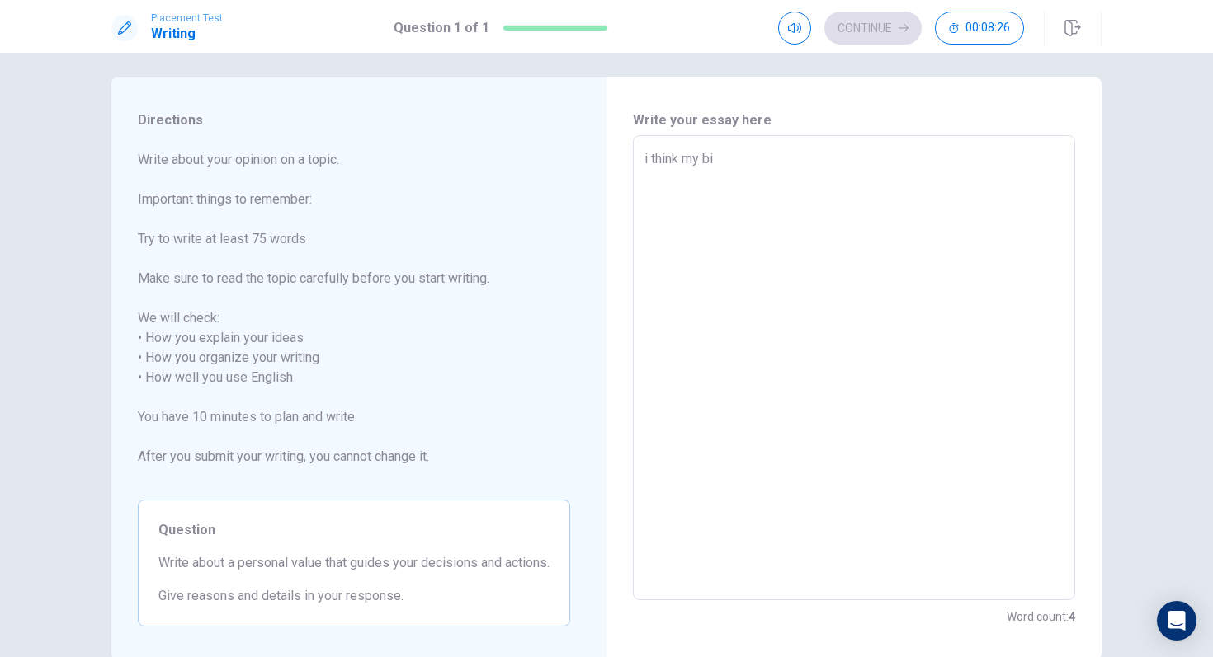
type textarea "x"
type textarea "i think my big"
type textarea "x"
type textarea "i think my bigg"
type textarea "x"
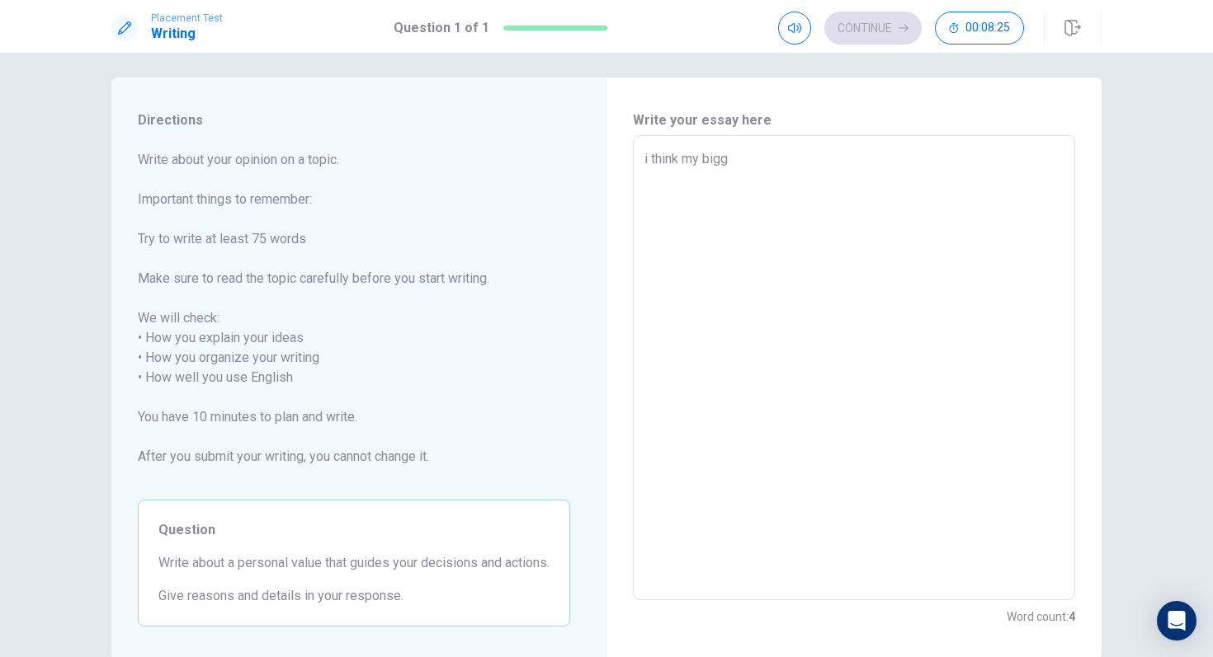
type textarea "i think my bigge"
type textarea "x"
type textarea "i think my bigges"
type textarea "x"
type textarea "i think my biggest"
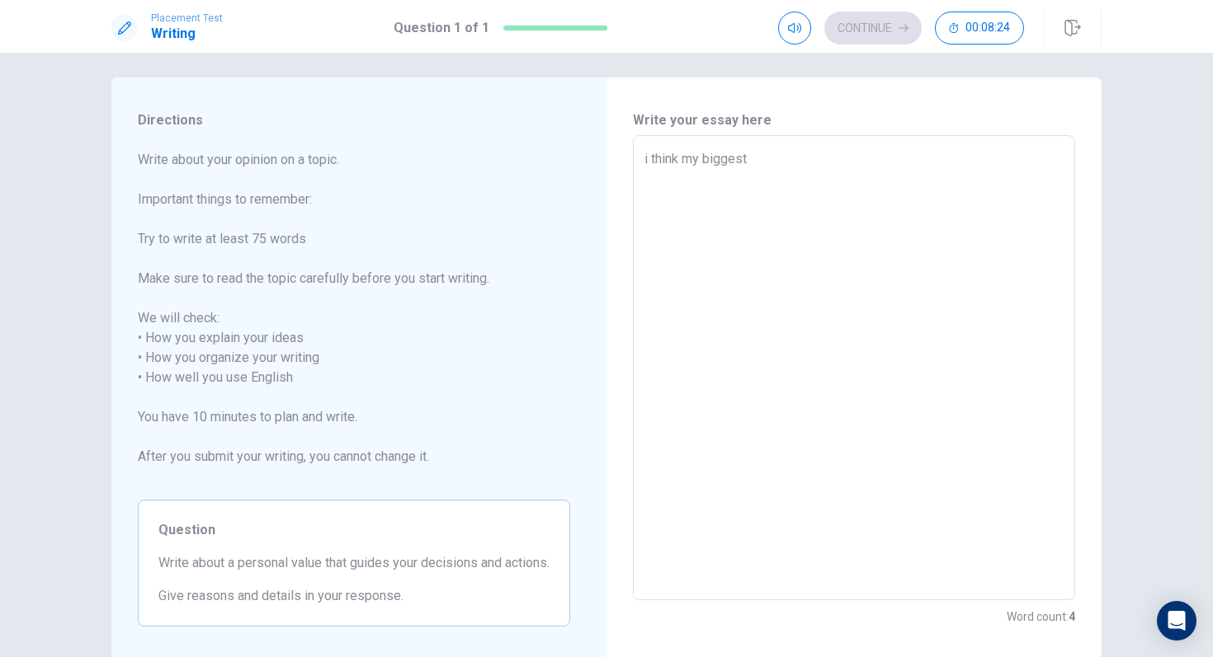
type textarea "x"
type textarea "i think my biggest"
type textarea "x"
type textarea "i think my biggest p"
type textarea "x"
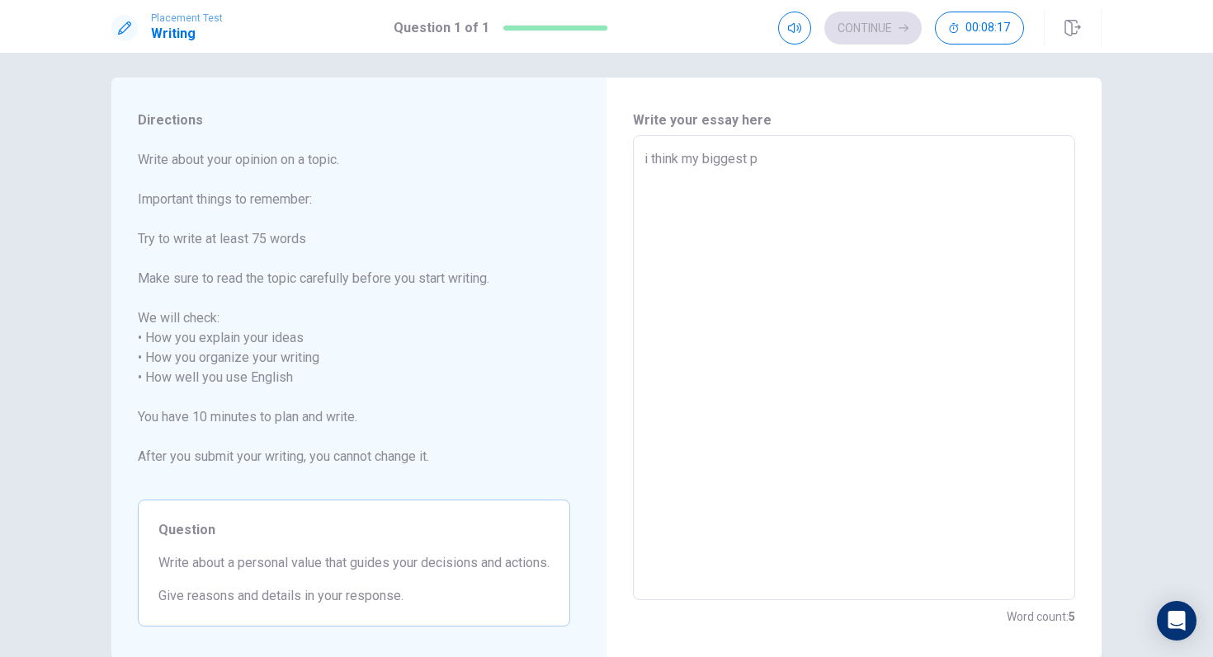
type textarea "i think my biggest pe"
type textarea "x"
type textarea "i think my biggest per"
type textarea "x"
type textarea "i think my biggest pers"
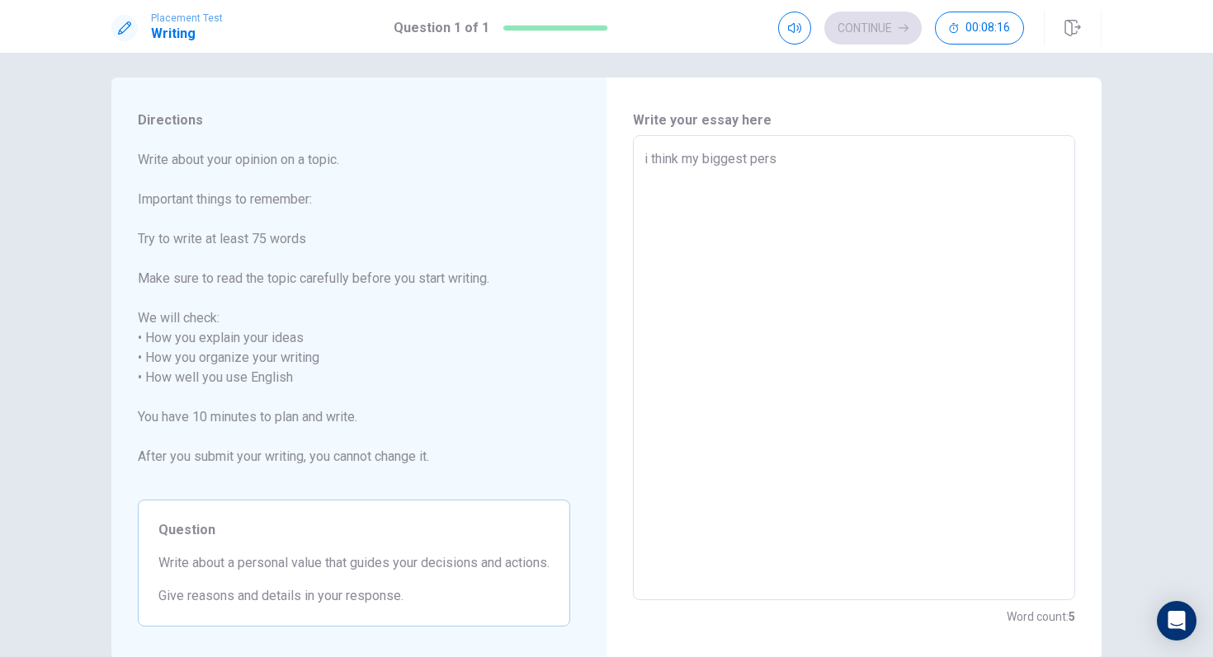
type textarea "x"
type textarea "i think my biggest perso"
type textarea "x"
type textarea "i think my biggest person"
type textarea "x"
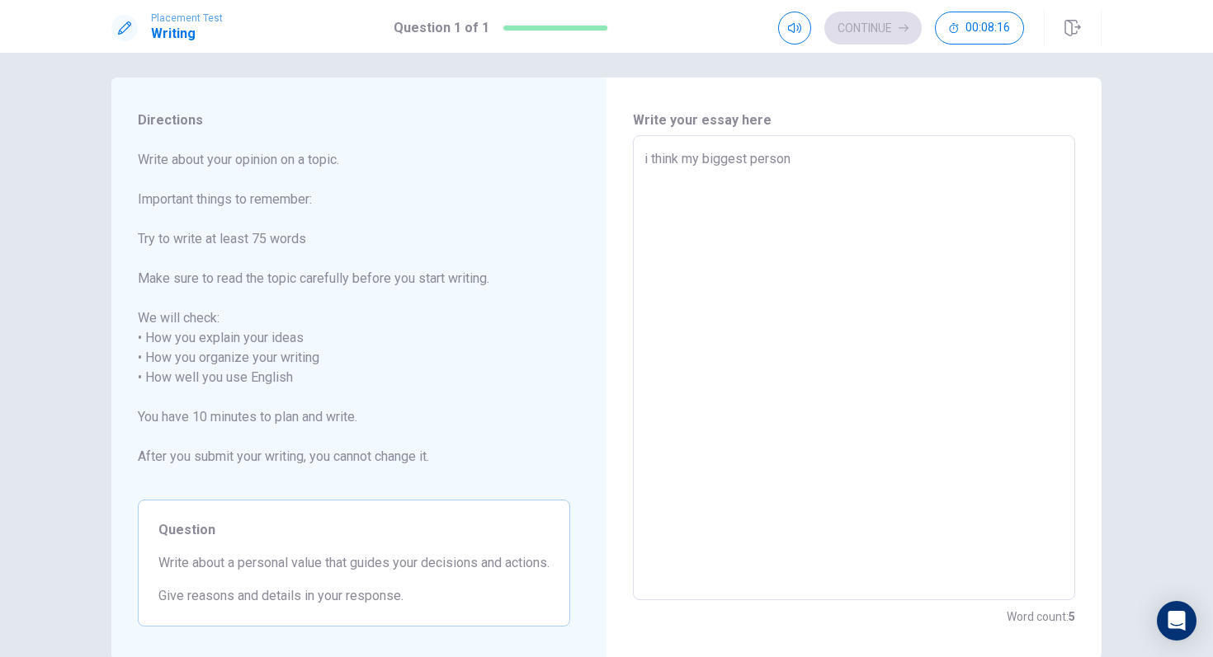
type textarea "i think my biggest persona"
type textarea "x"
type textarea "i think my biggest personak"
type textarea "x"
type textarea "i think my biggest personakl"
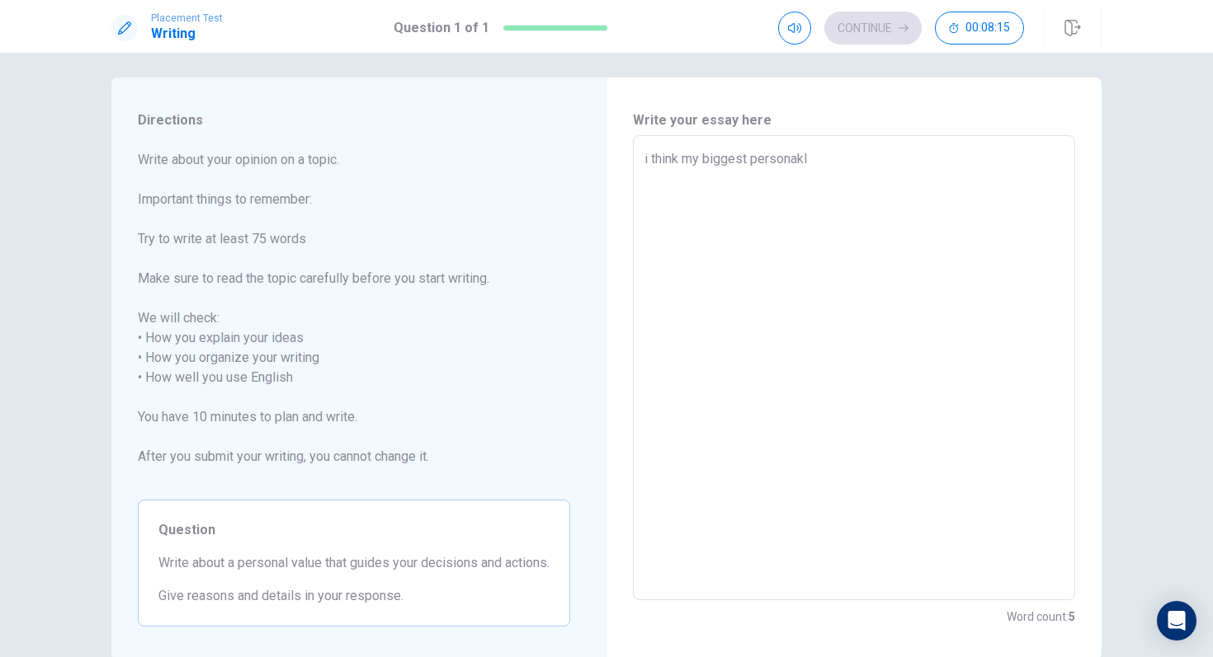
type textarea "x"
type textarea "i think my biggest personak"
type textarea "x"
type textarea "i think my biggest persona"
type textarea "x"
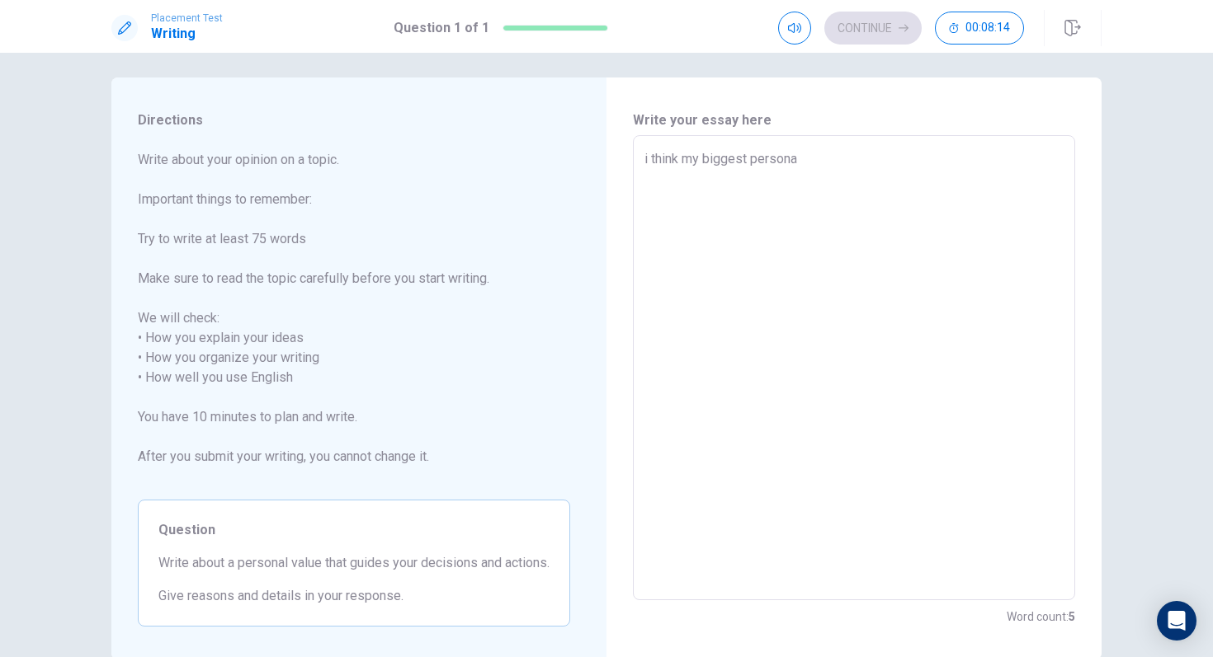
type textarea "i think my biggest personal"
type textarea "x"
type textarea "i think my biggest personal"
type textarea "x"
type textarea "i think my biggest personal v"
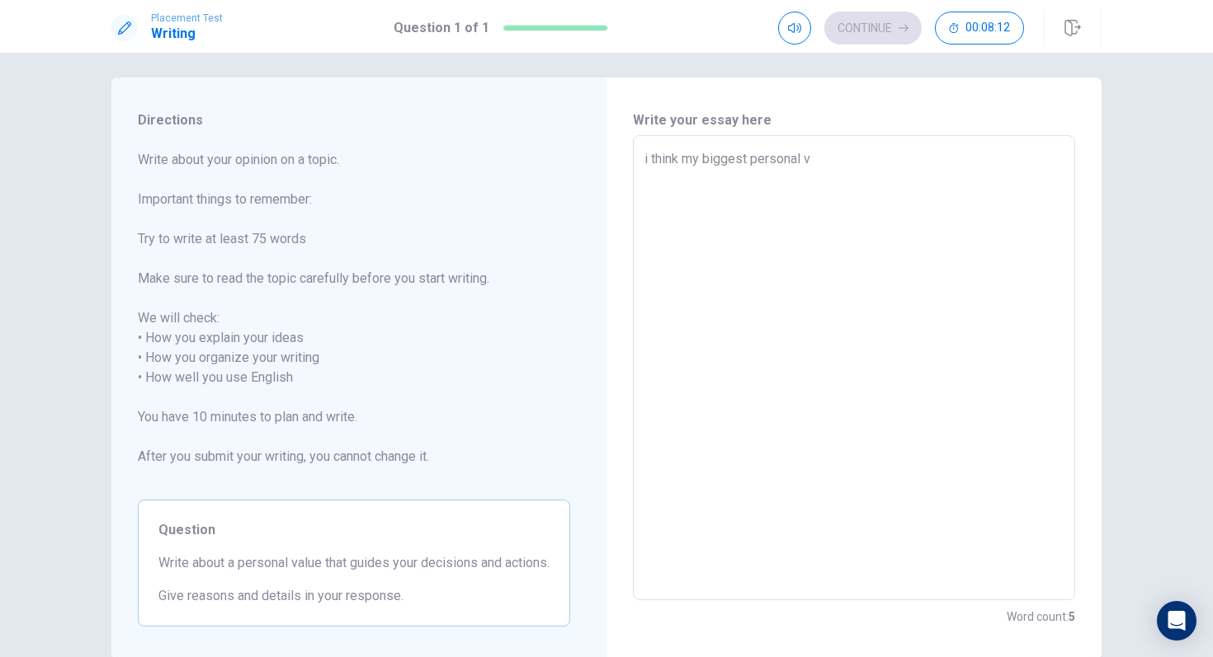
type textarea "x"
type textarea "i think my biggest personal va"
type textarea "x"
type textarea "i think my biggest personal val"
type textarea "x"
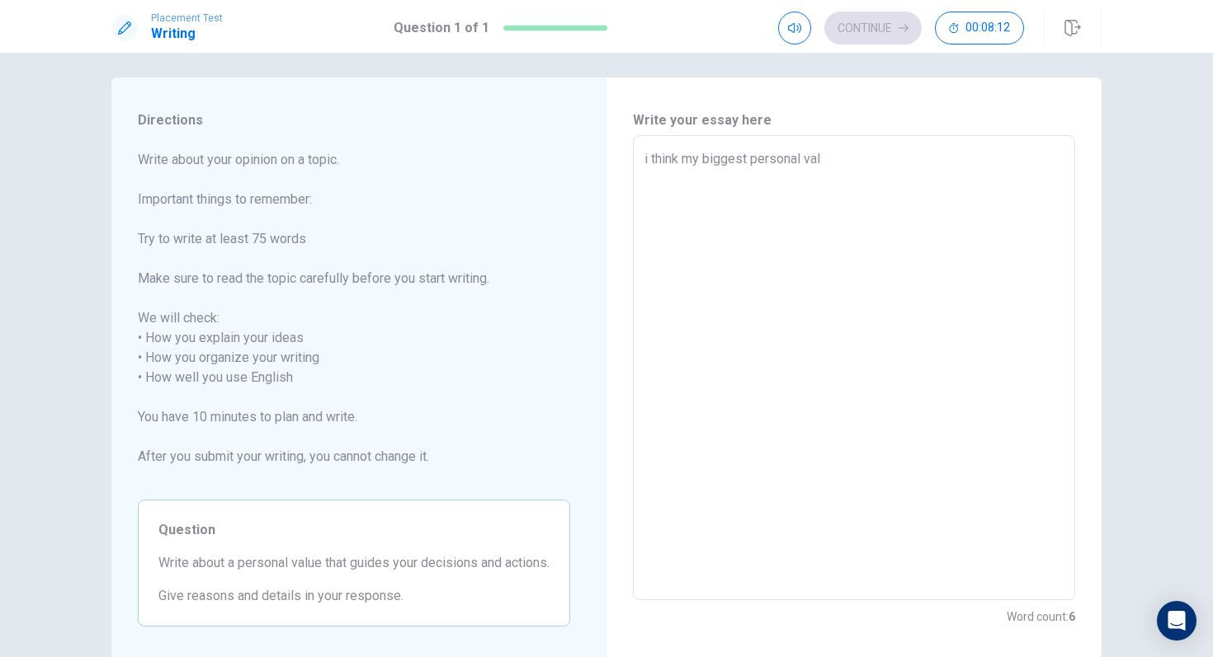
type textarea "i think my biggest personal valu"
type textarea "x"
type textarea "i think my biggest personal value"
type textarea "x"
type textarea "i think my biggest personal value"
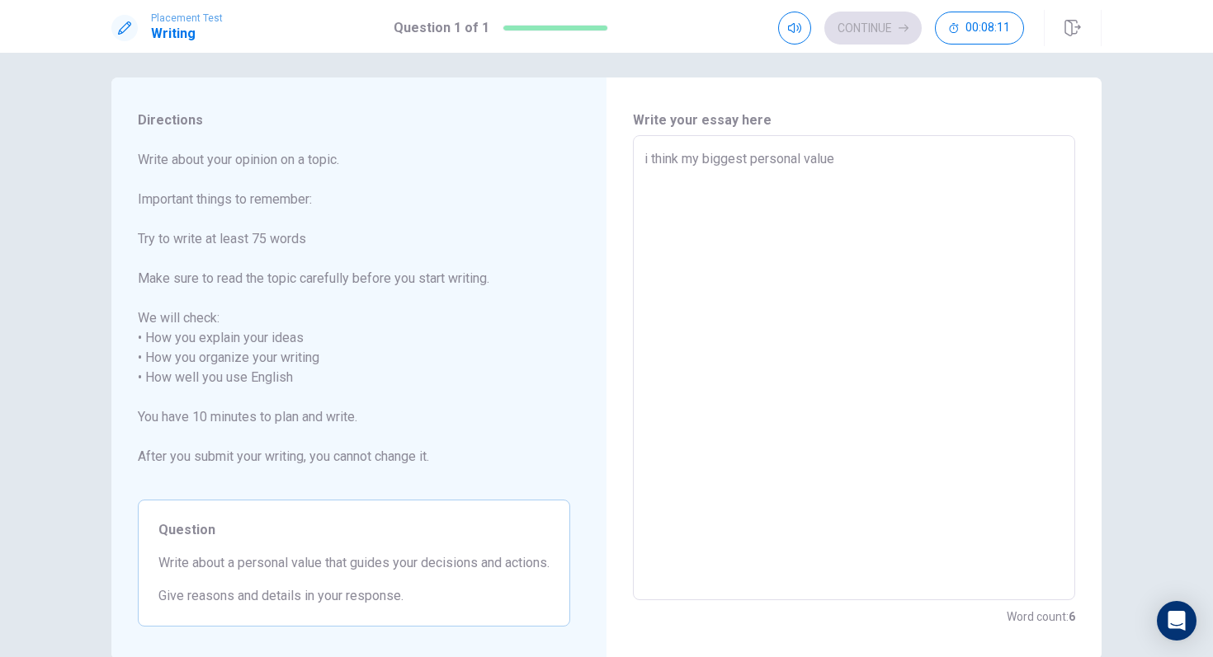
type textarea "x"
type textarea "i think my biggest personal value i"
type textarea "x"
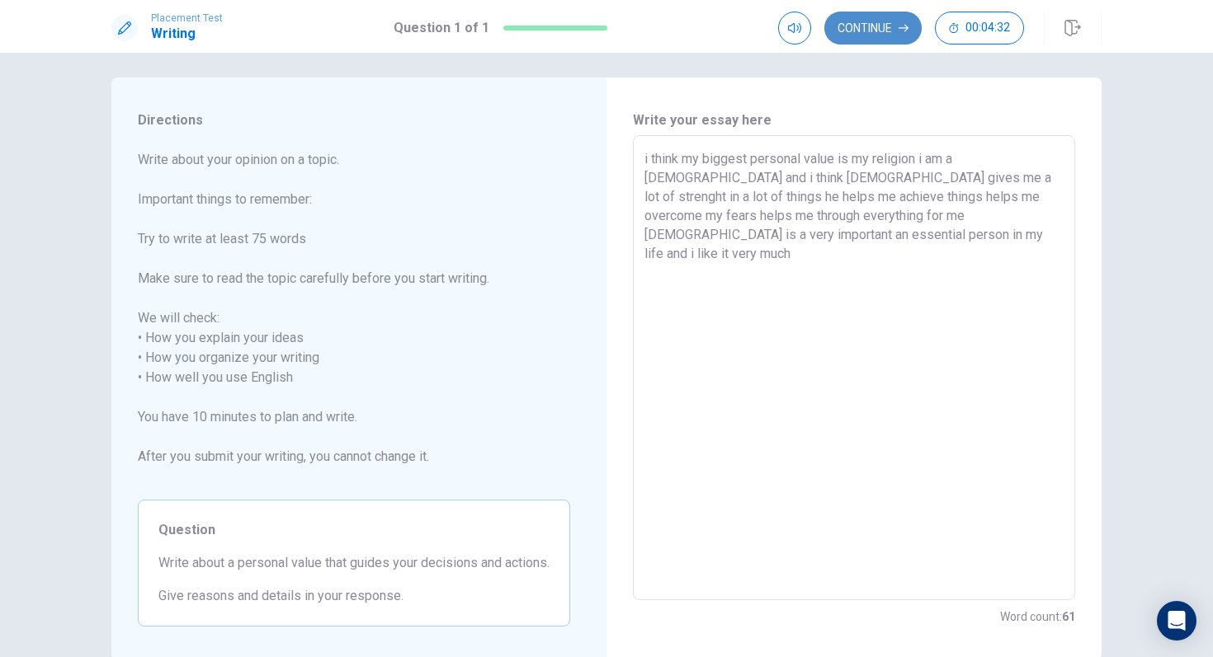
click at [865, 38] on button "Continue" at bounding box center [872, 28] width 97 height 33
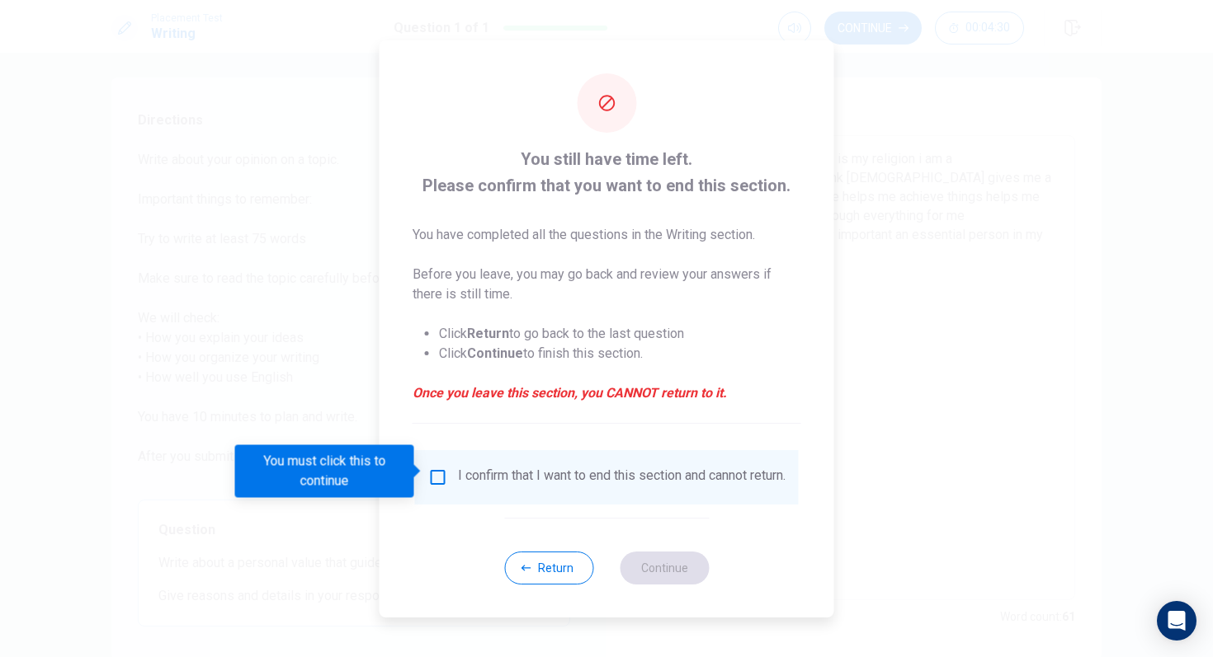
click at [465, 479] on div "I confirm that I want to end this section and cannot return." at bounding box center [621, 478] width 327 height 20
click at [435, 475] on input "You must click this to continue" at bounding box center [438, 478] width 20 height 20
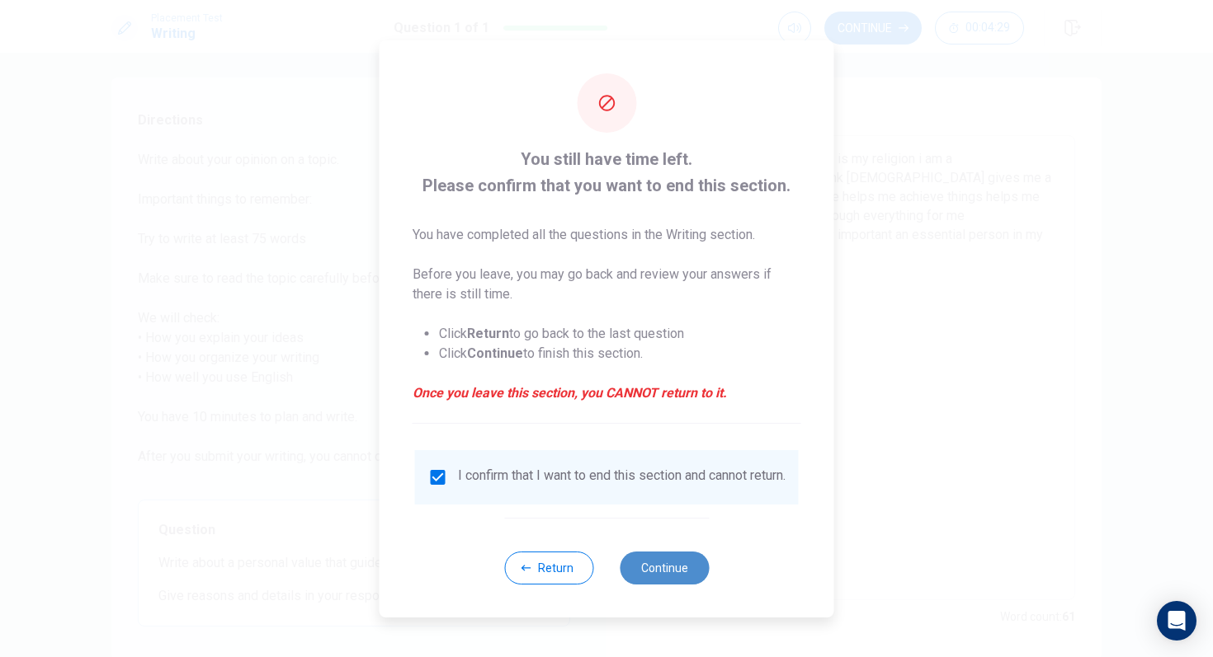
click at [636, 571] on button "Continue" at bounding box center [664, 568] width 89 height 33
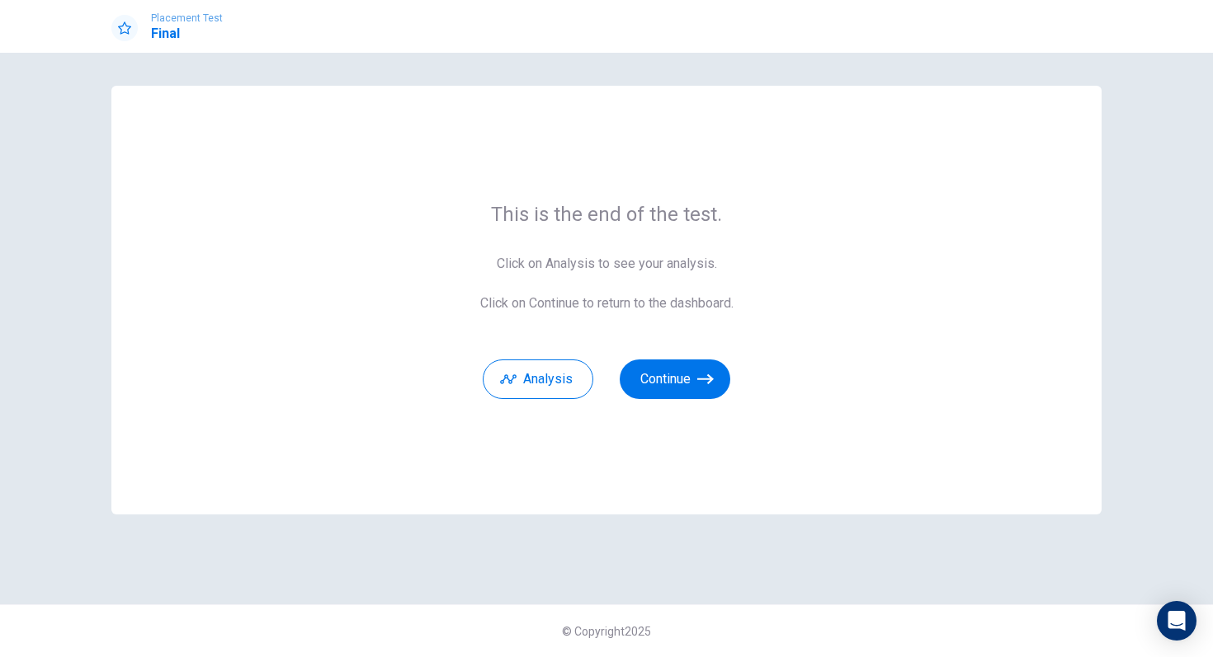
click at [683, 447] on div "This is the end of the test. Click on Analysis to see your analysis. Click on C…" at bounding box center [606, 300] width 990 height 429
click at [700, 378] on icon "button" at bounding box center [705, 379] width 16 height 16
